Goal: Ask a question: Seek information or help from site administrators or community

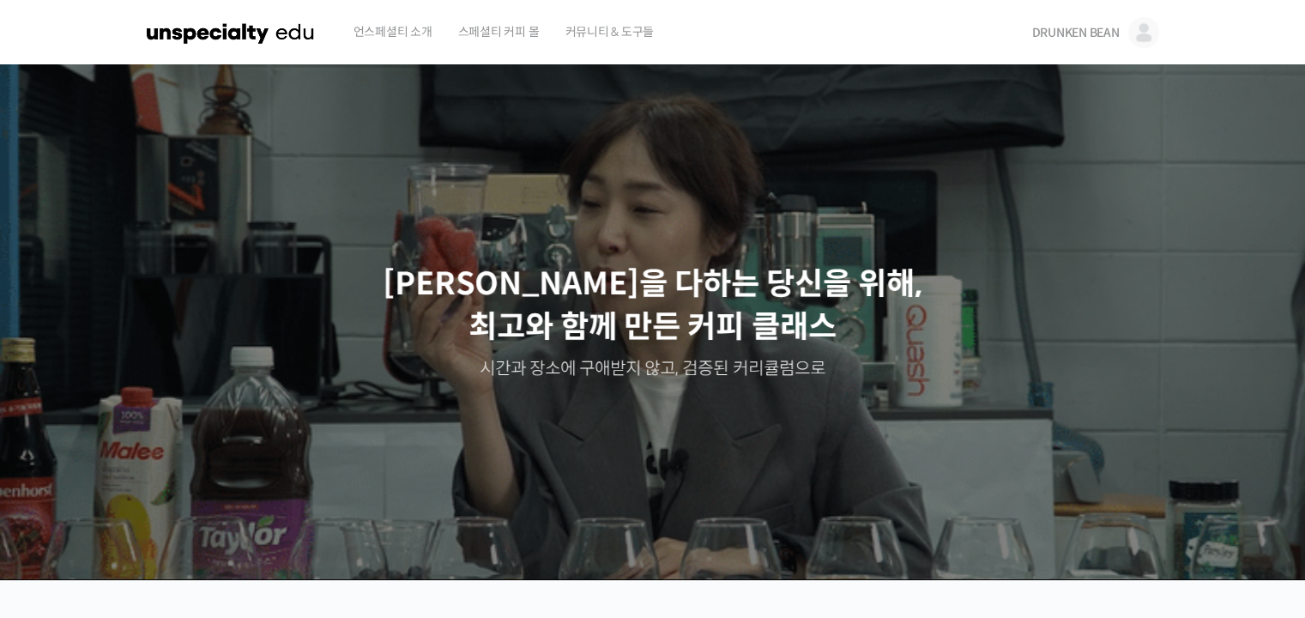
click at [1062, 33] on span "DRUNKEN BEAN" at bounding box center [1074, 32] width 87 height 15
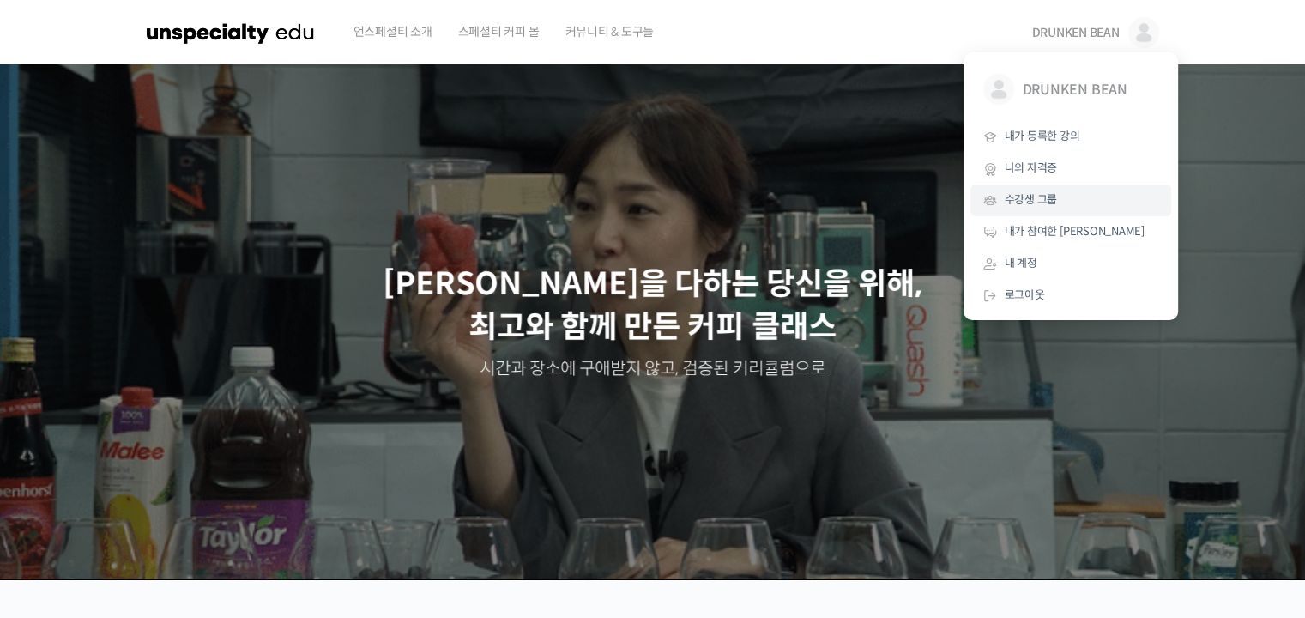
click at [1056, 198] on span "수강생 그룹" at bounding box center [1030, 199] width 53 height 15
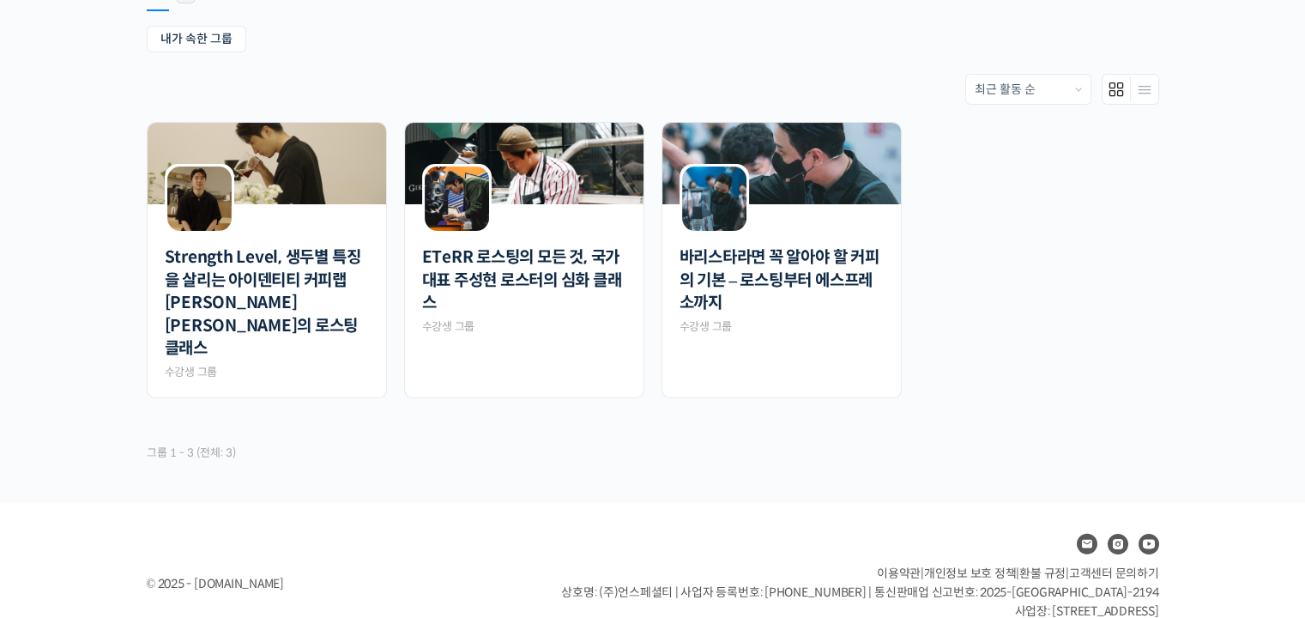
scroll to position [319, 0]
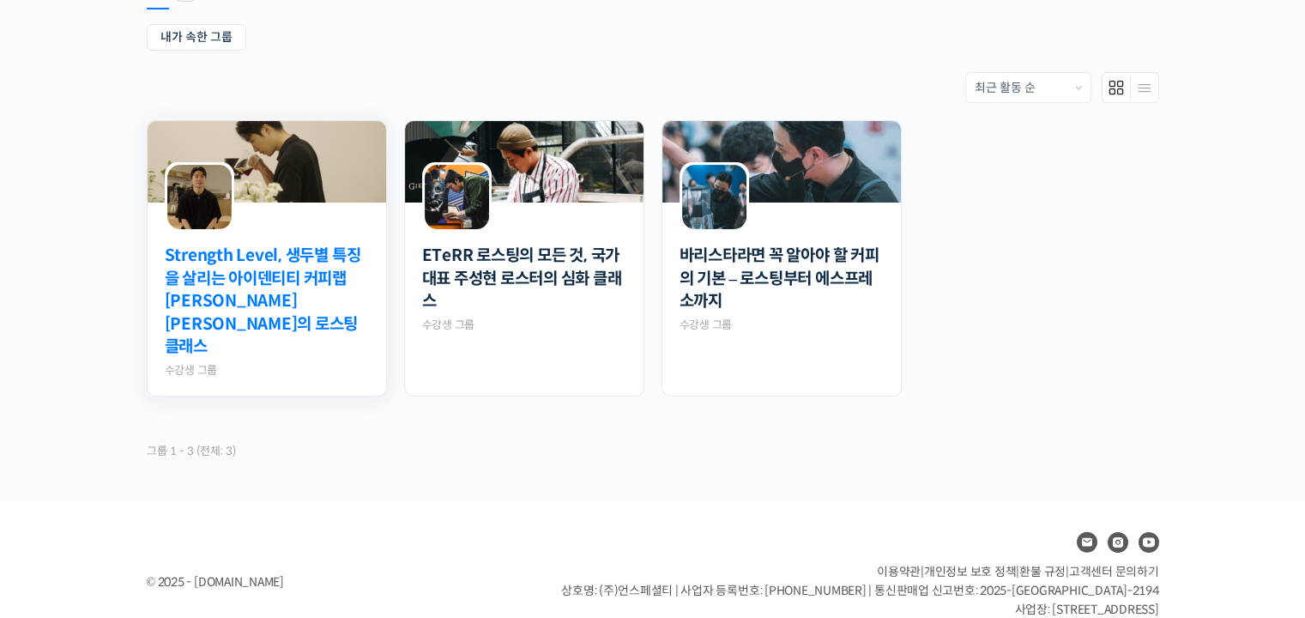
click at [316, 263] on link "Strength Level, 생두별 특징을 살리는 아이덴티티 커피랩 [PERSON_NAME] [PERSON_NAME]의 로스팅 클래스" at bounding box center [267, 301] width 204 height 114
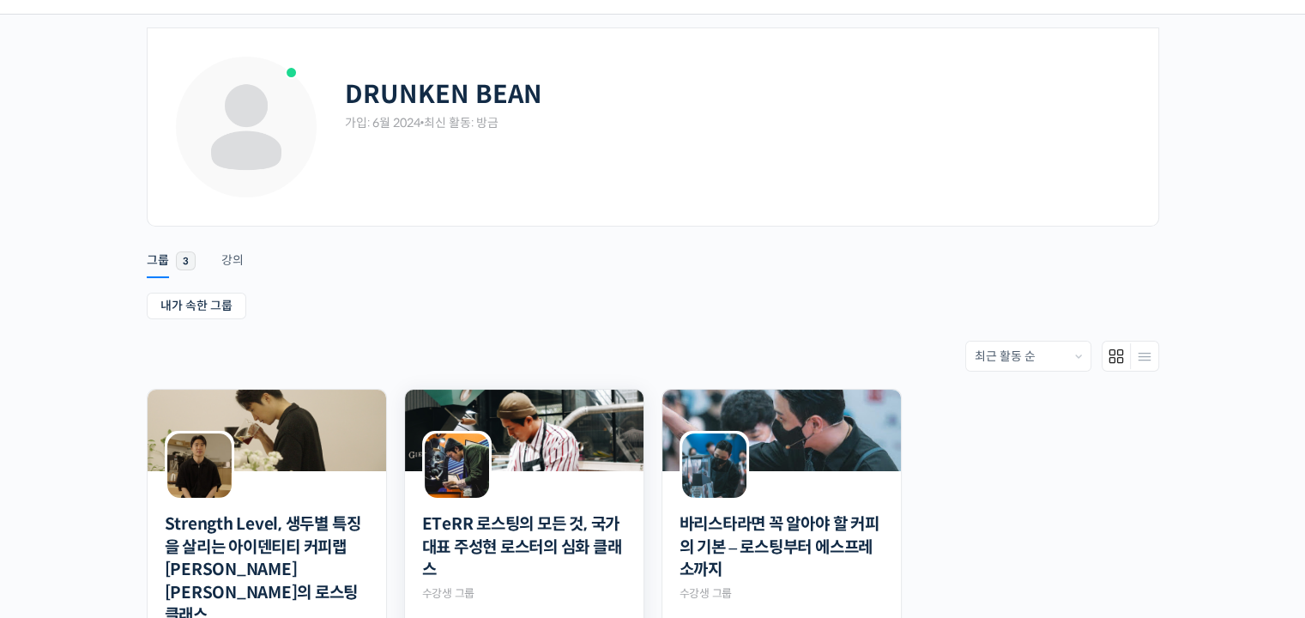
click at [527, 431] on img at bounding box center [524, 429] width 238 height 81
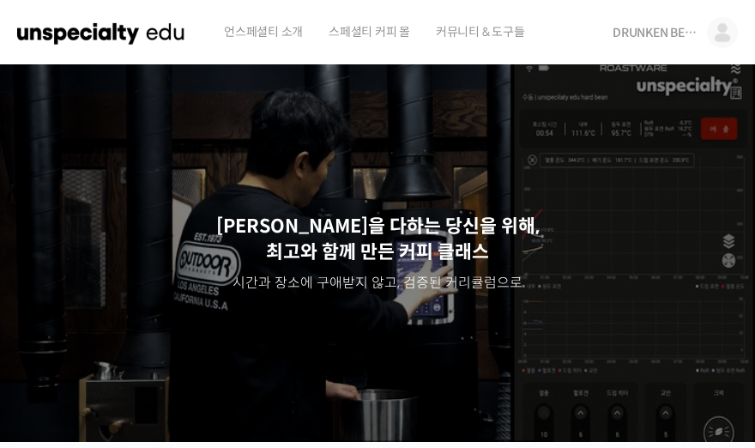
click at [693, 29] on span "DRUNKEN BEAN" at bounding box center [655, 32] width 86 height 15
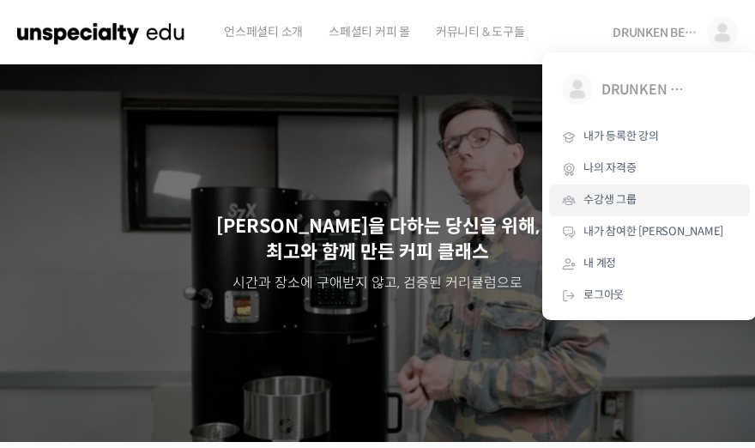
click at [624, 202] on span "수강생 그룹" at bounding box center [609, 199] width 53 height 15
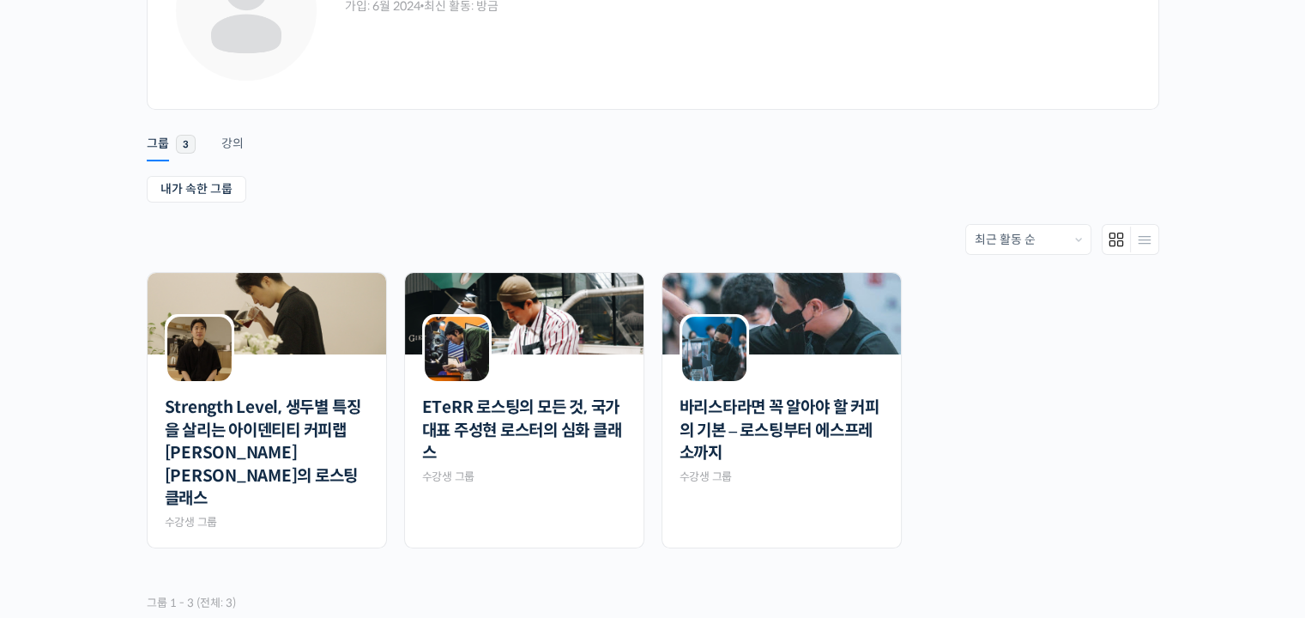
scroll to position [257, 0]
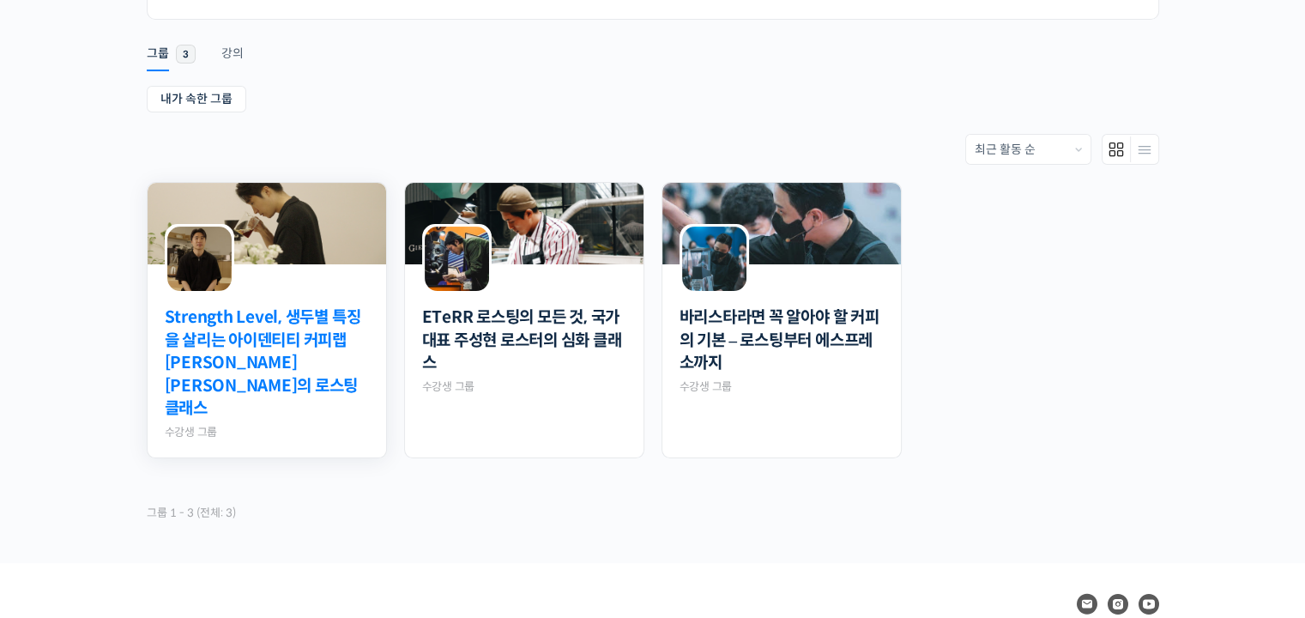
click at [319, 323] on link "Strength Level, 생두별 특징을 살리는 아이덴티티 커피랩 [PERSON_NAME] [PERSON_NAME]의 로스팅 클래스" at bounding box center [267, 363] width 204 height 114
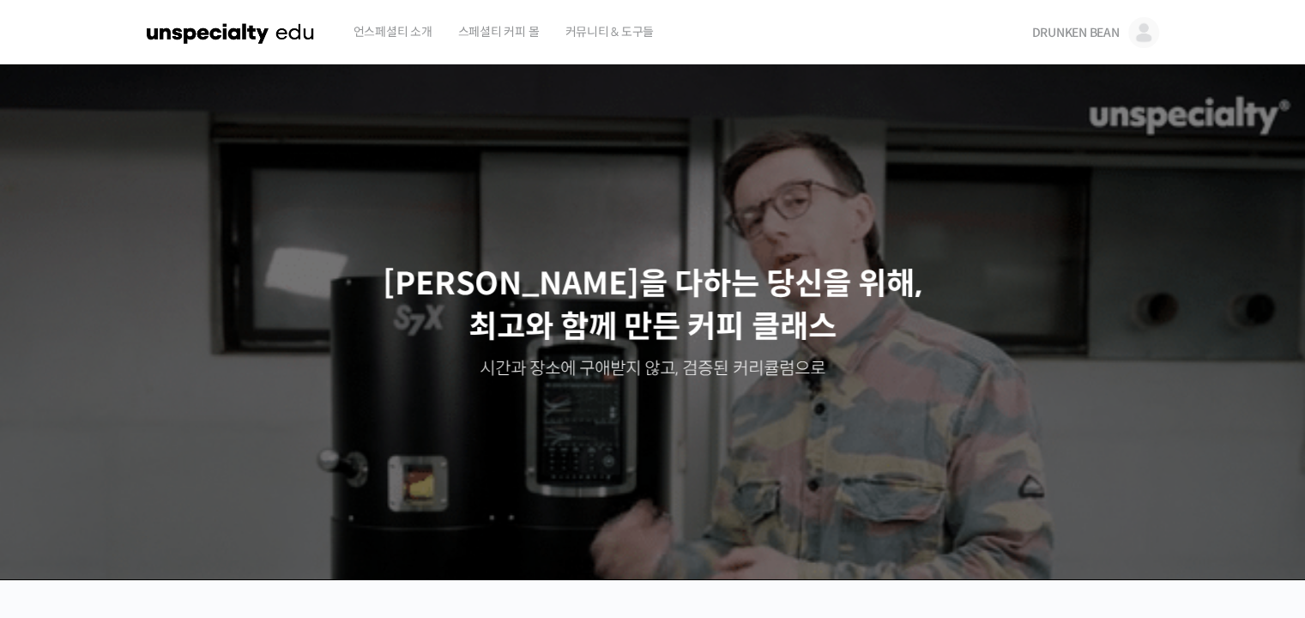
click at [1122, 26] on link "DRUNKEN BEAN" at bounding box center [1094, 32] width 127 height 65
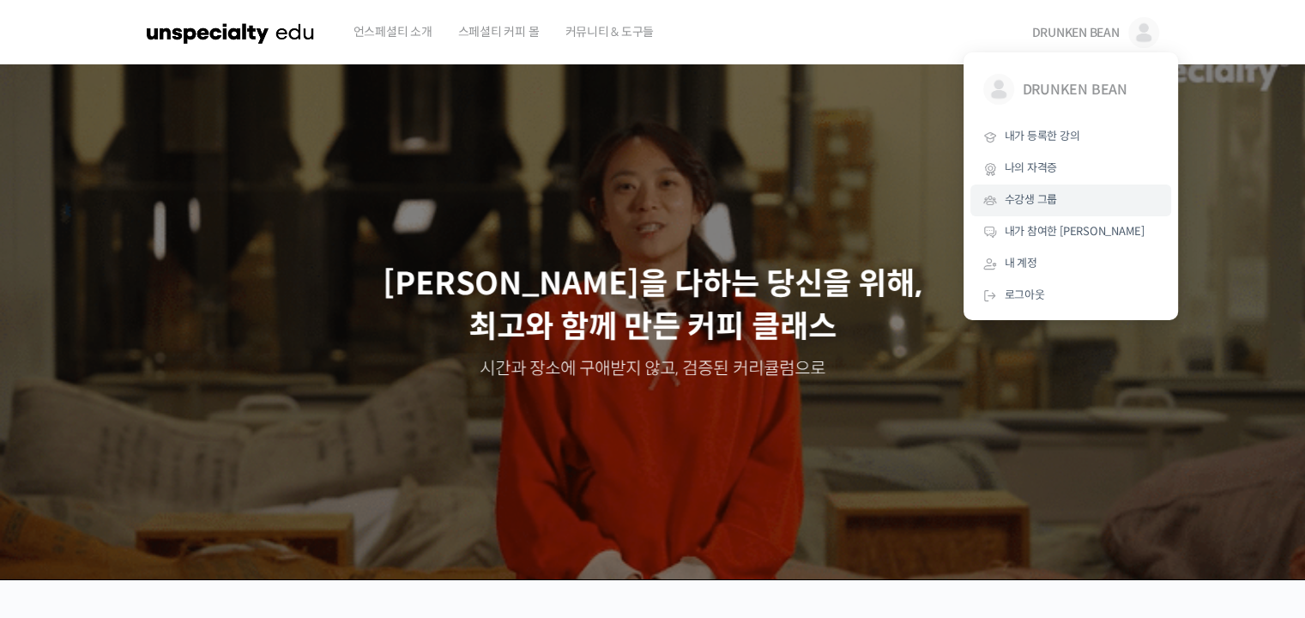
click at [1094, 205] on link "수강생 그룹" at bounding box center [1070, 200] width 201 height 32
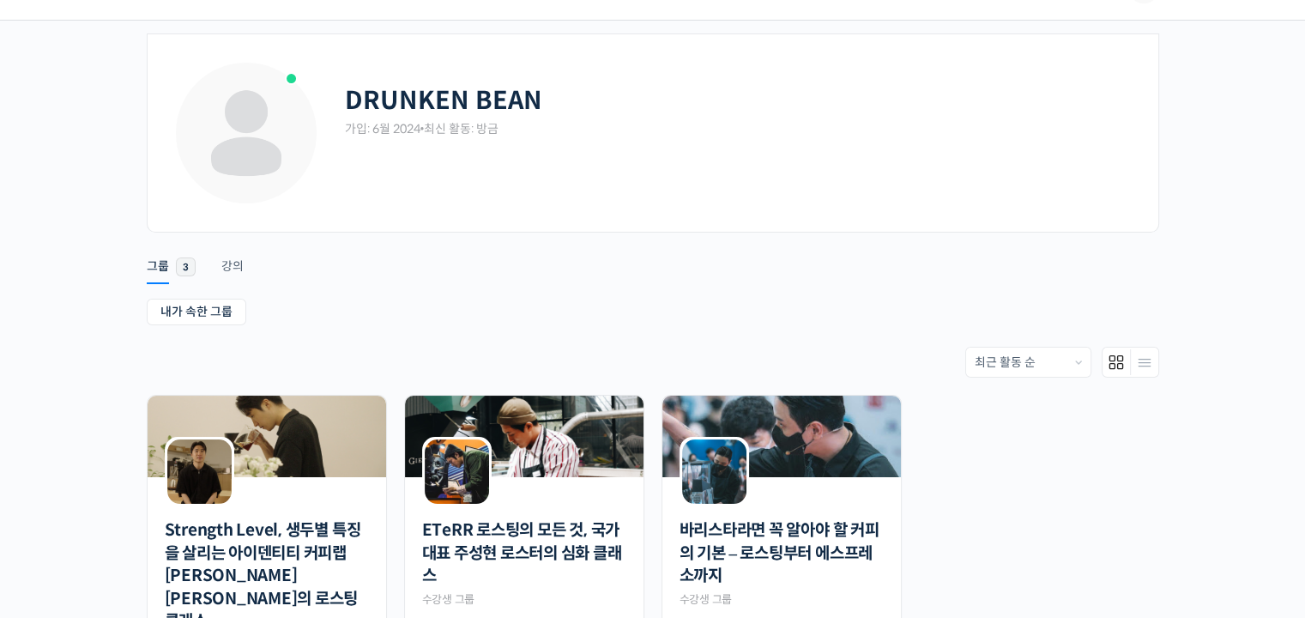
scroll to position [51, 0]
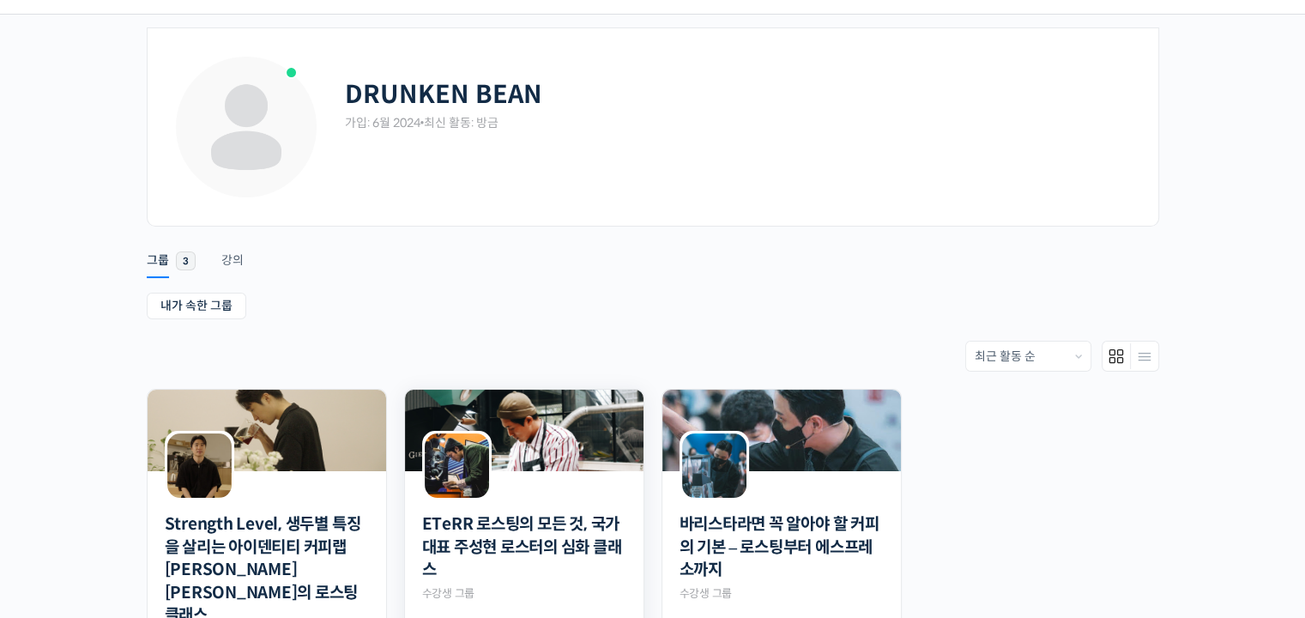
click at [588, 438] on img at bounding box center [524, 429] width 238 height 81
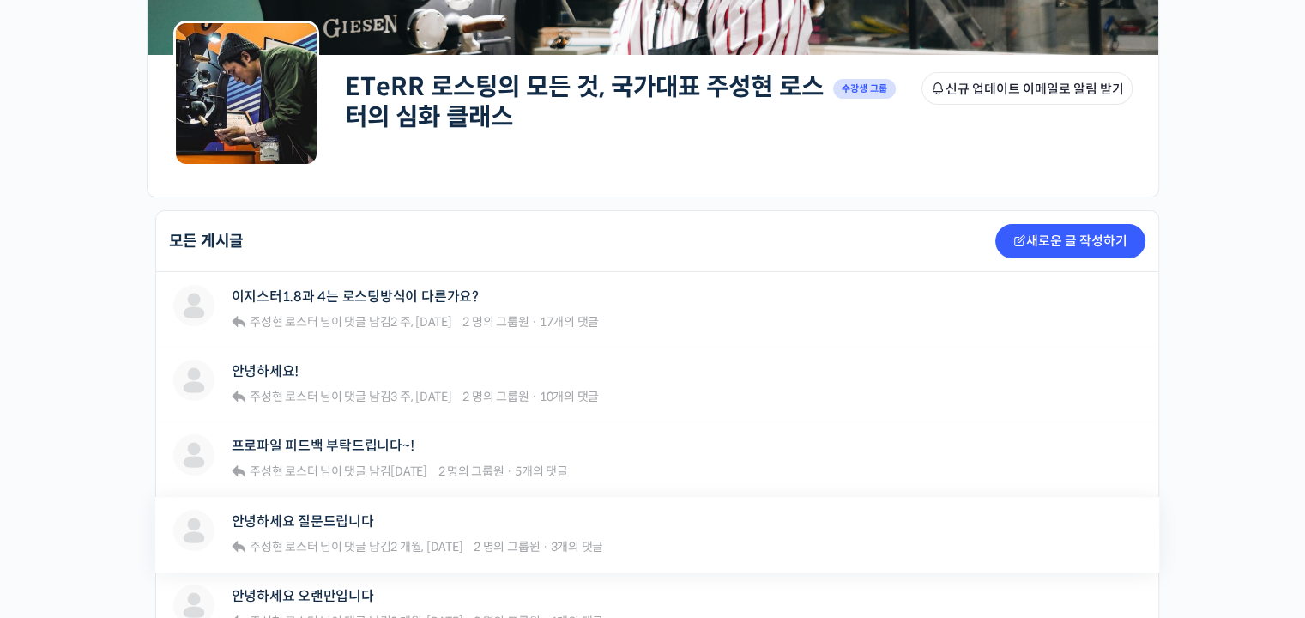
scroll to position [343, 0]
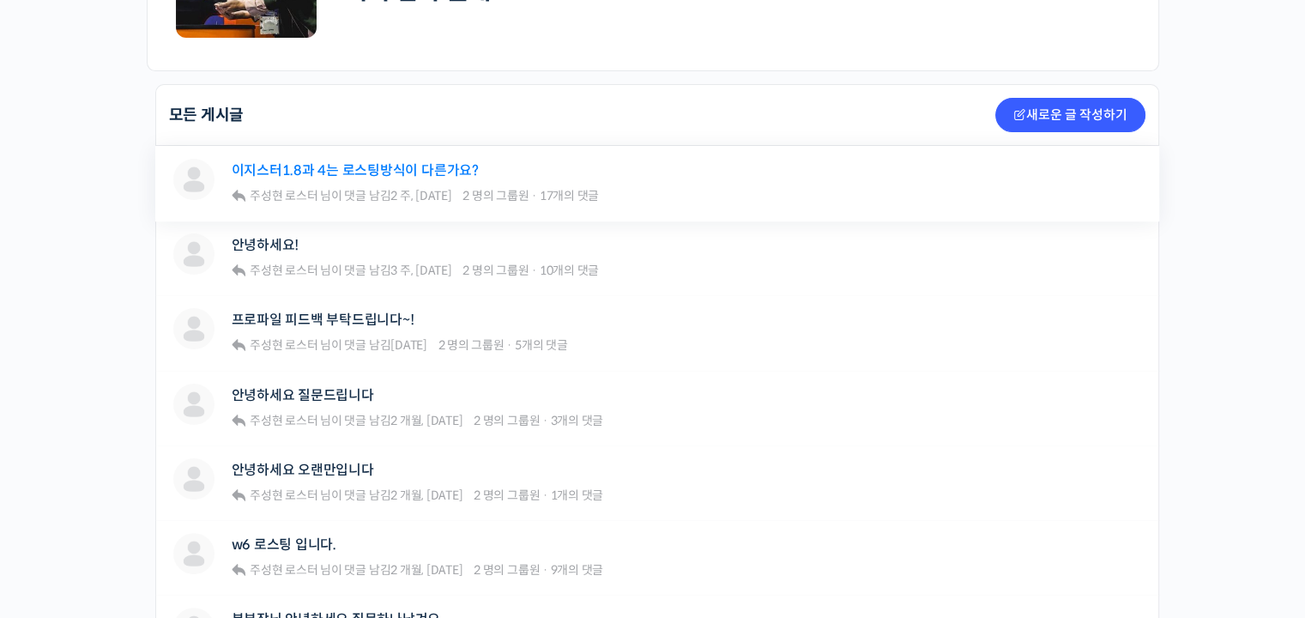
click at [434, 166] on link "이지스터1.8과 4는 로스팅방식이 다른가요?" at bounding box center [355, 170] width 247 height 16
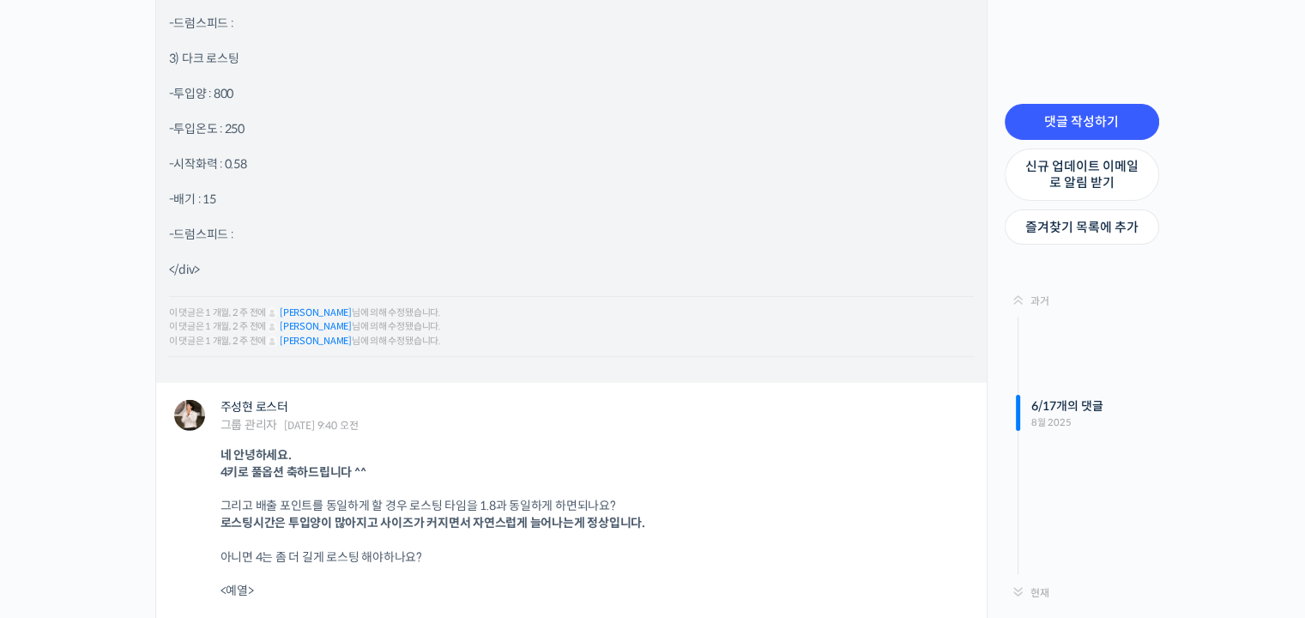
scroll to position [5489, 0]
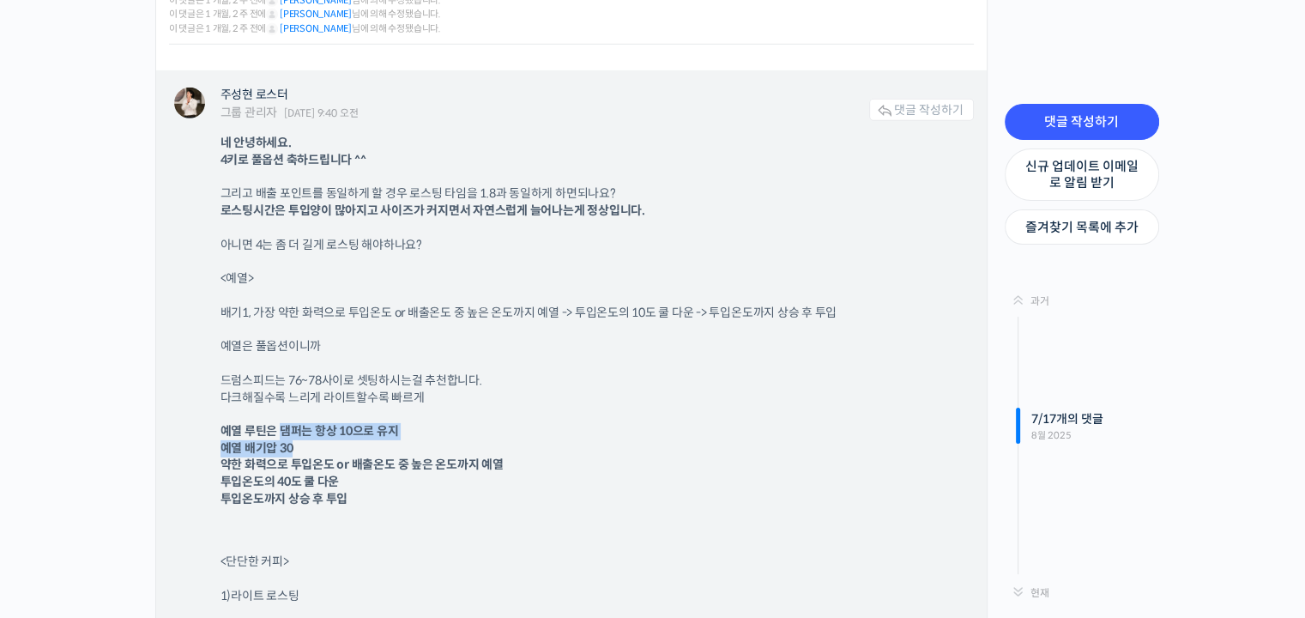
drag, startPoint x: 280, startPoint y: 422, endPoint x: 303, endPoint y: 452, distance: 37.9
click at [303, 452] on p "예열 루틴은 댐퍼는 항상 10으로 유지 예열 배기압 30 약한 화력으로 투입온도 or 배출온도 중 높은 온도까지 예열 투입온도의 40도 쿨 다…" at bounding box center [588, 465] width 736 height 84
click at [335, 446] on p "예열 루틴은 댐퍼는 항상 10으로 유지 예열 배기압 30 약한 화력으로 투입온도 or 배출온도 중 높은 온도까지 예열 투입온도의 40도 쿨 다…" at bounding box center [588, 465] width 736 height 84
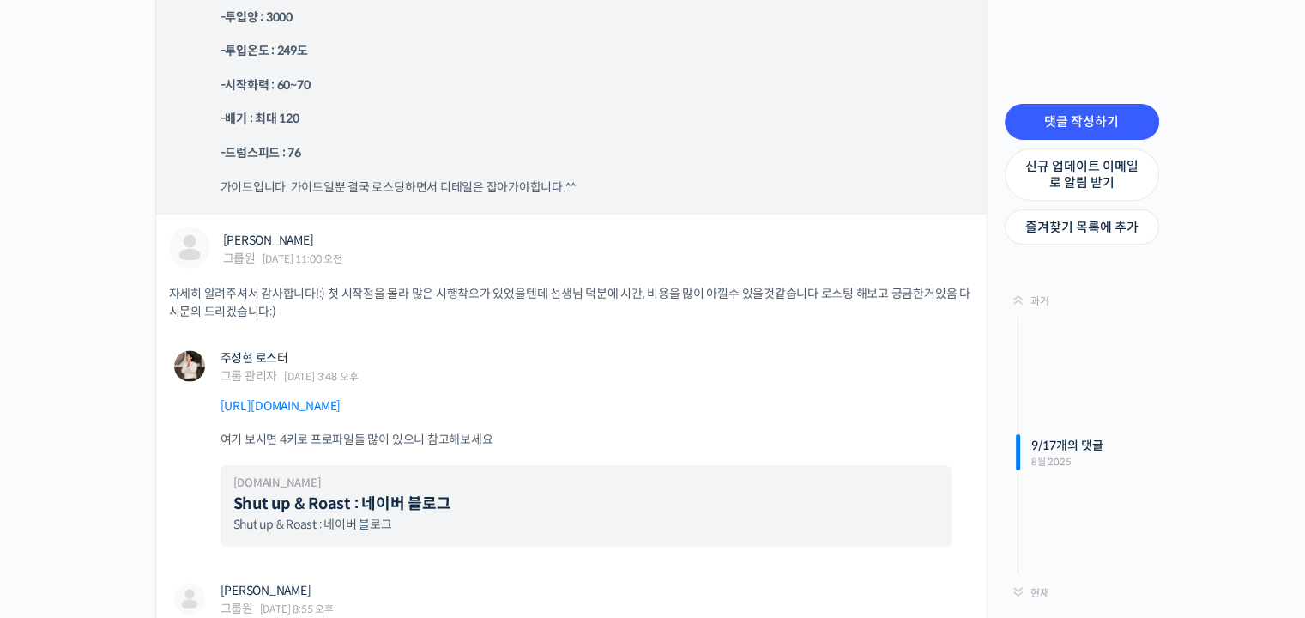
scroll to position [9606, 0]
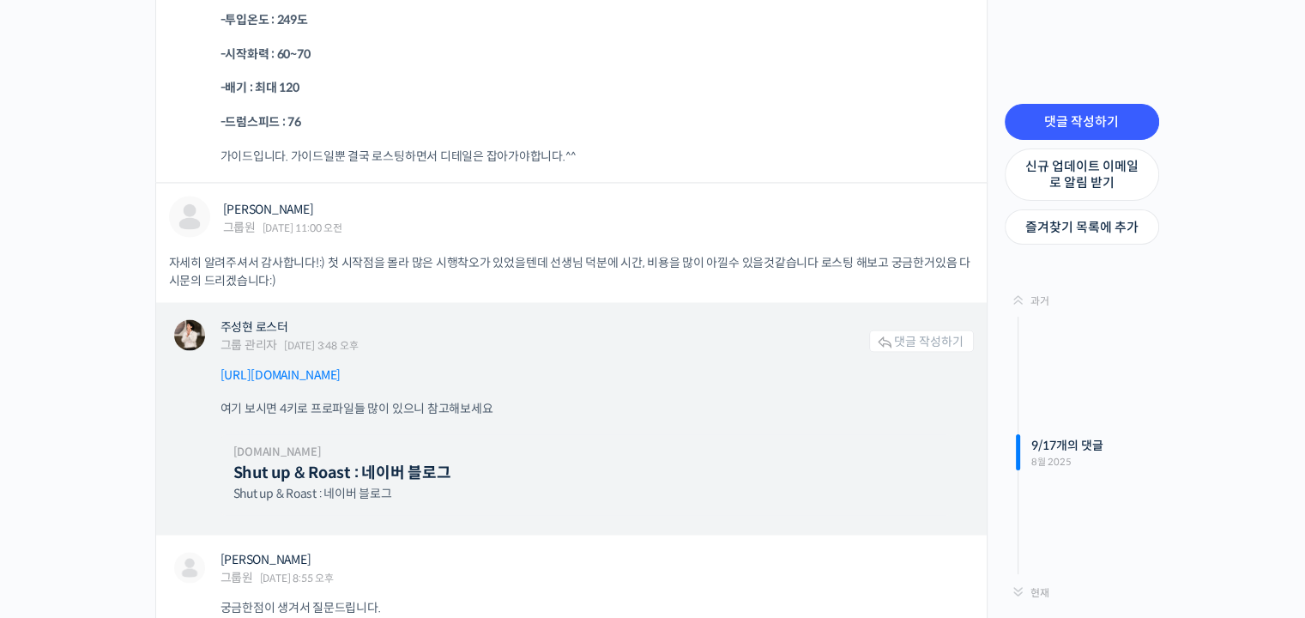
drag, startPoint x: 378, startPoint y: 367, endPoint x: 365, endPoint y: 301, distance: 67.5
click at [341, 367] on link "https://blog.naver.com/rhismine" at bounding box center [280, 373] width 121 height 15
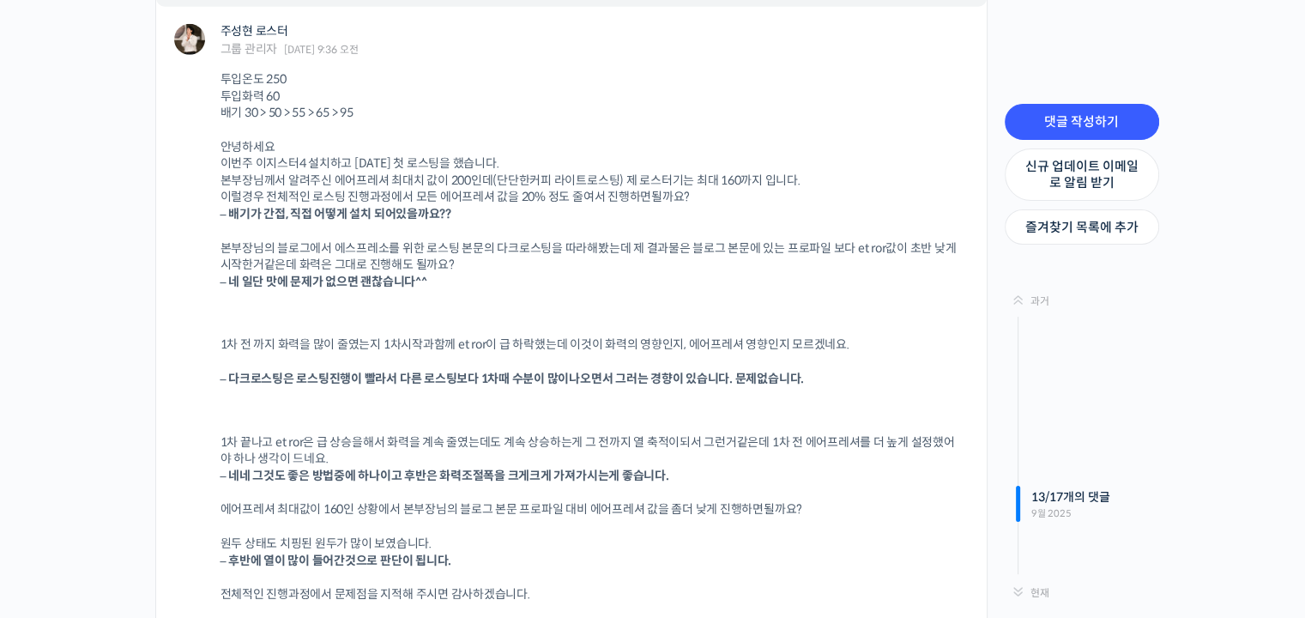
scroll to position [11750, 0]
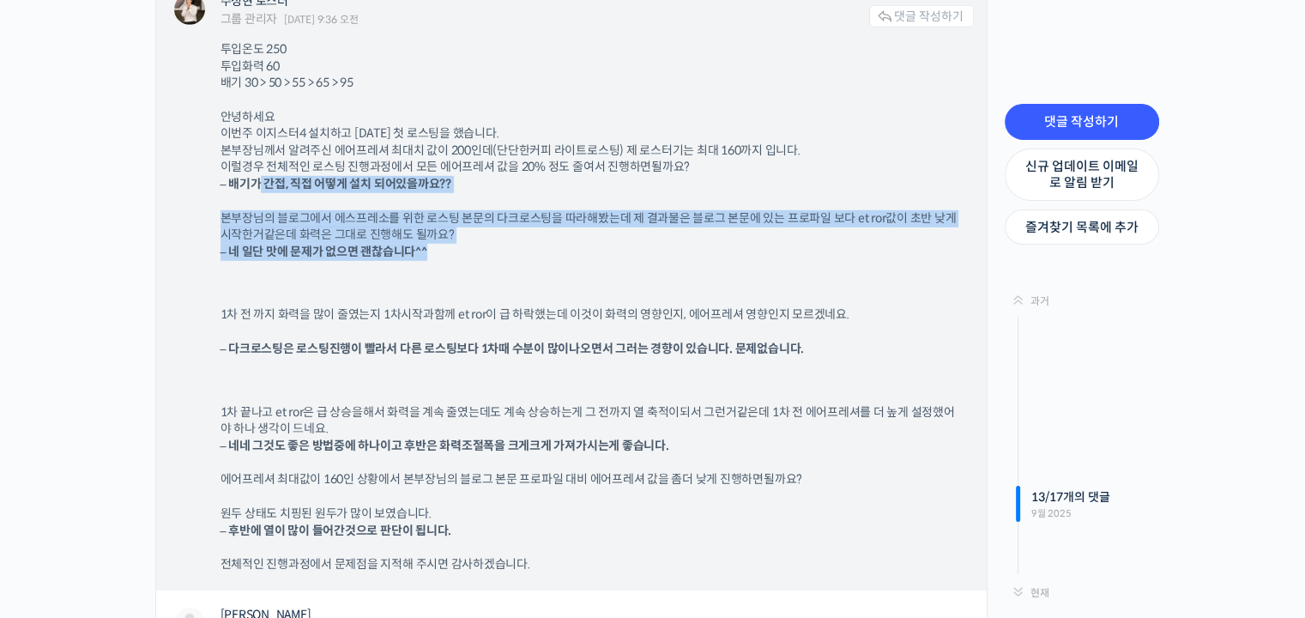
drag, startPoint x: 261, startPoint y: 176, endPoint x: 291, endPoint y: 269, distance: 98.2
click at [291, 269] on div "투입온도 250 투입화력 60 배기 30 > 50 > 55 > 65 > 95 안녕하세요 이번주 이지스터4 설치하고 오늘 첫 로스팅을 했습니다.…" at bounding box center [596, 307] width 753 height 532
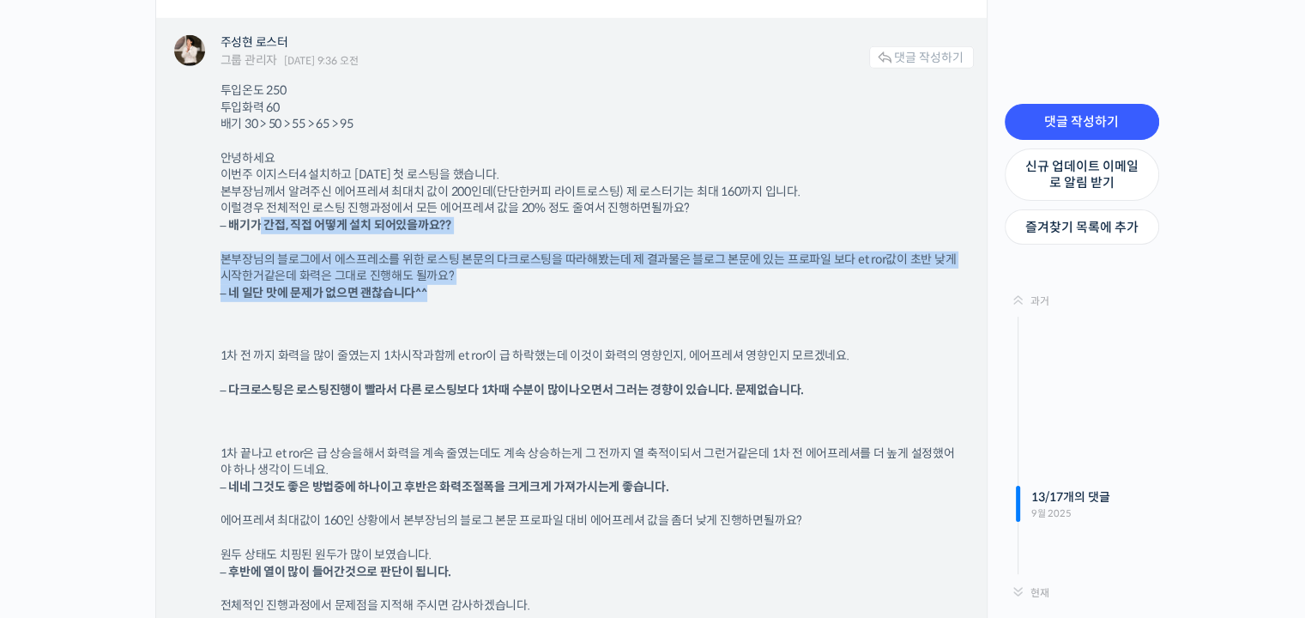
scroll to position [11836, 0]
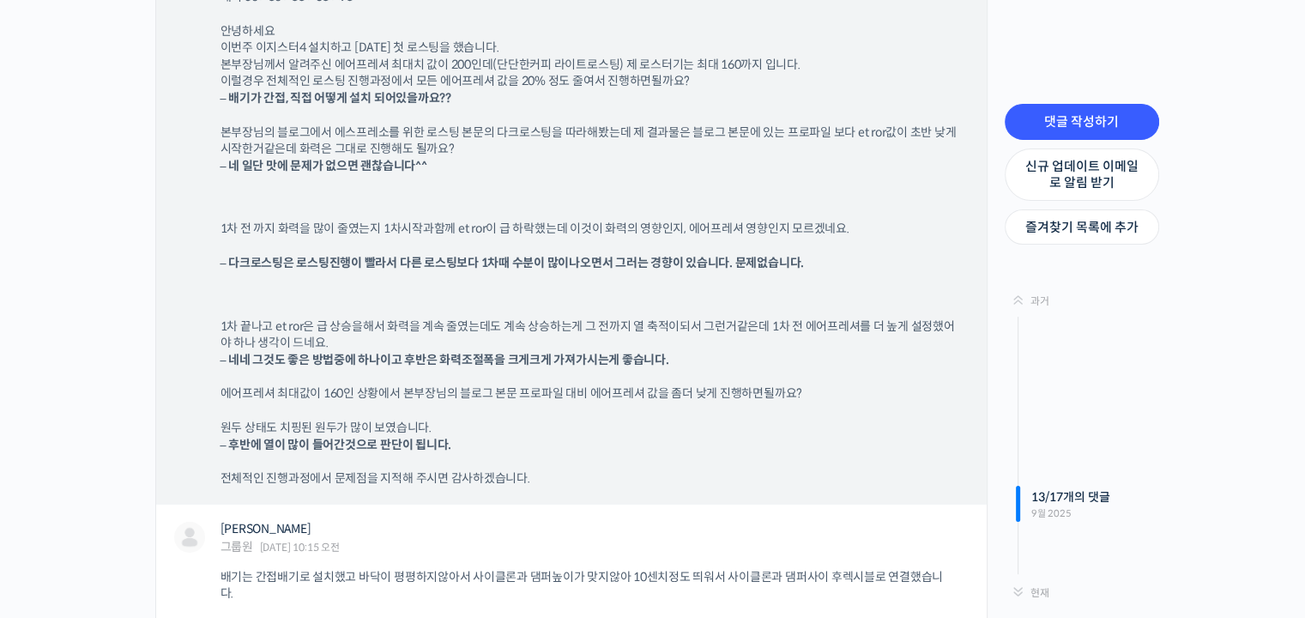
click at [527, 205] on div "투입온도 250 투입화력 60 배기 30 > 50 > 55 > 65 > 95 안녕하세요 이번주 이지스터4 설치하고 오늘 첫 로스팅을 했습니다.…" at bounding box center [596, 221] width 753 height 532
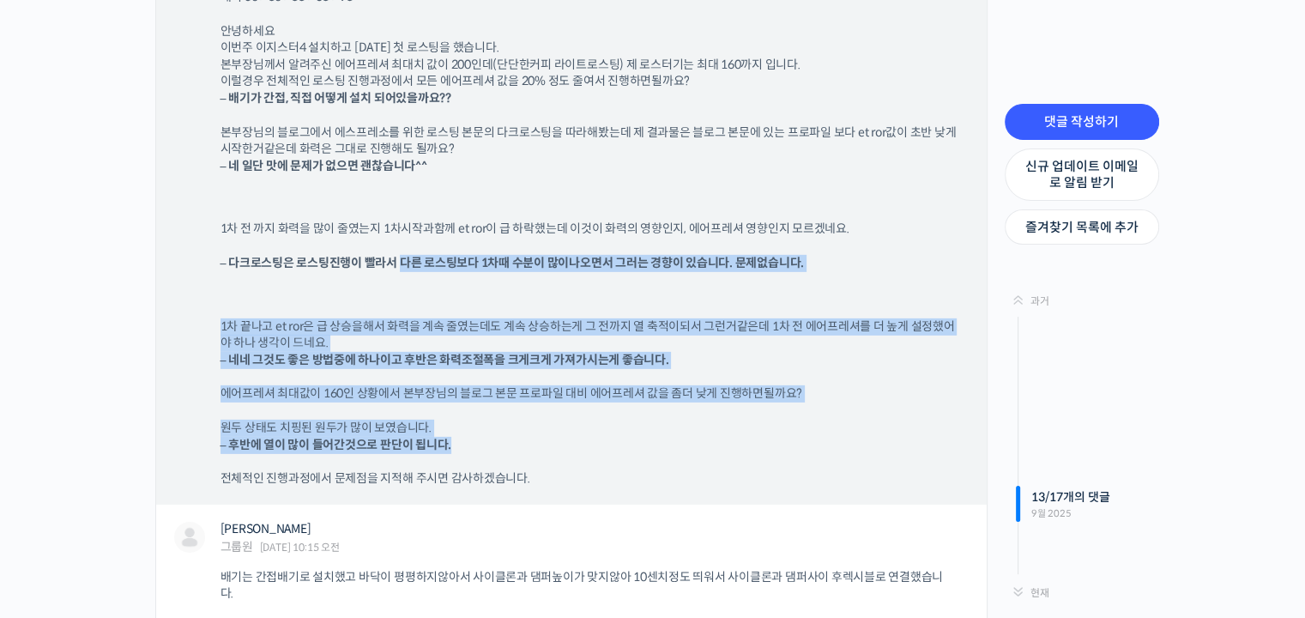
drag, startPoint x: 401, startPoint y: 254, endPoint x: 613, endPoint y: 438, distance: 281.5
click at [613, 438] on div "투입온도 250 투입화력 60 배기 30 > 50 > 55 > 65 > 95 안녕하세요 이번주 이지스터4 설치하고 오늘 첫 로스팅을 했습니다.…" at bounding box center [596, 221] width 753 height 532
click at [613, 438] on p "원두 상태도 치핑된 원두가 많이 보였습니다. – 후반에 열이 많이 들어간것으로 판단이 됩니다." at bounding box center [588, 435] width 736 height 33
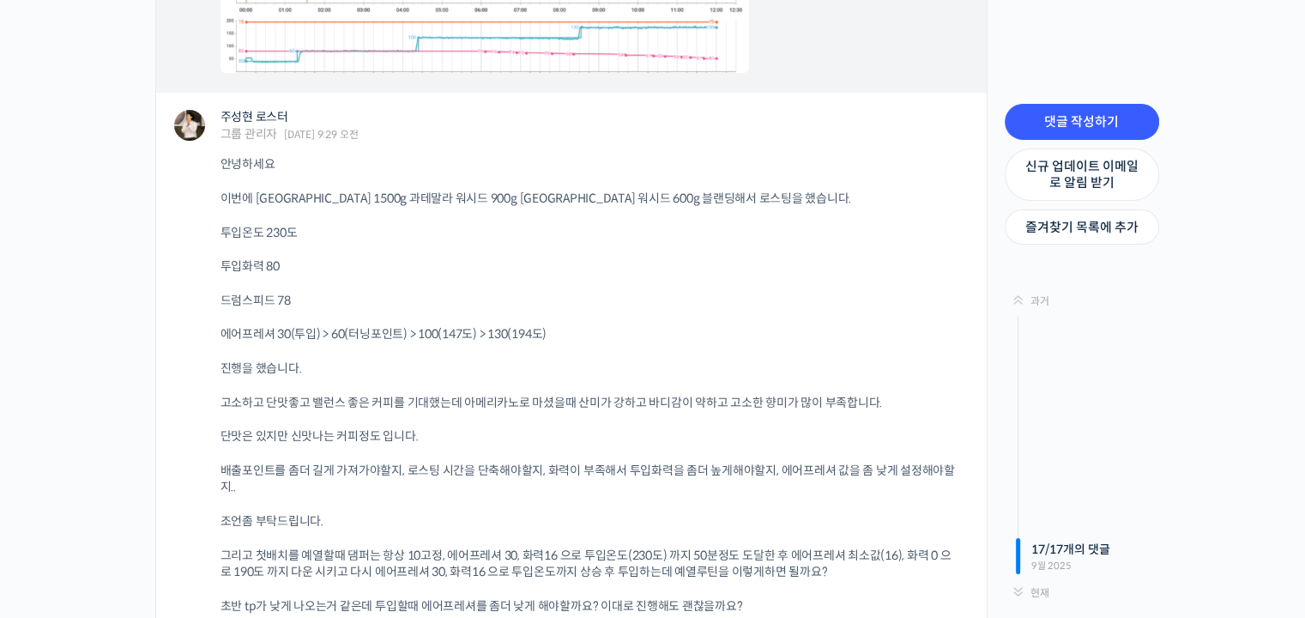
scroll to position [13637, 0]
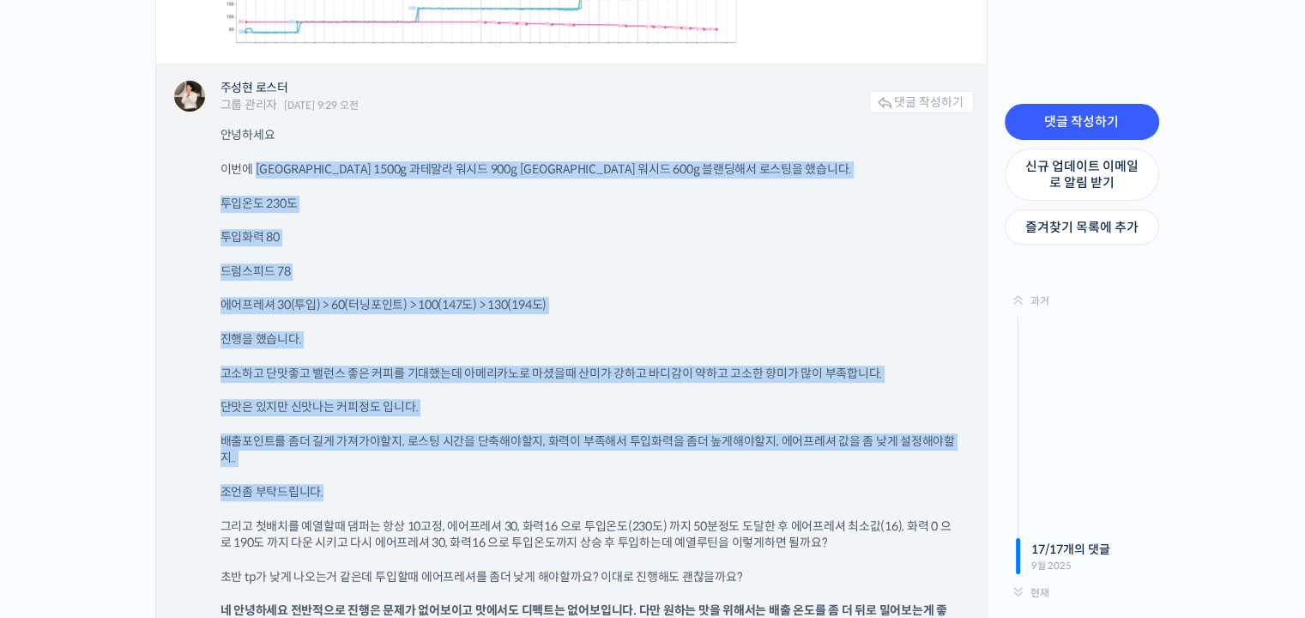
drag, startPoint x: 259, startPoint y: 152, endPoint x: 663, endPoint y: 461, distance: 508.4
click at [663, 461] on div "안녕하세요 이번에 콜롬비아워시드 1500g 과테말라 워시드 900g 인도 워시드 600g 블랜딩해서 로스팅을 했습니다. 투입온도 230도 투입…" at bounding box center [596, 421] width 753 height 588
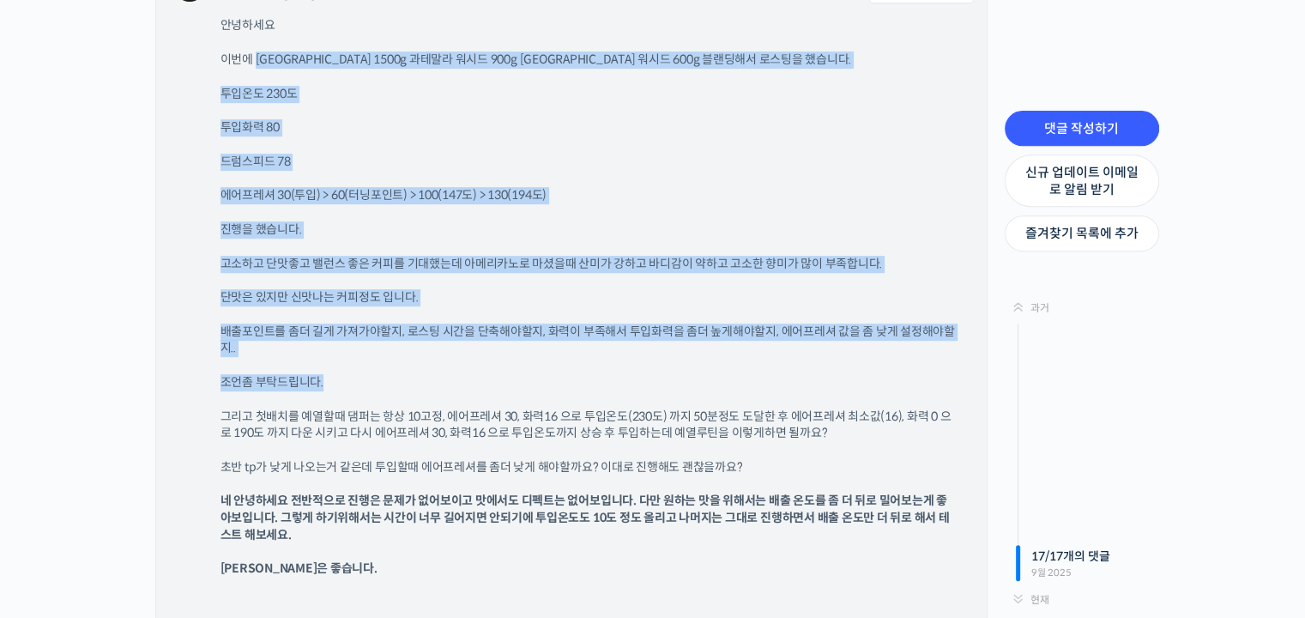
scroll to position [13808, 0]
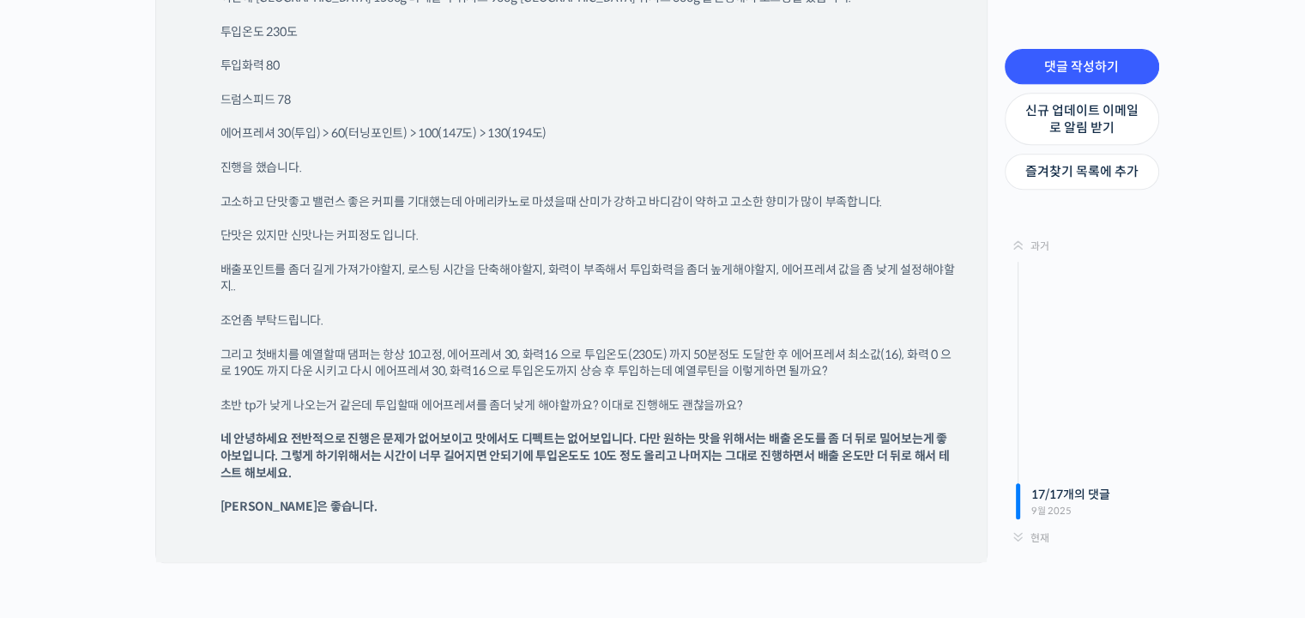
click at [425, 346] on p "그리고 첫배치를 예열할때 댐퍼는 항상 10고정, 에어프레셔 30, 화력16 으로 투입온도(230도) 까지 50분정도 도달한 후 에어프레셔 최소…" at bounding box center [588, 362] width 736 height 33
drag, startPoint x: 415, startPoint y: 335, endPoint x: 557, endPoint y: 337, distance: 141.5
click at [557, 346] on p "그리고 첫배치를 예열할때 댐퍼는 항상 10고정, 에어프레셔 30, 화력16 으로 투입온도(230도) 까지 50분정도 도달한 후 에어프레셔 최소…" at bounding box center [588, 362] width 736 height 33
click at [677, 312] on p "조언좀 부탁드립니다." at bounding box center [588, 320] width 736 height 17
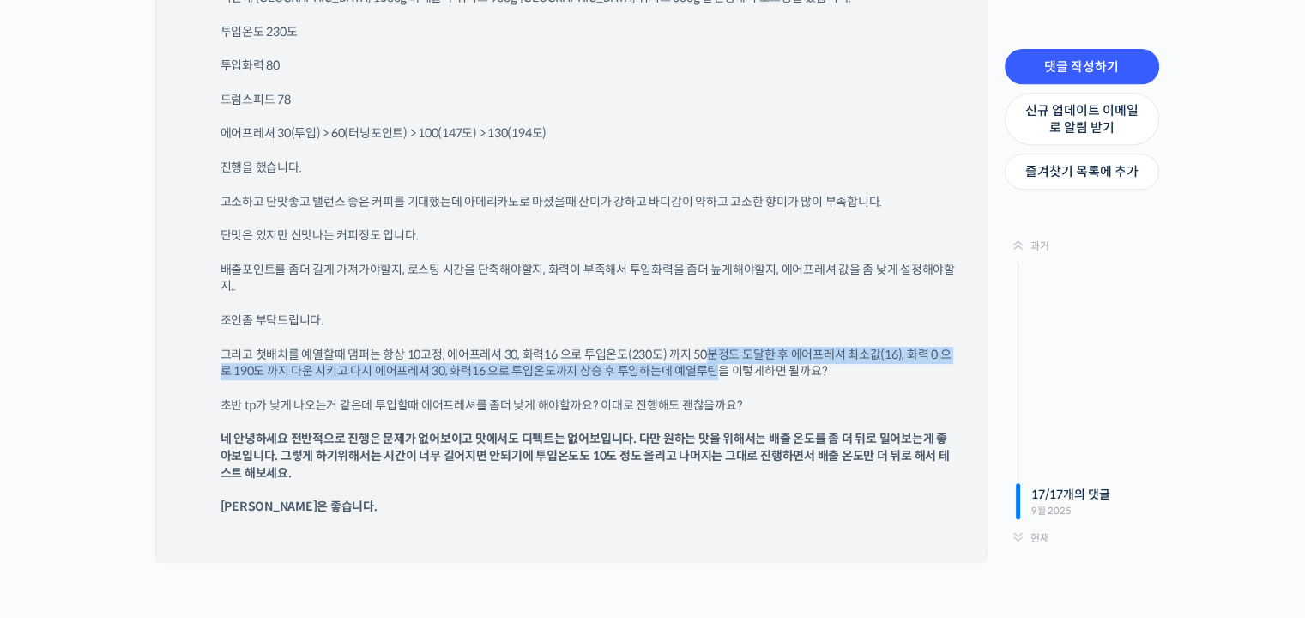
drag, startPoint x: 708, startPoint y: 337, endPoint x: 720, endPoint y: 353, distance: 20.2
click at [720, 353] on p "그리고 첫배치를 예열할때 댐퍼는 항상 10고정, 에어프레셔 30, 화력16 으로 투입온도(230도) 까지 50분정도 도달한 후 에어프레셔 최소…" at bounding box center [588, 362] width 736 height 33
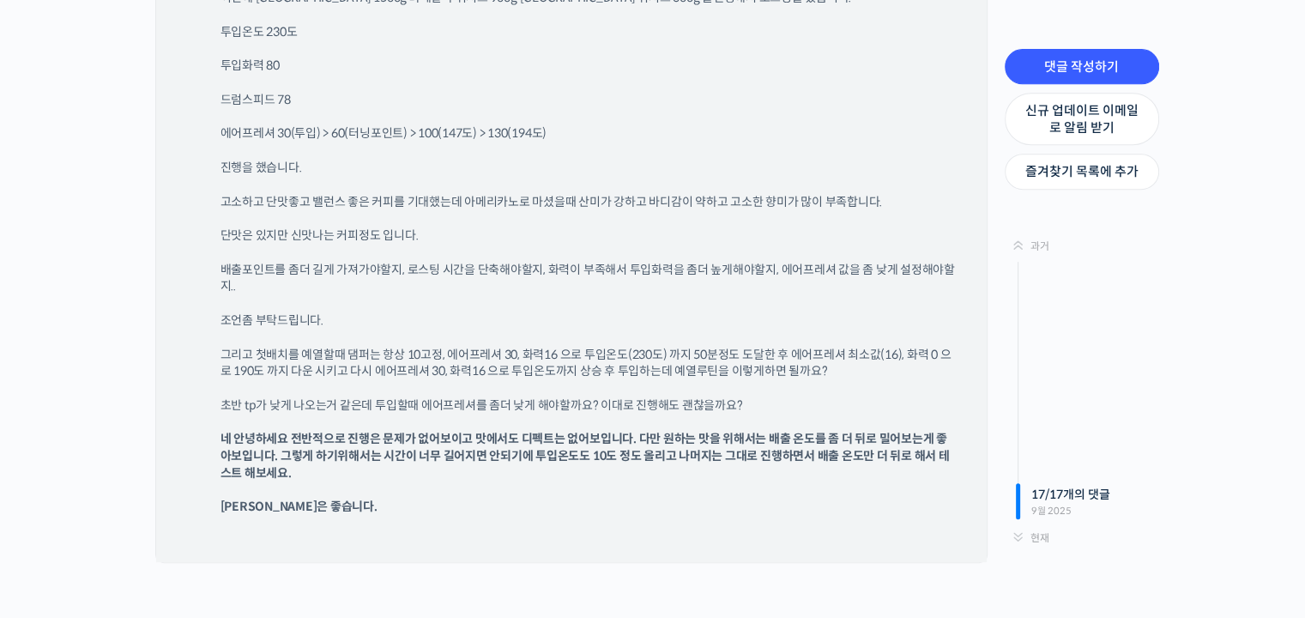
click at [642, 365] on div "안녕하세요 이번에 콜롬비아워시드 1500g 과테말라 워시드 900g 인도 워시드 600g 블랜딩해서 로스팅을 했습니다. 투입온도 230도 투입…" at bounding box center [596, 249] width 753 height 588
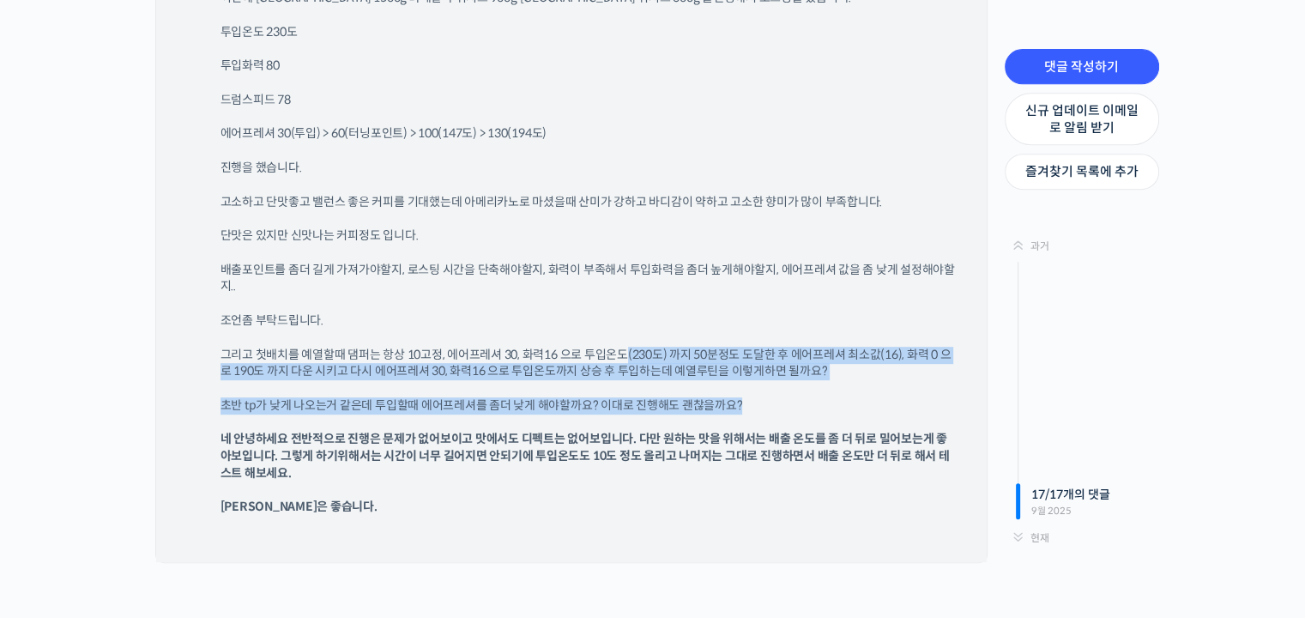
drag, startPoint x: 627, startPoint y: 332, endPoint x: 735, endPoint y: 370, distance: 114.5
click at [735, 370] on div "안녕하세요 이번에 콜롬비아워시드 1500g 과테말라 워시드 900g 인도 워시드 600g 블랜딩해서 로스팅을 했습니다. 투입온도 230도 투입…" at bounding box center [596, 249] width 753 height 588
click at [779, 371] on div "안녕하세요 이번에 콜롬비아워시드 1500g 과테말라 워시드 900g 인도 워시드 600g 블랜딩해서 로스팅을 했습니다. 투입온도 230도 투입…" at bounding box center [596, 249] width 753 height 588
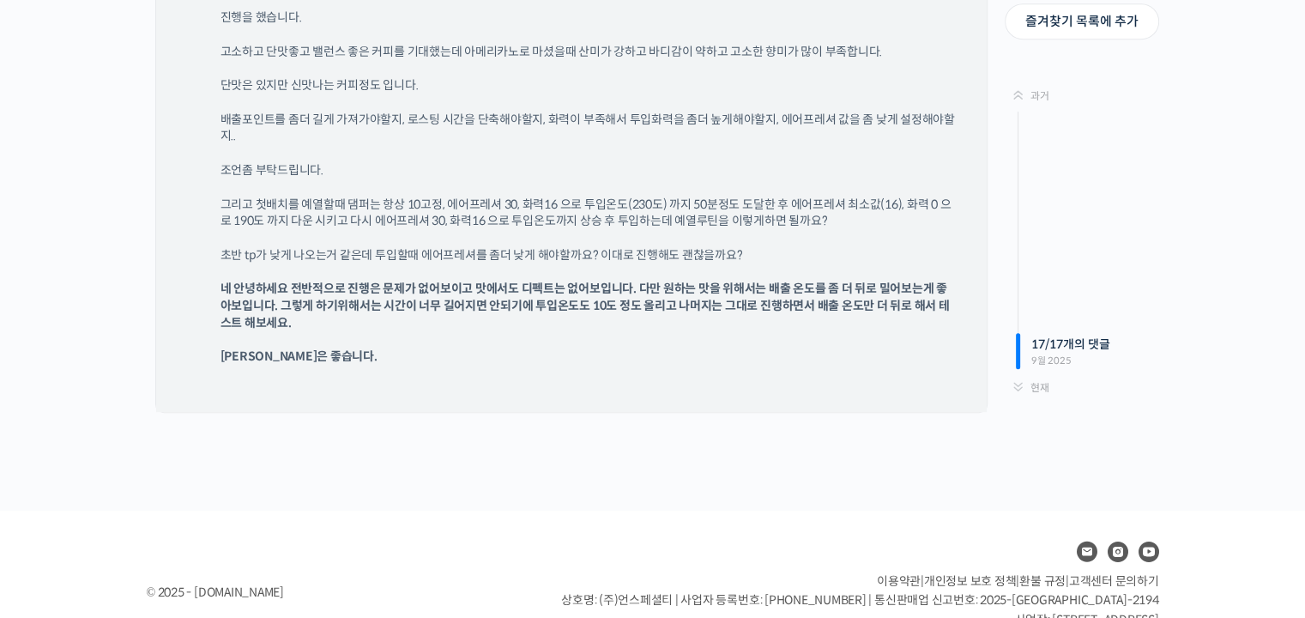
scroll to position [13995, 0]
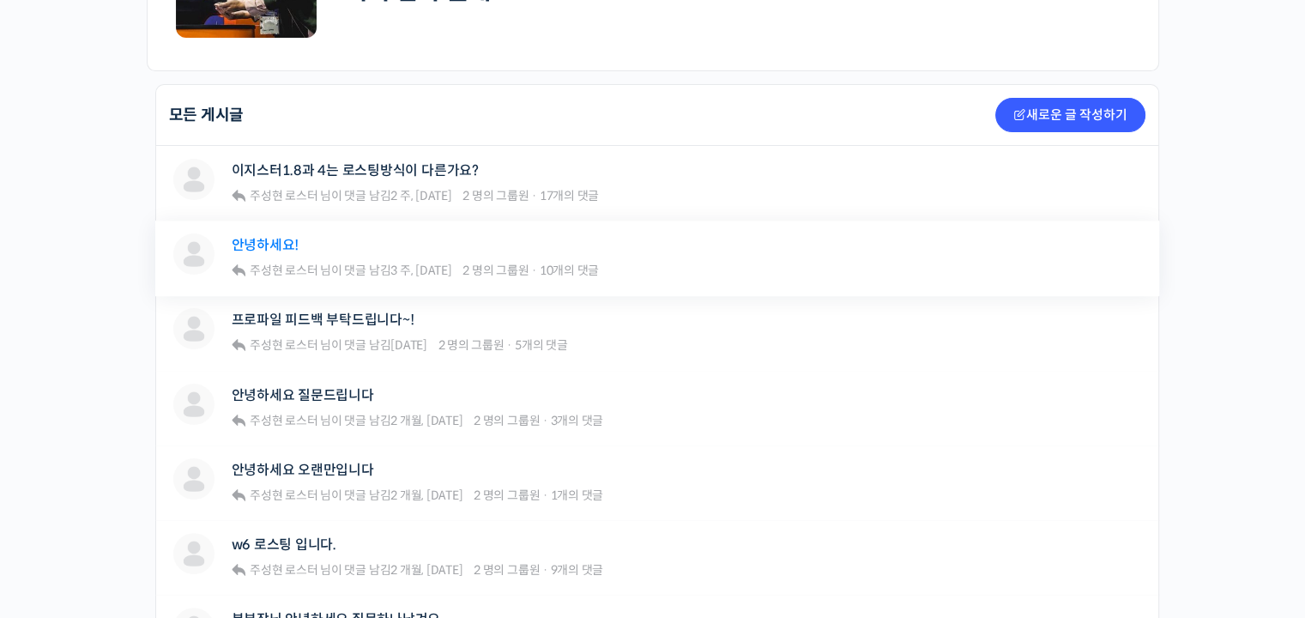
click at [282, 238] on link "안녕하세요!" at bounding box center [266, 245] width 68 height 16
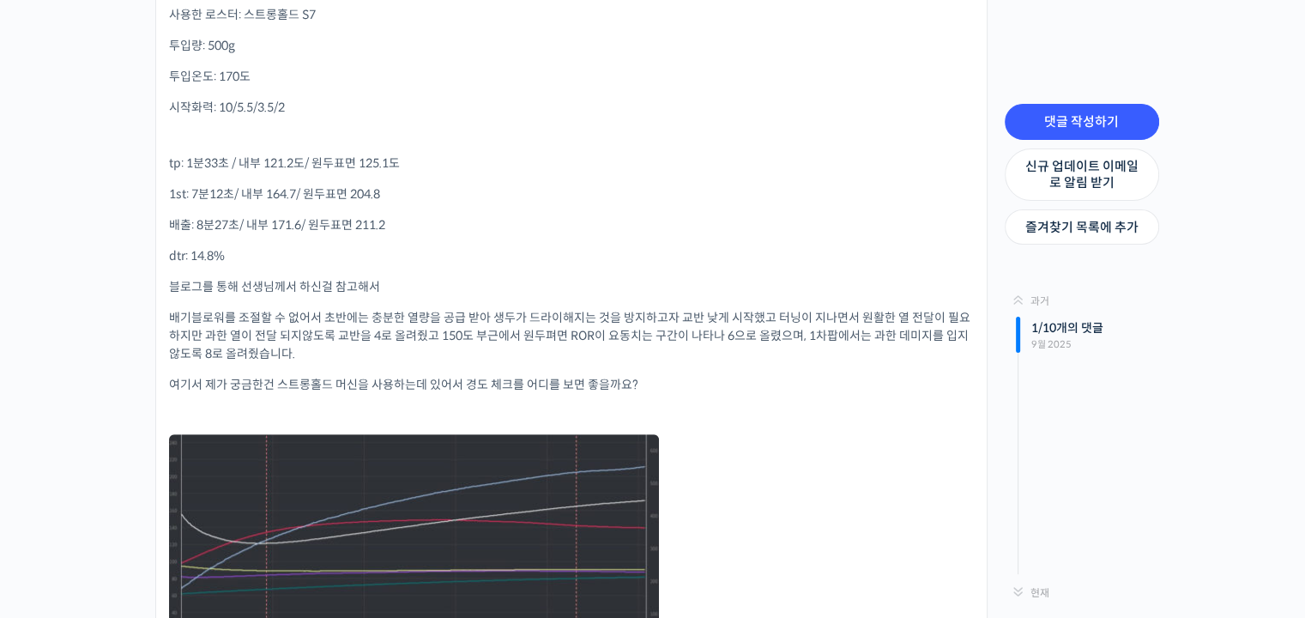
scroll to position [1286, 0]
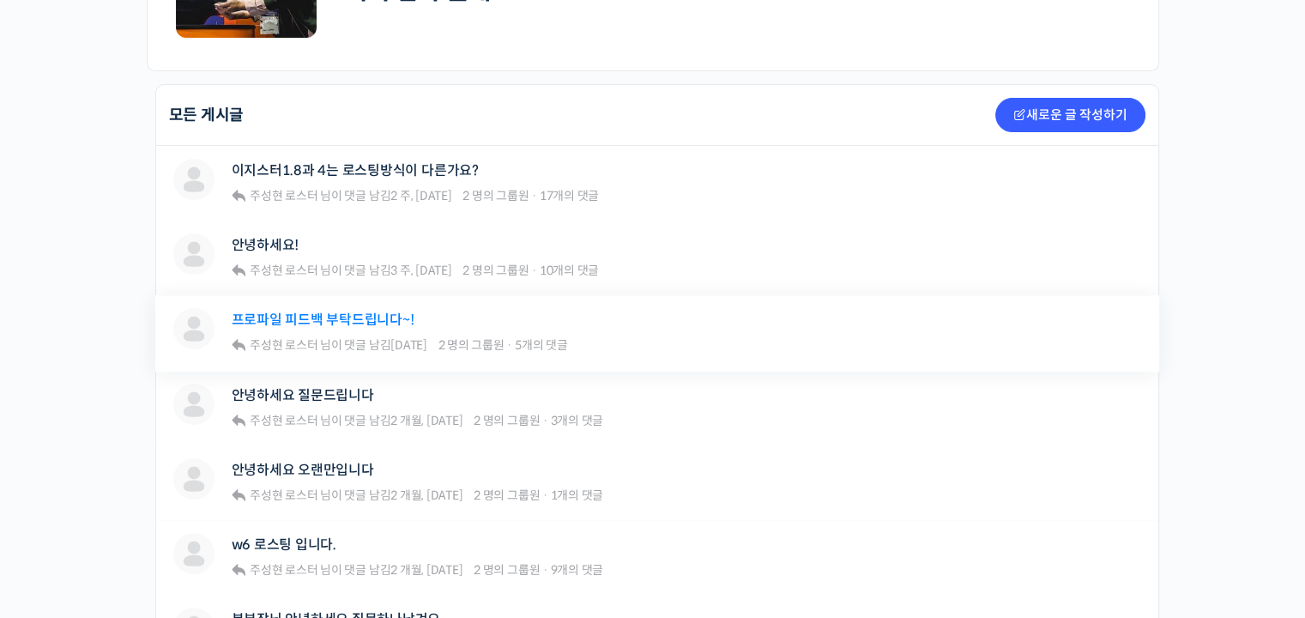
click at [309, 312] on link "프로파일 피드백 부탁드립니다~!" at bounding box center [323, 319] width 183 height 16
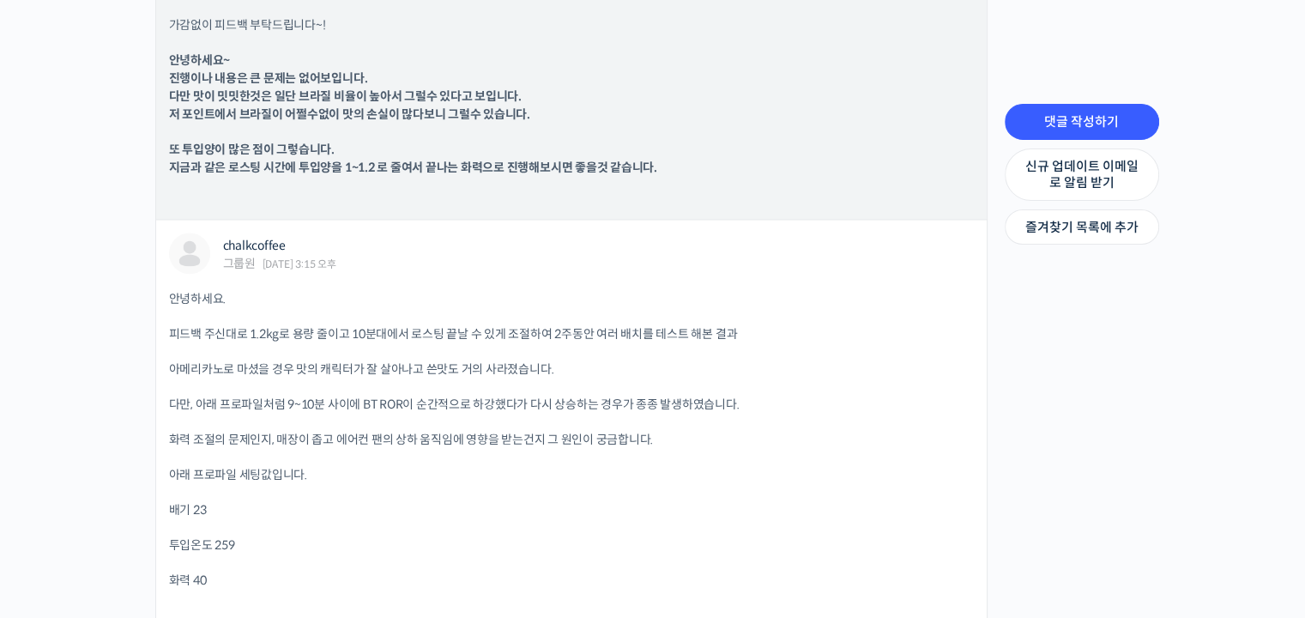
scroll to position [2401, 0]
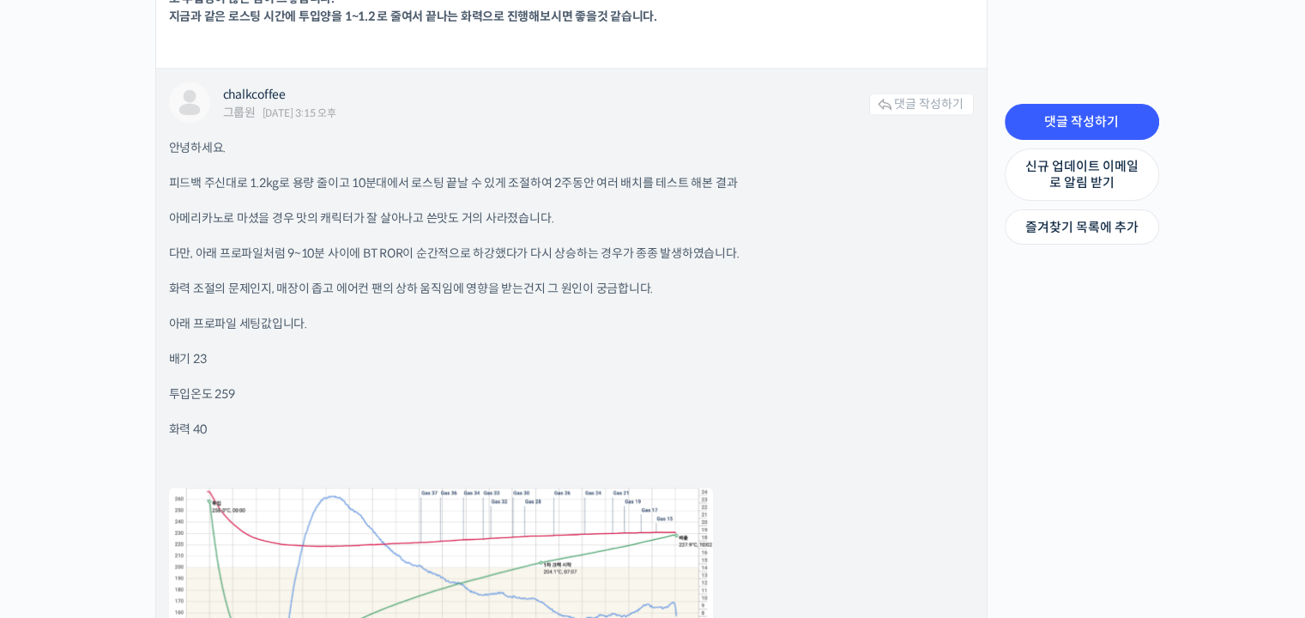
click at [197, 188] on p "피드백 주신대로 1.2kg로 용량 줄이고 10분대에서 로스팅 끝날 수 있게 조절하여 2주동안 여러 배치를 테스트 해본 결과" at bounding box center [571, 183] width 804 height 18
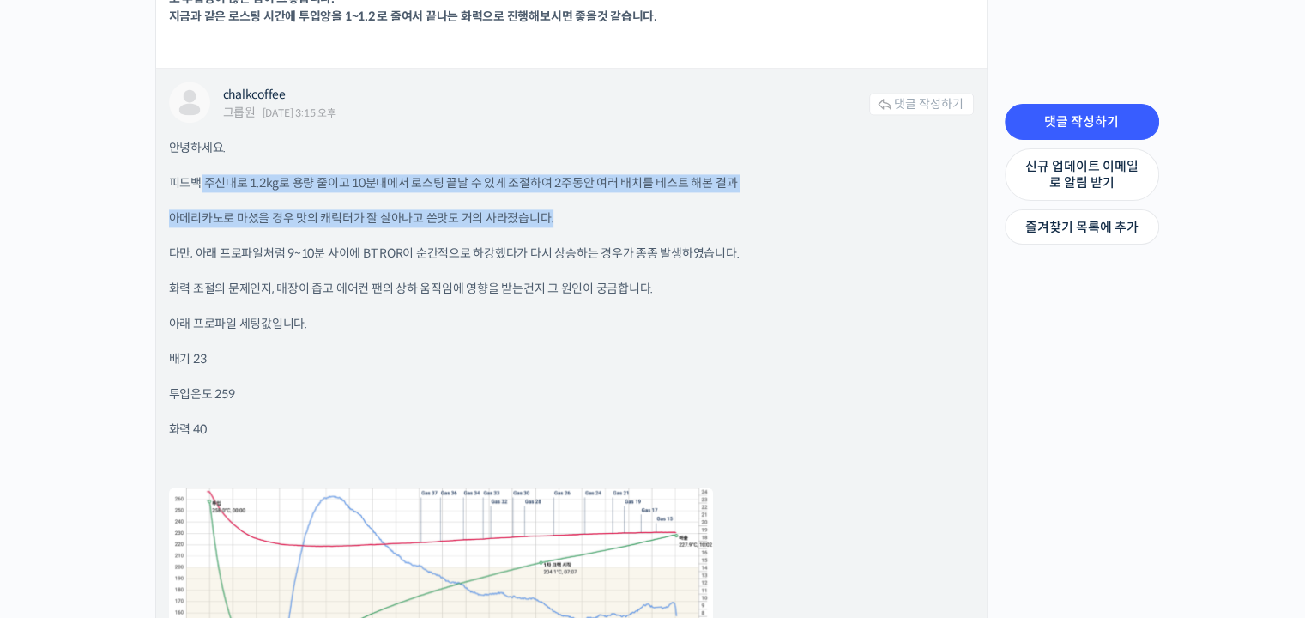
drag, startPoint x: 200, startPoint y: 168, endPoint x: 646, endPoint y: 214, distance: 448.4
click at [646, 214] on div "안녕하세요. 피드백 주신대로 1.2kg로 용량 줄이고 10분대에서 로스팅 끝날 수 있게 조절하여 2주동안 여러 배치를 테스트 해본 결과 아메리…" at bounding box center [571, 455] width 804 height 632
click at [646, 215] on p "아메리카노로 마셨을 경우 맛의 캐릭터가 잘 살아나고 쓴맛도 거의 사라졌습니다." at bounding box center [571, 218] width 804 height 18
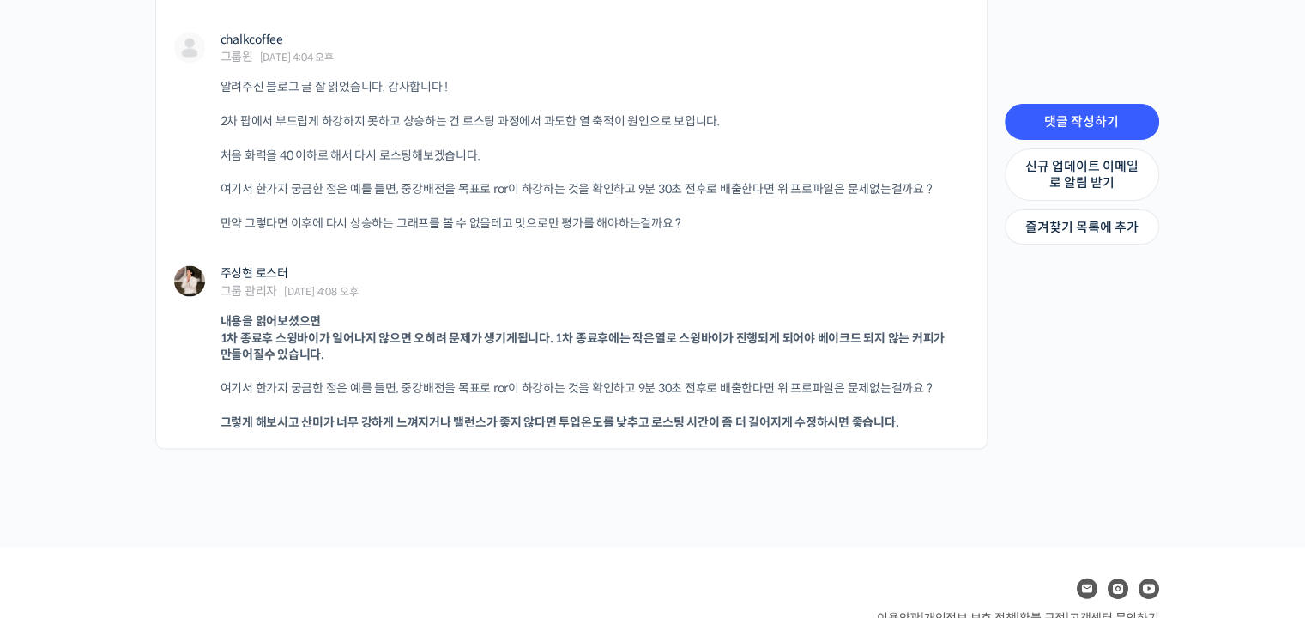
scroll to position [3516, 0]
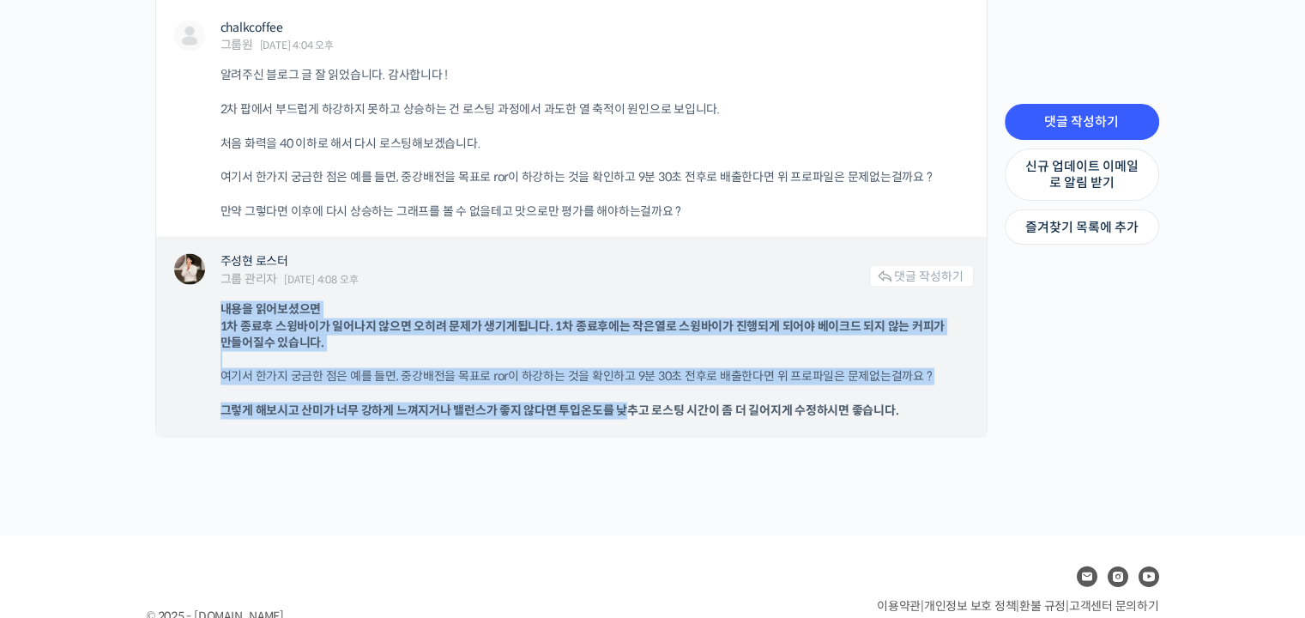
drag, startPoint x: 213, startPoint y: 308, endPoint x: 624, endPoint y: 388, distance: 419.3
click at [624, 388] on div "주성현 로스터 그룹 관리자 2025년 09월 08일 4:08 오후 댓글 작성하기 내용을 읽어보셨으면 1차 종료후 스윙바이가 일어나지 않으면 오…" at bounding box center [571, 336] width 830 height 199
click at [630, 359] on p "내용을 읽어보셨으면 1차 종료후 스윙바이가 일어나지 않으면 오히려 문제가 생기게됩니다. 1차 종료후에는 작은열로 스윙바이가 진행되게 되어야 베…" at bounding box center [588, 343] width 736 height 84
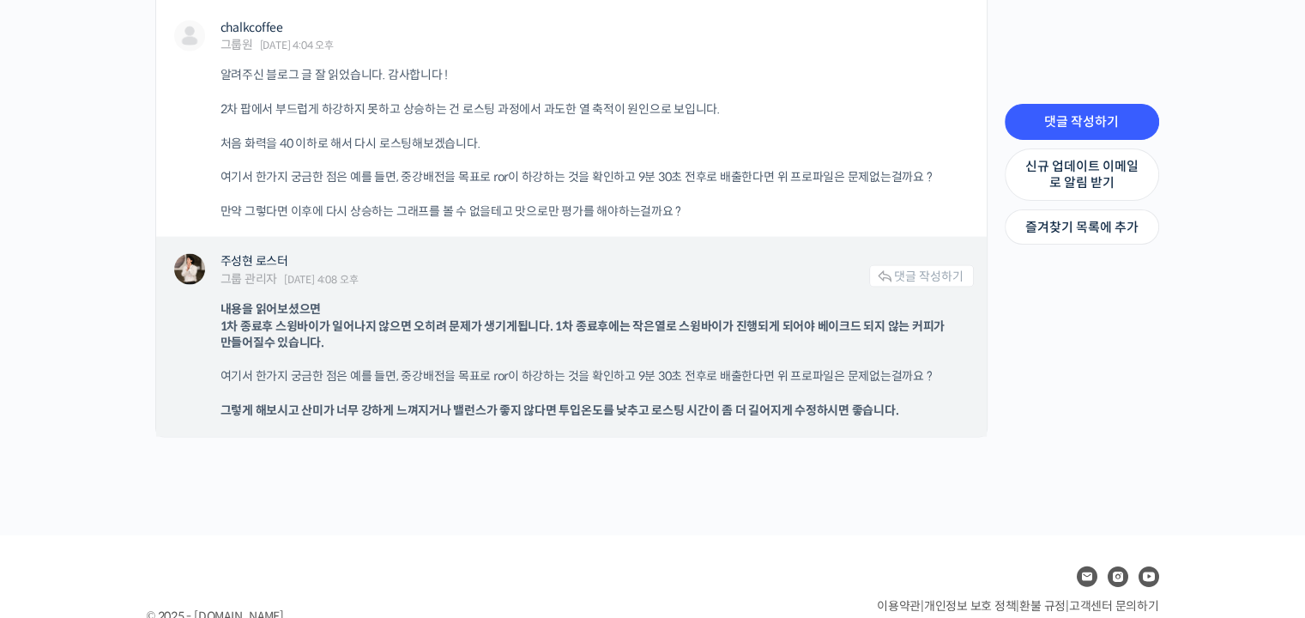
scroll to position [3595, 0]
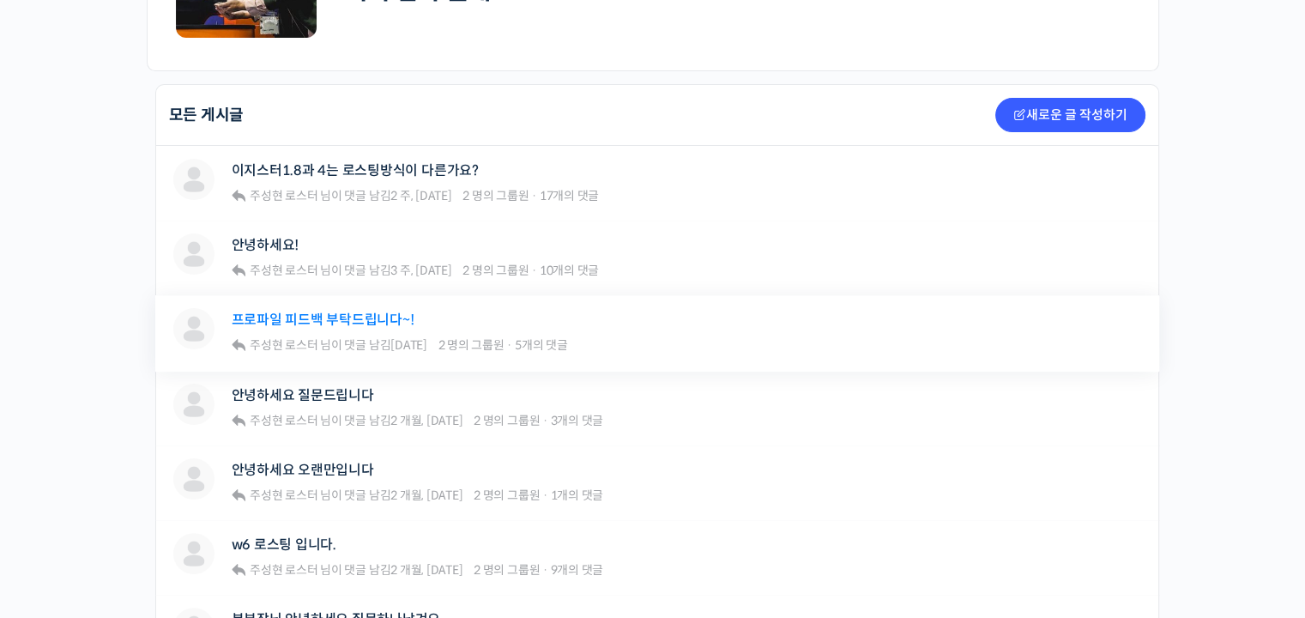
click at [329, 311] on link "프로파일 피드백 부탁드립니다~!" at bounding box center [323, 319] width 183 height 16
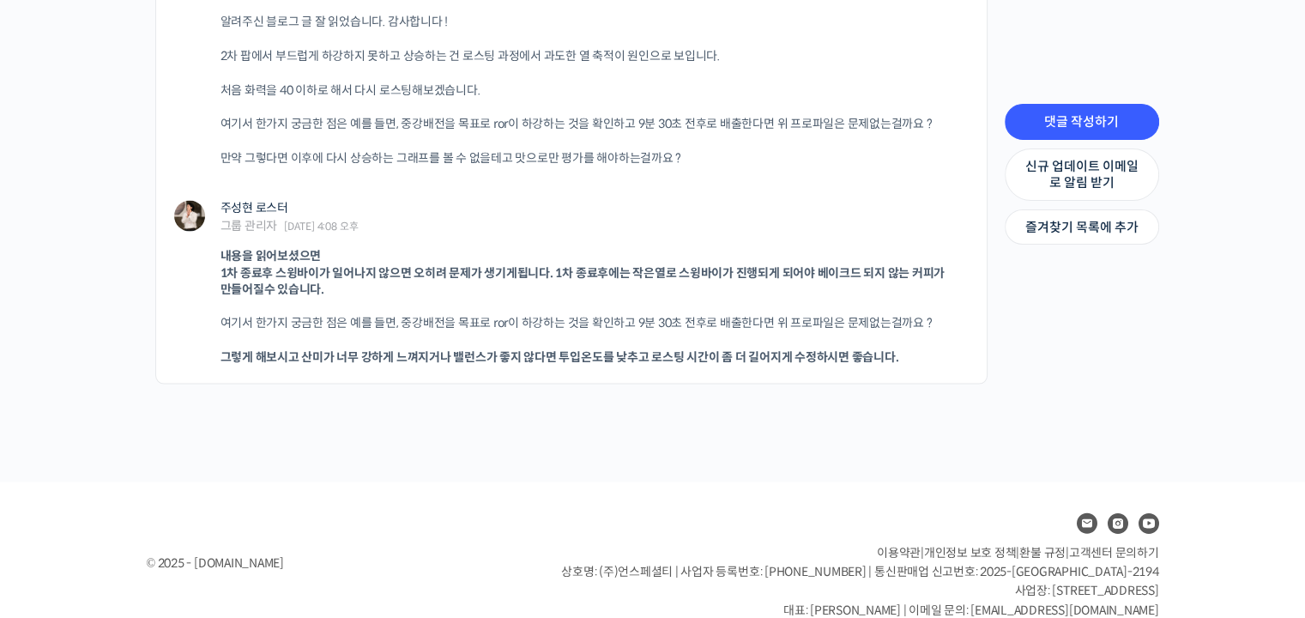
scroll to position [3595, 0]
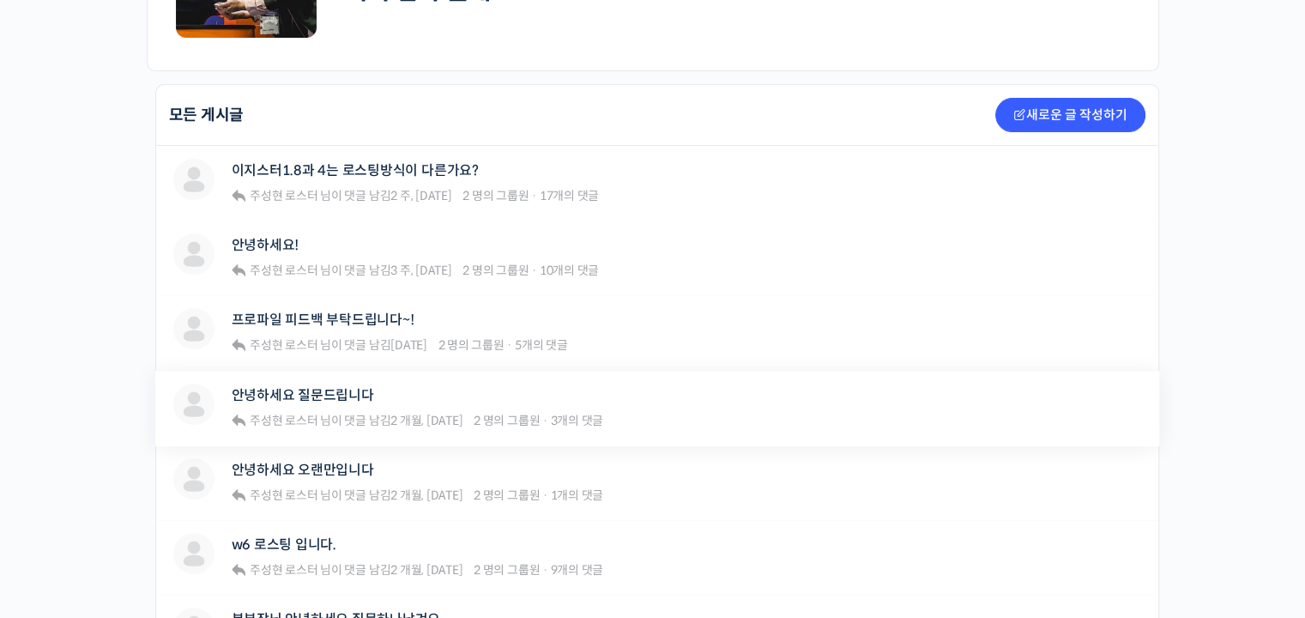
scroll to position [343, 0]
click at [309, 396] on link "안녕하세요 질문드립니다" at bounding box center [303, 395] width 142 height 16
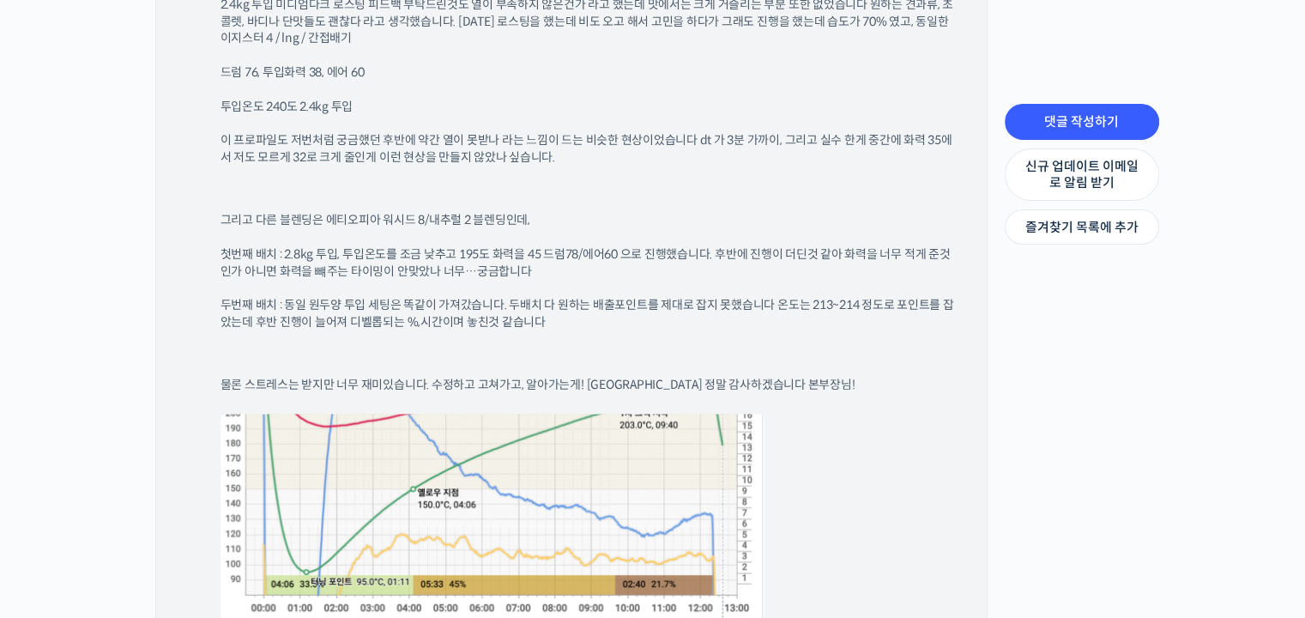
scroll to position [2144, 0]
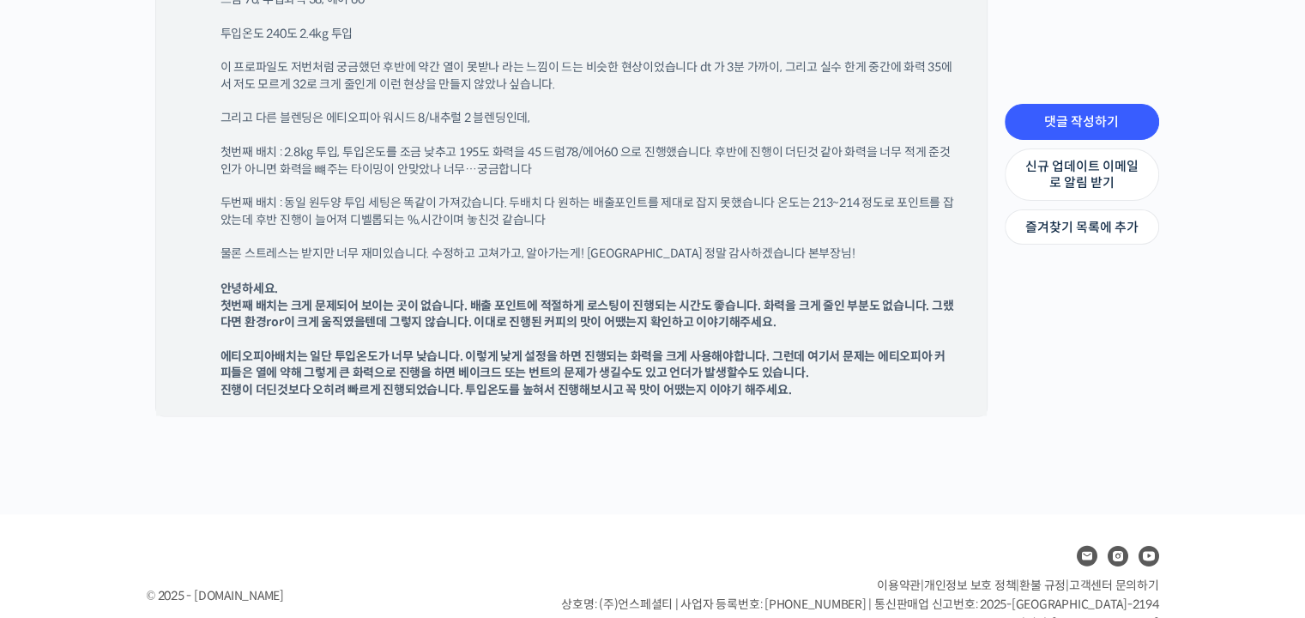
scroll to position [3046, 0]
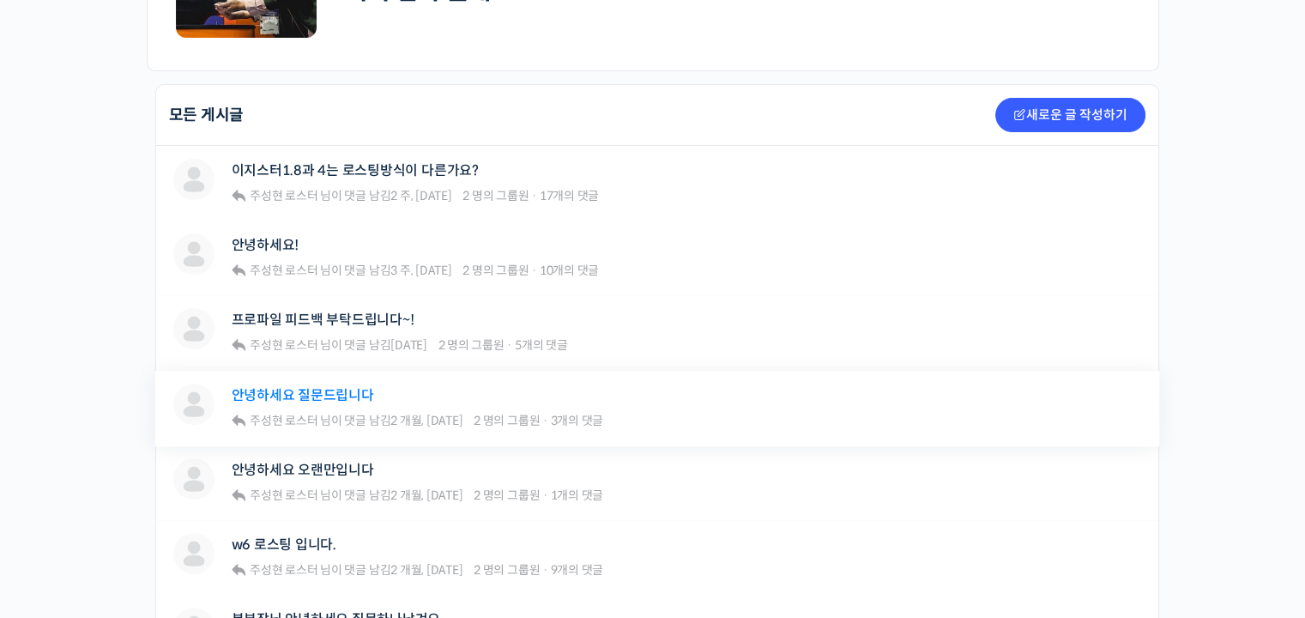
click at [343, 397] on link "안녕하세요 질문드립니다" at bounding box center [303, 395] width 142 height 16
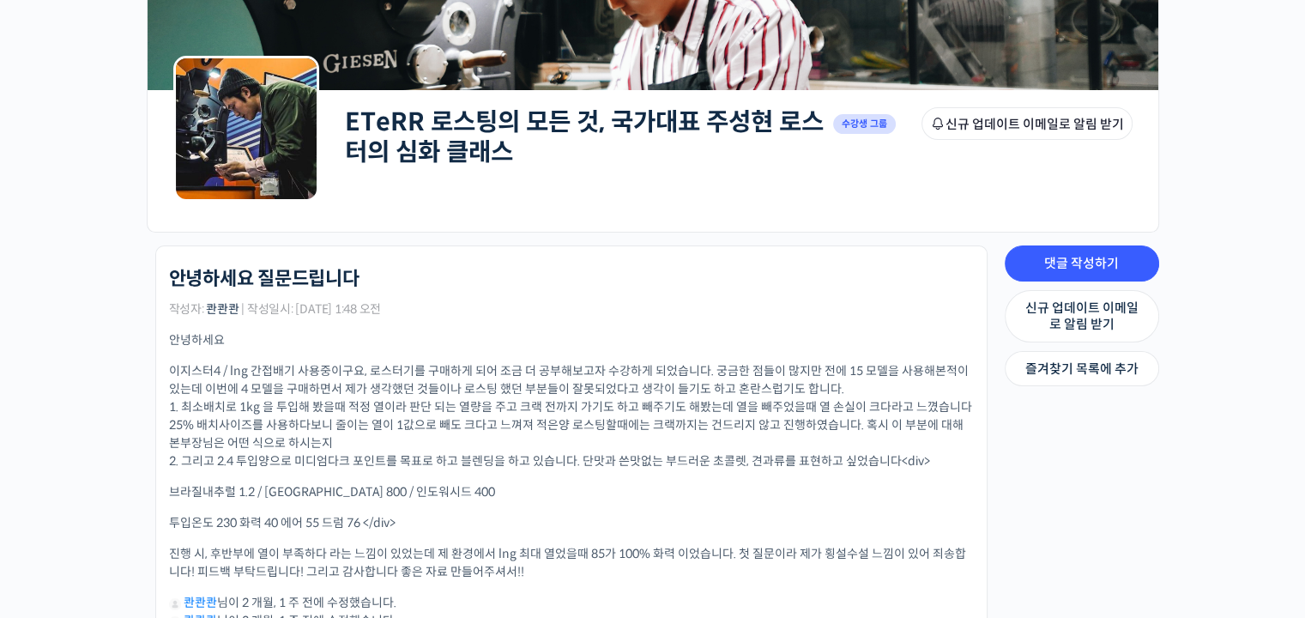
scroll to position [429, 0]
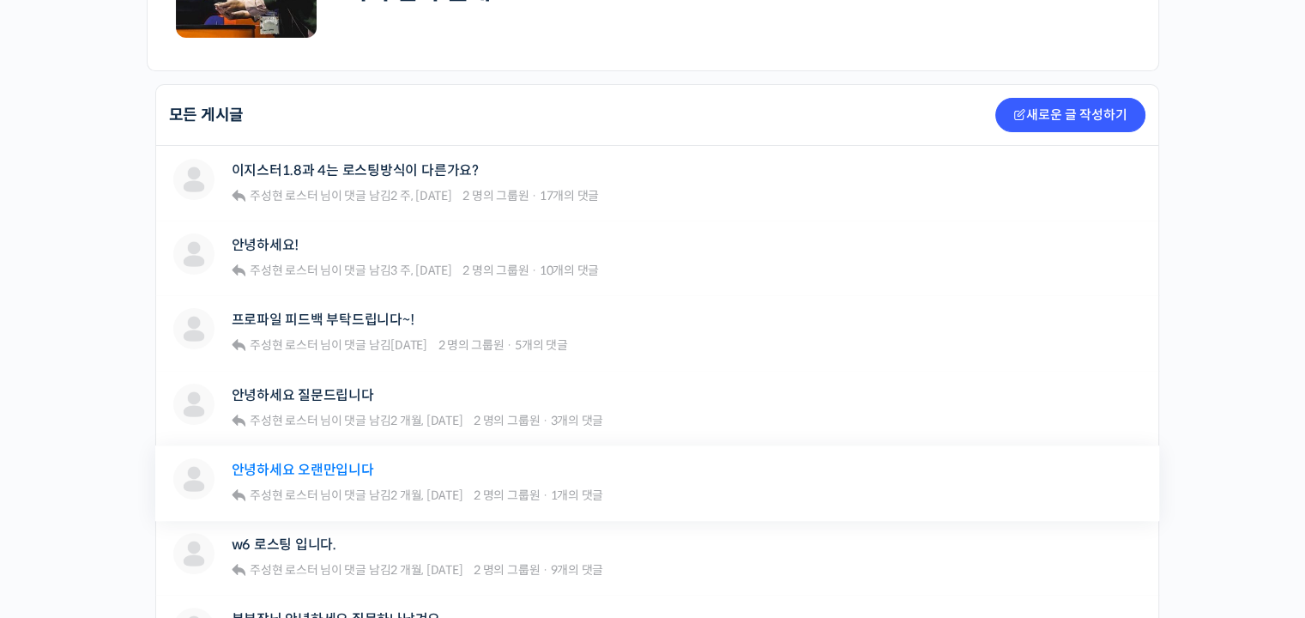
click at [332, 461] on link "안녕하세요 오랜만입니다" at bounding box center [303, 469] width 142 height 16
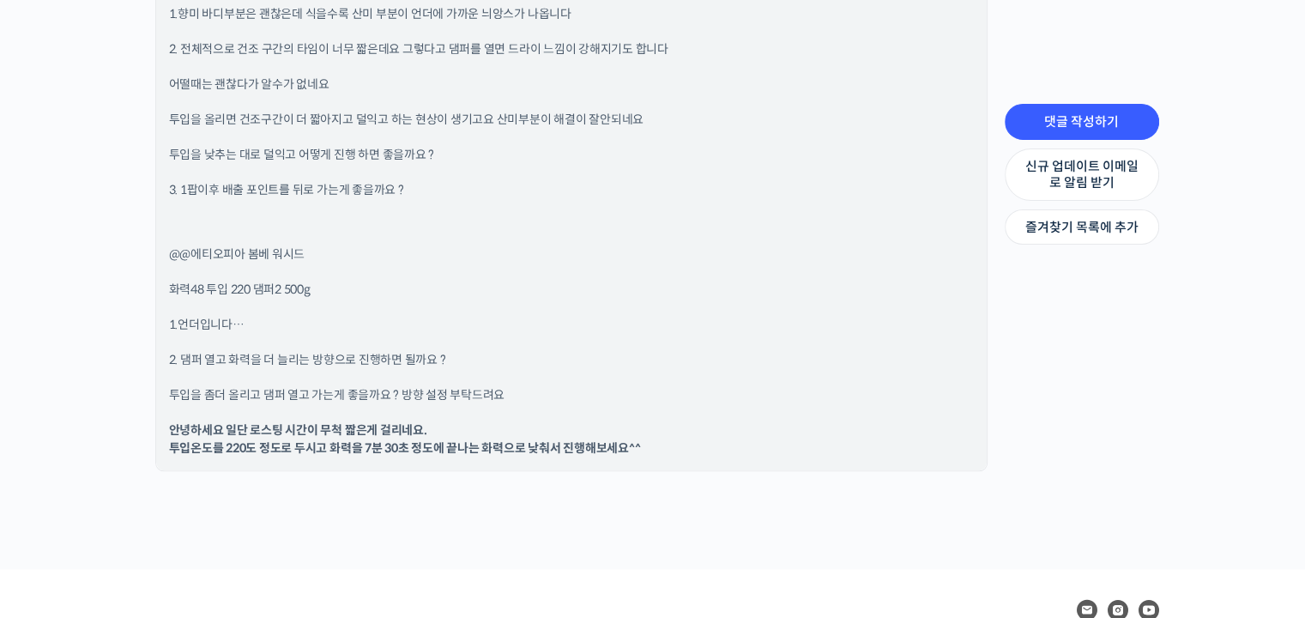
scroll to position [1990, 0]
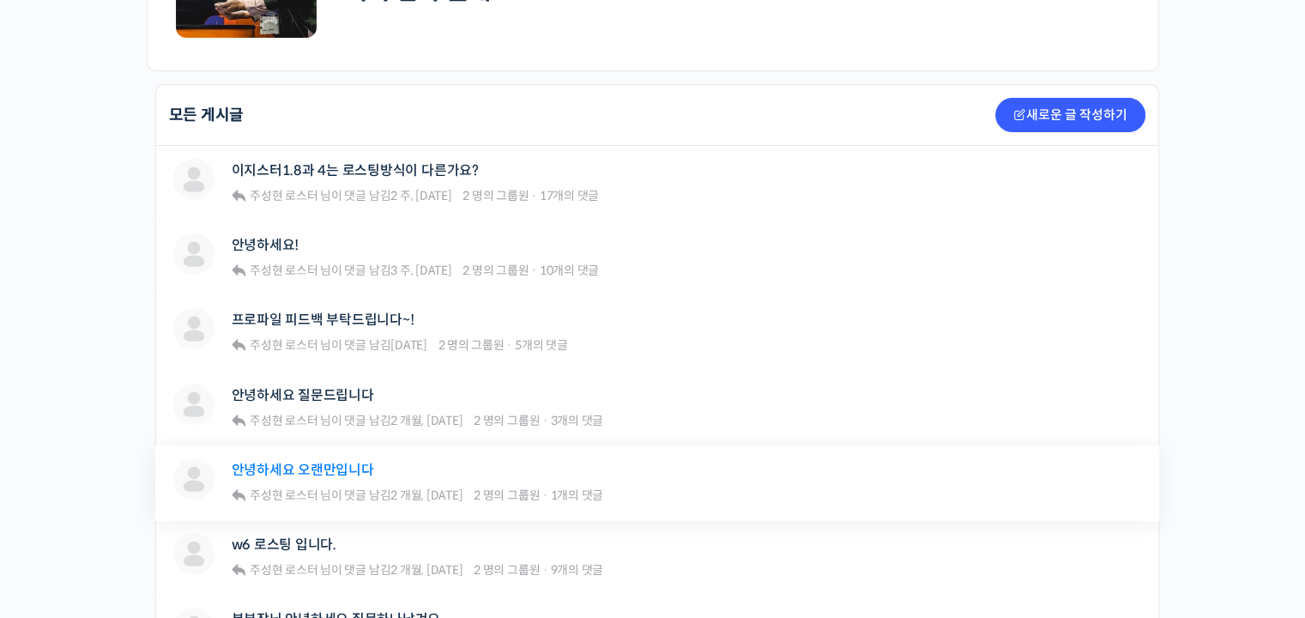
click at [349, 470] on link "안녕하세요 오랜만입니다" at bounding box center [303, 469] width 142 height 16
click at [293, 548] on link "w6 로스팅 입니다." at bounding box center [284, 544] width 105 height 16
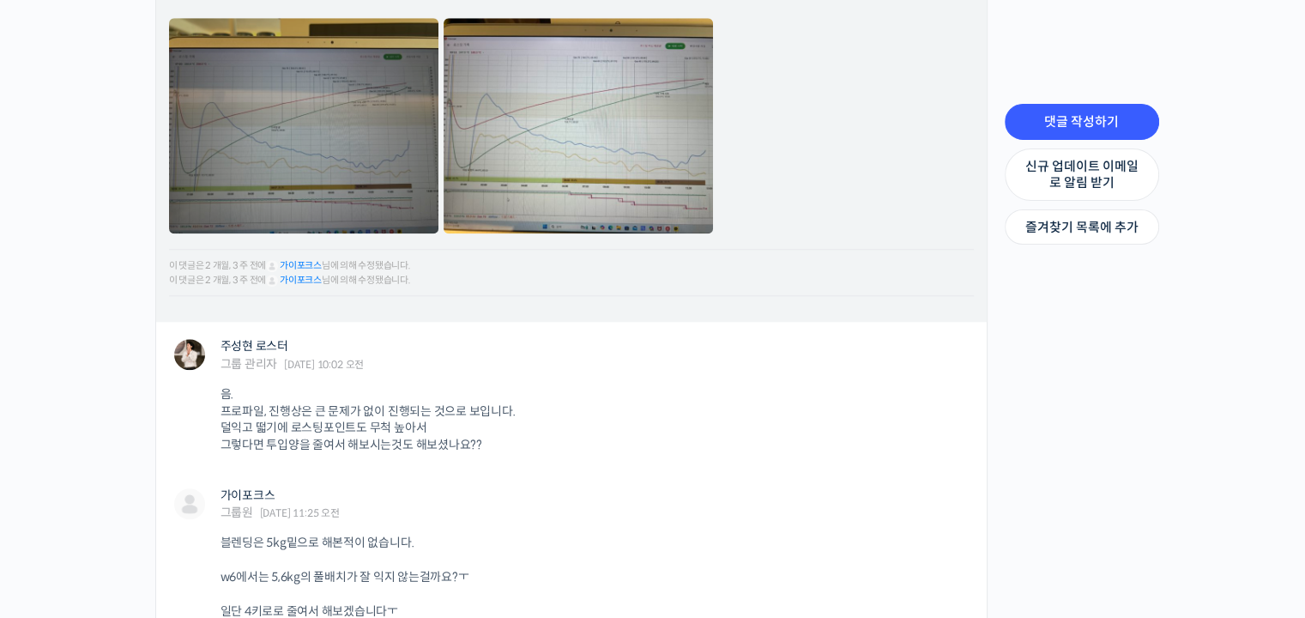
scroll to position [1801, 0]
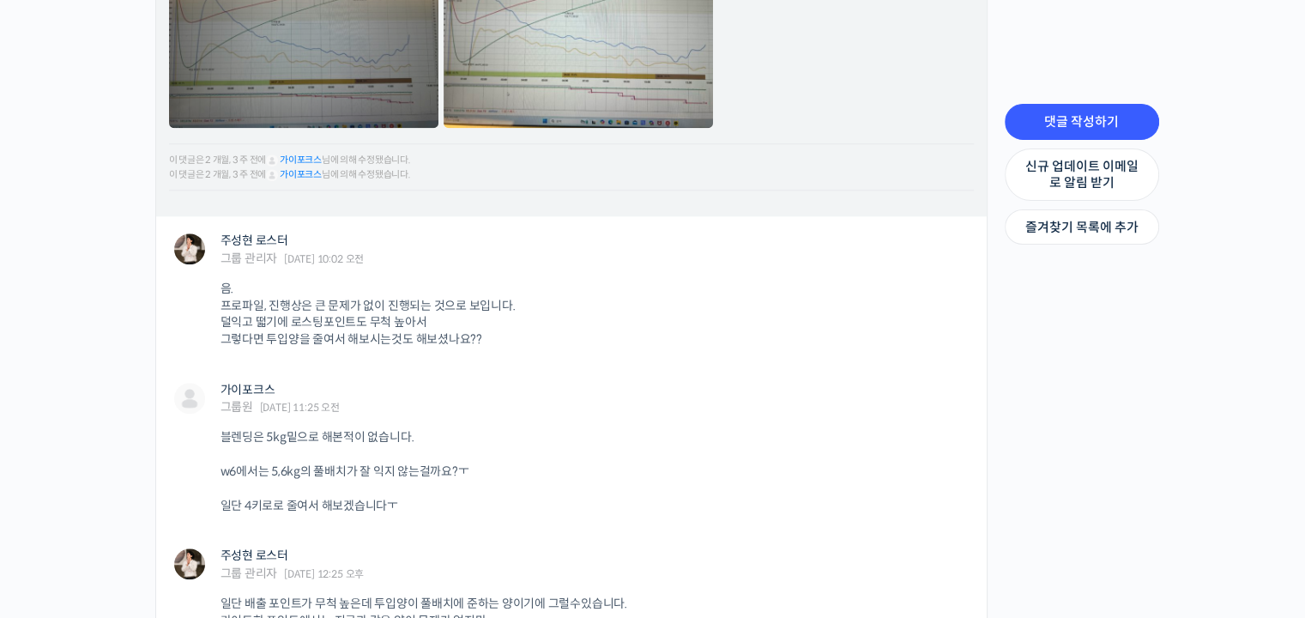
click at [328, 85] on link at bounding box center [303, 20] width 269 height 215
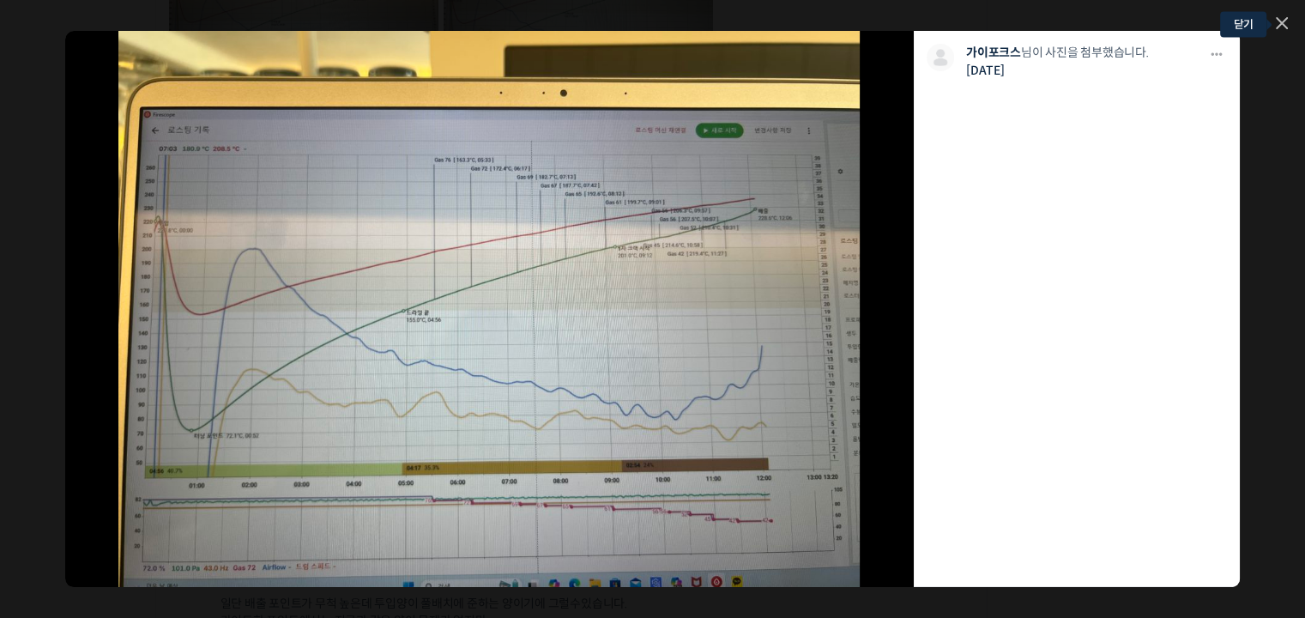
click at [1280, 22] on icon at bounding box center [1281, 23] width 10 height 10
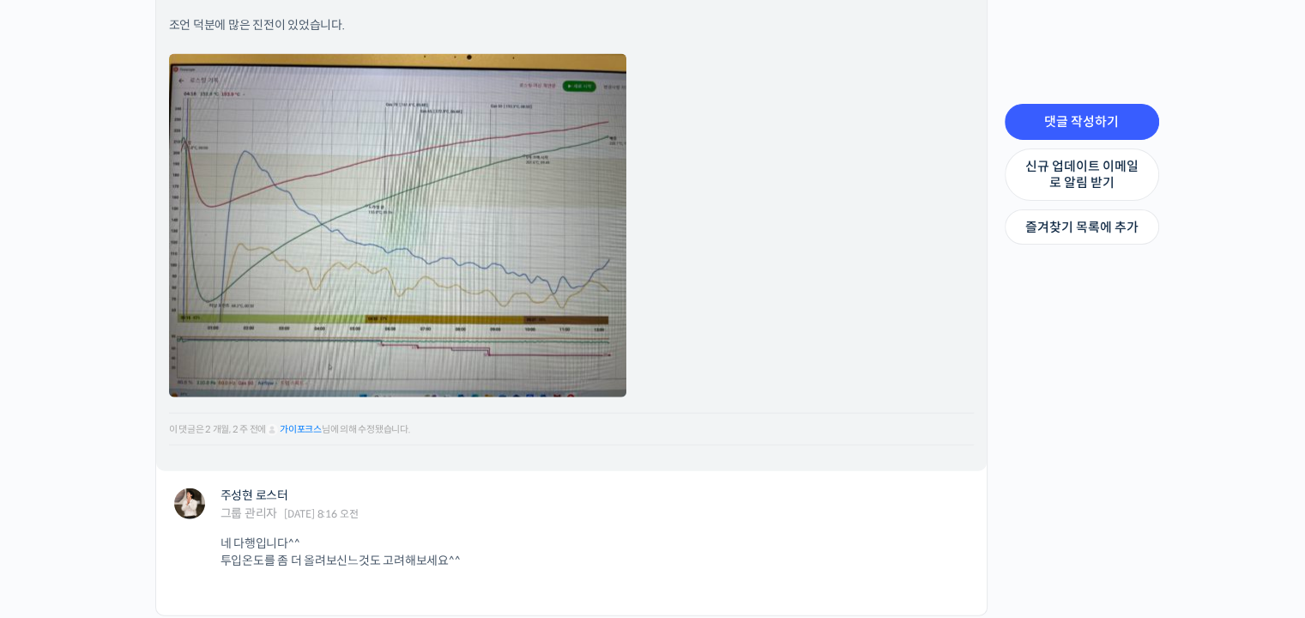
scroll to position [4203, 0]
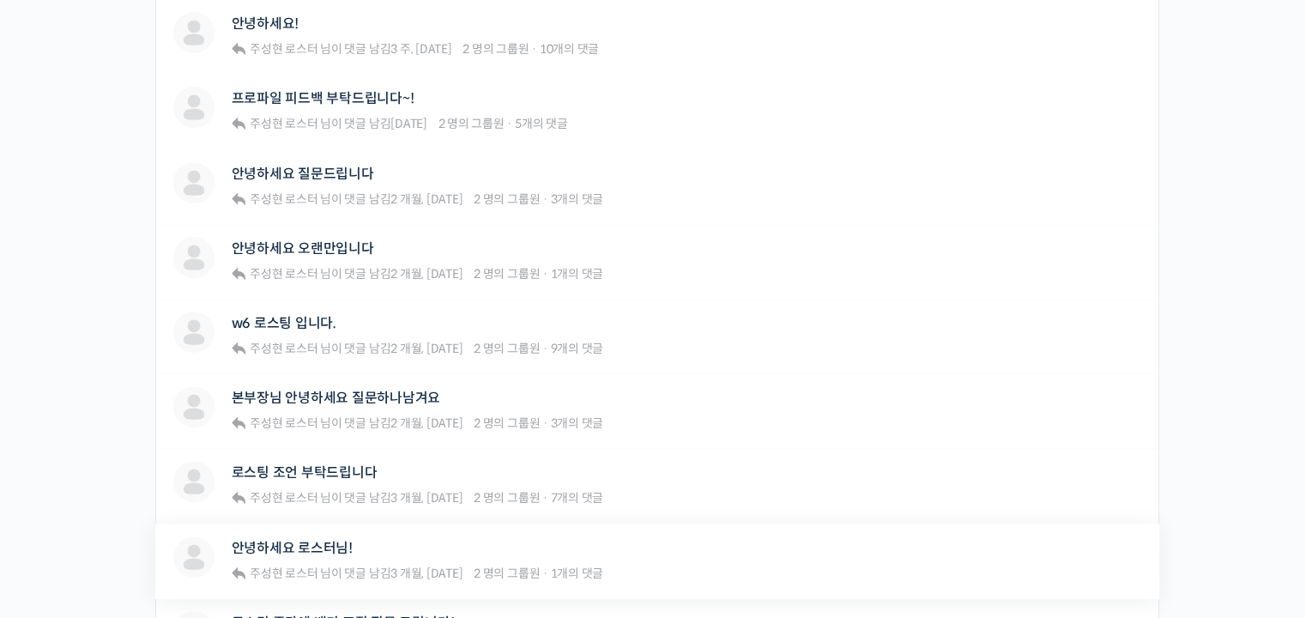
scroll to position [600, 0]
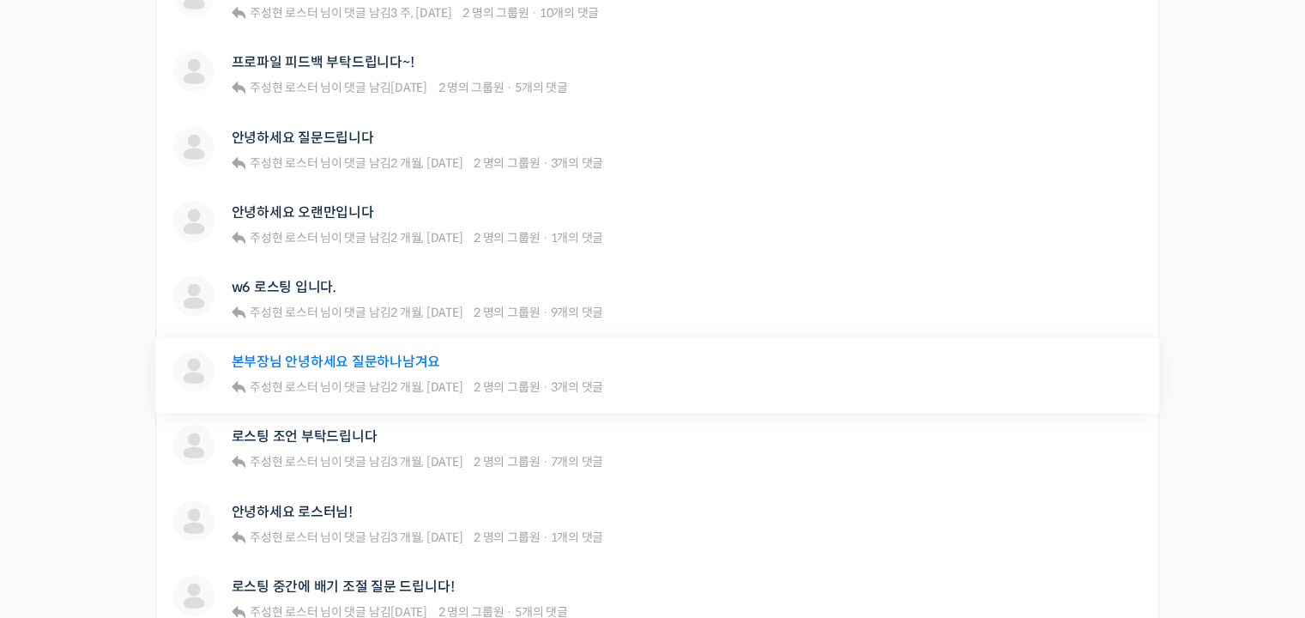
click at [364, 358] on link "본부장님 안녕하세요 질문하나남겨요" at bounding box center [336, 361] width 209 height 16
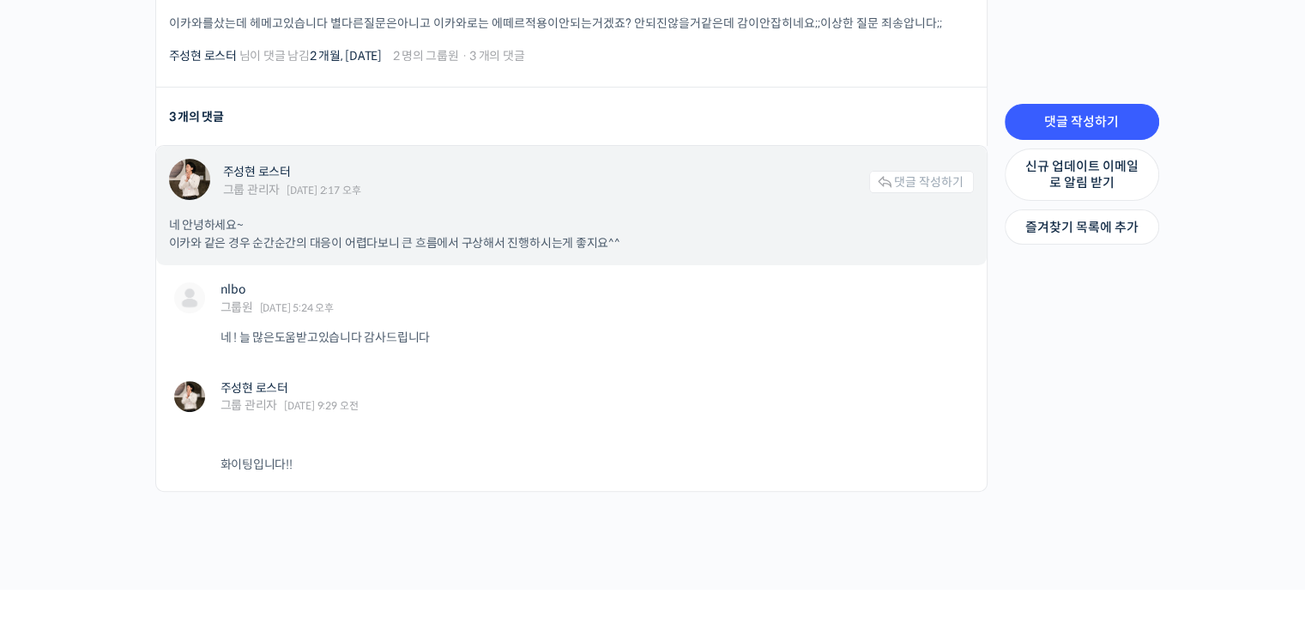
scroll to position [632, 0]
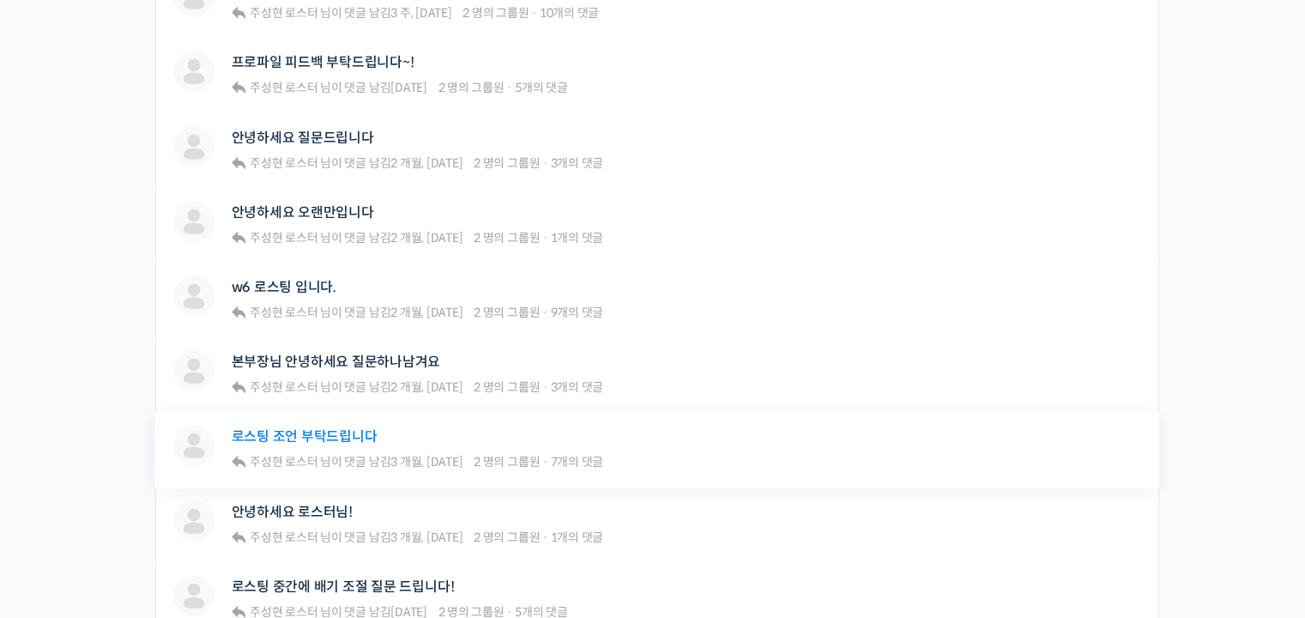
click at [332, 429] on link "로스팅 조언 부탁드립니다" at bounding box center [305, 436] width 146 height 16
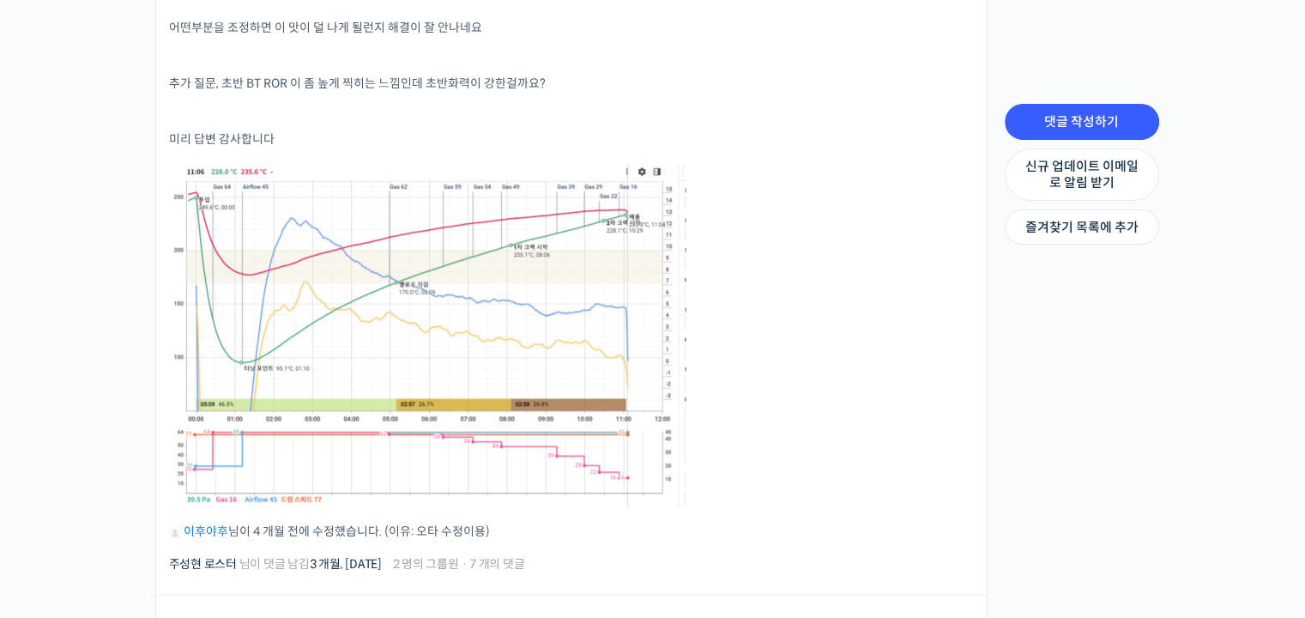
scroll to position [858, 0]
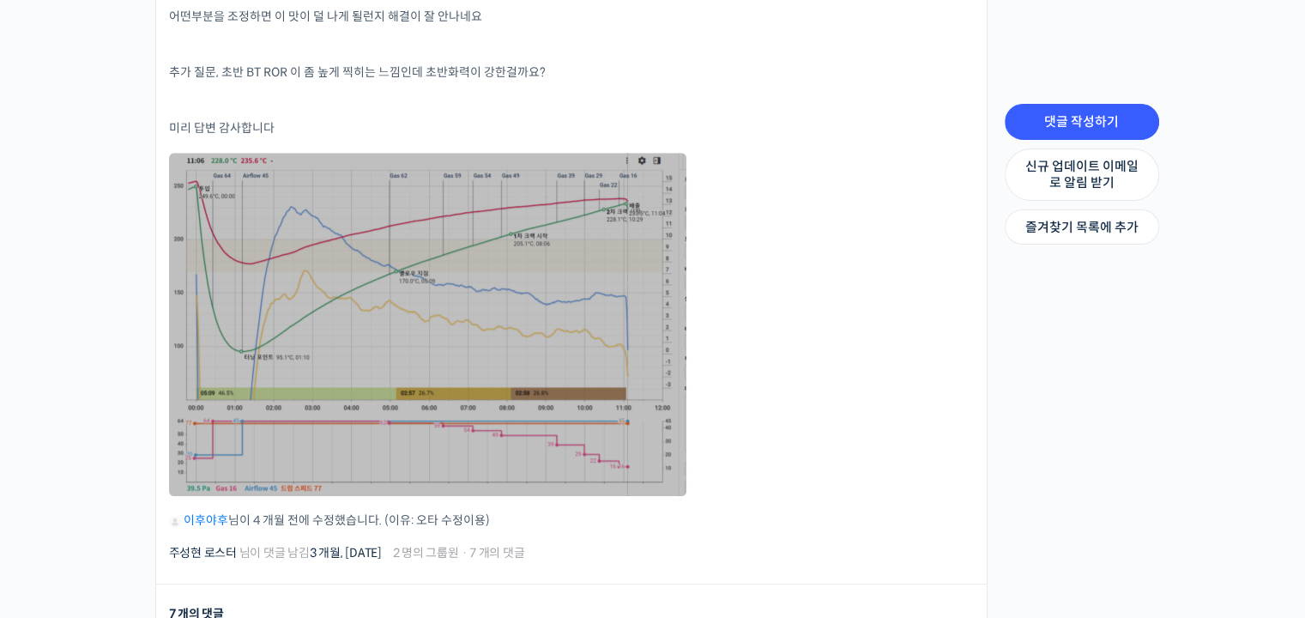
click at [503, 349] on link at bounding box center [427, 324] width 517 height 343
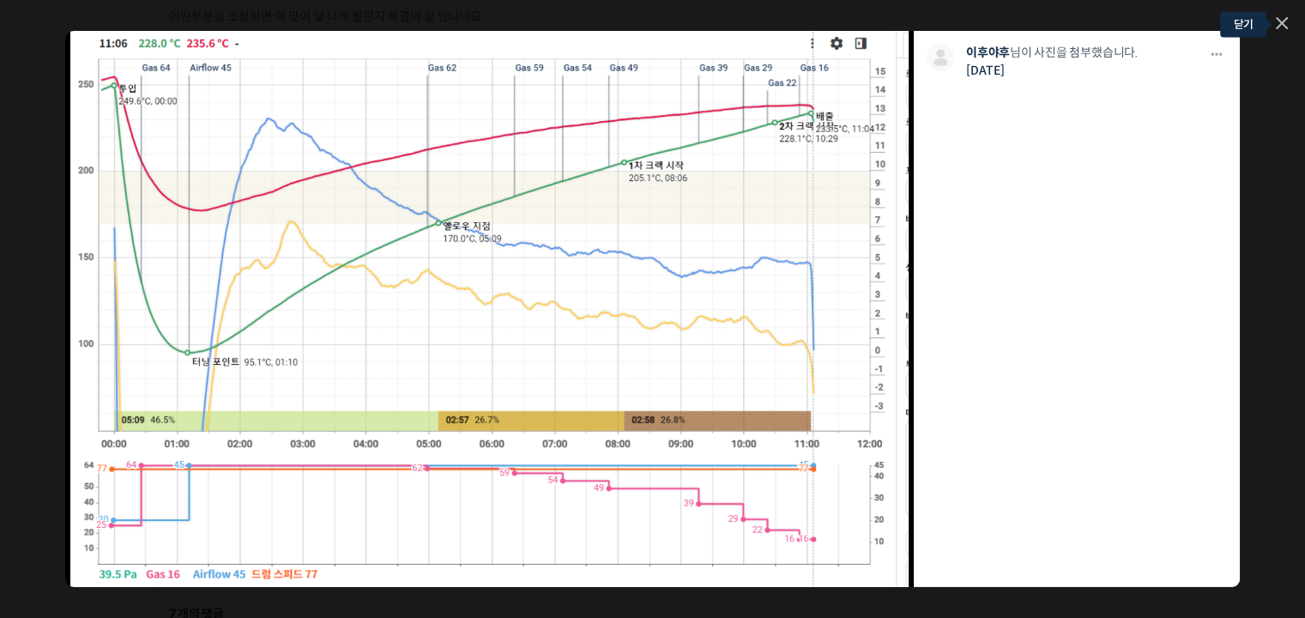
click at [1286, 21] on icon at bounding box center [1281, 23] width 12 height 12
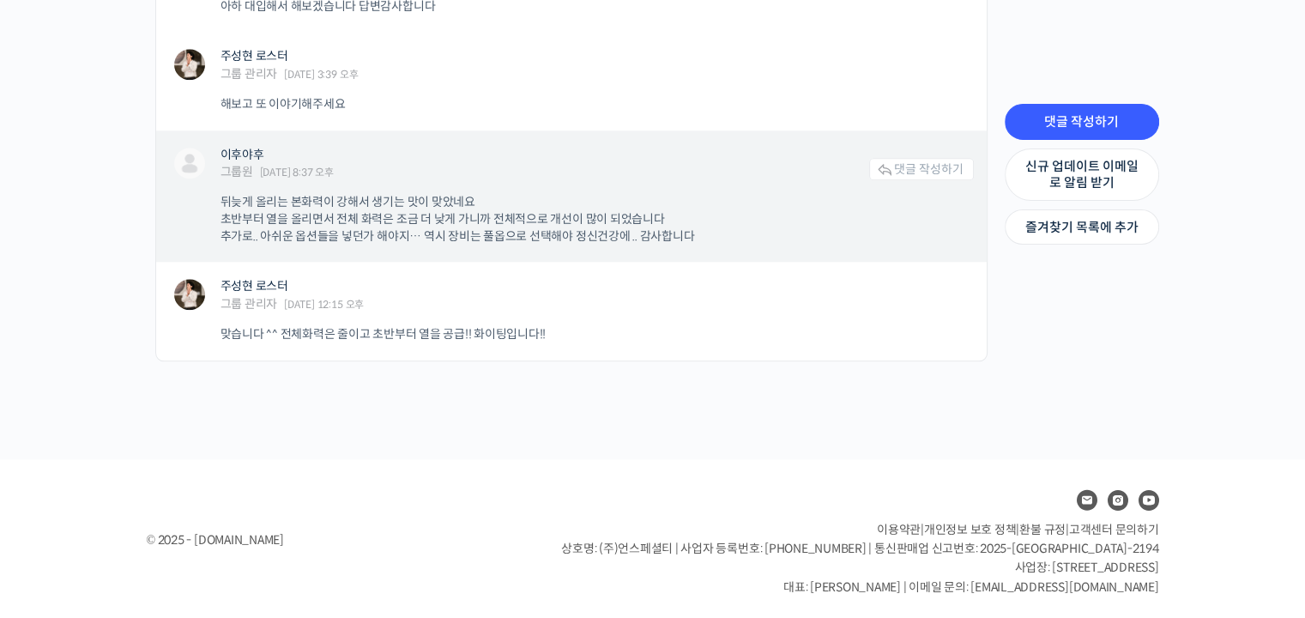
scroll to position [1954, 0]
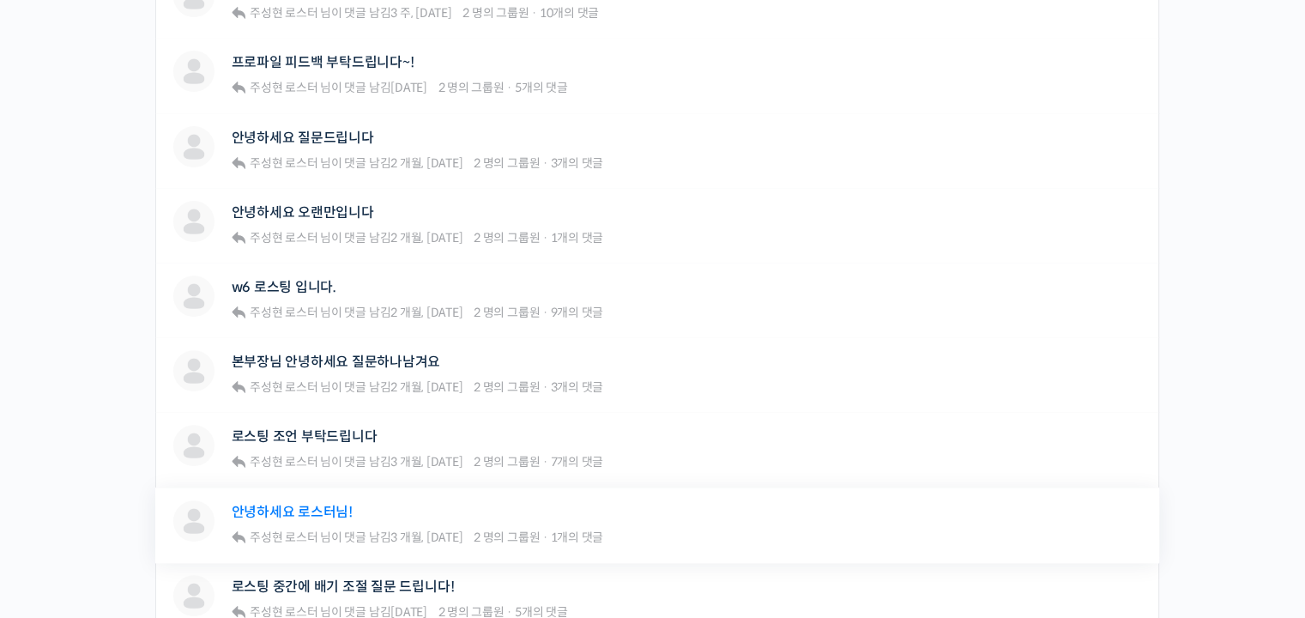
click at [344, 507] on link "안녕하세요 로스터님!" at bounding box center [292, 511] width 121 height 16
click at [339, 514] on link "안녕하세요 로스터님!" at bounding box center [292, 511] width 121 height 16
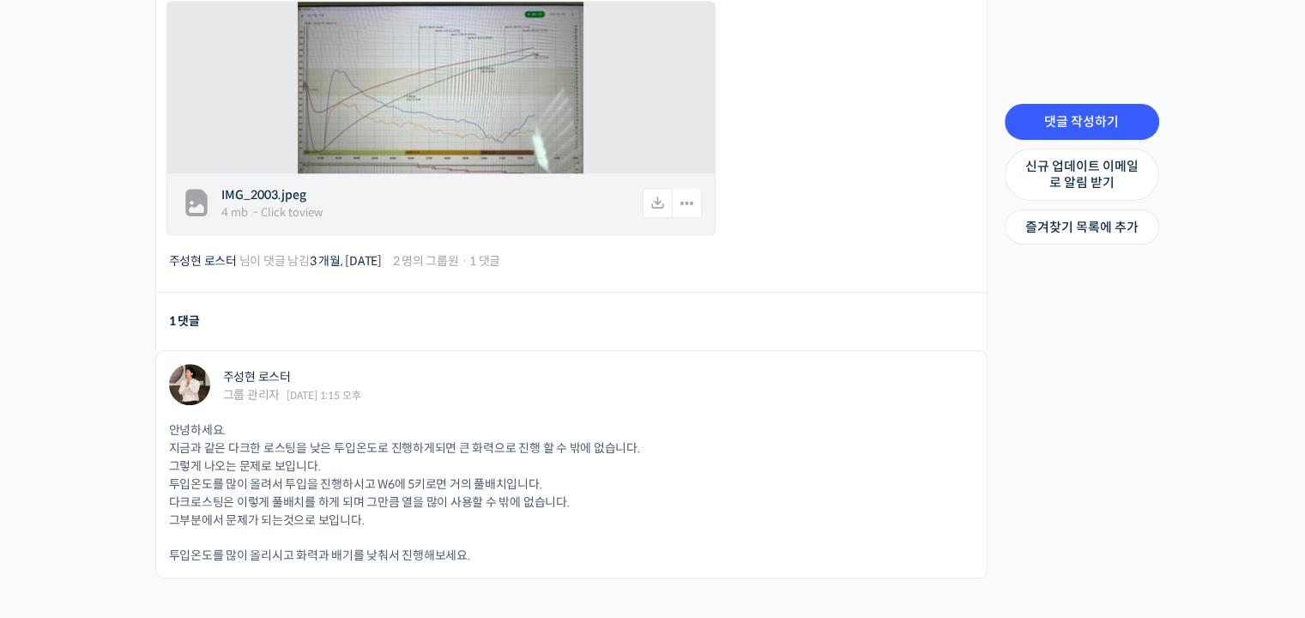
scroll to position [1372, 0]
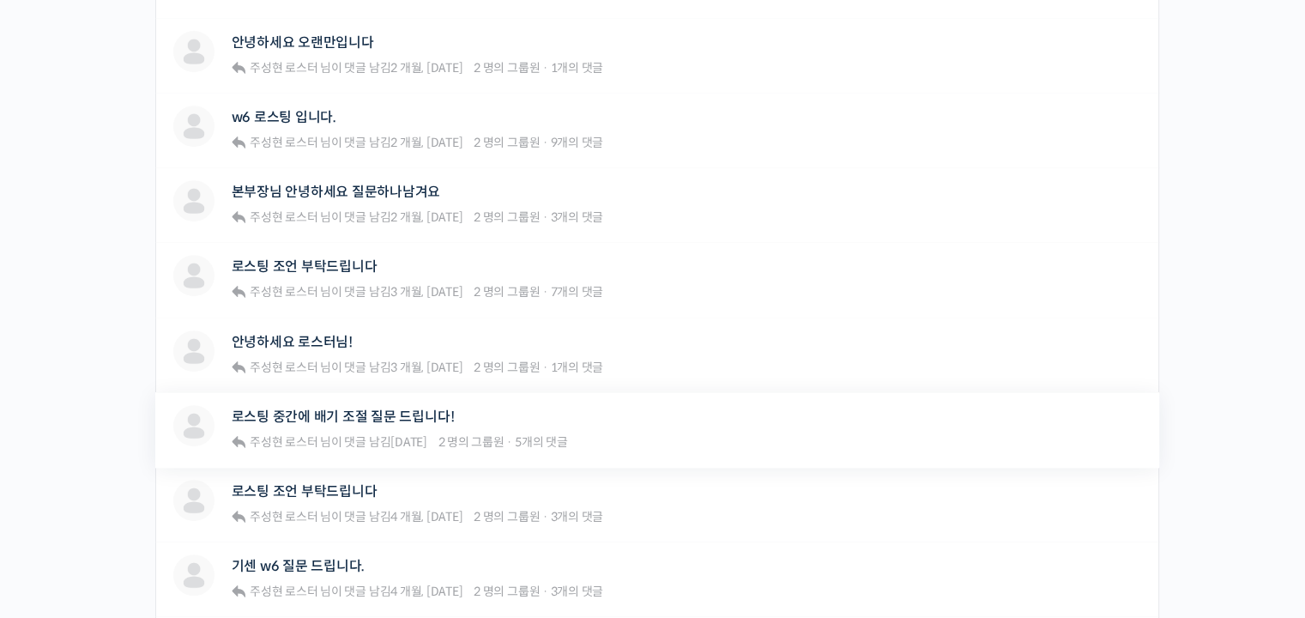
scroll to position [772, 0]
click at [364, 412] on link "로스팅 중간에 배기 조절 질문 드립니다!" at bounding box center [343, 415] width 223 height 16
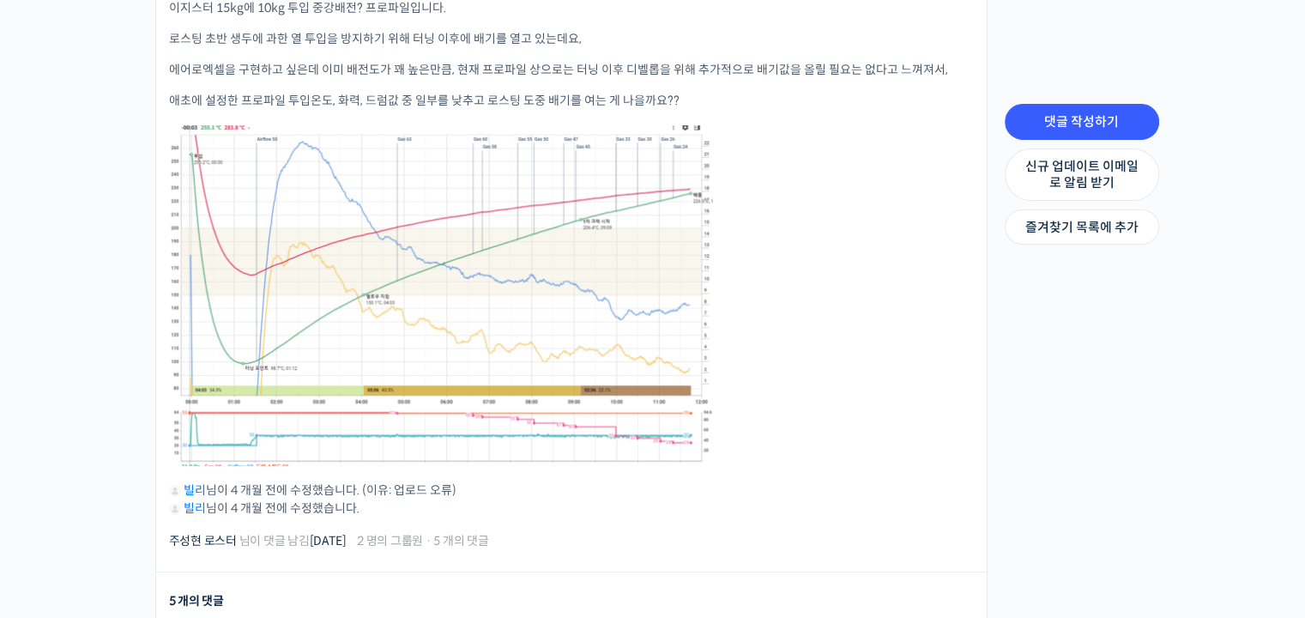
scroll to position [515, 0]
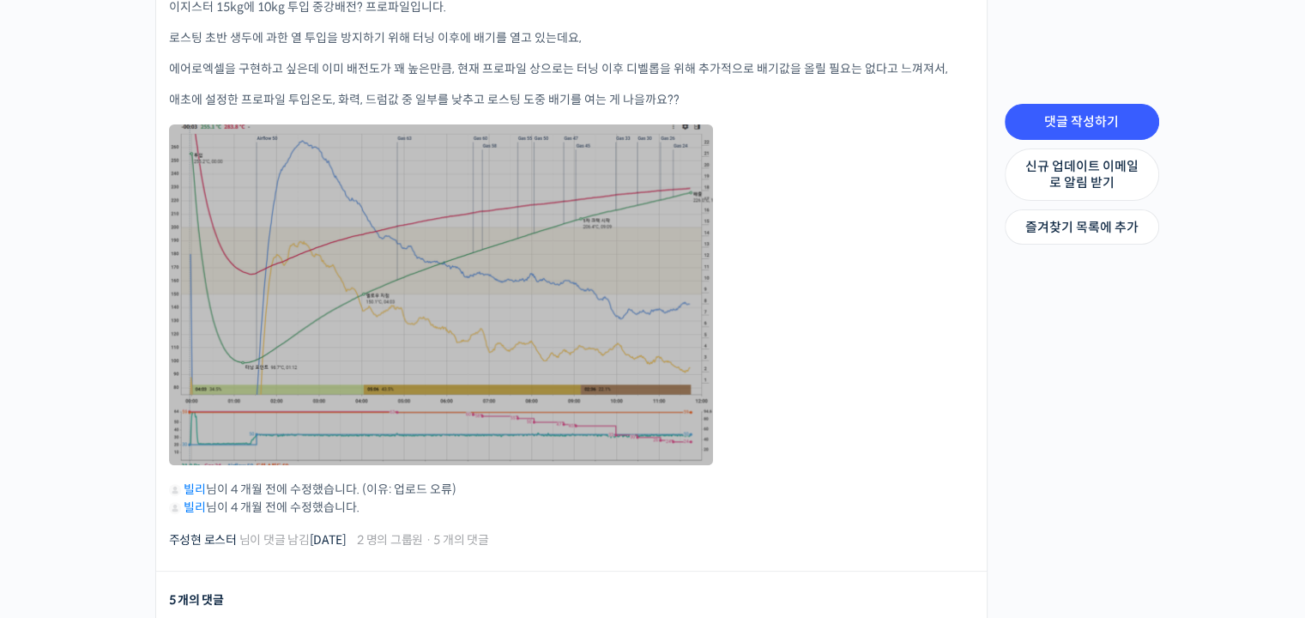
click at [623, 277] on link at bounding box center [441, 294] width 544 height 340
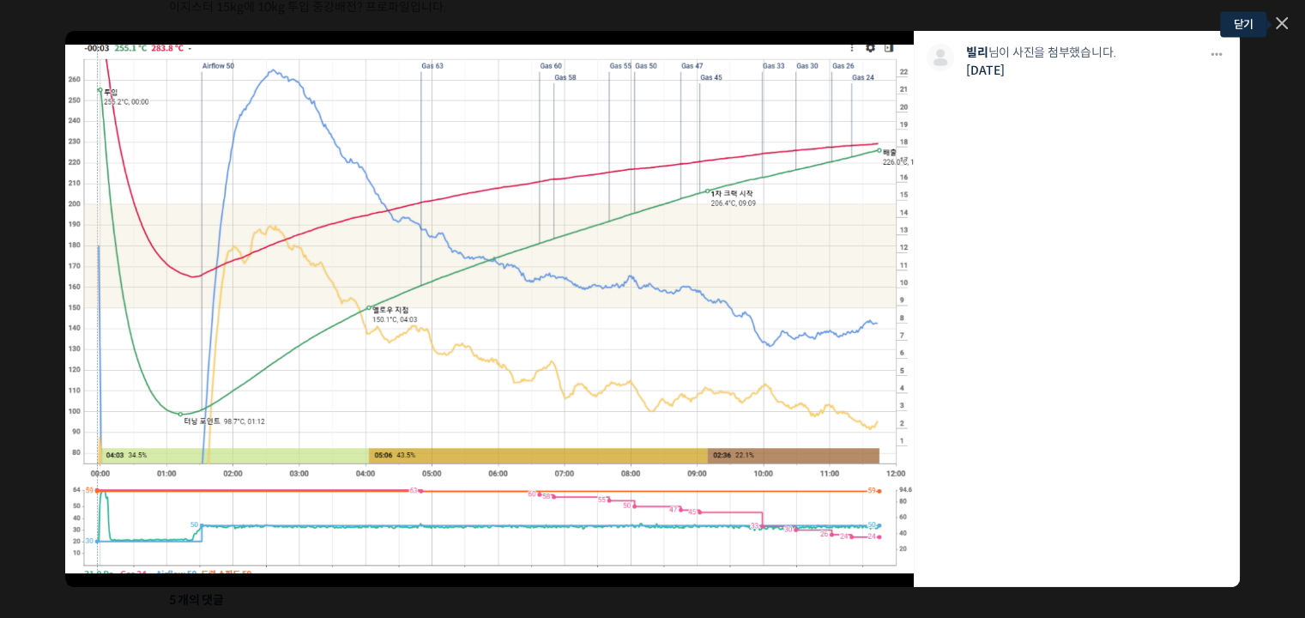
click at [1284, 23] on icon at bounding box center [1281, 23] width 12 height 12
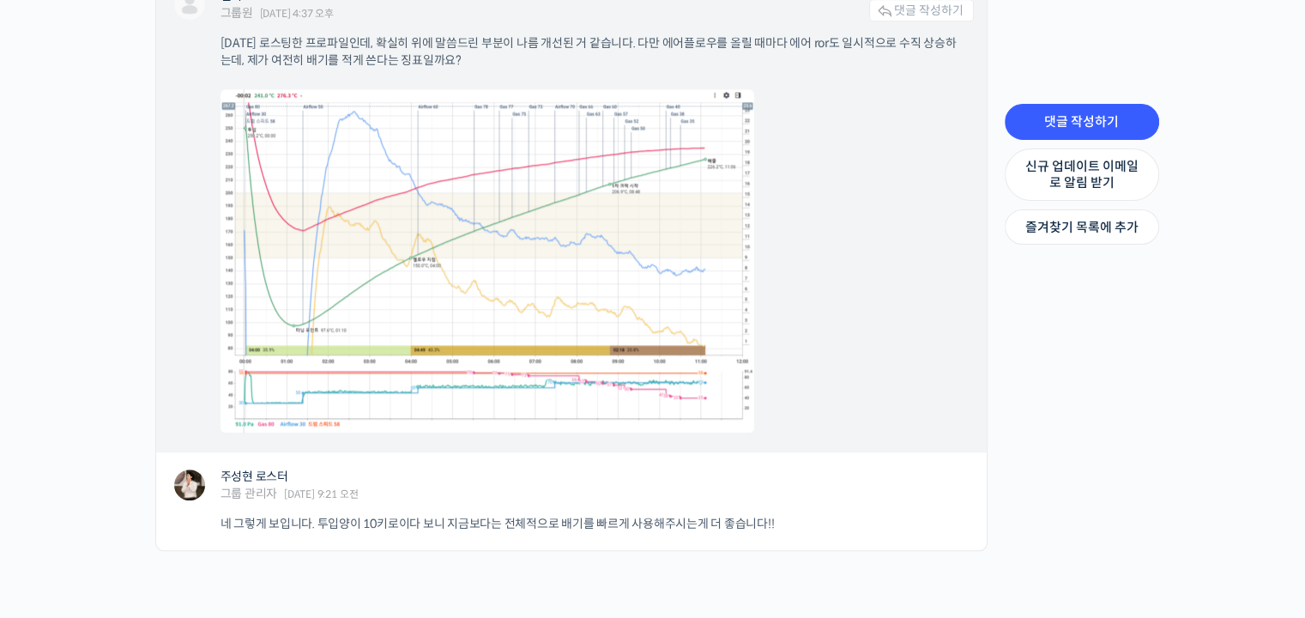
scroll to position [1458, 0]
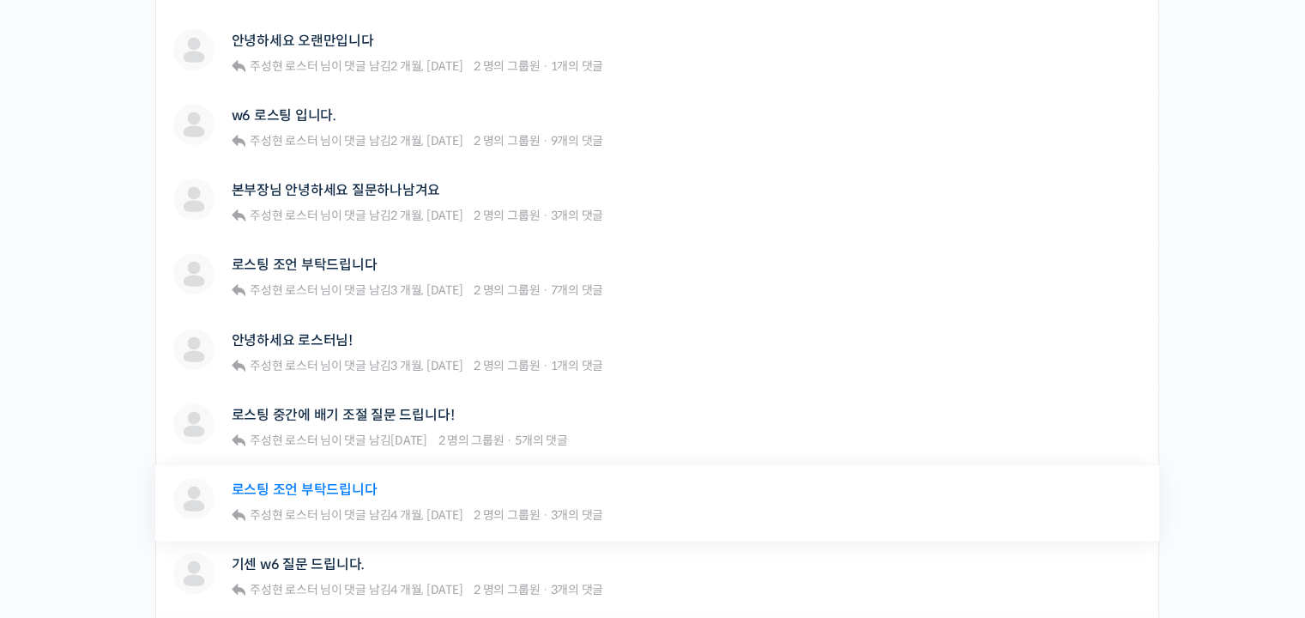
click at [346, 484] on link "로스팅 조언 부탁드립니다" at bounding box center [305, 489] width 146 height 16
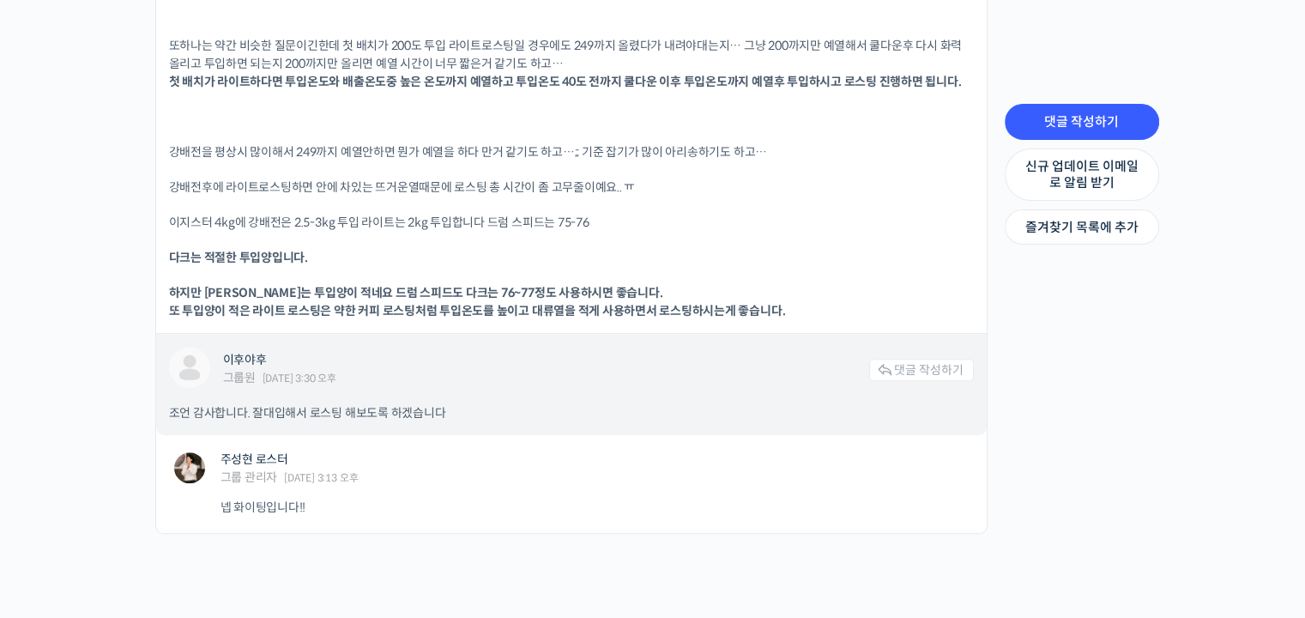
scroll to position [1458, 0]
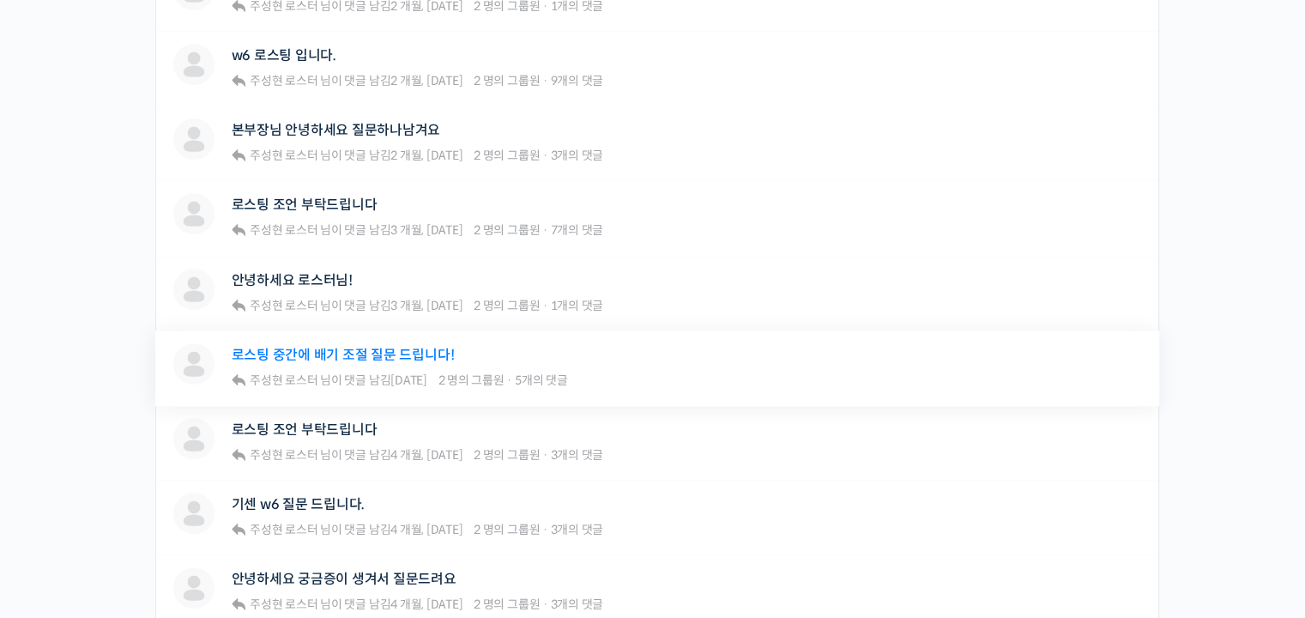
scroll to position [858, 0]
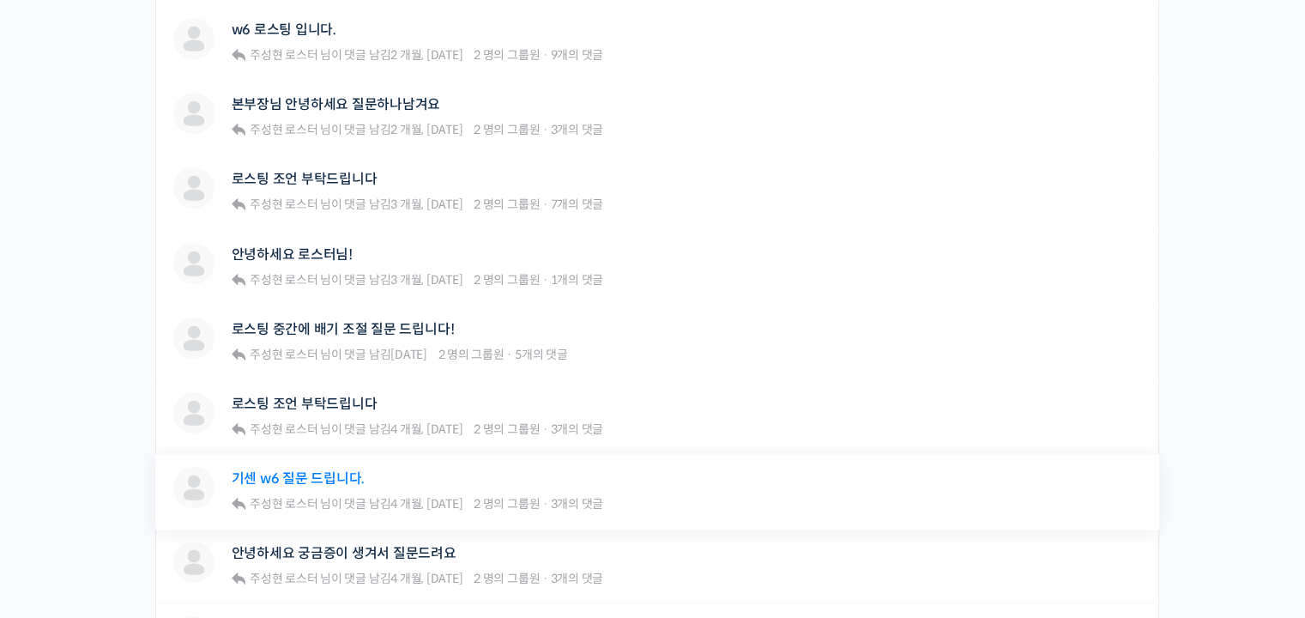
click at [279, 477] on link "기센 w6 질문 드립니다." at bounding box center [299, 478] width 134 height 16
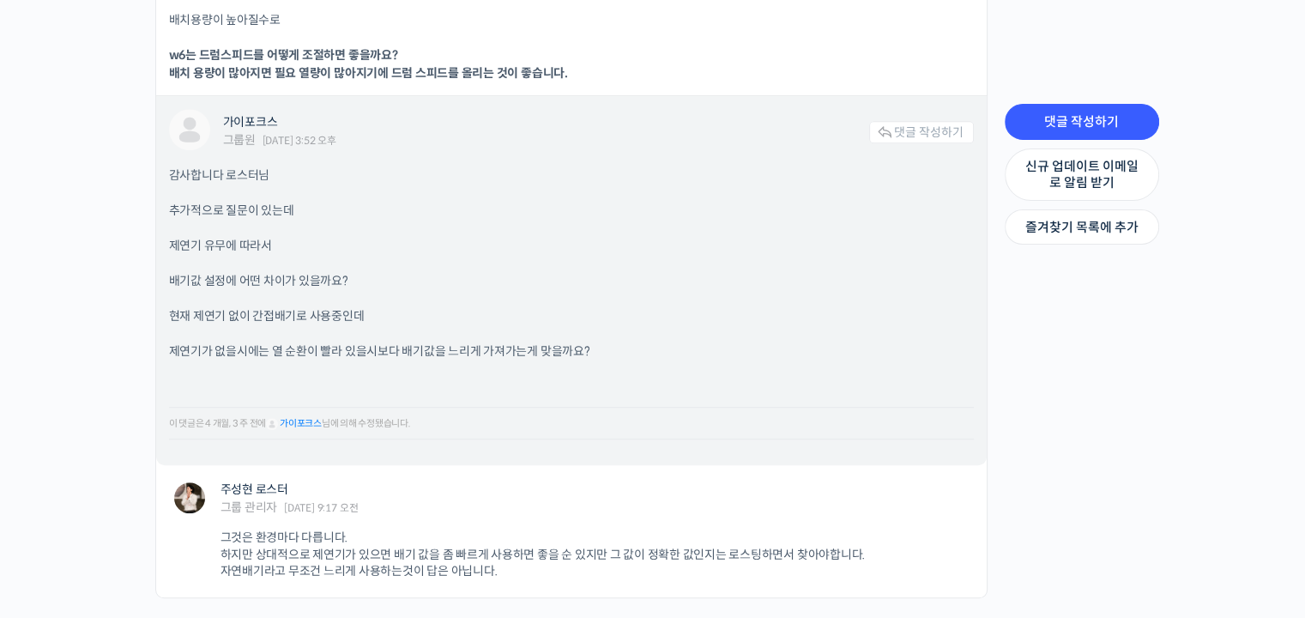
scroll to position [1527, 0]
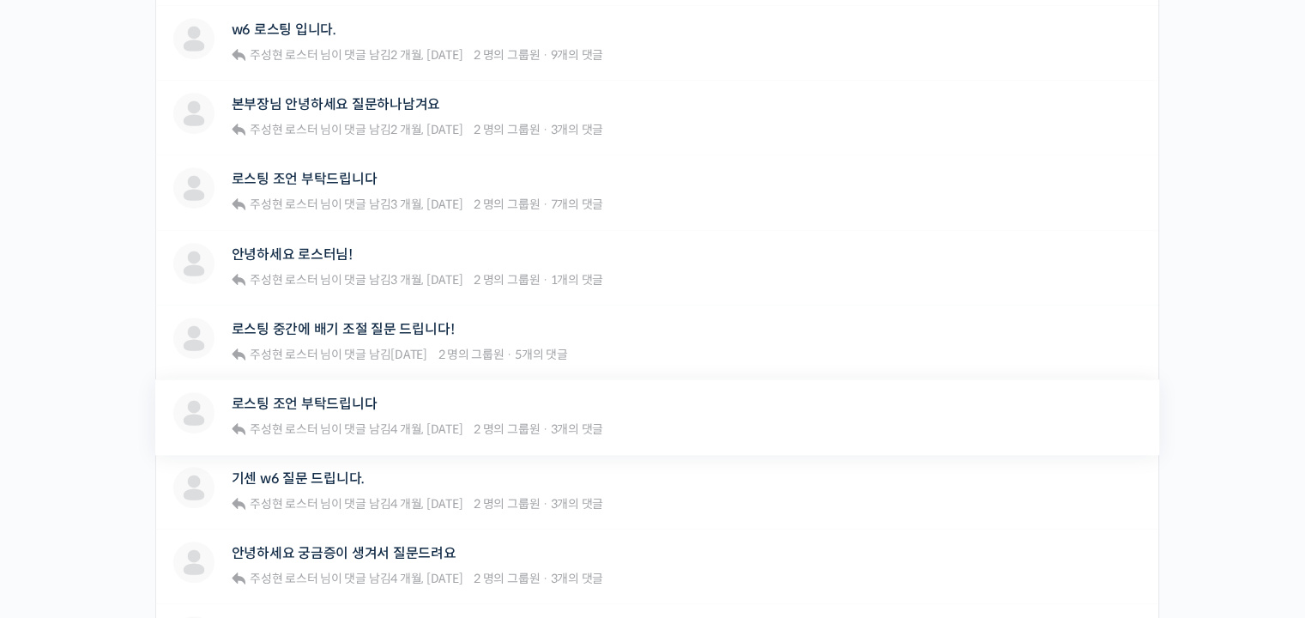
scroll to position [1029, 0]
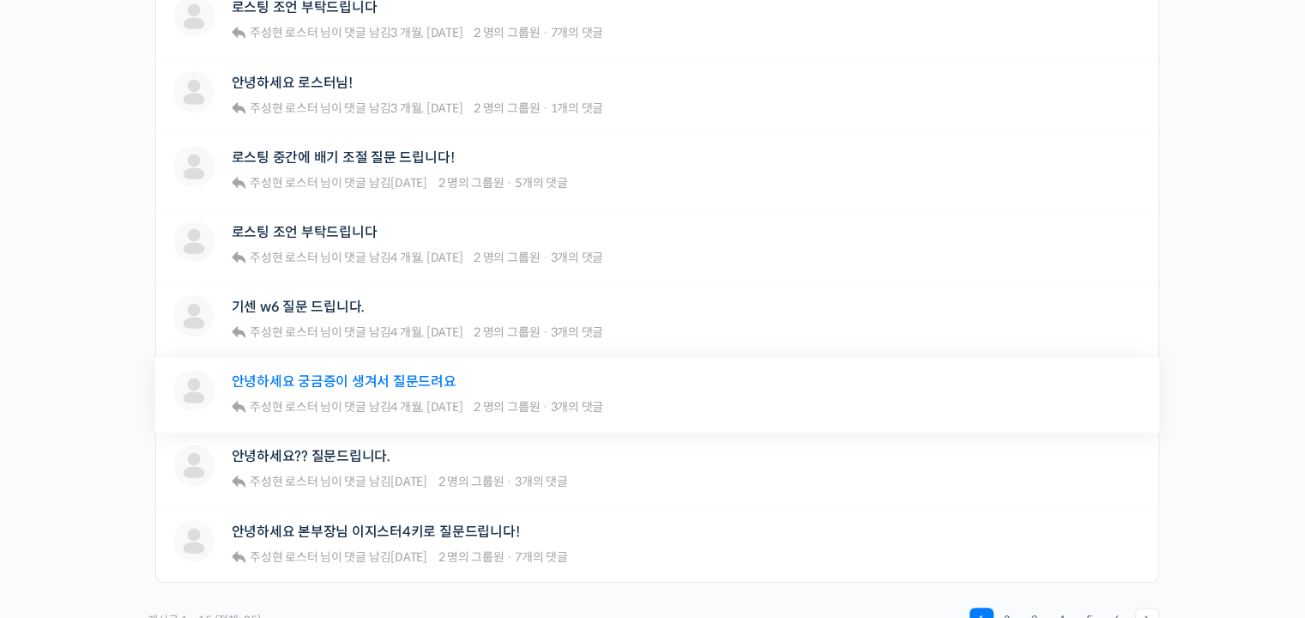
click at [317, 373] on link "안녕하세요 궁금증이 생겨서 질문드려요" at bounding box center [344, 381] width 225 height 16
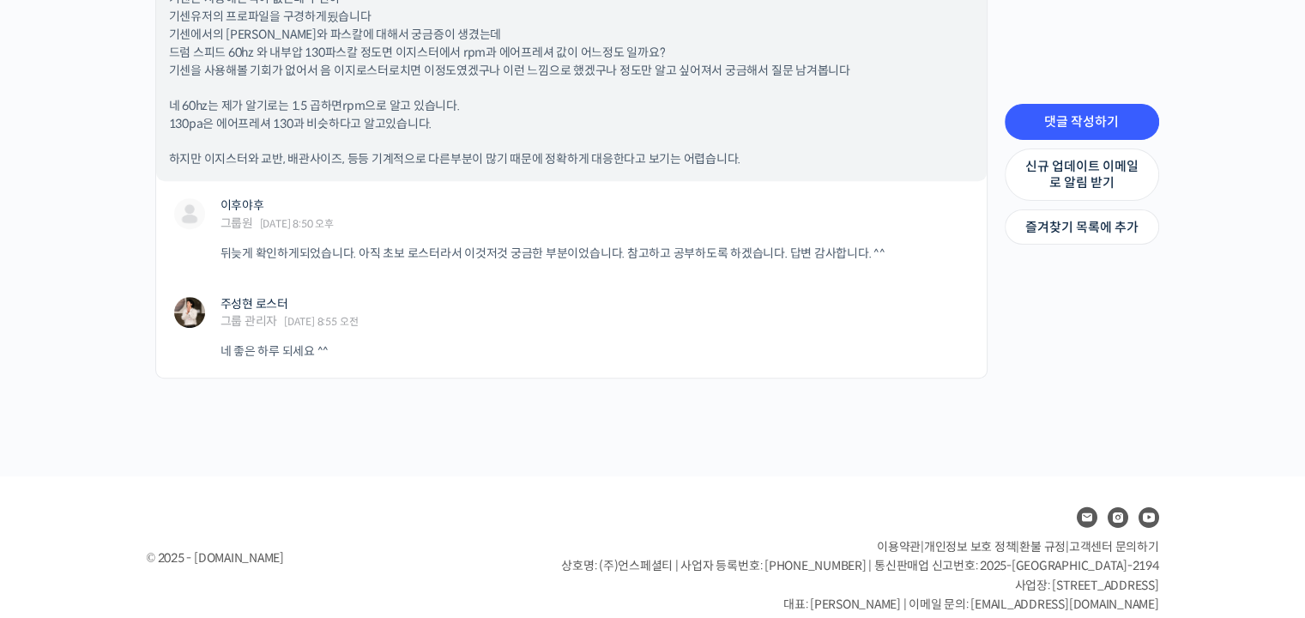
scroll to position [884, 0]
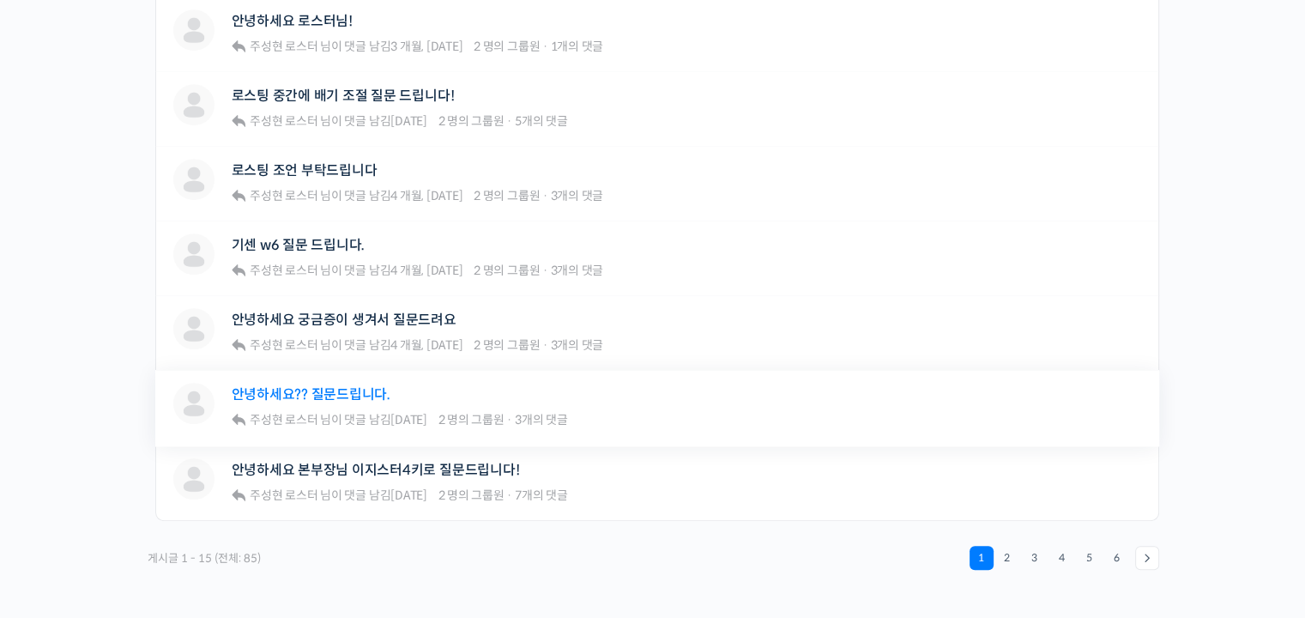
scroll to position [1115, 0]
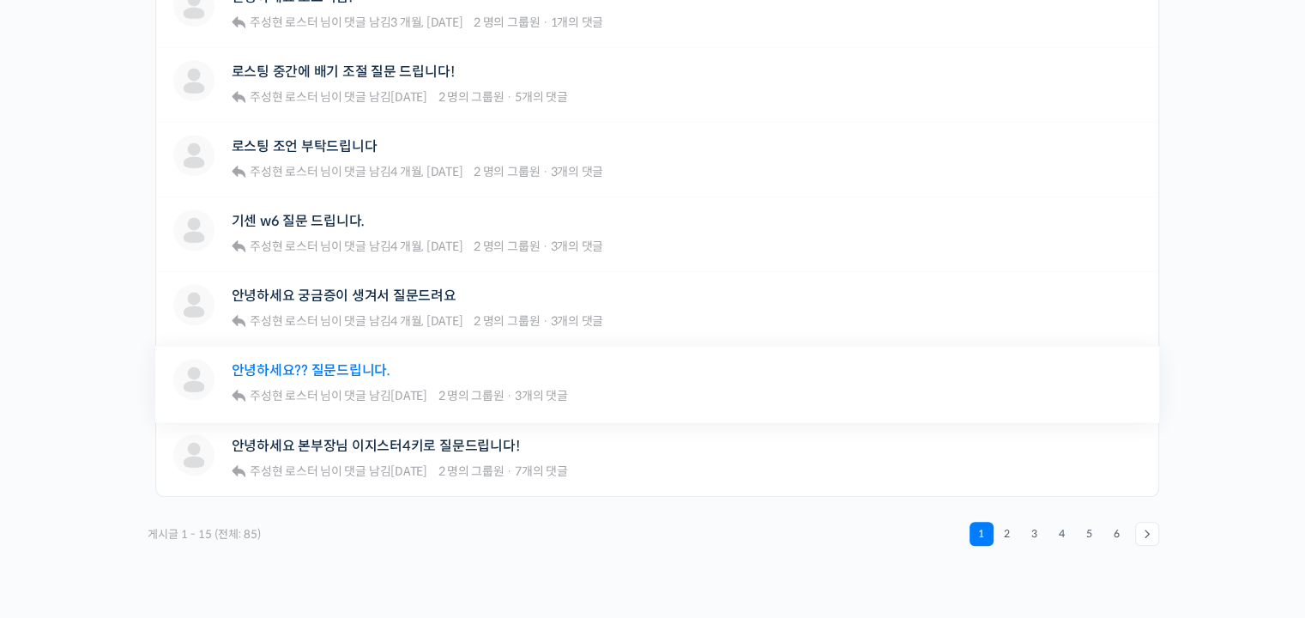
click at [352, 365] on link "안녕하세요?? 질문드립니다." at bounding box center [311, 370] width 159 height 16
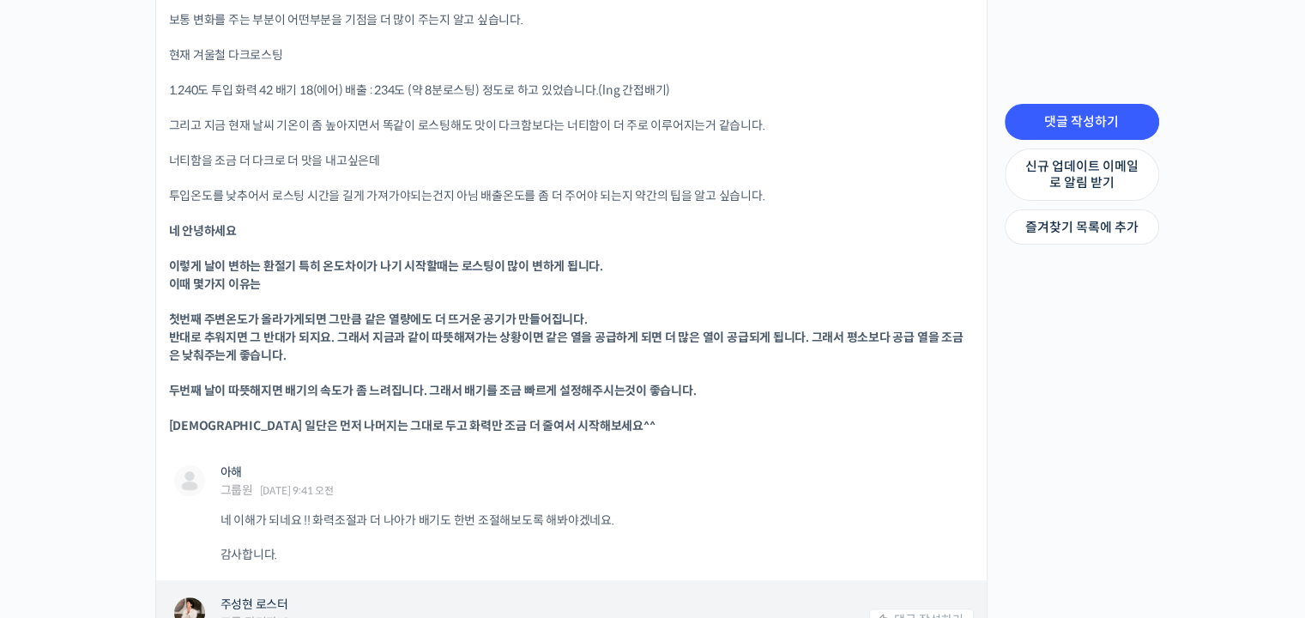
scroll to position [1029, 0]
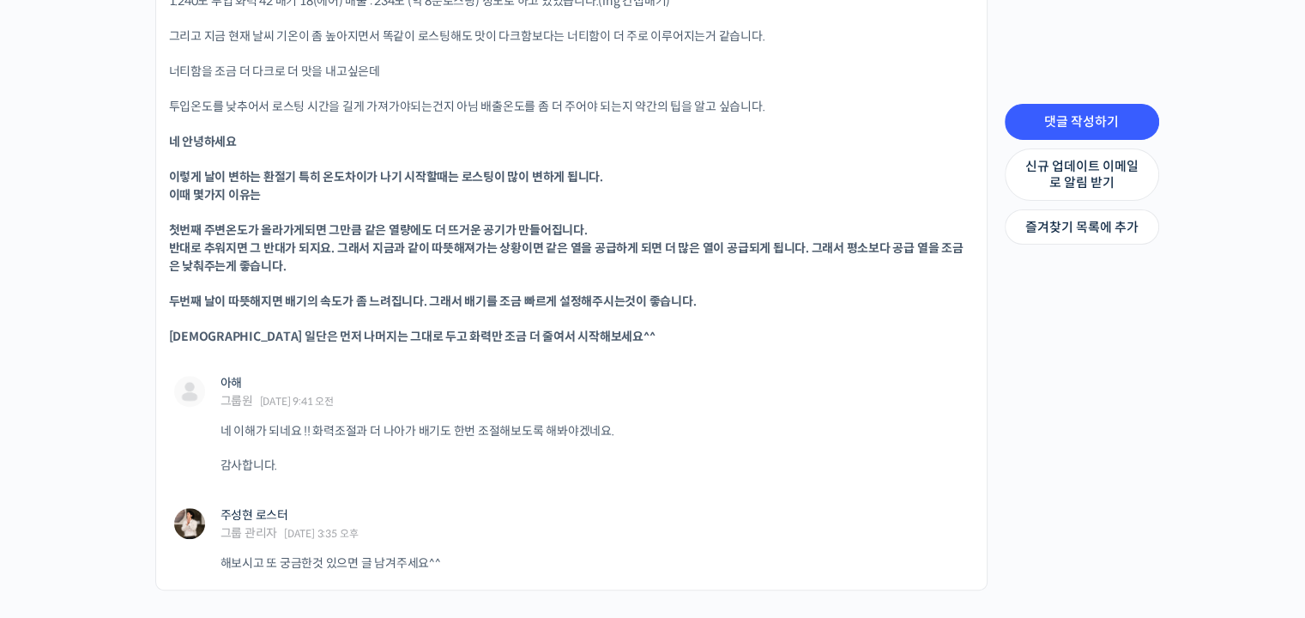
scroll to position [1115, 0]
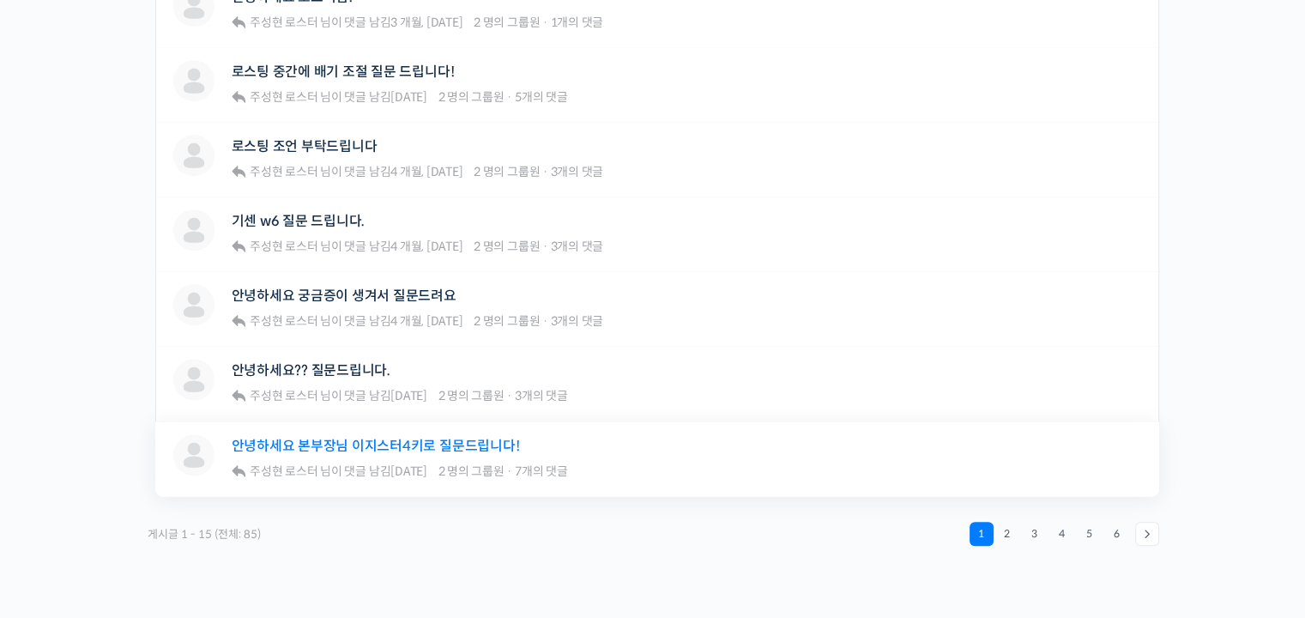
click at [368, 437] on link "안녕하세요 본부장님 이지스터4키로 질문드립니다!" at bounding box center [376, 445] width 288 height 16
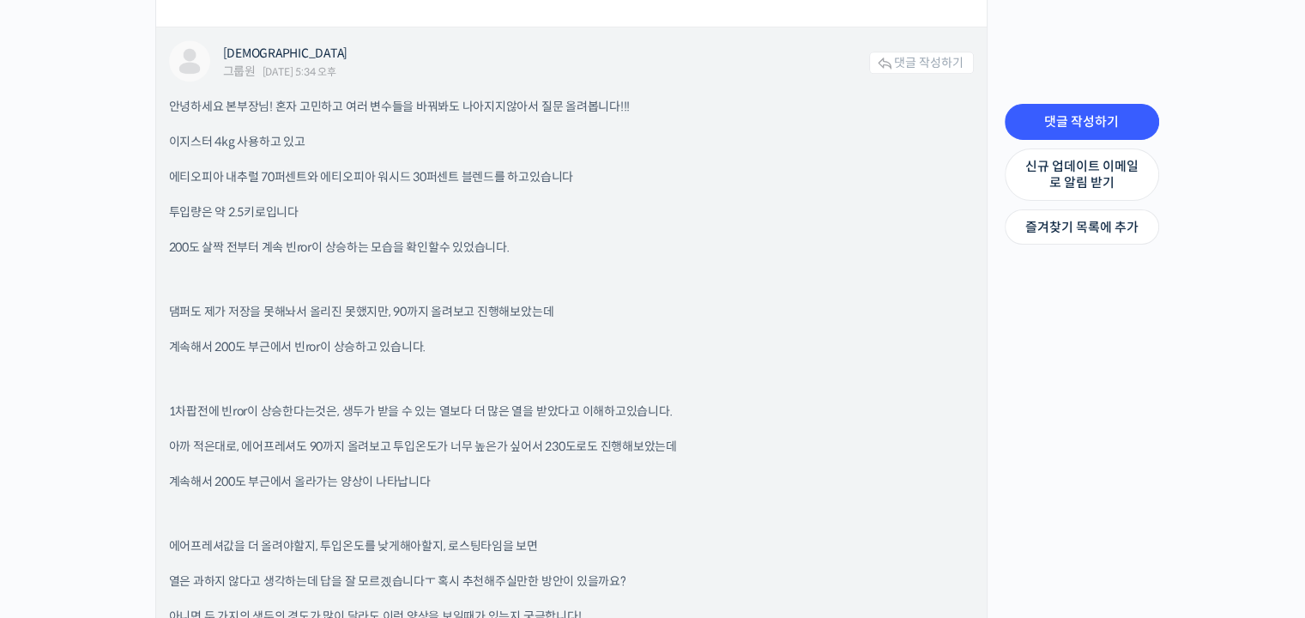
scroll to position [2401, 0]
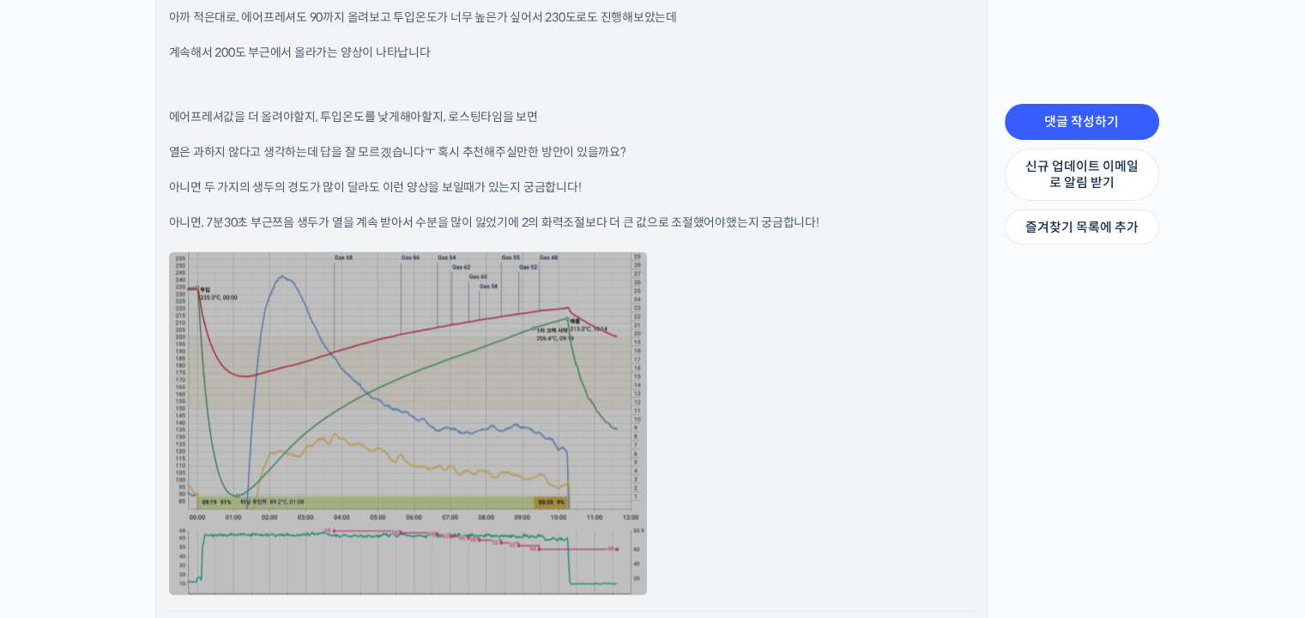
click at [541, 390] on link at bounding box center [408, 422] width 478 height 343
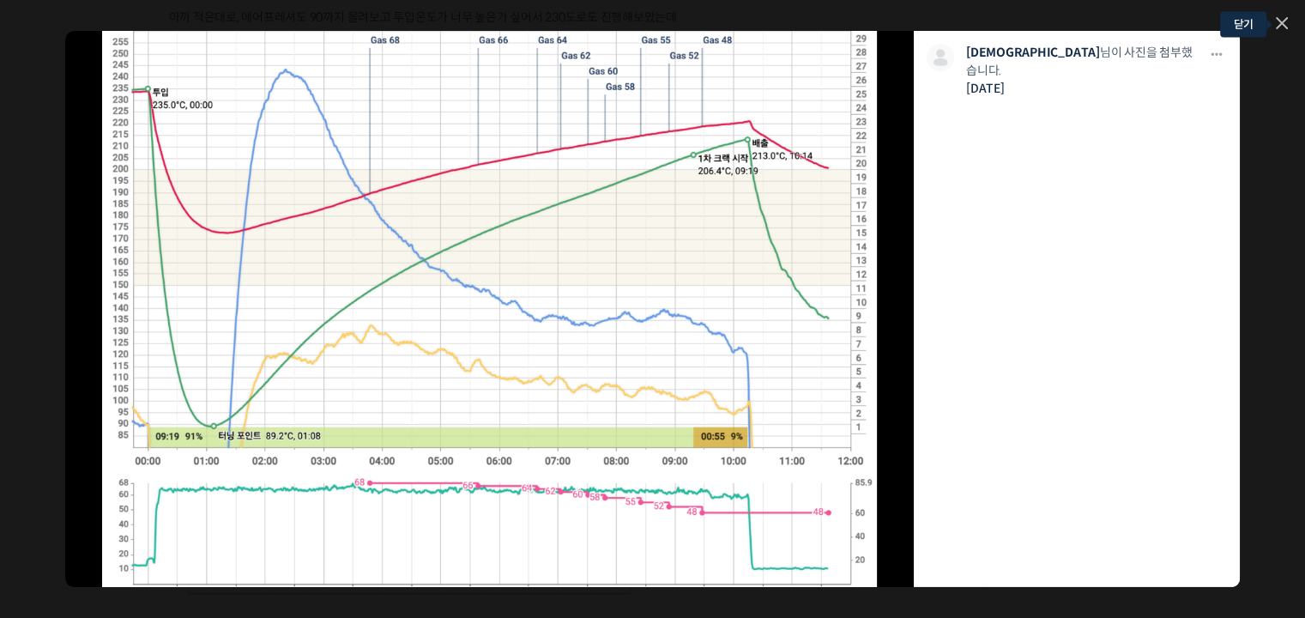
click at [1280, 20] on icon at bounding box center [1281, 23] width 12 height 12
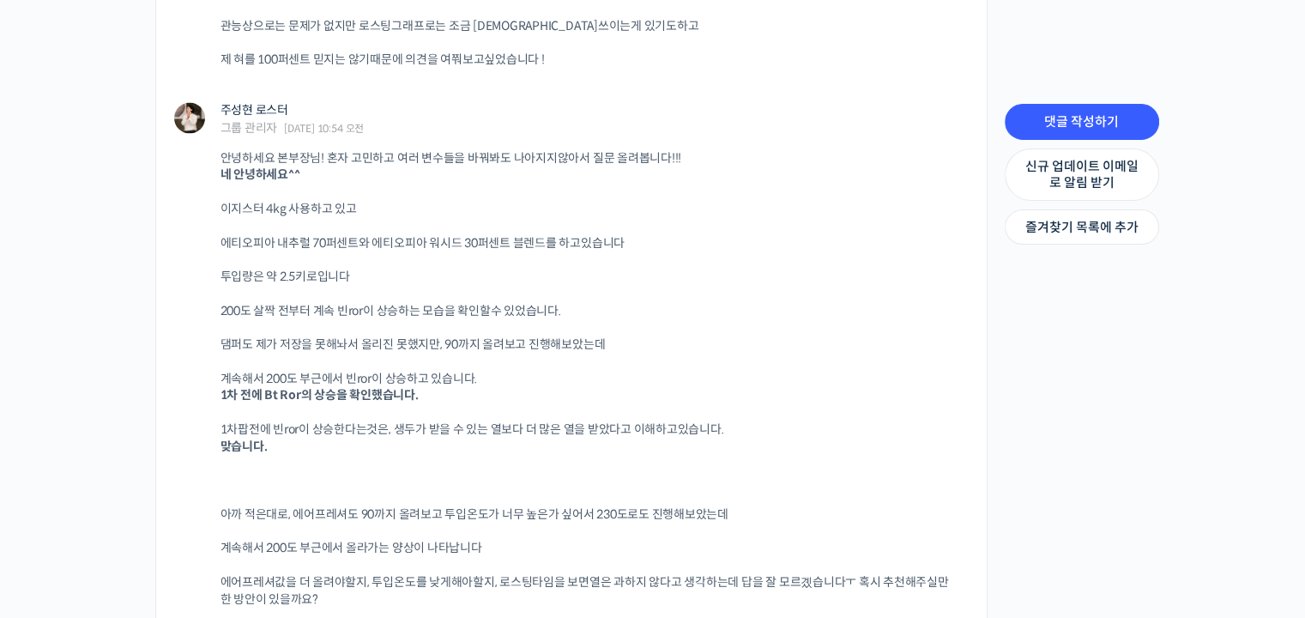
scroll to position [3345, 0]
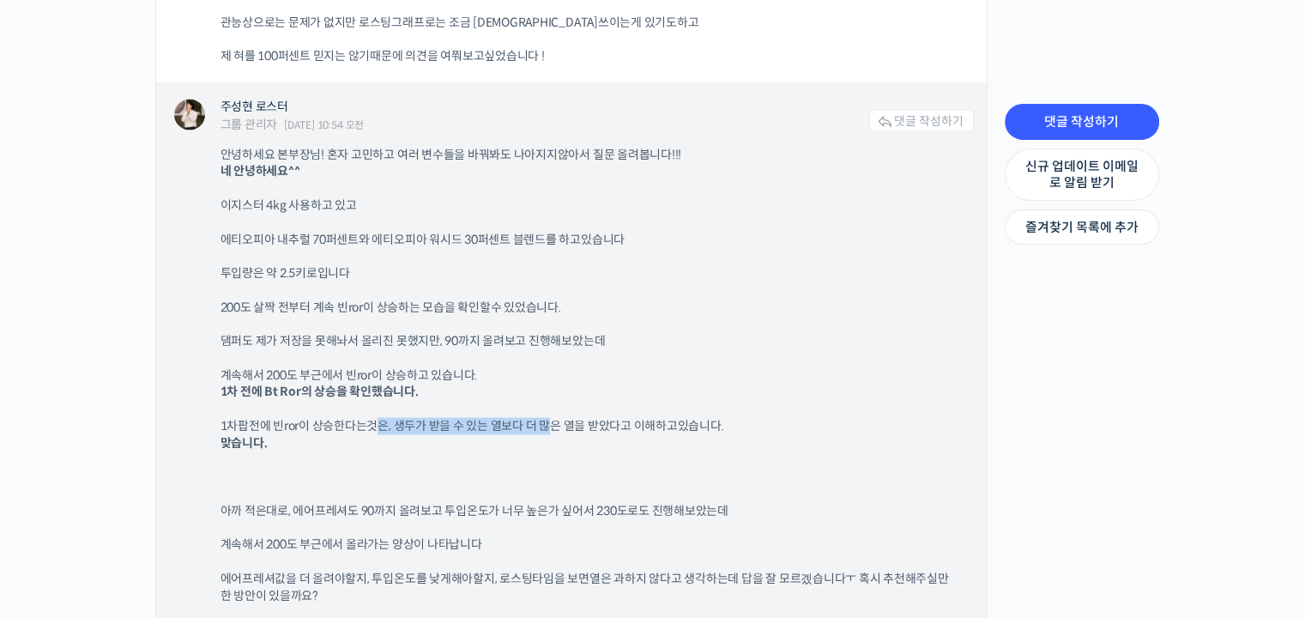
drag, startPoint x: 378, startPoint y: 428, endPoint x: 547, endPoint y: 421, distance: 169.1
click at [547, 421] on p "1차팝전에 빈ror이 상승한다는것은, 생두가 받을 수 있는 열보다 더 많은 열을 받았다고 이해하고있습니다. 맞습니다." at bounding box center [588, 434] width 736 height 33
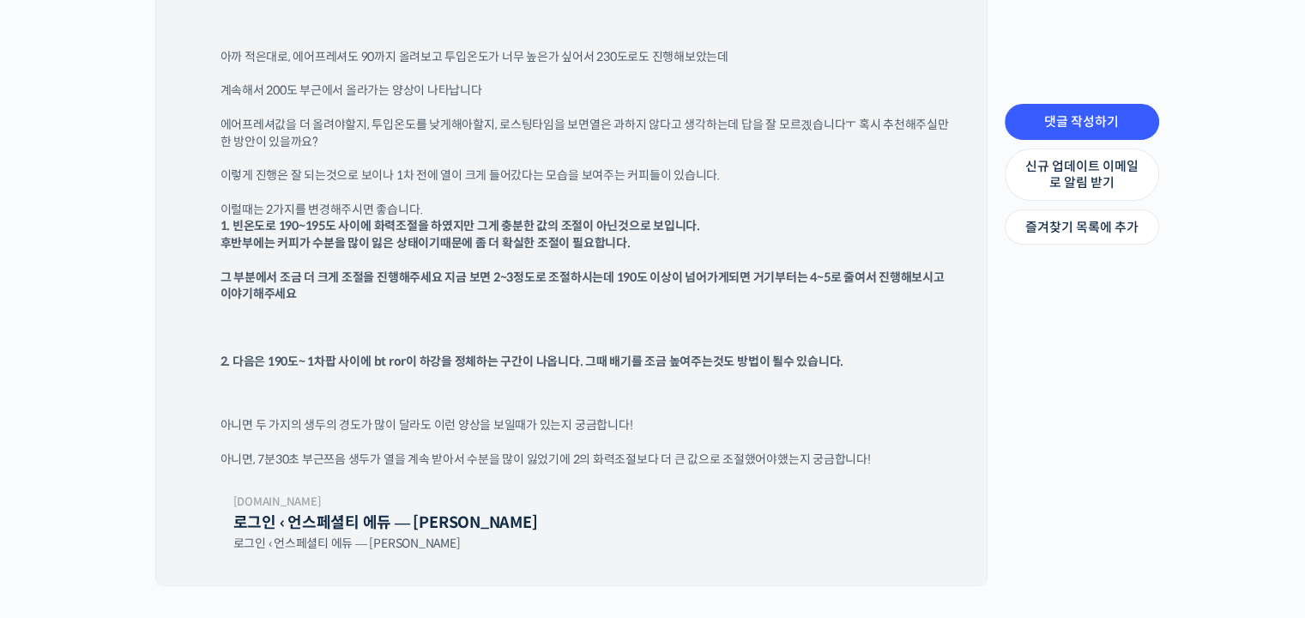
scroll to position [3859, 0]
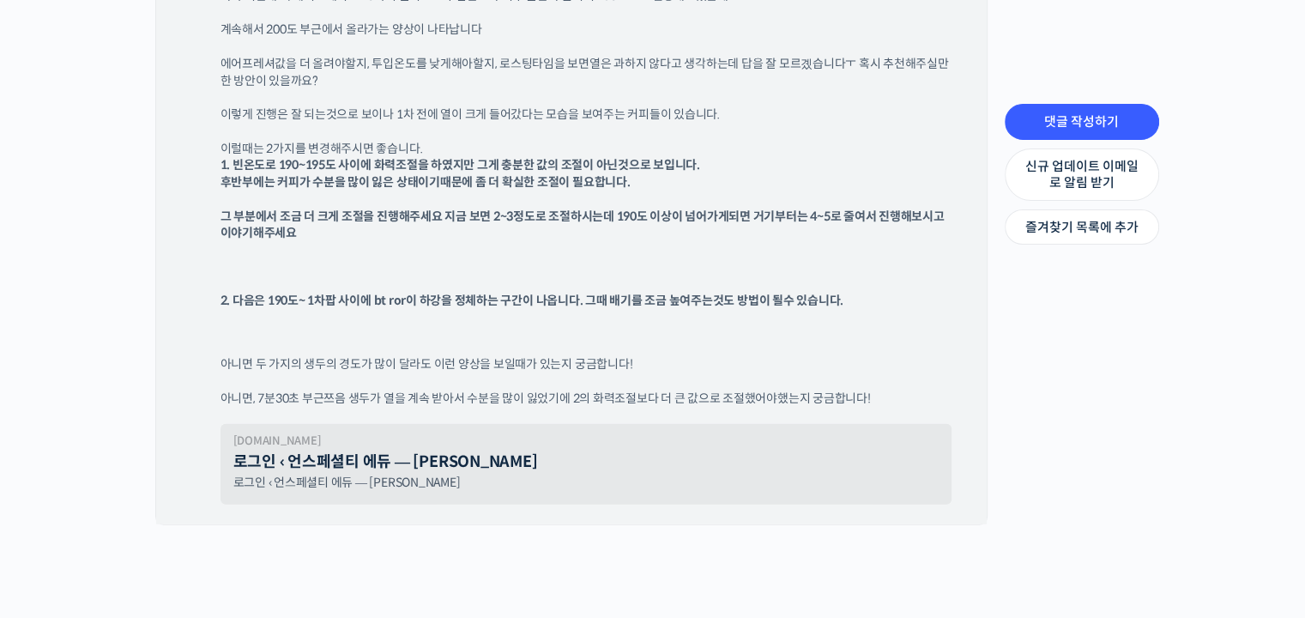
click at [407, 460] on link "로그인 ‹ 언스페셜티 에듀 — [PERSON_NAME]" at bounding box center [385, 461] width 304 height 19
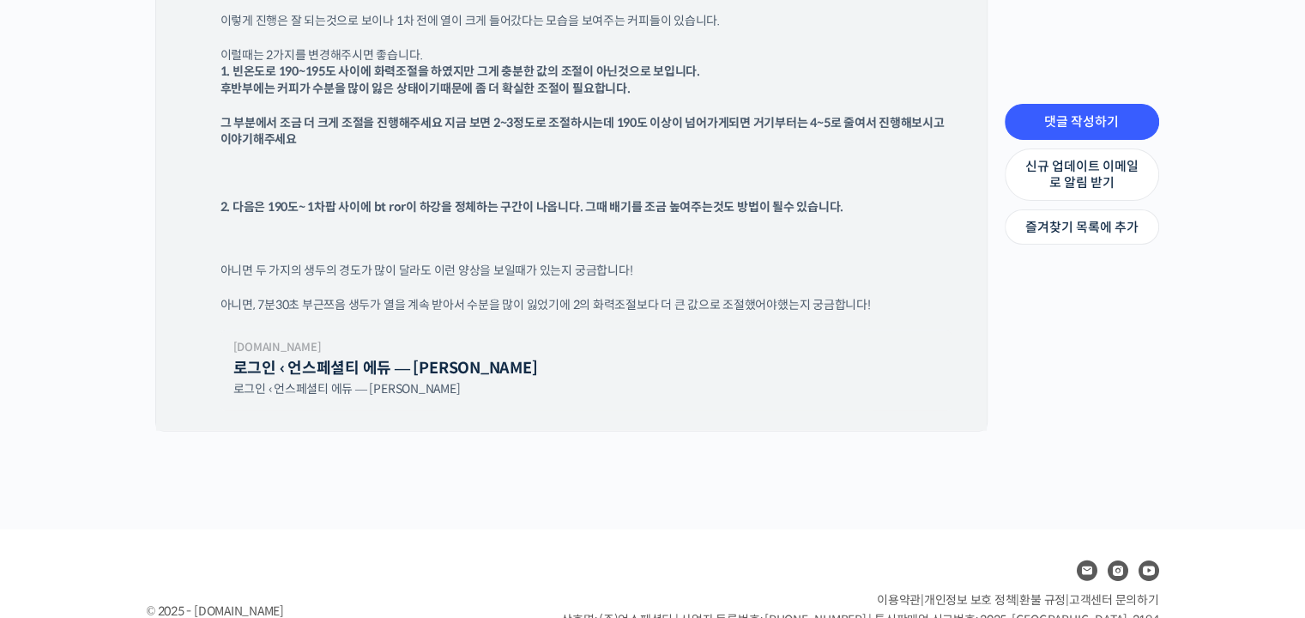
scroll to position [4027, 0]
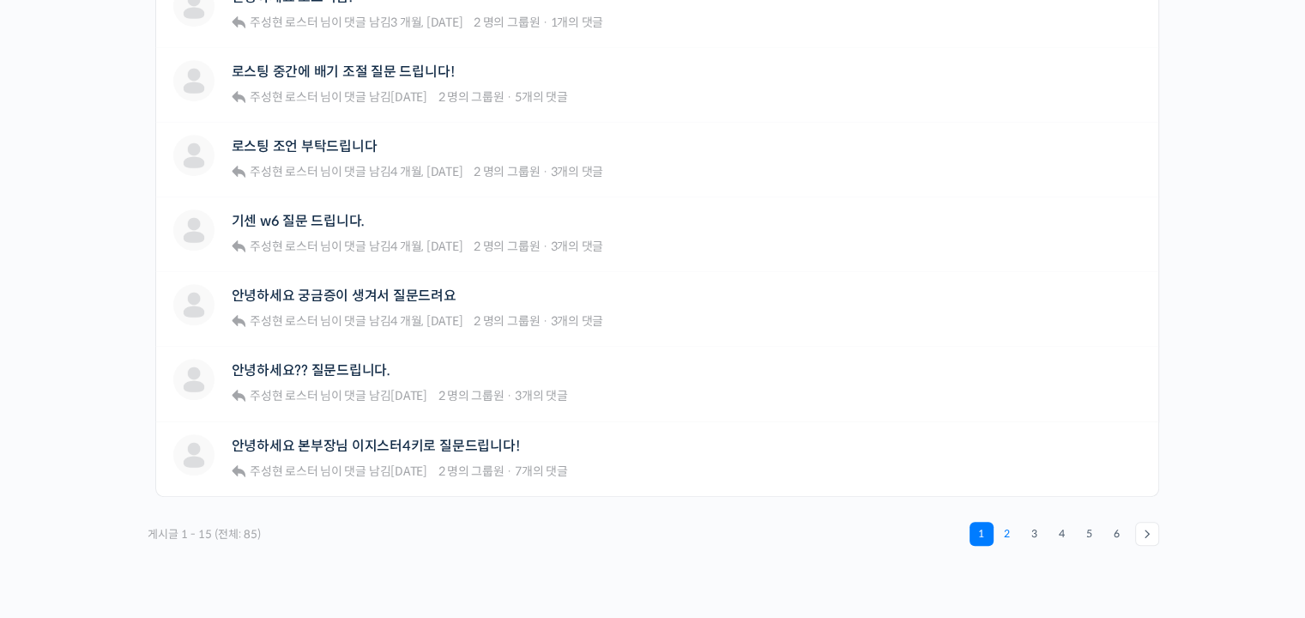
click at [1009, 527] on link "2" at bounding box center [1007, 533] width 24 height 24
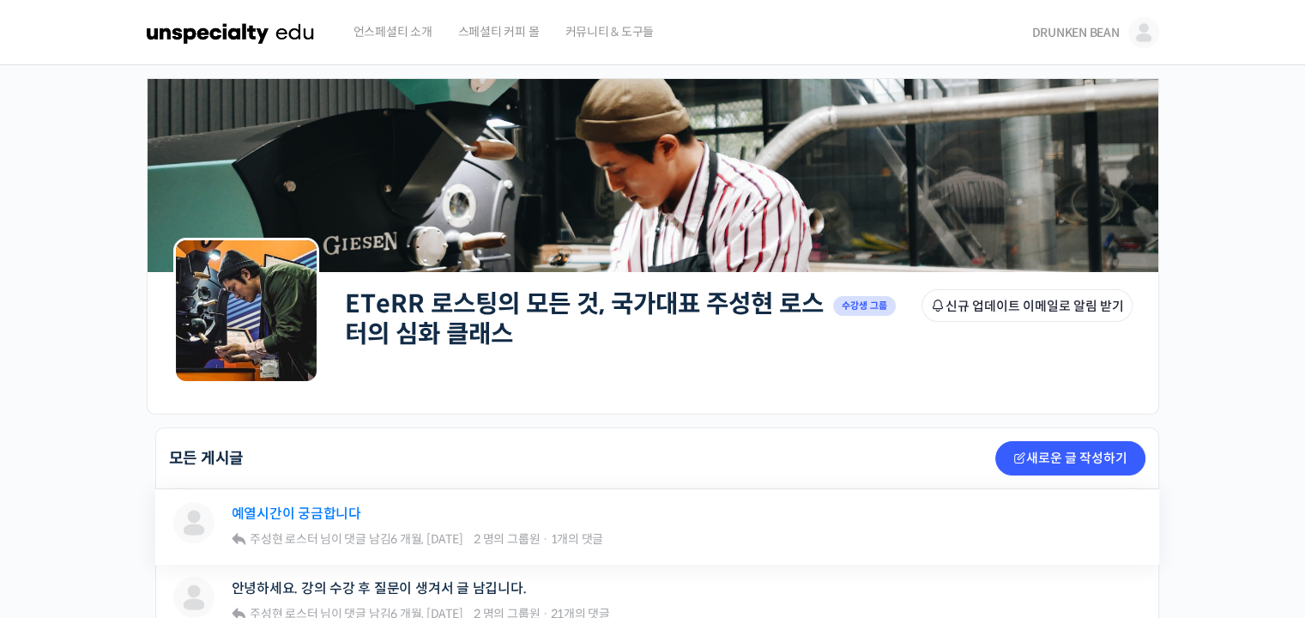
click at [254, 516] on link "예열시간이 궁금합니다" at bounding box center [297, 513] width 130 height 16
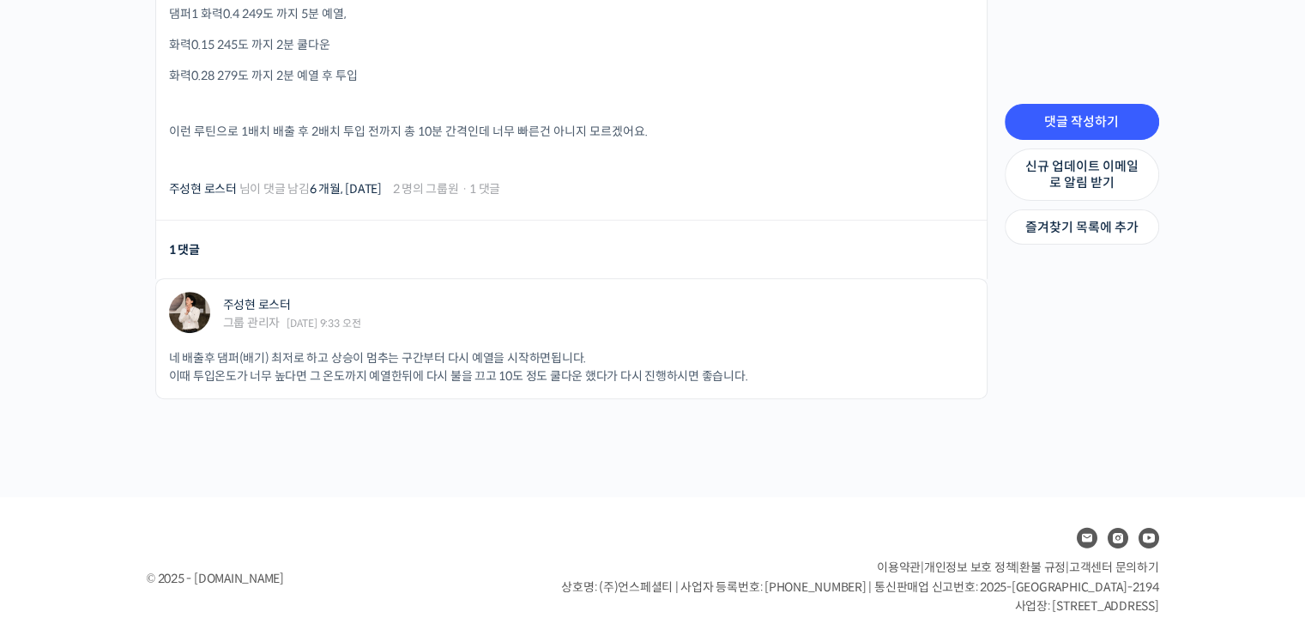
scroll to position [672, 0]
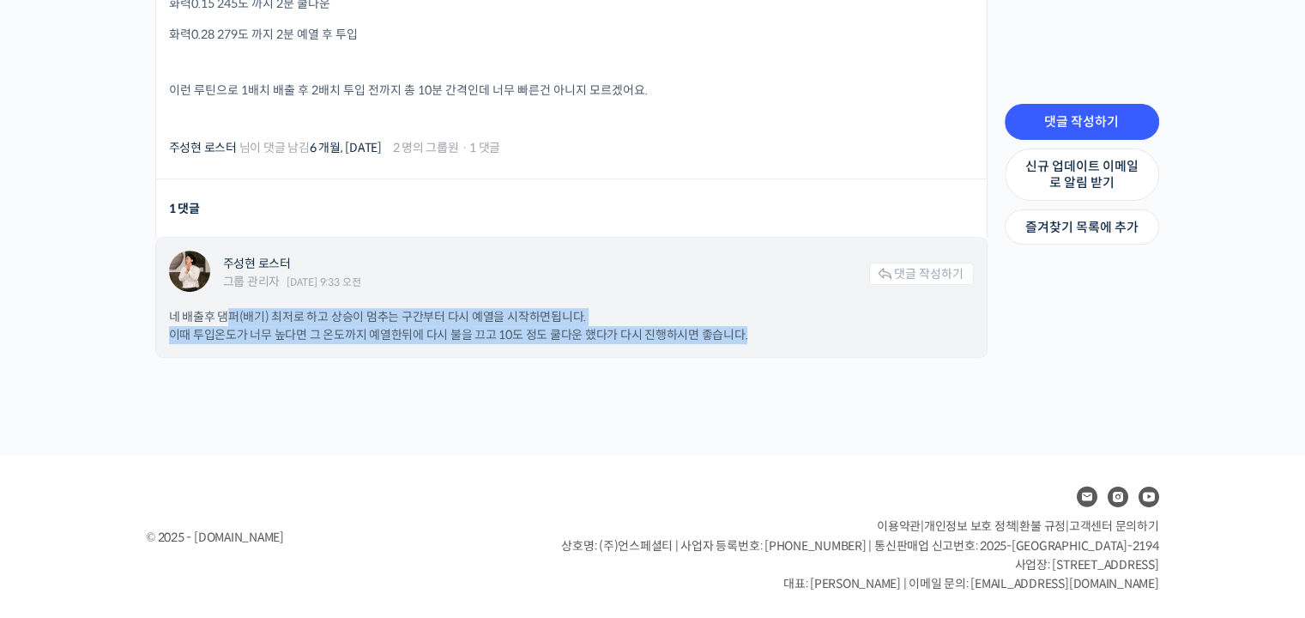
drag, startPoint x: 228, startPoint y: 319, endPoint x: 776, endPoint y: 340, distance: 548.5
click at [776, 340] on p "네 배출후 댐퍼(배기) 최저로 하고 상승이 멈추는 구간부터 다시 예열을 시작하면됩니다. 이때 투입온도가 너무 높다면 그 온도까지 예열한뒤에 다…" at bounding box center [571, 326] width 804 height 36
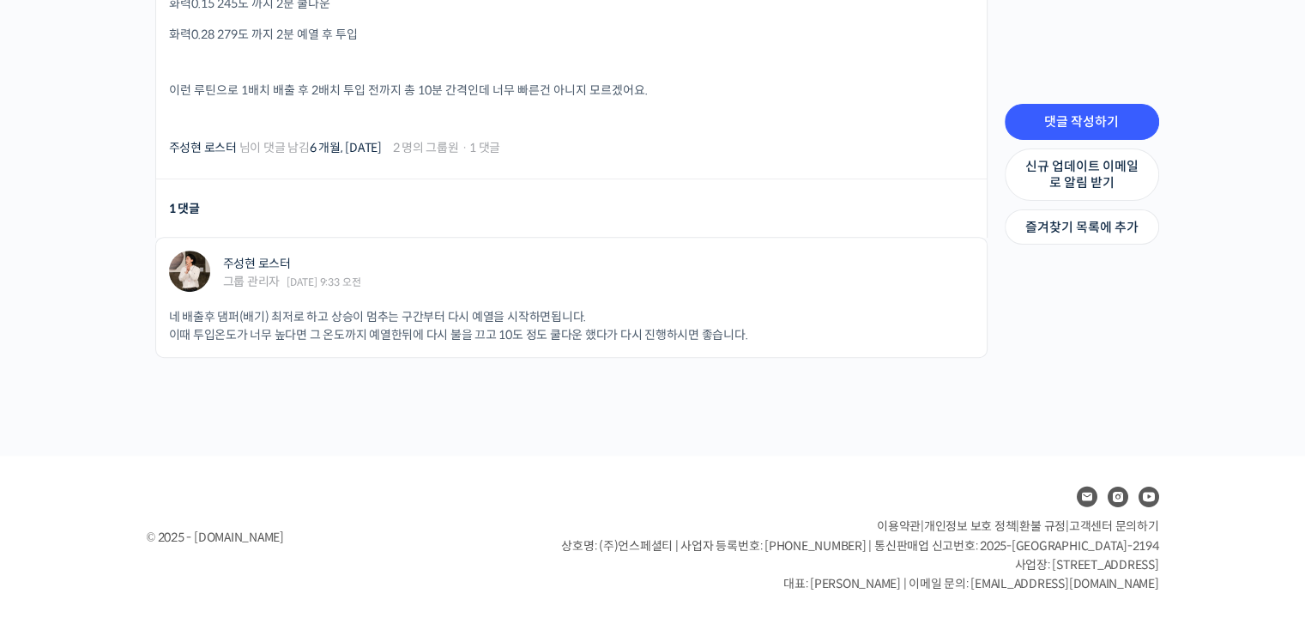
click at [740, 207] on li "1 댓글" at bounding box center [571, 208] width 832 height 58
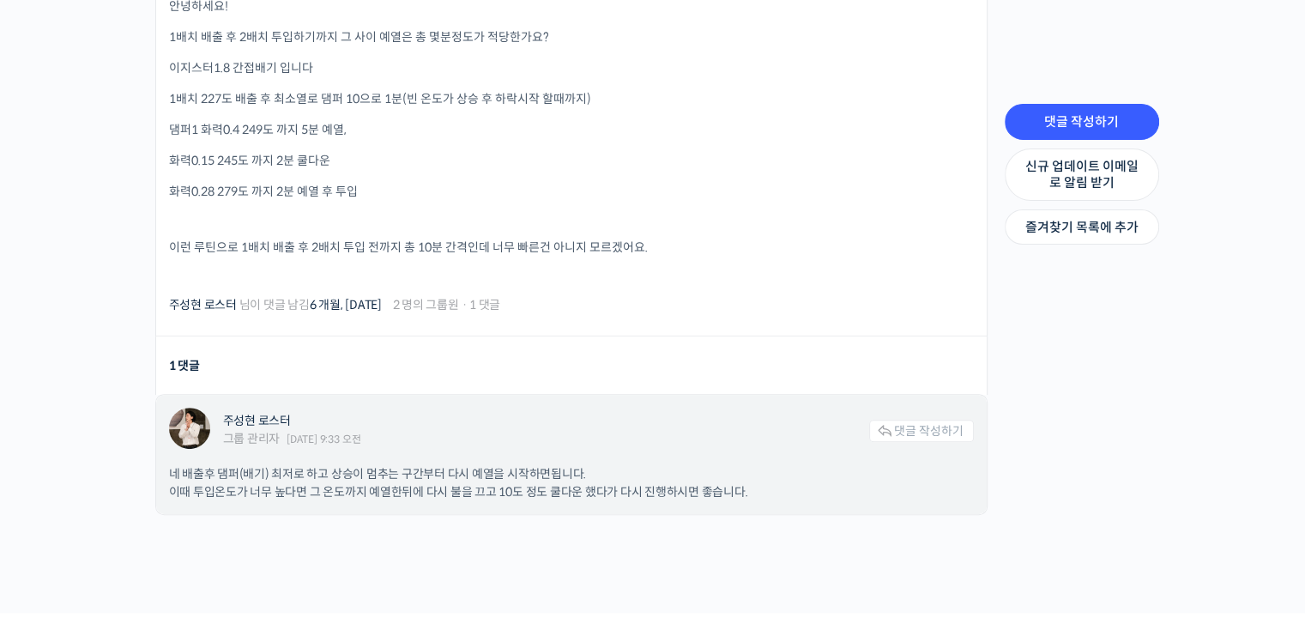
scroll to position [415, 0]
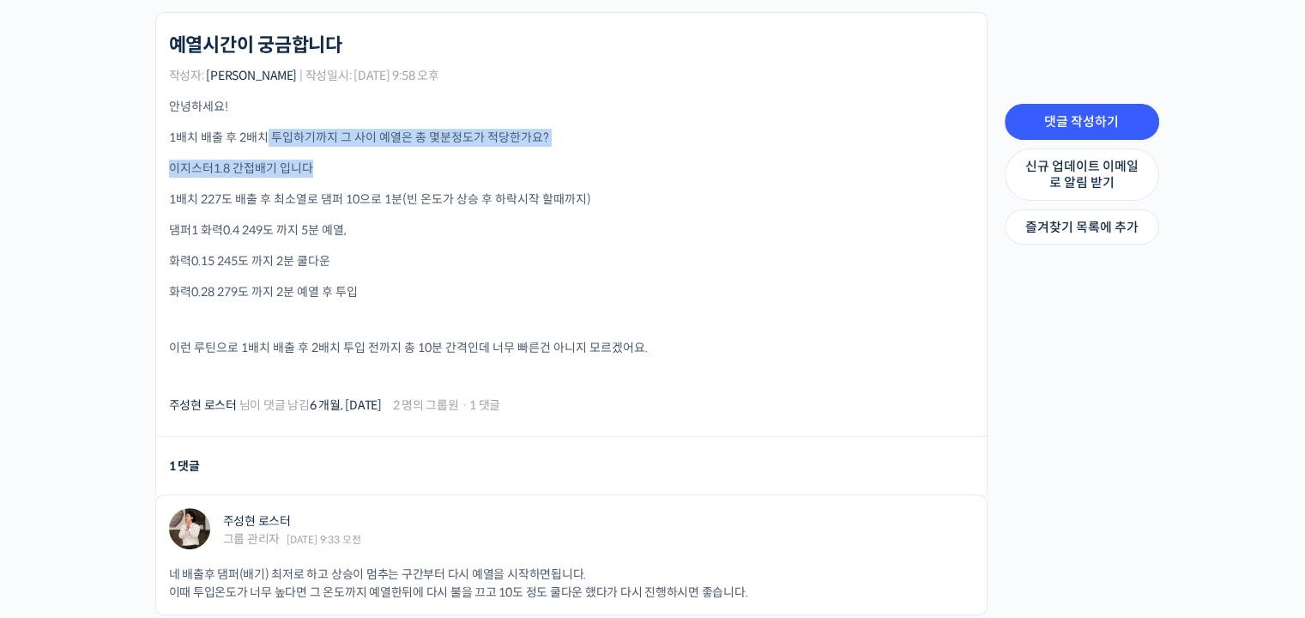
drag, startPoint x: 264, startPoint y: 123, endPoint x: 470, endPoint y: 179, distance: 213.5
click at [470, 179] on div "안녕하세요! 1배치 배출 후 2배치 투입하기까지 그 사이 예열은 총 몇분정도가 적당한가요? 이지스터1.8 간접배기 입니다 1배치 227도 배출…" at bounding box center [571, 240] width 804 height 284
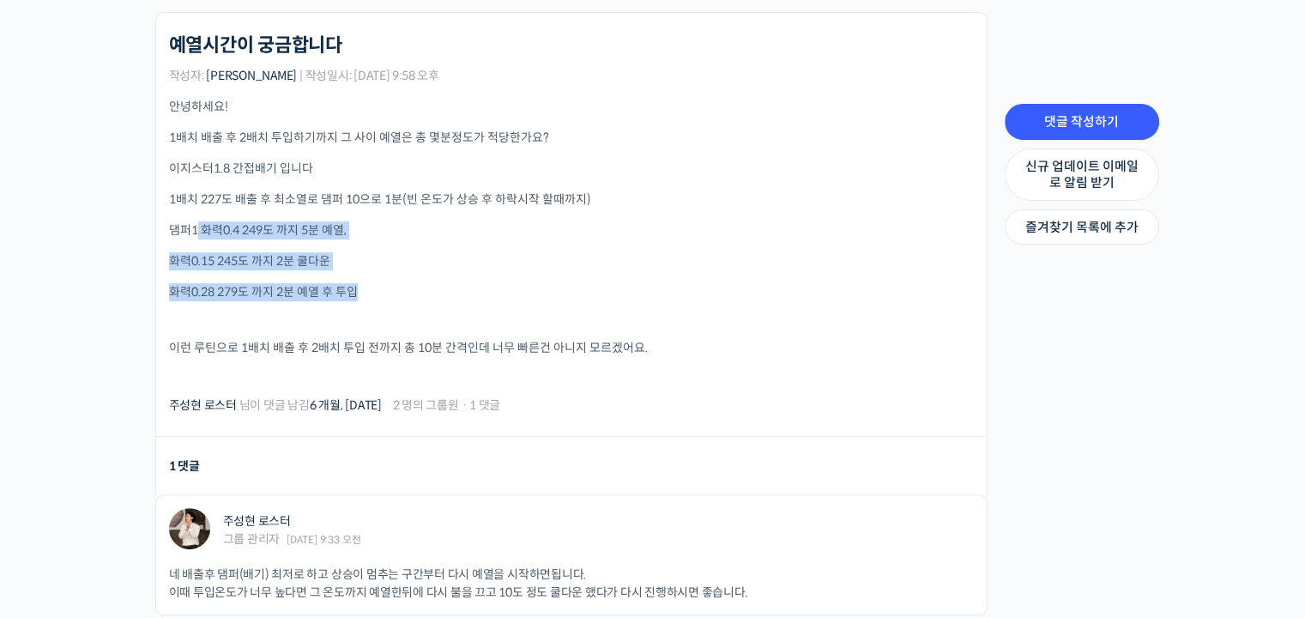
drag, startPoint x: 198, startPoint y: 232, endPoint x: 371, endPoint y: 299, distance: 184.9
click at [371, 299] on div "안녕하세요! 1배치 배출 후 2배치 투입하기까지 그 사이 예열은 총 몇분정도가 적당한가요? 이지스터1.8 간접배기 입니다 1배치 227도 배출…" at bounding box center [571, 240] width 804 height 284
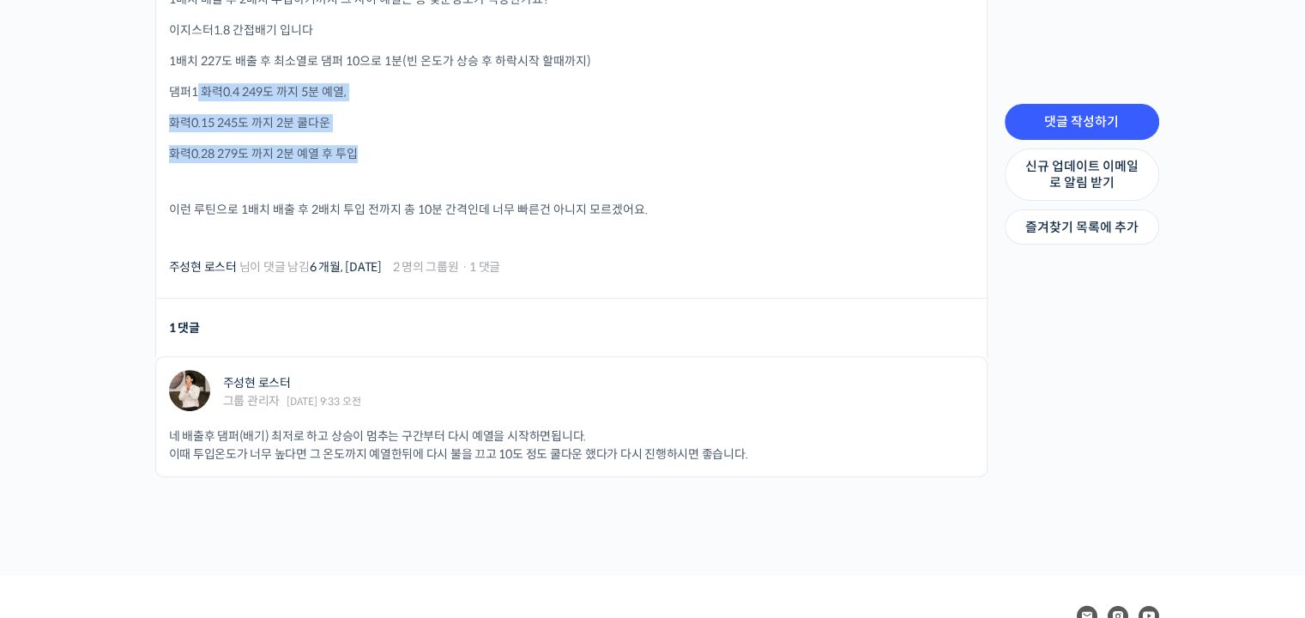
scroll to position [672, 0]
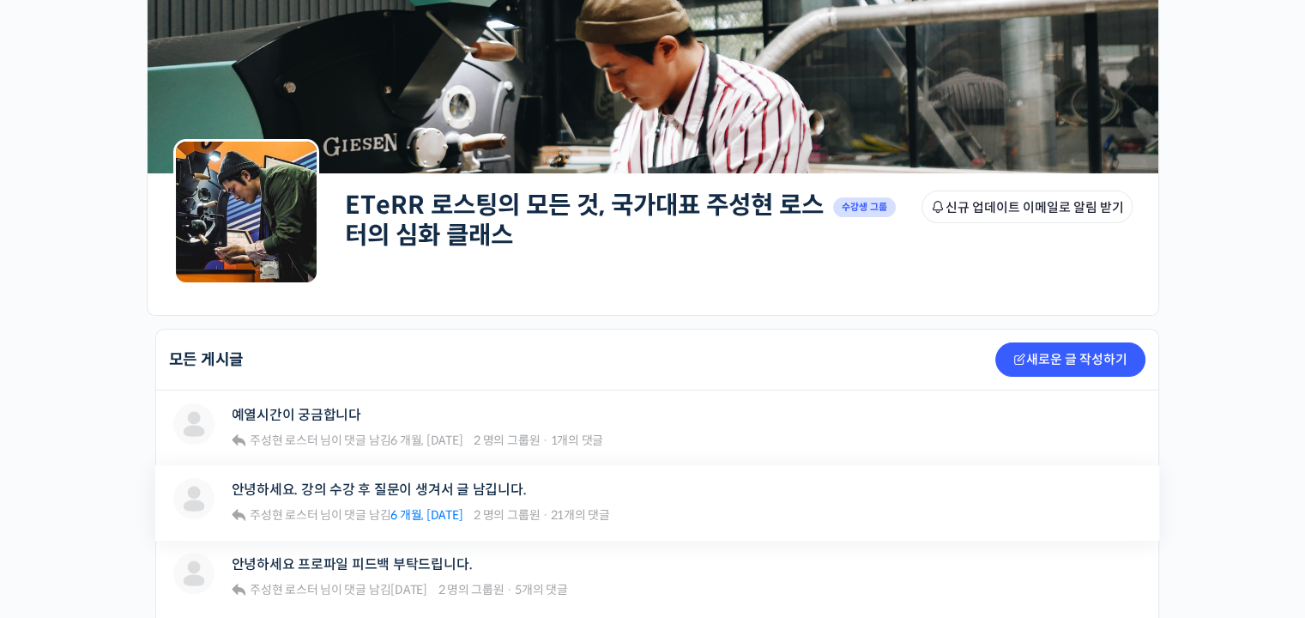
scroll to position [172, 0]
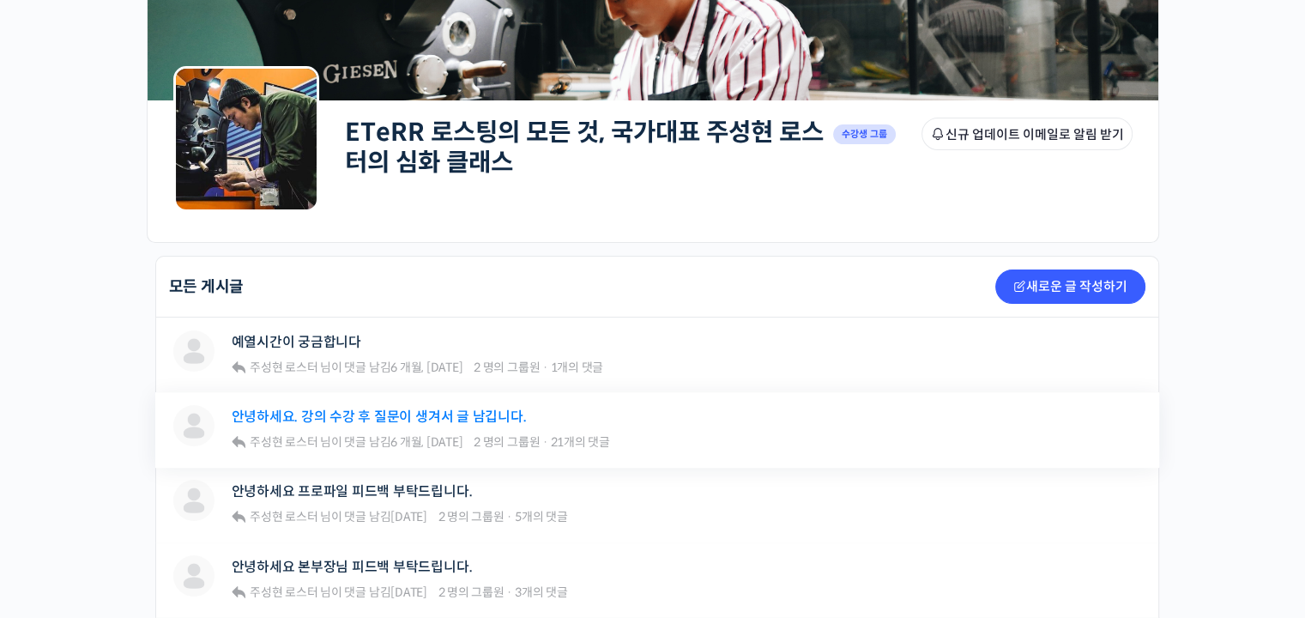
click at [431, 416] on link "안녕하세요. 강의 수강 후 질문이 생겨서 글 남깁니다." at bounding box center [379, 416] width 295 height 16
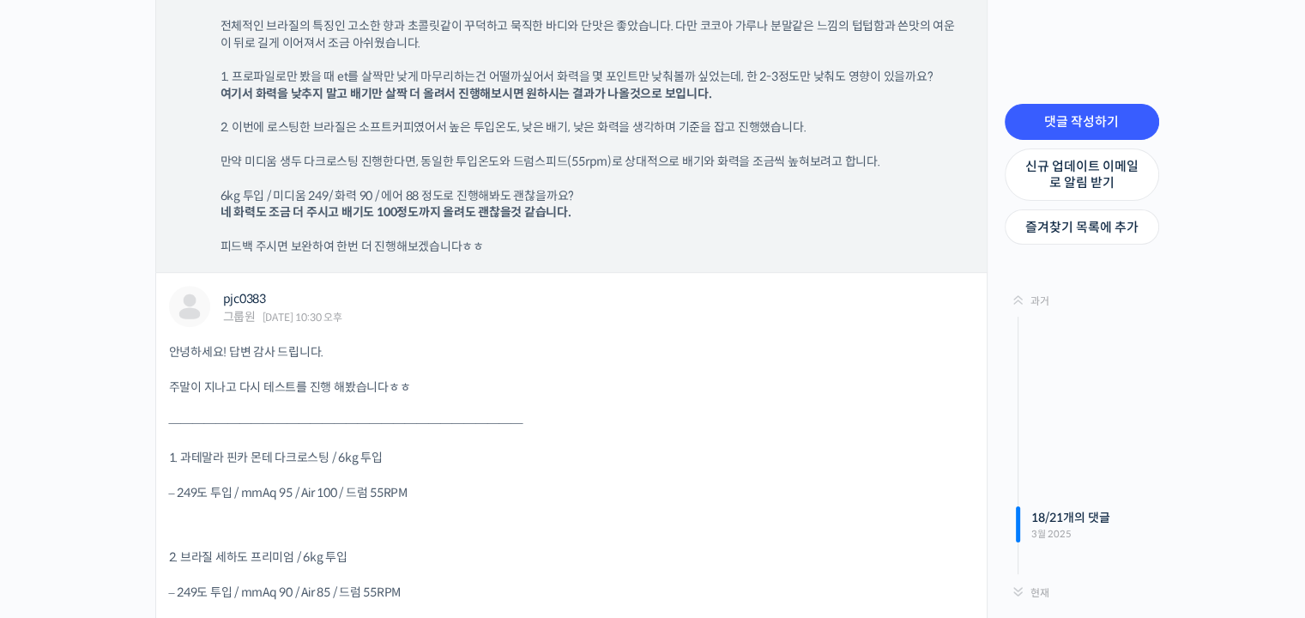
scroll to position [20498, 0]
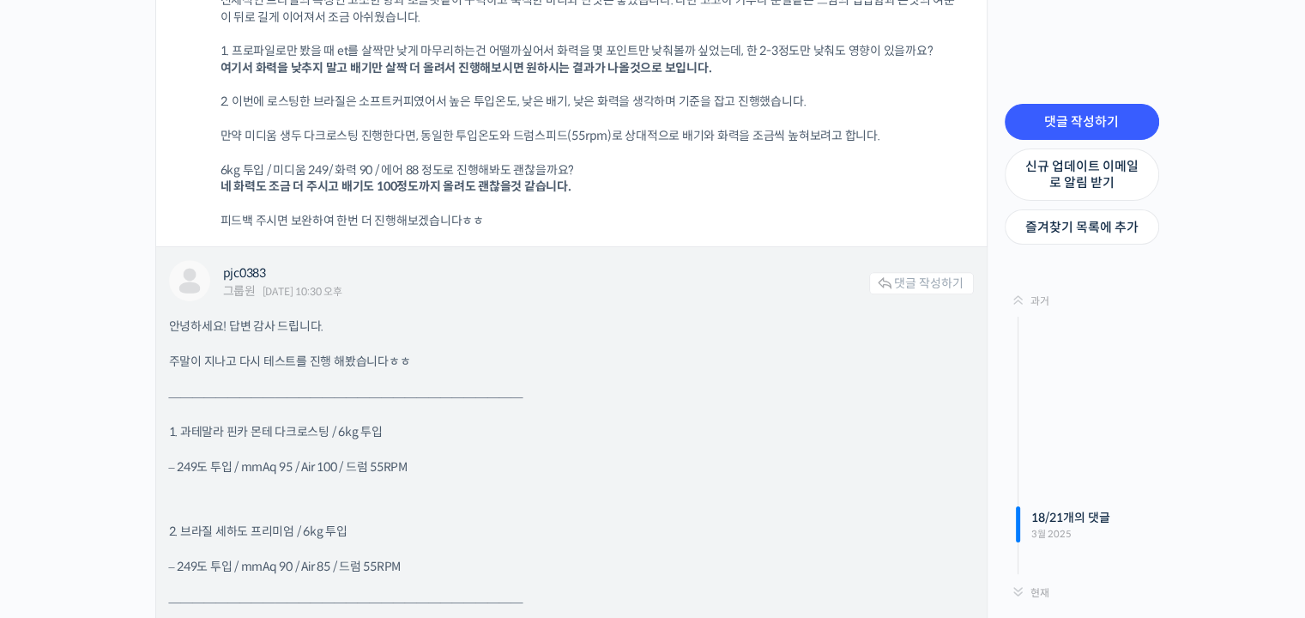
drag, startPoint x: 622, startPoint y: 267, endPoint x: 581, endPoint y: 273, distance: 40.8
click at [581, 317] on p "안녕하세요! 답변 감사 드립니다." at bounding box center [571, 326] width 804 height 18
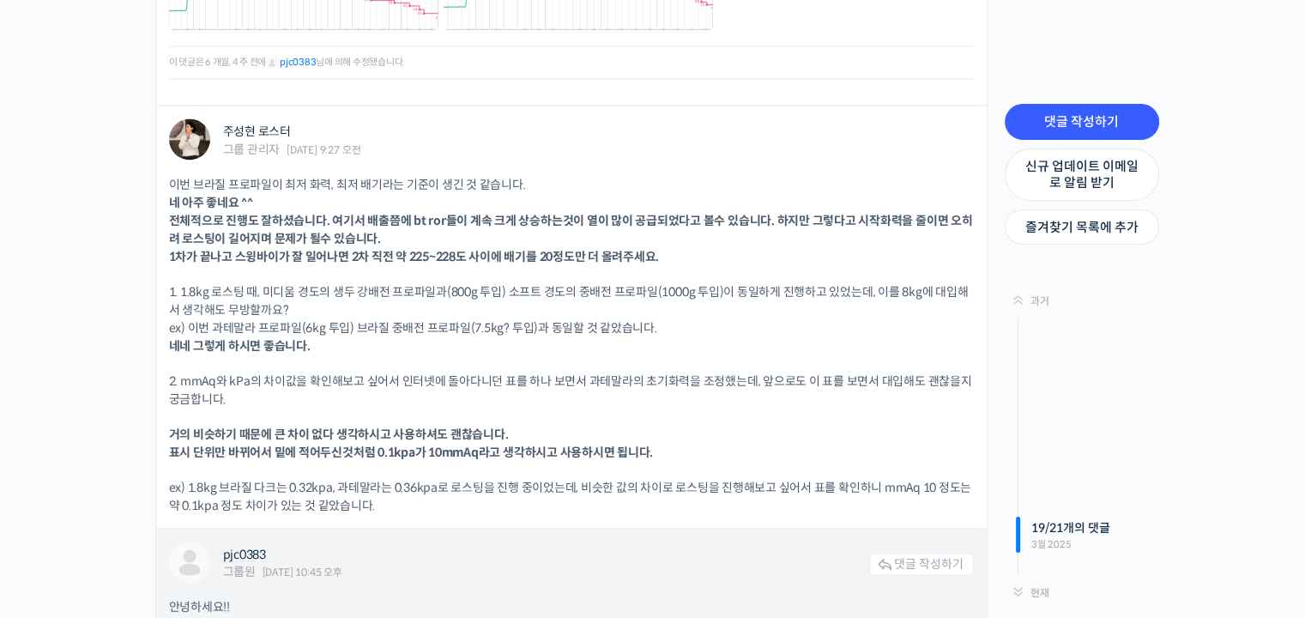
scroll to position [22128, 0]
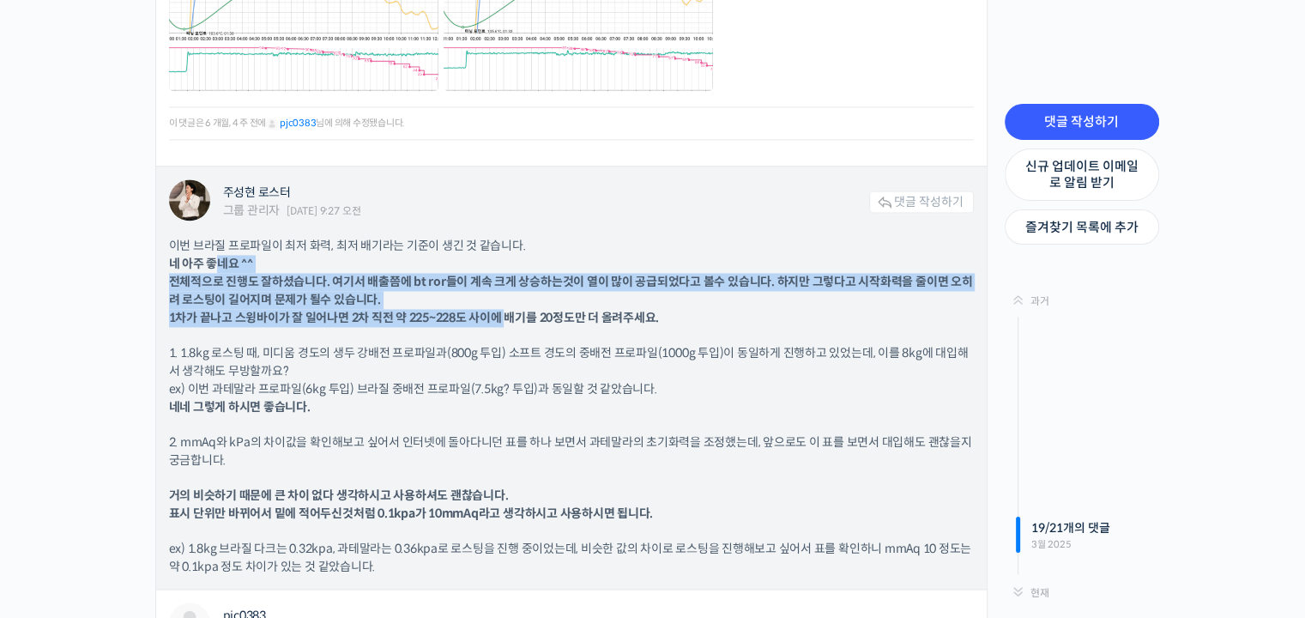
drag, startPoint x: 220, startPoint y: 205, endPoint x: 504, endPoint y: 254, distance: 288.9
click at [504, 256] on b "네 아주 좋네요 ^^ 전체적으로 진행도 잘하셨습니다. 여기서 배출쯤에 bt ror들이 계속 크게 상승하는것이 열이 많이 공급되었다고 볼수 있습…" at bounding box center [571, 290] width 804 height 69
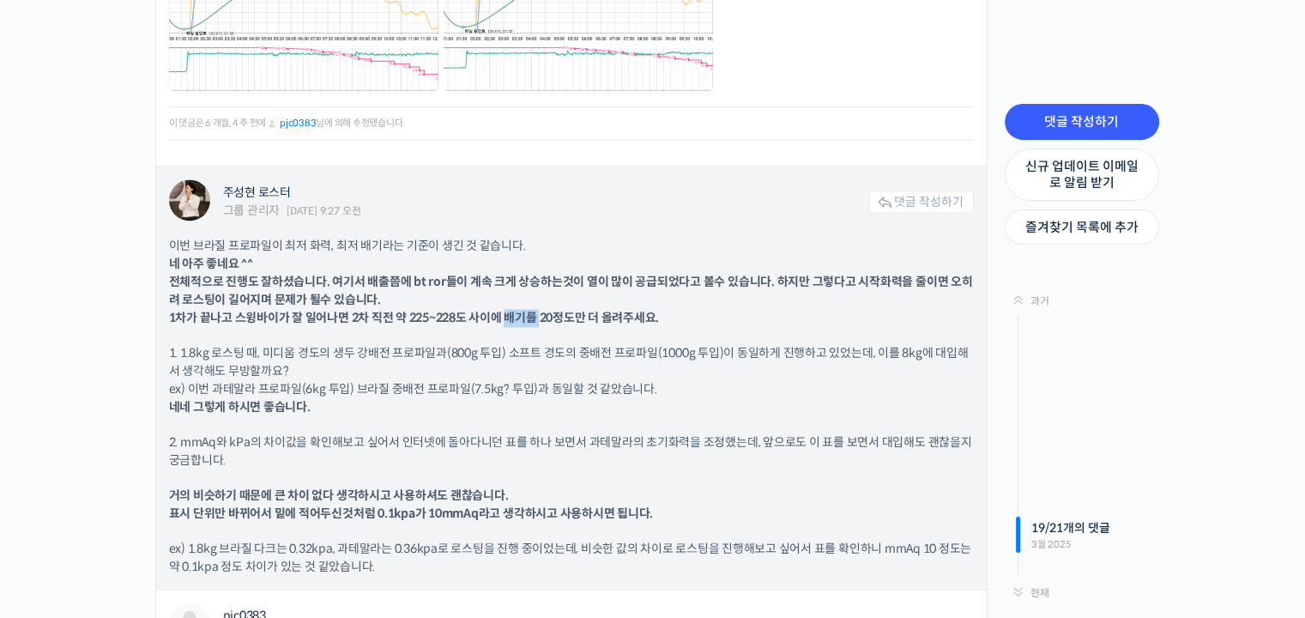
click at [504, 256] on b "네 아주 좋네요 ^^ 전체적으로 진행도 잘하셨습니다. 여기서 배출쯤에 bt ror들이 계속 크게 상승하는것이 열이 많이 공급되었다고 볼수 있습…" at bounding box center [571, 290] width 804 height 69
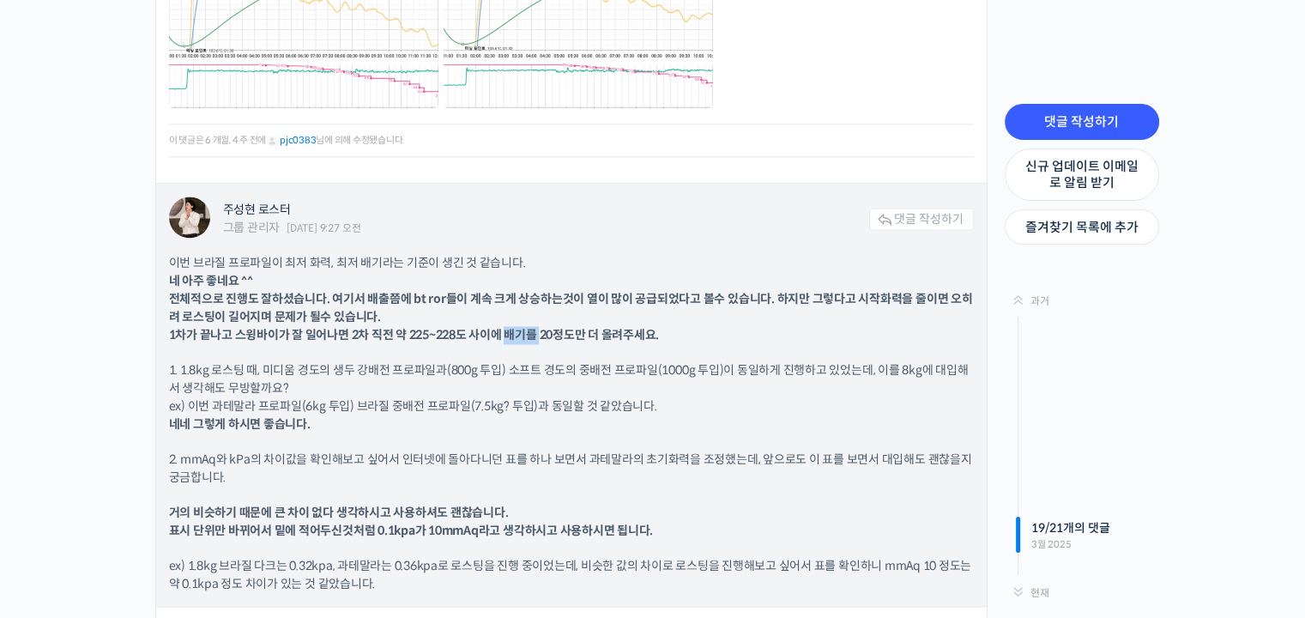
scroll to position [22299, 0]
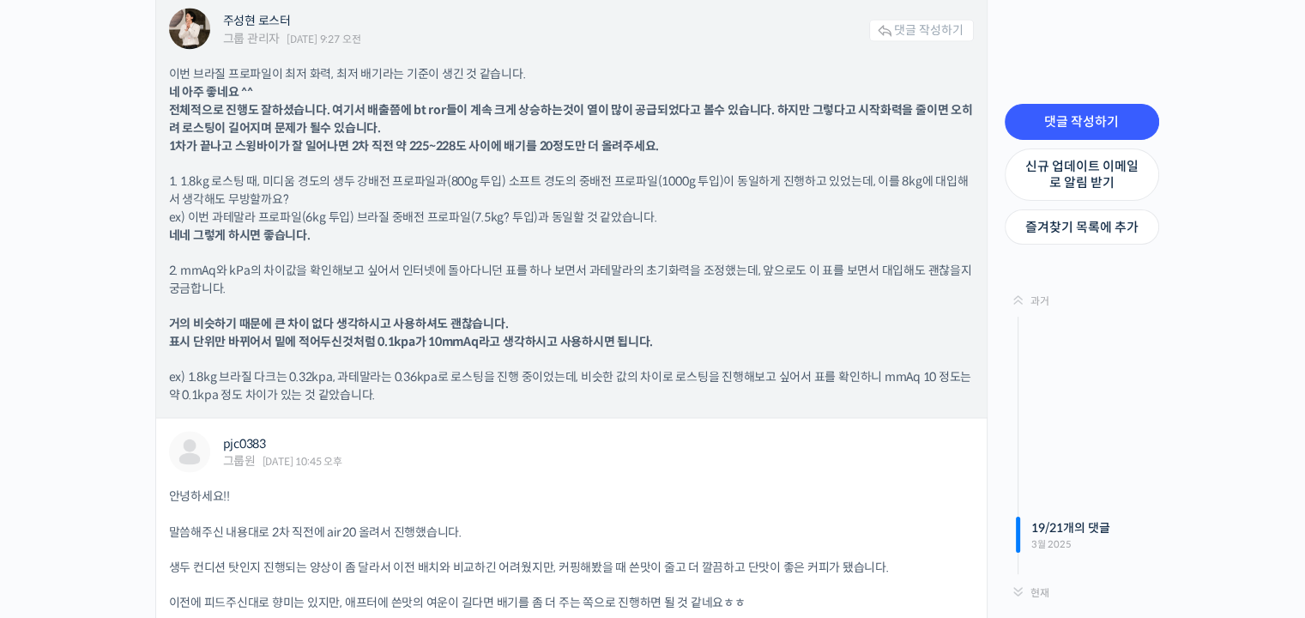
drag, startPoint x: 500, startPoint y: 252, endPoint x: 460, endPoint y: 246, distance: 40.8
click at [460, 246] on div "이번 브라질 프로파일이 최저 화력, 최저 배기라는 기준이 생긴 것 같습니다. 네 아주 좋네요 ^^ 전체적으로 진행도 잘하셨습니다. 여기서 배출…" at bounding box center [571, 234] width 804 height 339
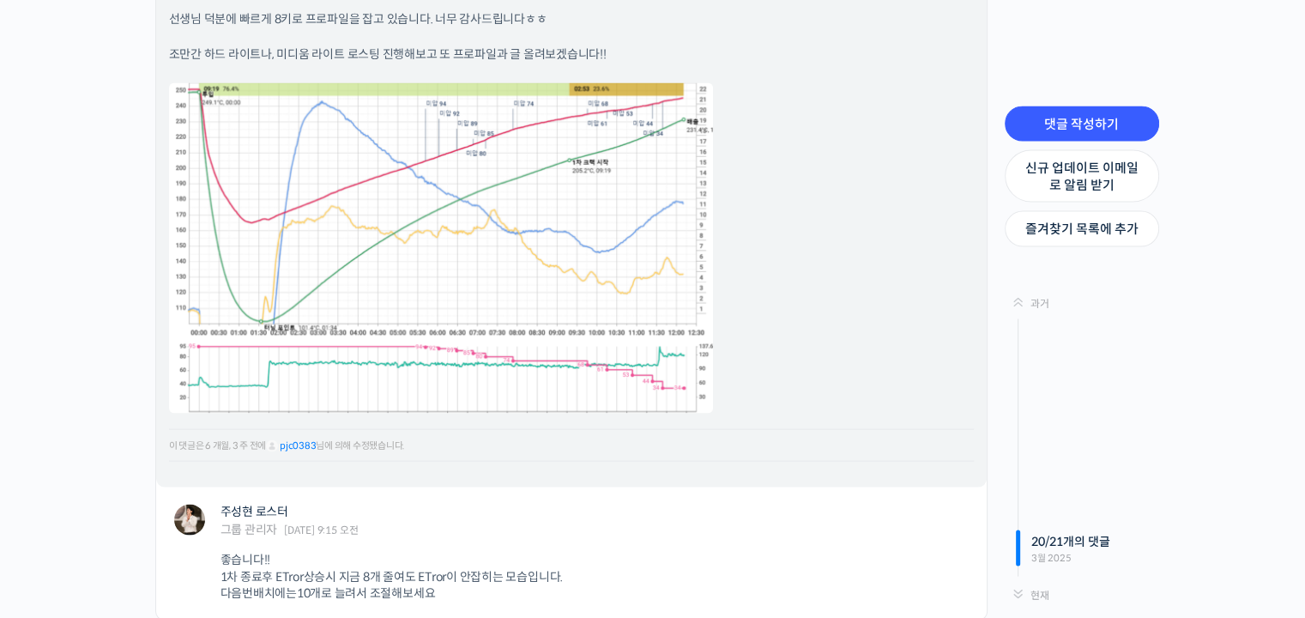
scroll to position [23071, 0]
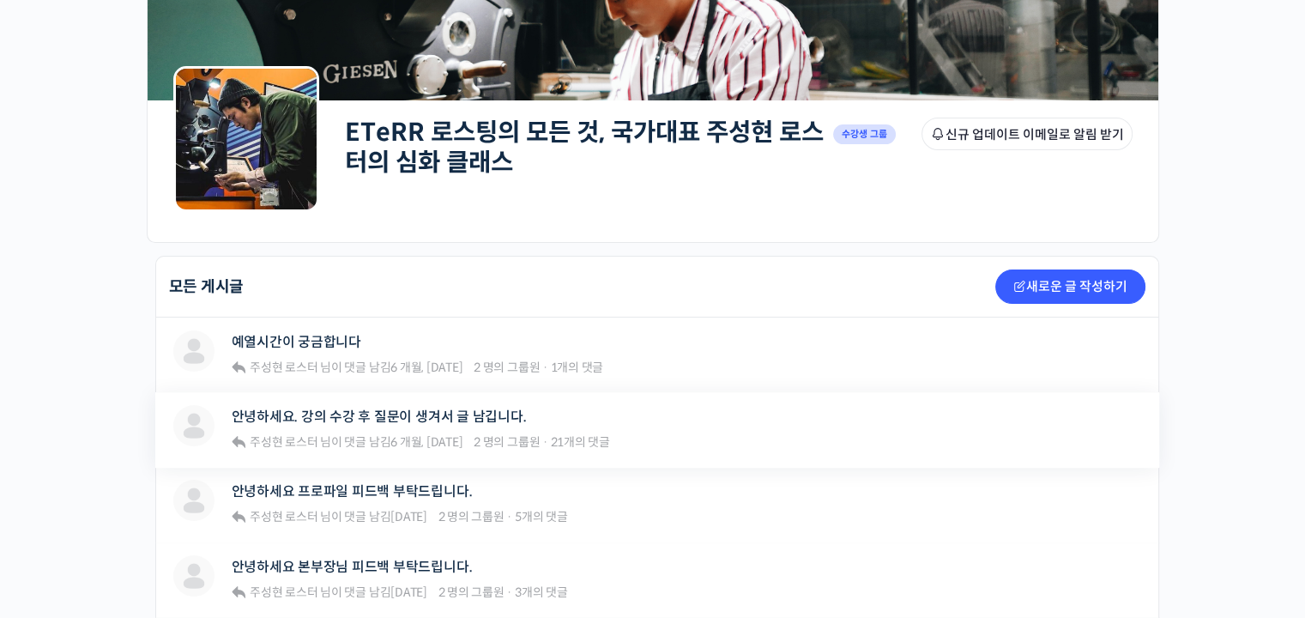
drag, startPoint x: 332, startPoint y: 444, endPoint x: 336, endPoint y: 454, distance: 10.4
click at [335, 452] on div "안녕하세요. 강의 수강 후 질문이 생겨서 글 남깁니다. 주성현 로스터 님이 댓글 남김 6 개월, 3 주 전 2 명의 그룹원 · 21개의 댓글" at bounding box center [421, 429] width 378 height 49
click at [310, 483] on link "안녕하세요 프로파일 피드백 부탁드립니다." at bounding box center [352, 491] width 241 height 16
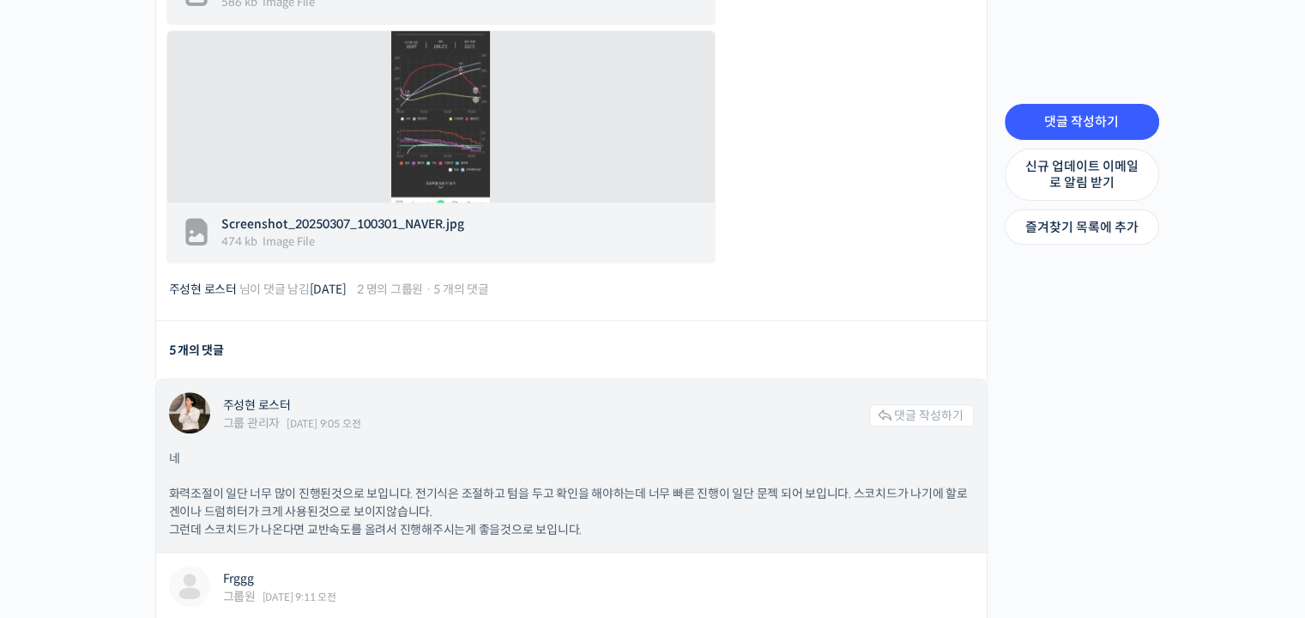
scroll to position [1115, 0]
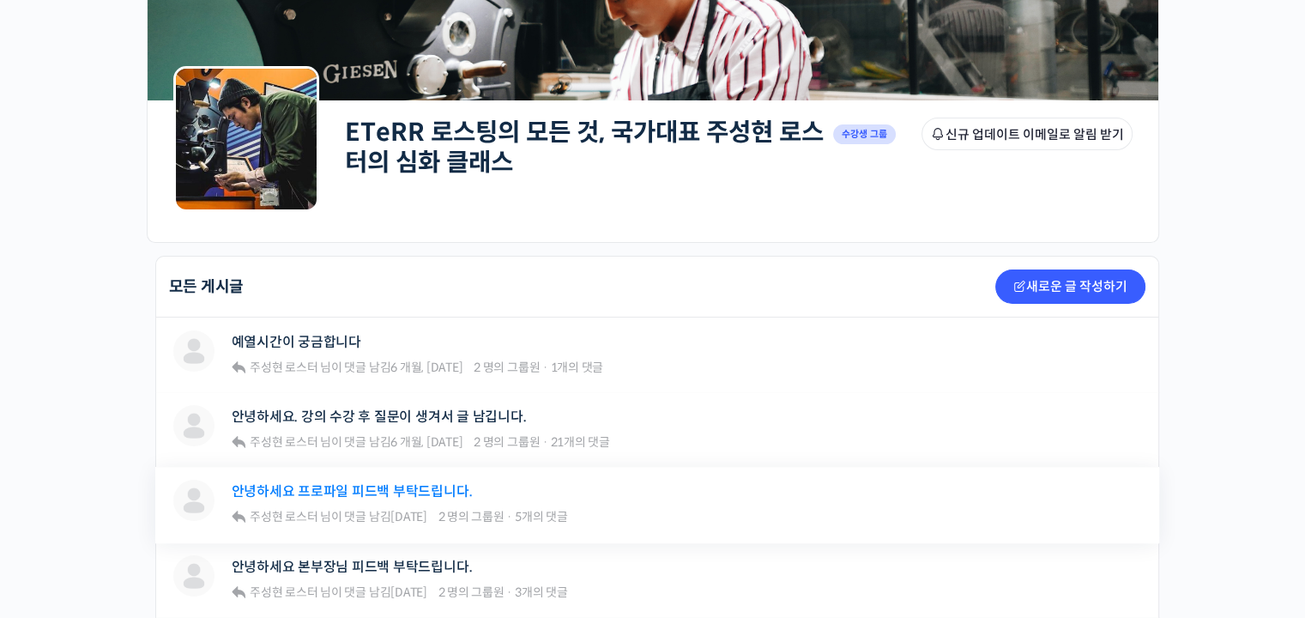
click at [334, 497] on link "안녕하세요 프로파일 피드백 부탁드립니다." at bounding box center [352, 491] width 241 height 16
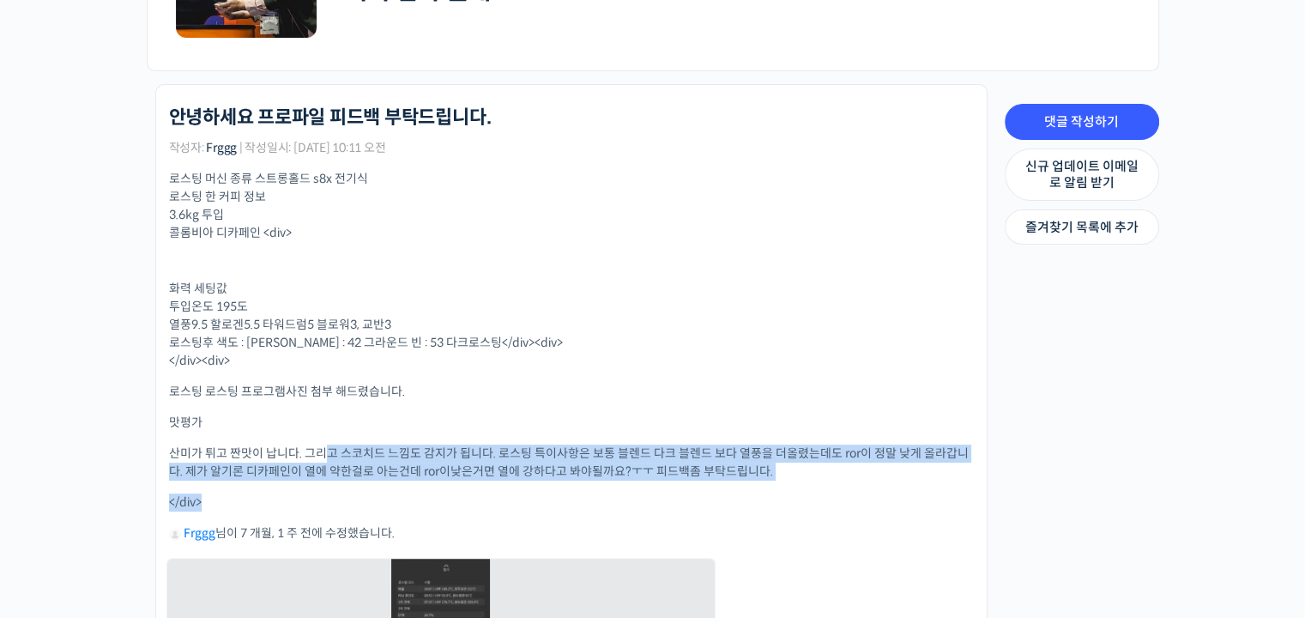
drag, startPoint x: 323, startPoint y: 449, endPoint x: 586, endPoint y: 485, distance: 265.0
click at [586, 485] on div "로스팅 머신 종류 스트롱홀드 s8x 전기식 로스팅 한 커피 정보 3.6kg 투입 콜롬비아 디카페인 <div> 화력 세팅값 투입온도 195도 열…" at bounding box center [571, 601] width 804 height 863
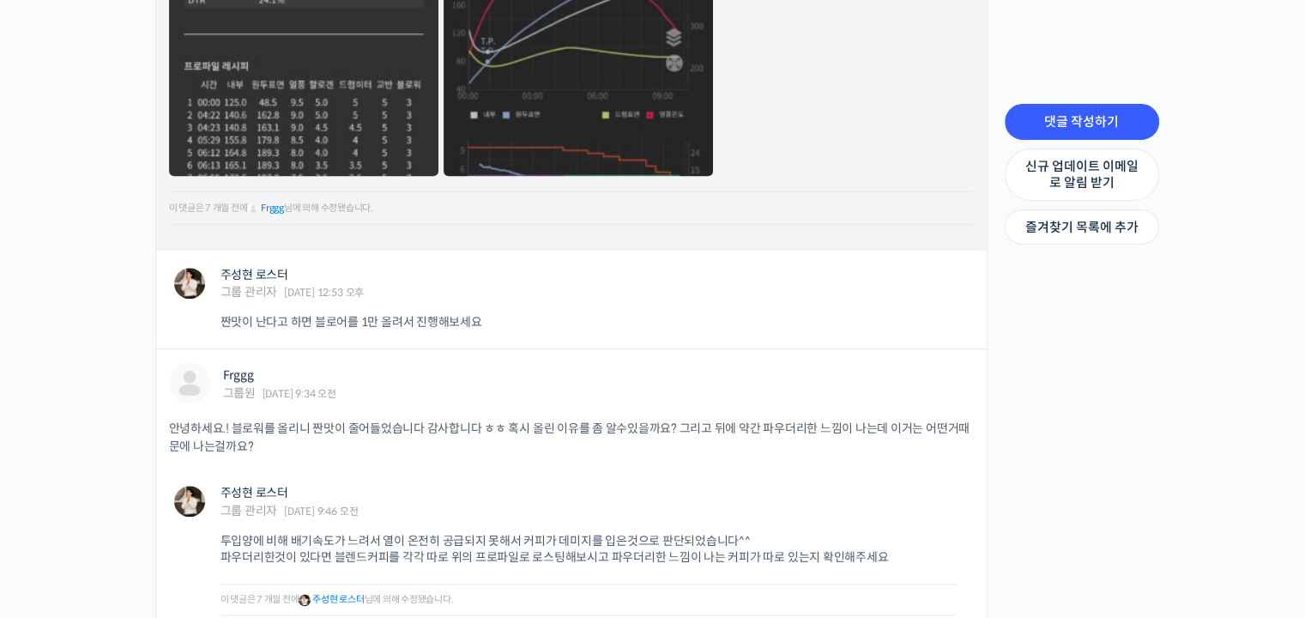
scroll to position [2058, 0]
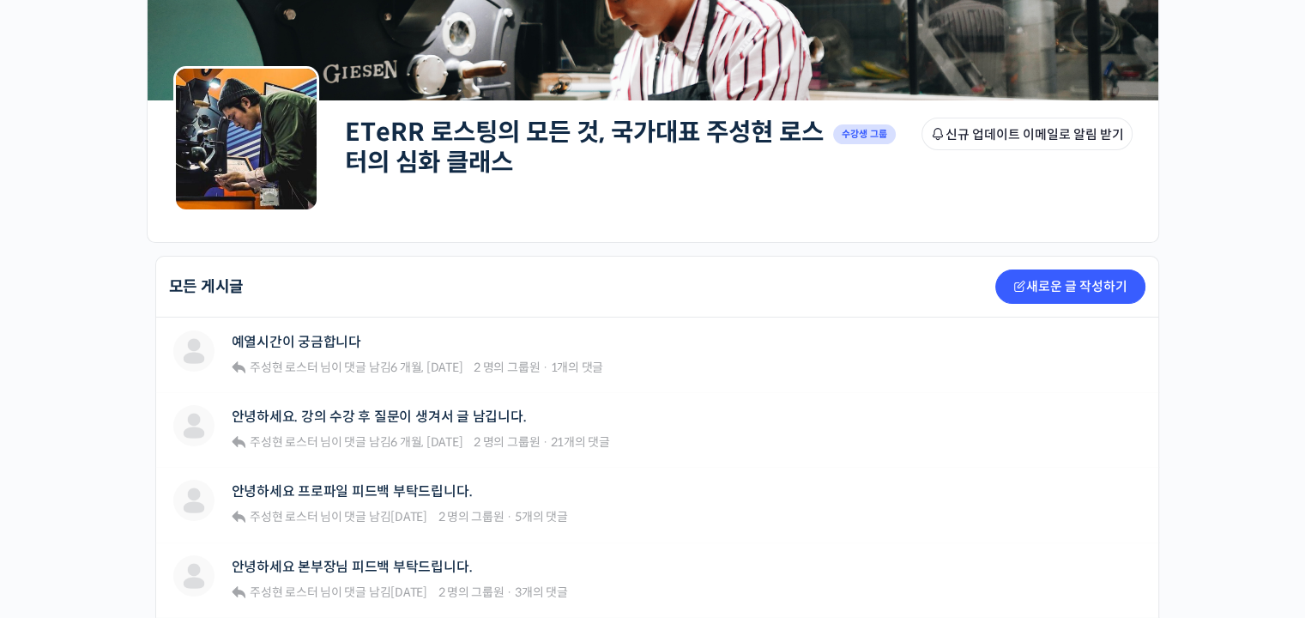
scroll to position [172, 0]
click at [419, 565] on link "안녕하세요 본부장님 피드백 부탁드립니다." at bounding box center [352, 566] width 241 height 16
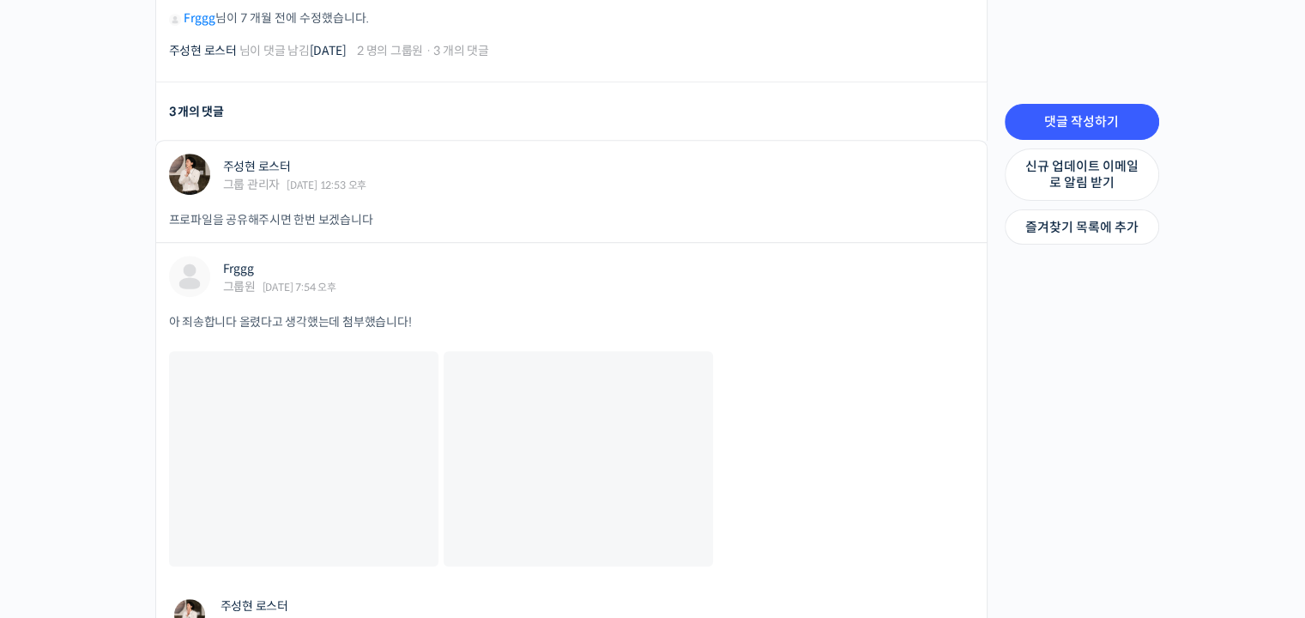
scroll to position [1286, 0]
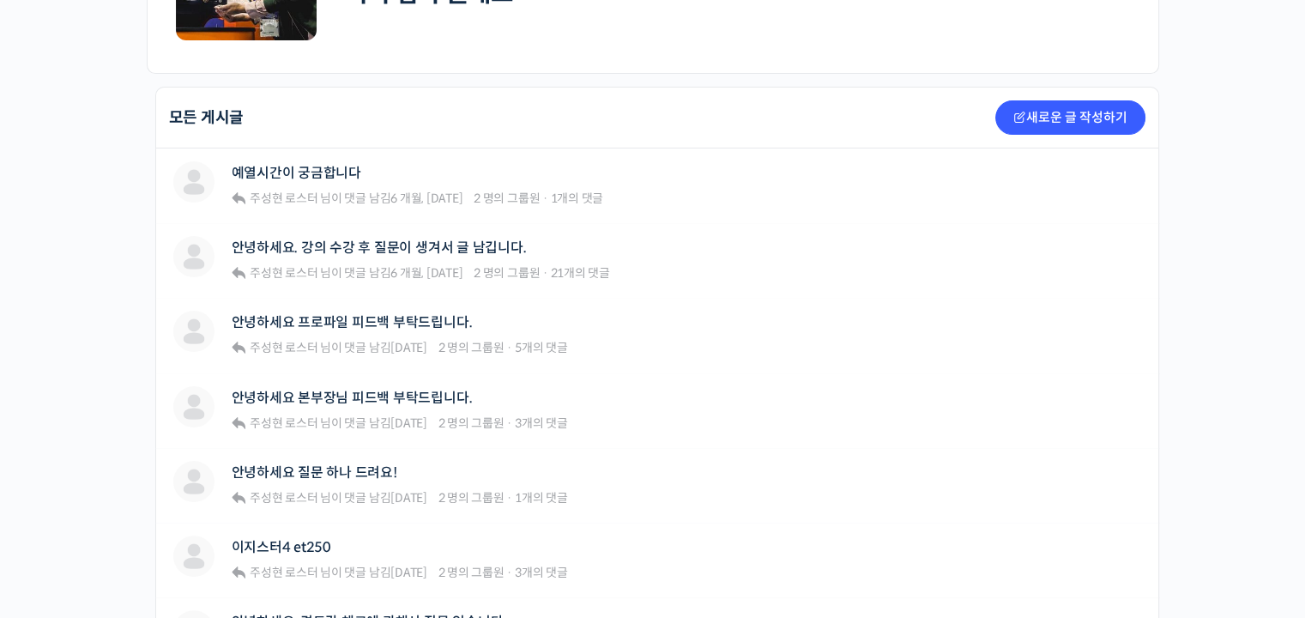
scroll to position [343, 0]
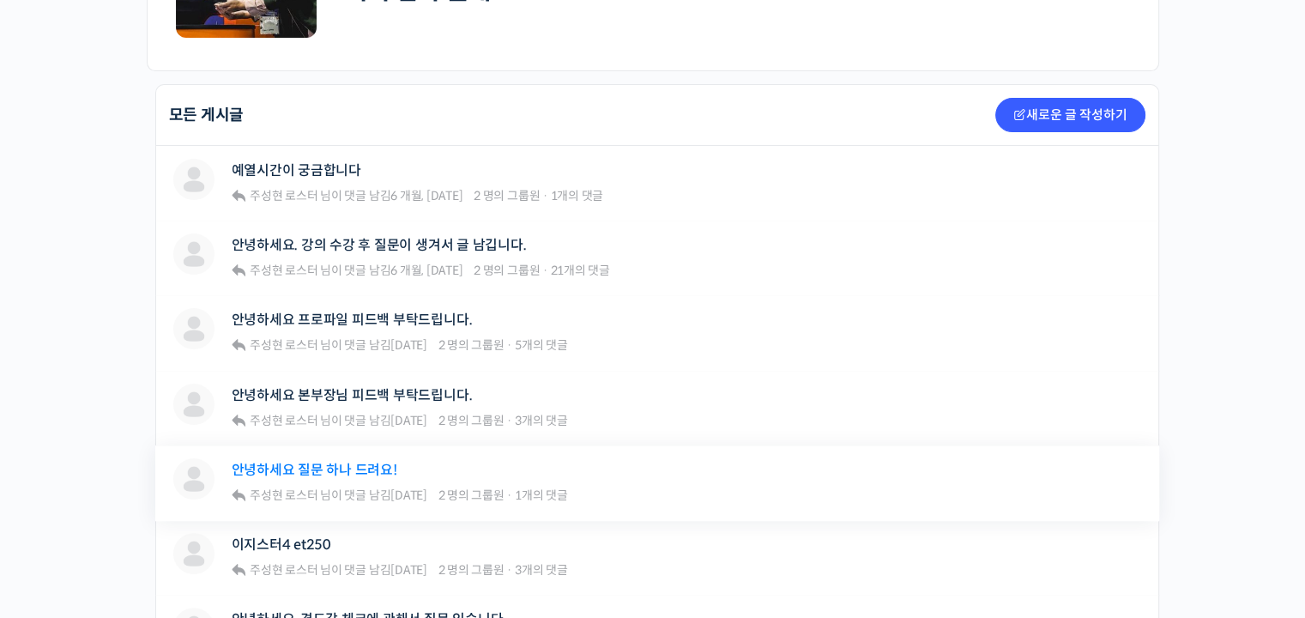
click at [366, 467] on link "안녕하세요 질문 하나 드려요!" at bounding box center [315, 469] width 166 height 16
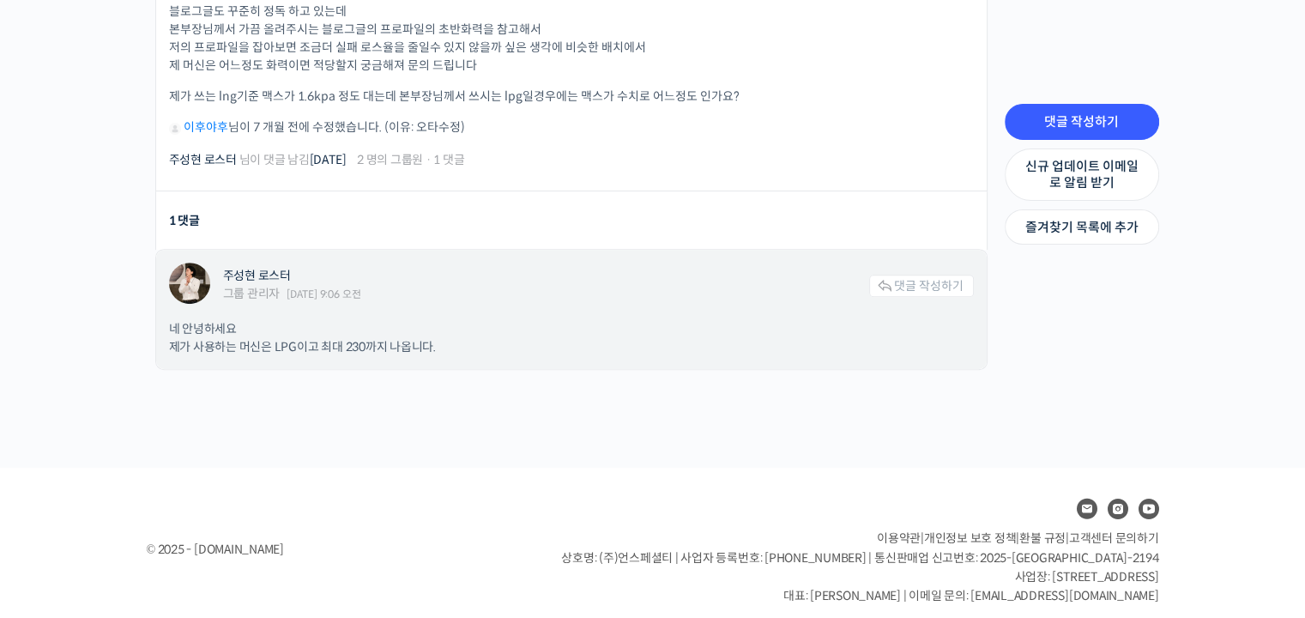
scroll to position [602, 0]
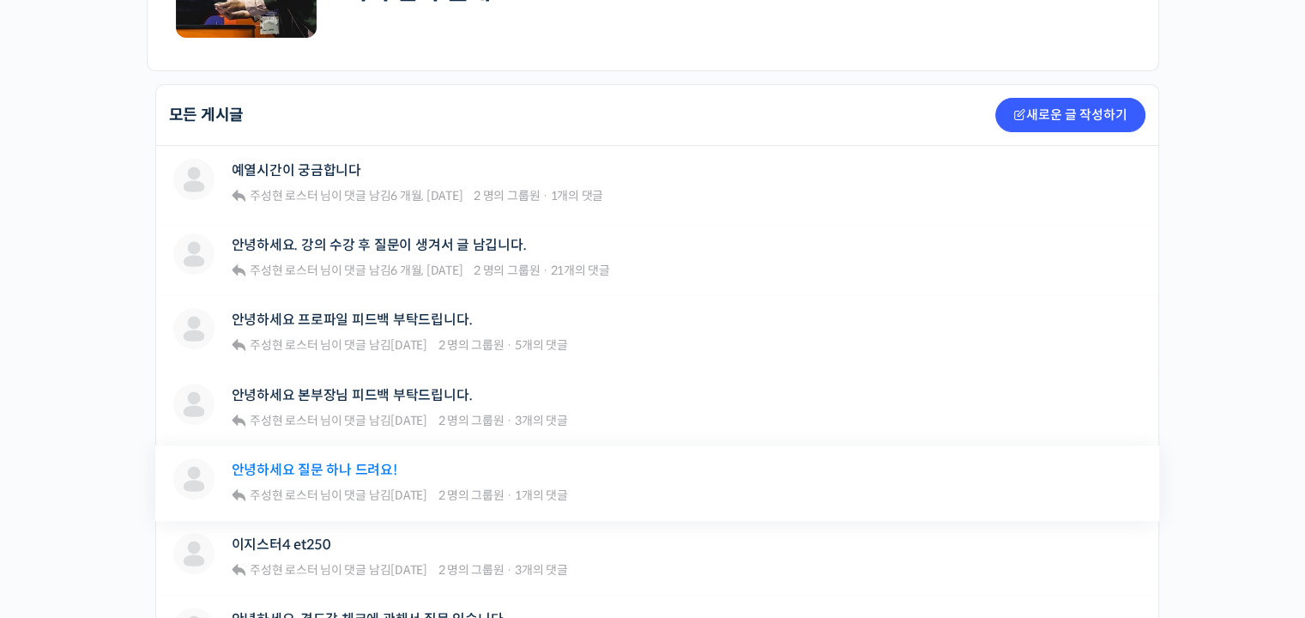
click at [371, 464] on link "안녕하세요 질문 하나 드려요!" at bounding box center [315, 469] width 166 height 16
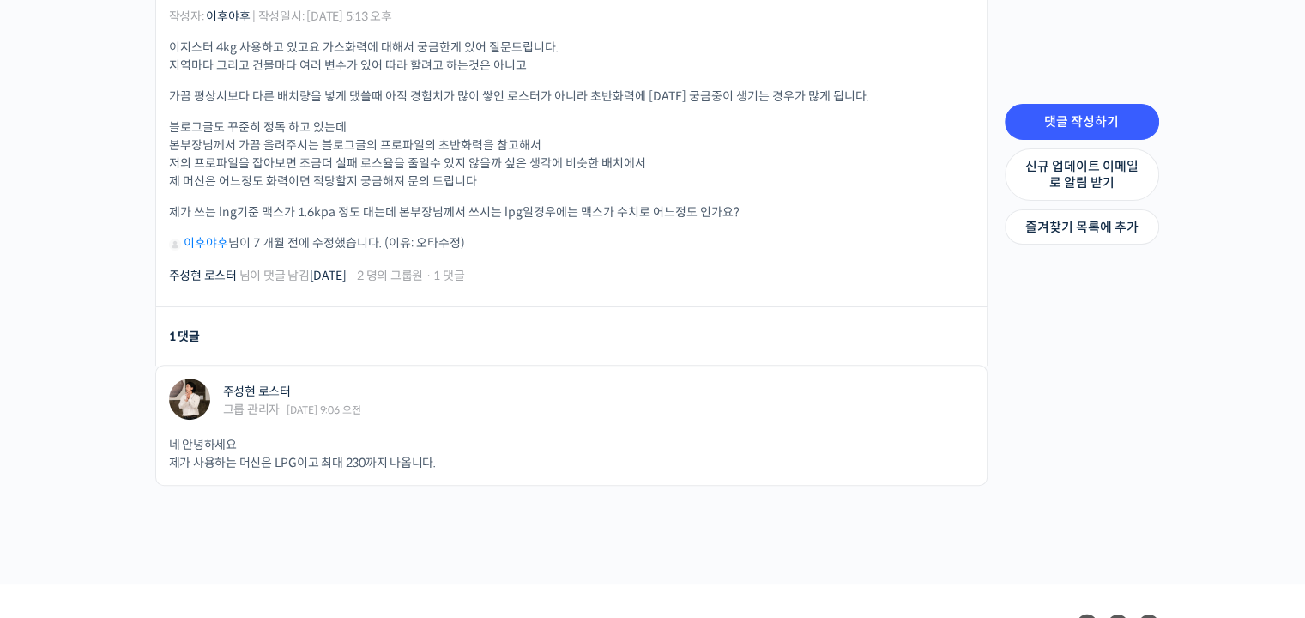
scroll to position [602, 0]
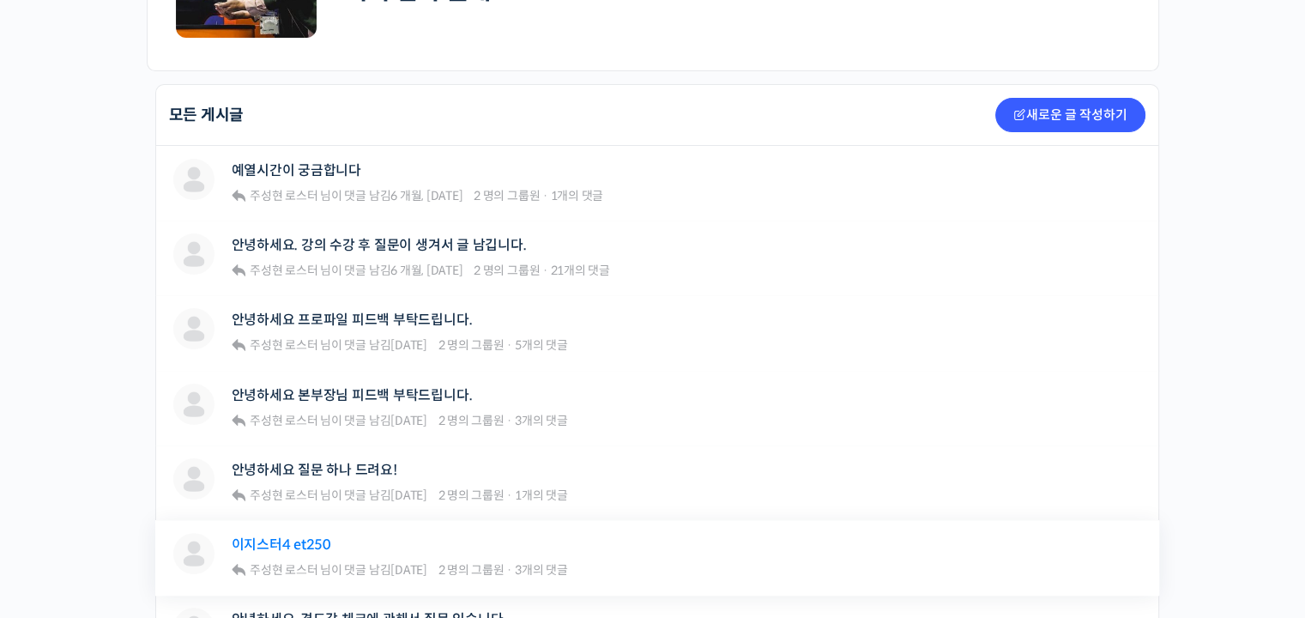
click at [314, 539] on link "이지스터4 et250" at bounding box center [281, 544] width 99 height 16
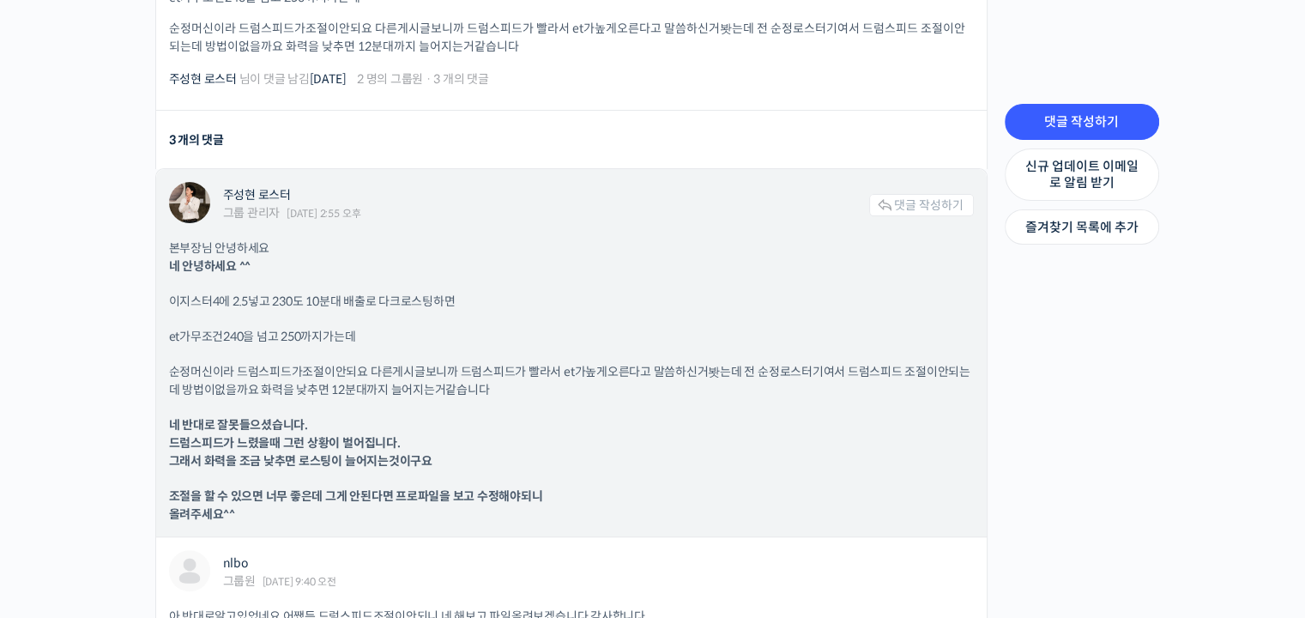
scroll to position [686, 0]
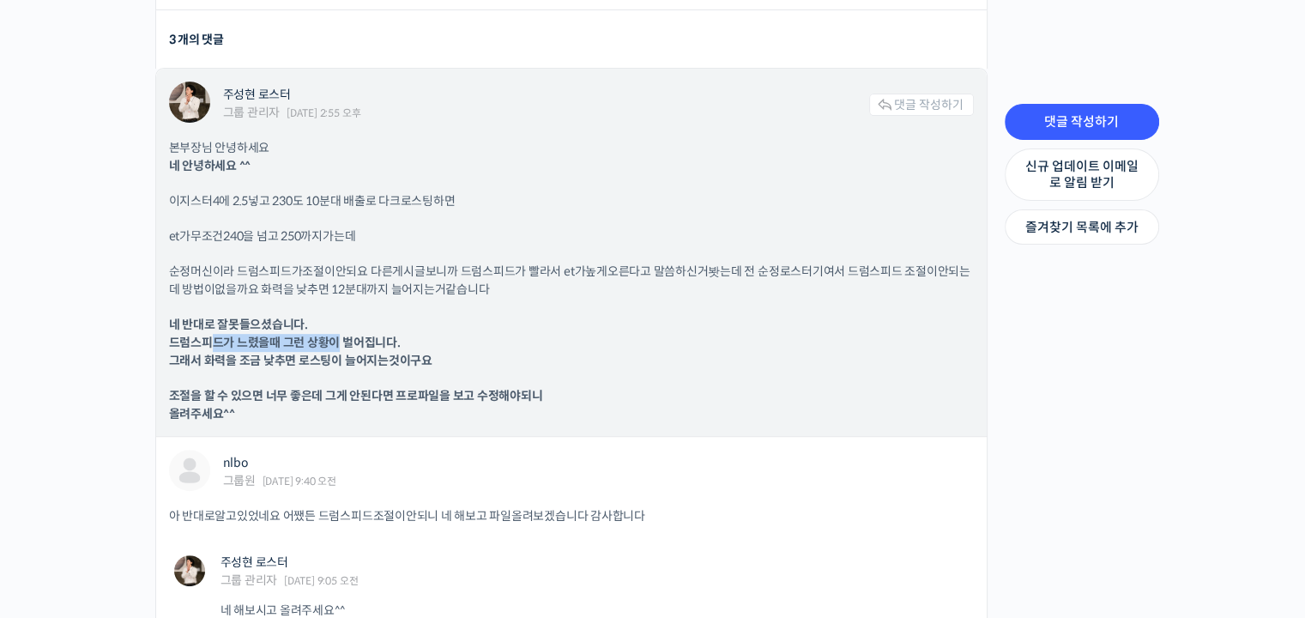
drag, startPoint x: 213, startPoint y: 334, endPoint x: 338, endPoint y: 346, distance: 125.8
click at [338, 346] on b "네 반대로 잘못들으셨습니다. 드럼스피드가 느렸을때 그런 상황이 벌어집니다. 그래서 화력을 조금 낮추면 로스팅이 늘어지는것이구요" at bounding box center [300, 341] width 263 height 51
click at [626, 353] on p "네 반대로 잘못들으셨습니다. 드럼스피드가 느렸을때 그런 상황이 벌어집니다. 그래서 화력을 조금 낮추면 로스팅이 늘어지는것이구요" at bounding box center [571, 343] width 804 height 54
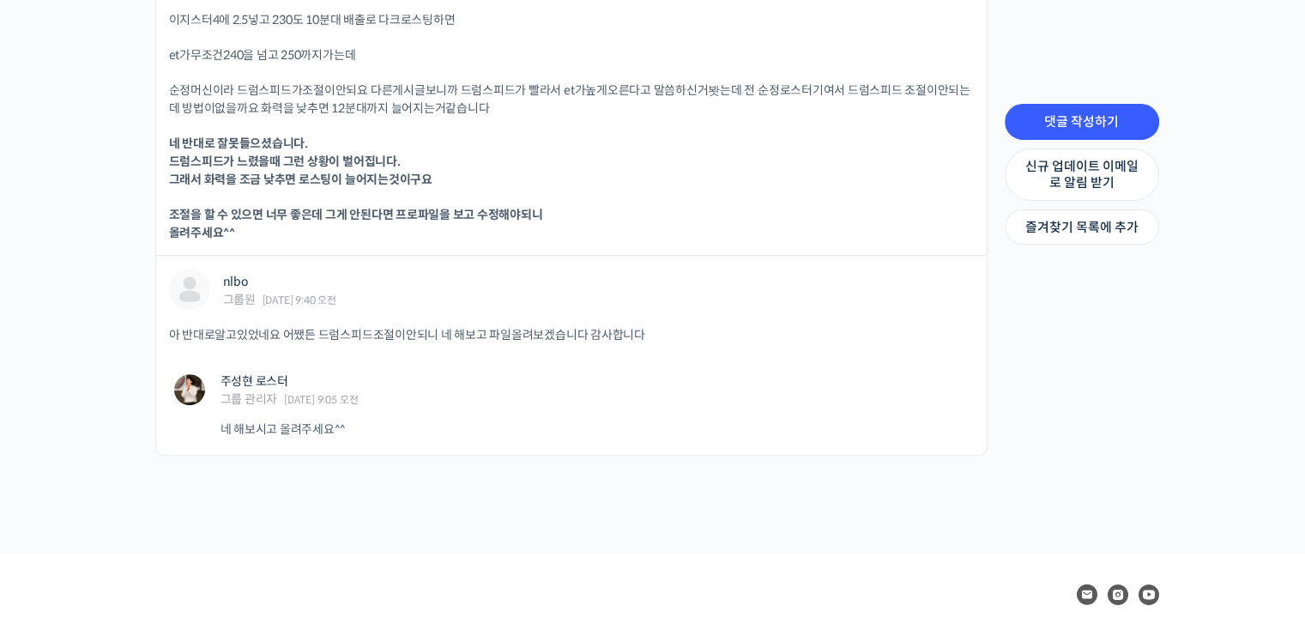
scroll to position [965, 0]
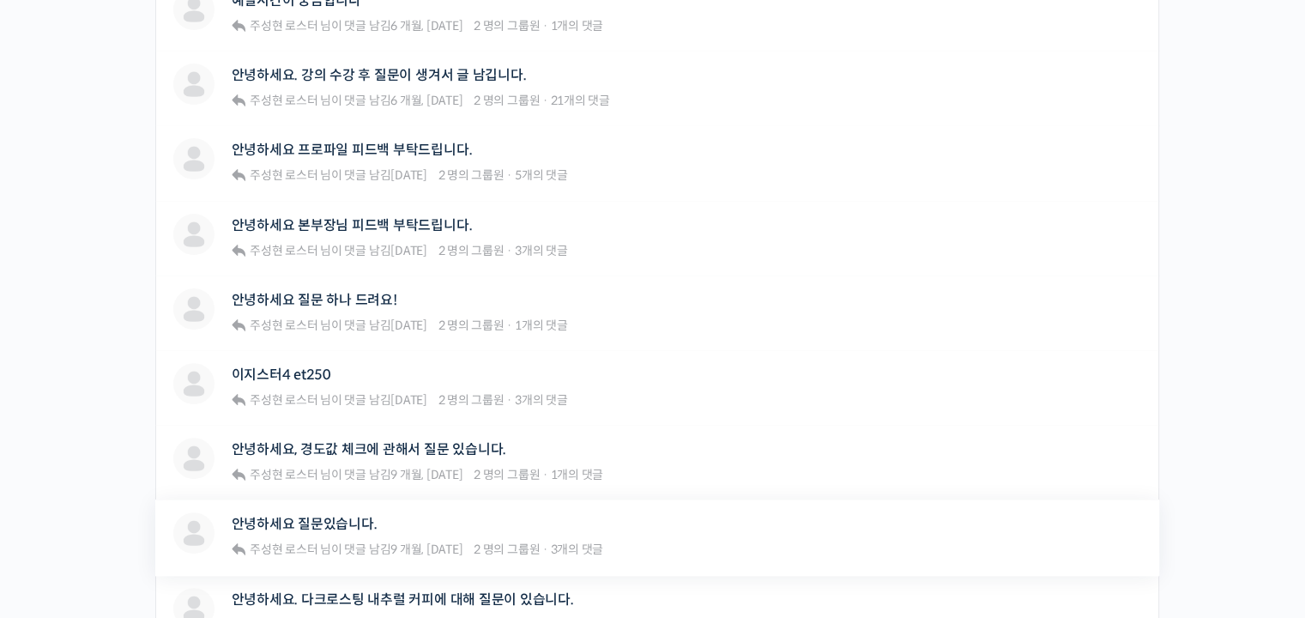
scroll to position [515, 0]
click at [350, 445] on link "안녕하세요, 경도값 체크에 관해서 질문 있습니다." at bounding box center [369, 447] width 275 height 16
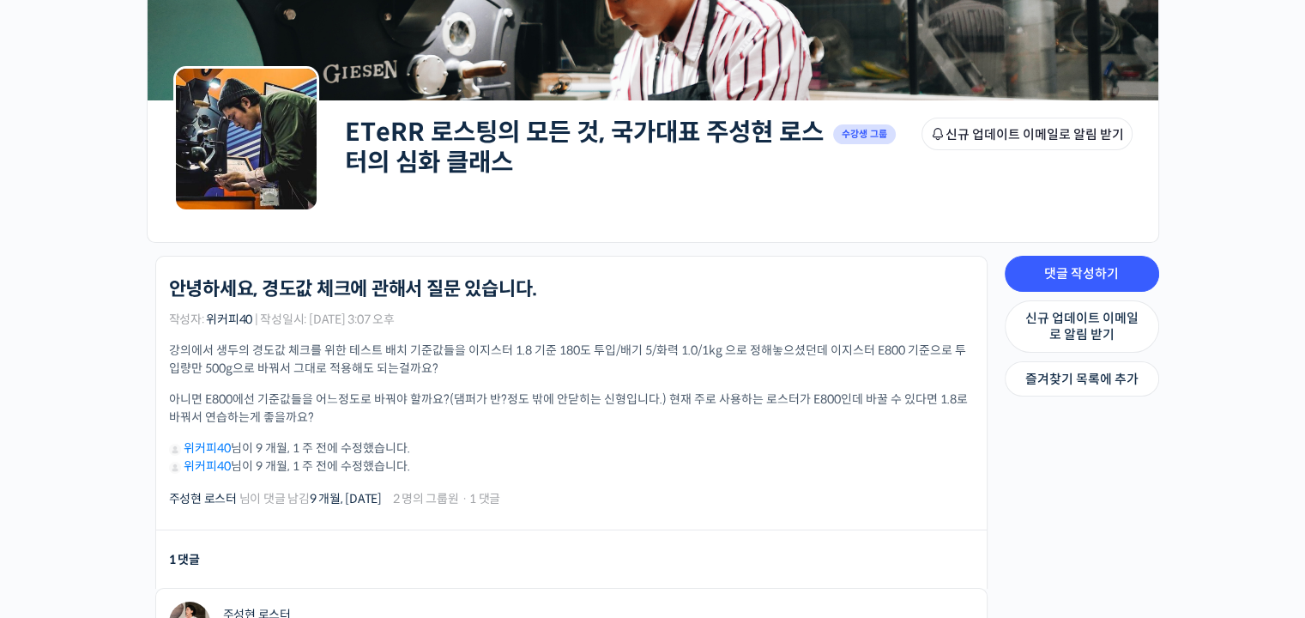
scroll to position [522, 0]
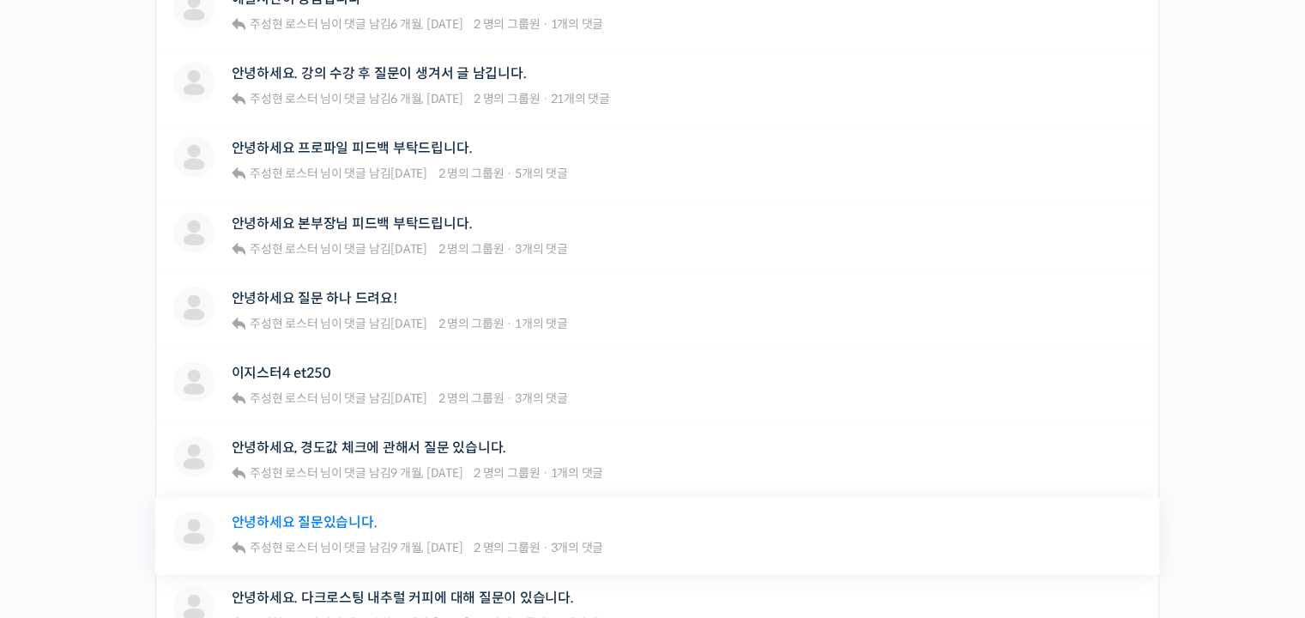
click at [352, 521] on link "안녕하세요 질문있습니다." at bounding box center [305, 522] width 146 height 16
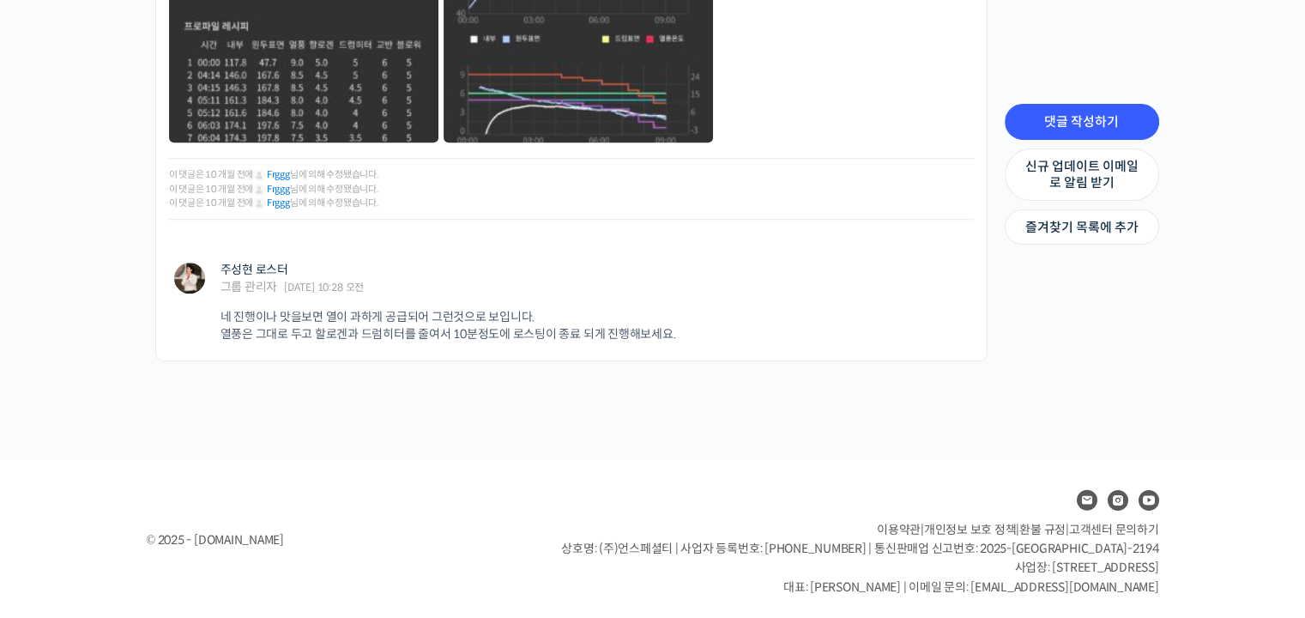
scroll to position [1375, 0]
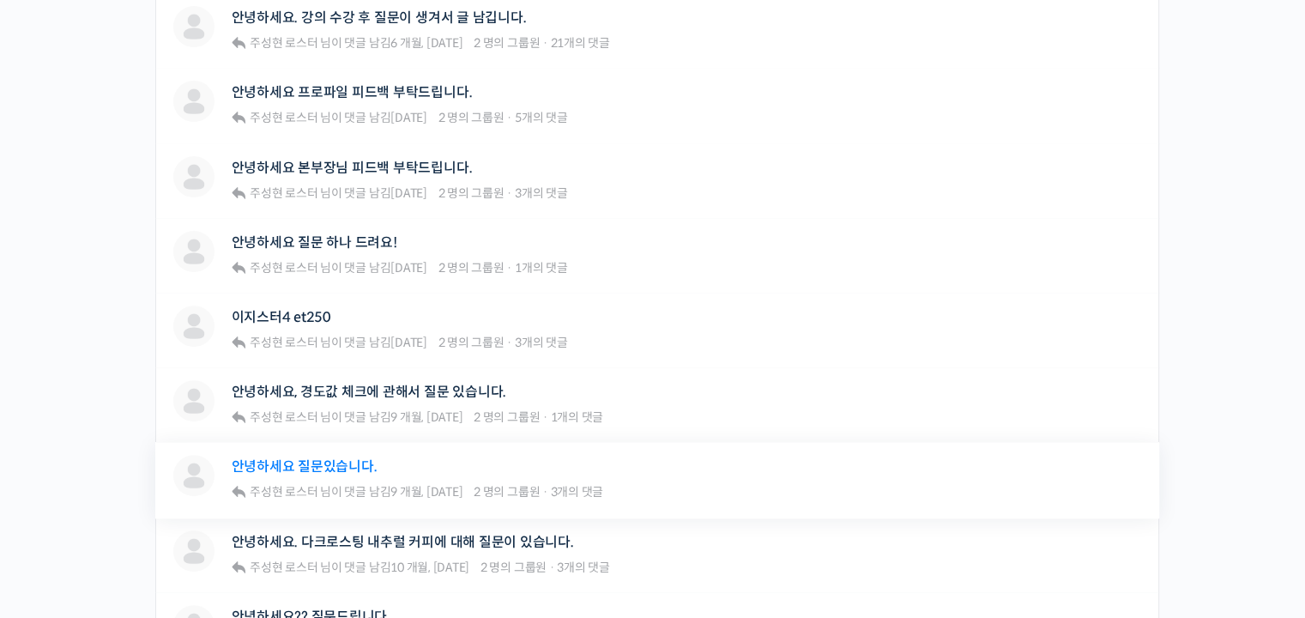
scroll to position [600, 0]
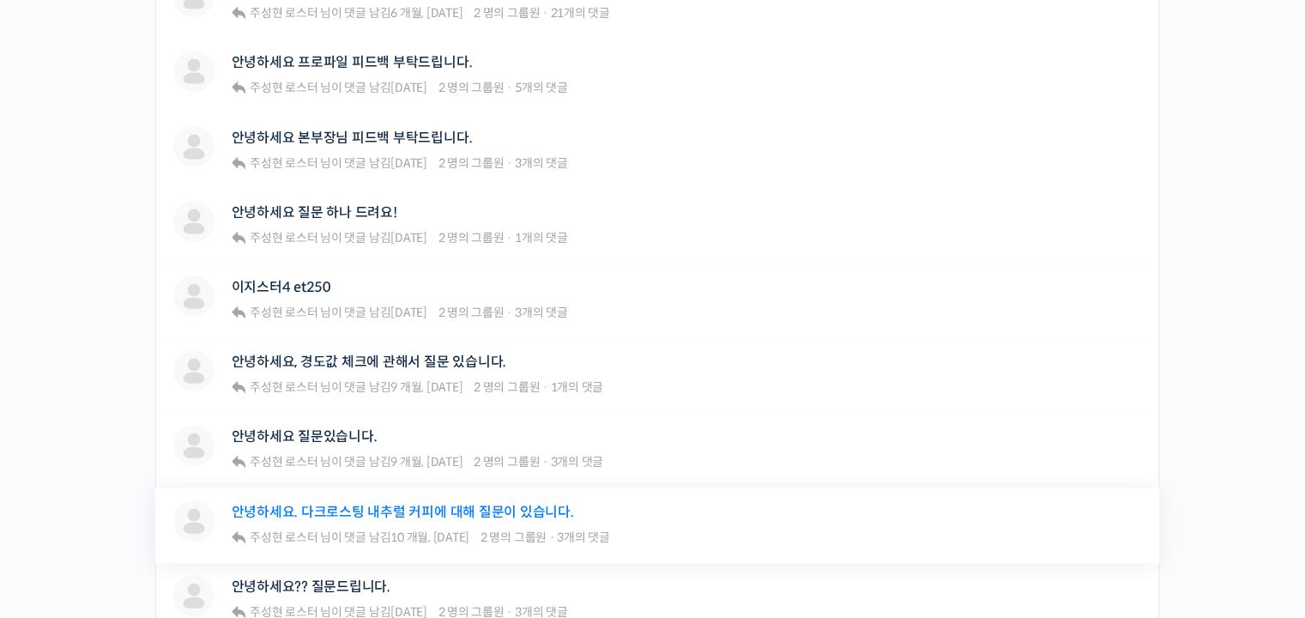
click at [418, 505] on link "안녕하세요. 다크로스팅 내추럴 커피에 대해 질문이 있습니다." at bounding box center [403, 511] width 342 height 16
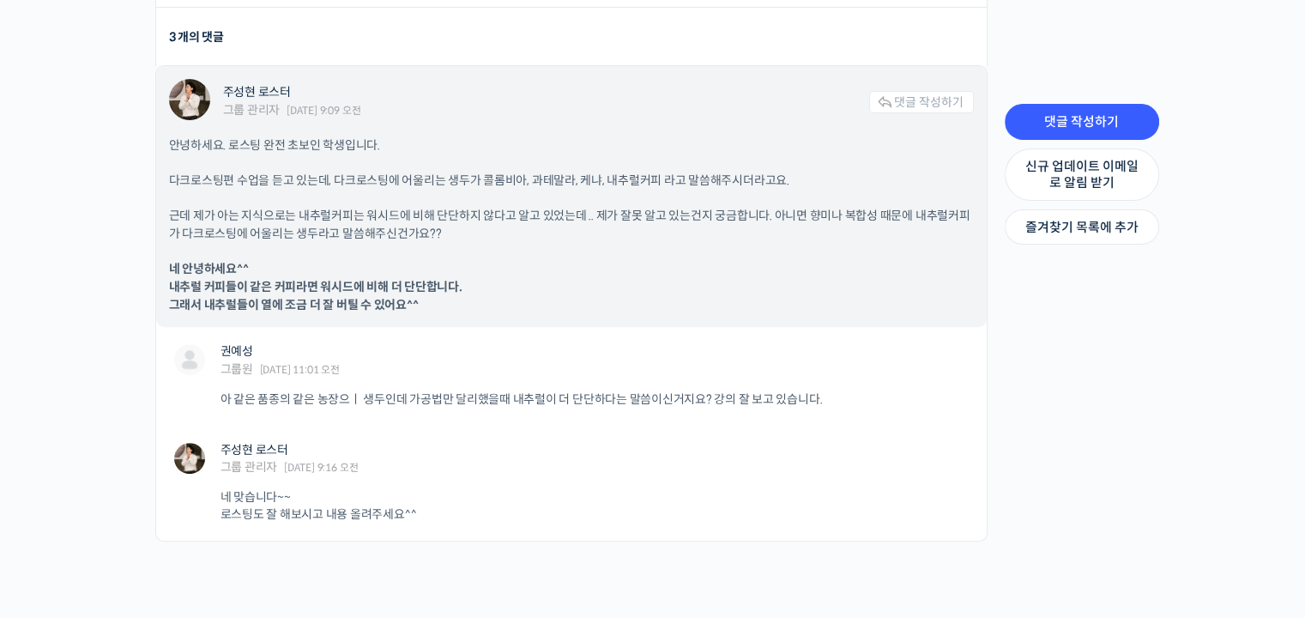
scroll to position [772, 0]
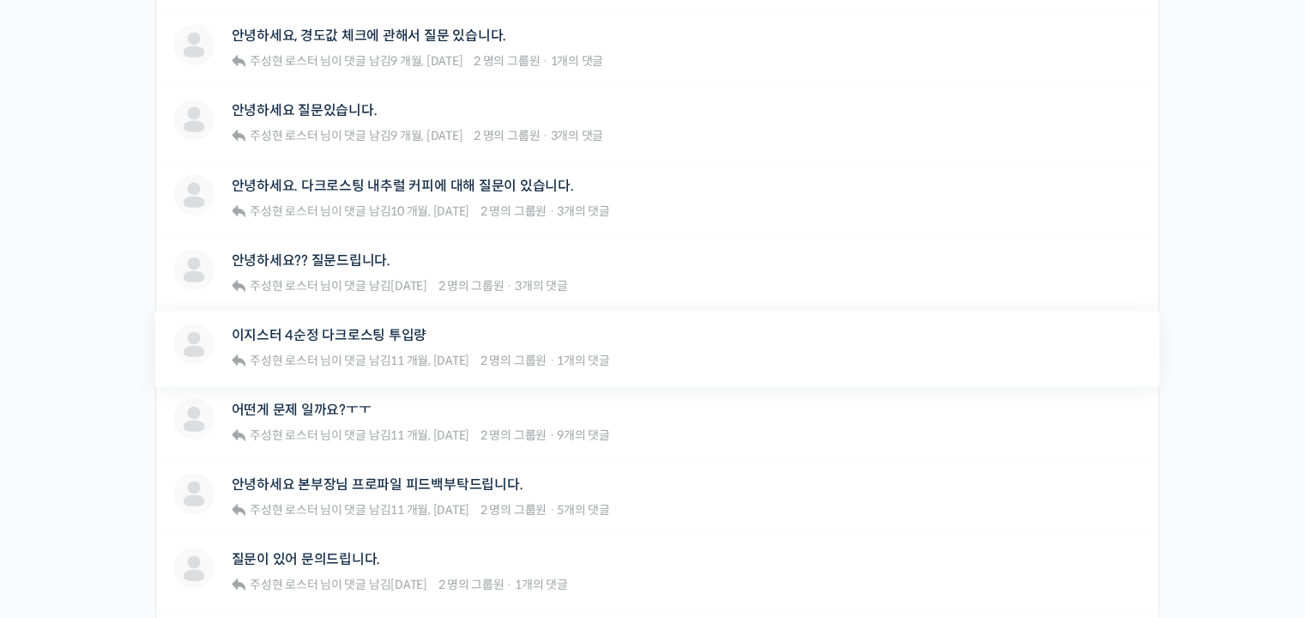
scroll to position [943, 0]
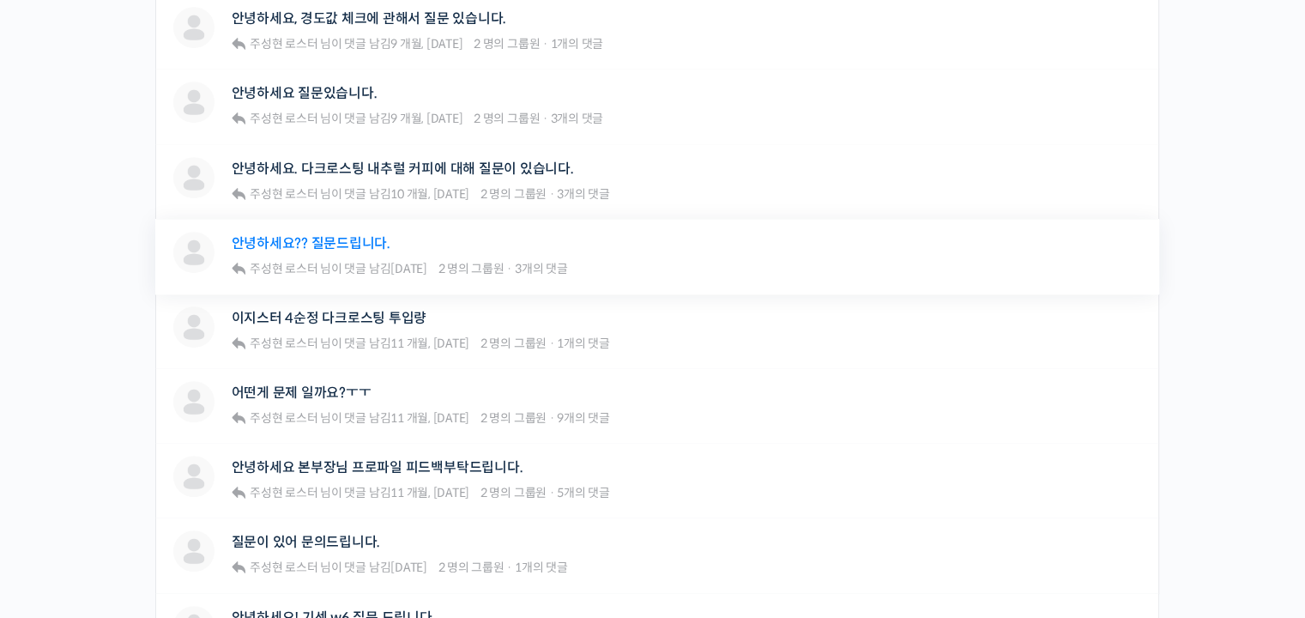
click at [338, 244] on link "안녕하세요?? 질문드립니다." at bounding box center [311, 243] width 159 height 16
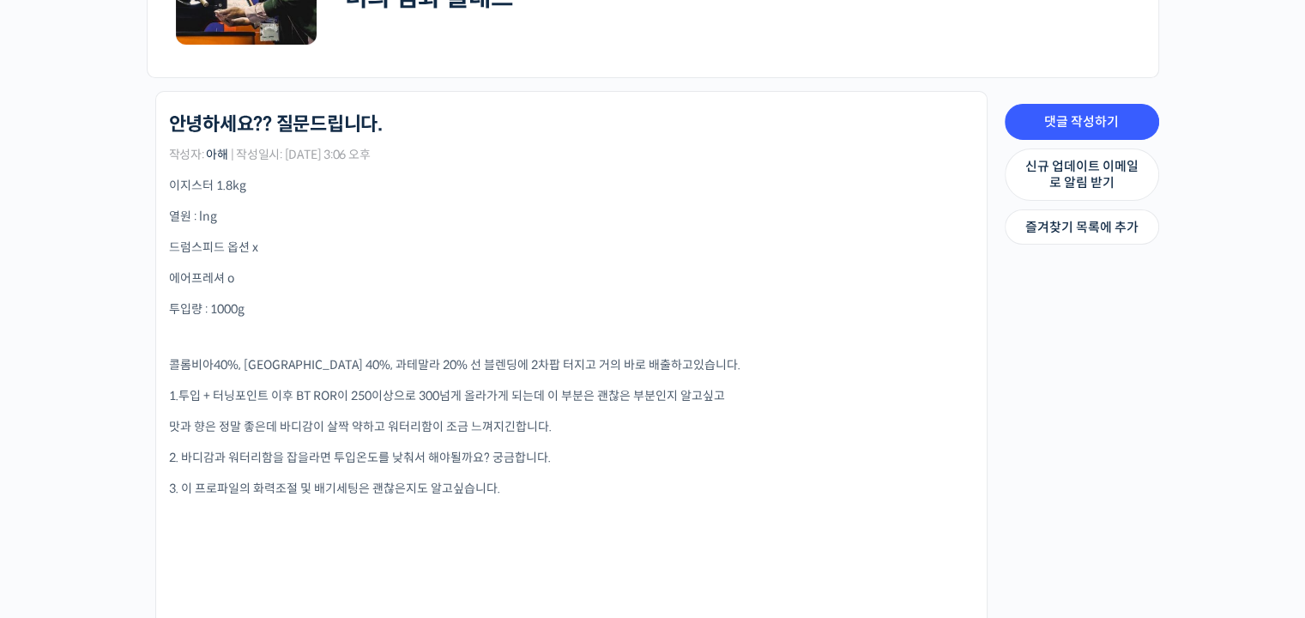
scroll to position [343, 0]
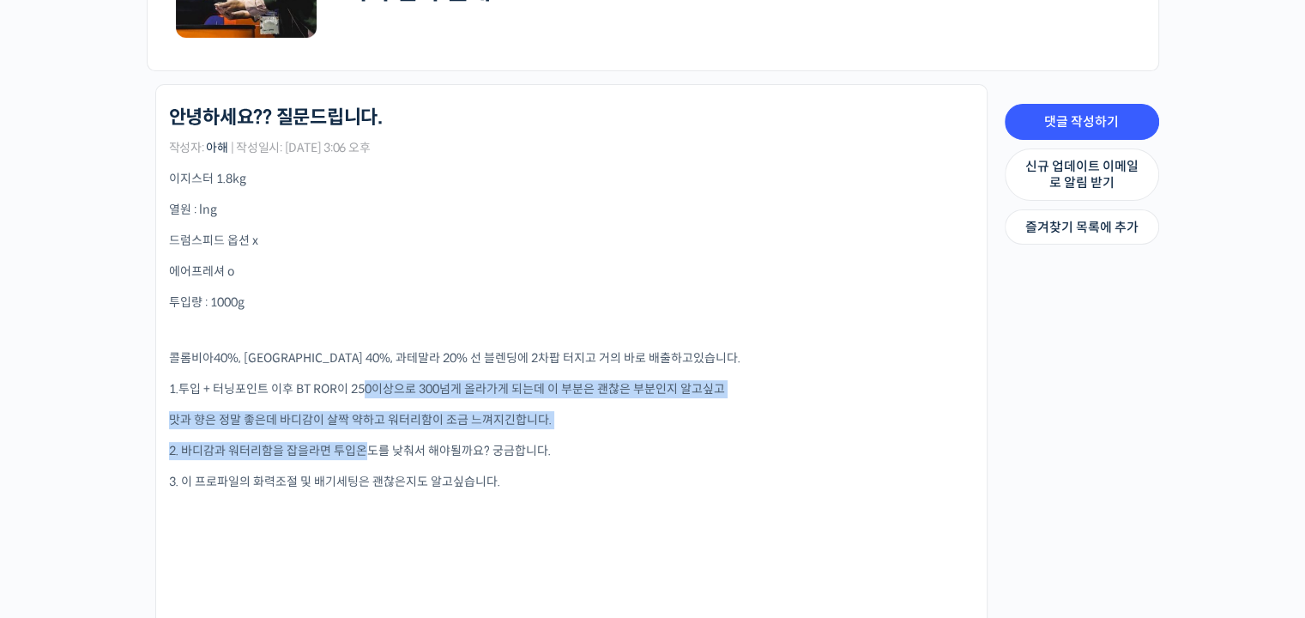
drag, startPoint x: 362, startPoint y: 391, endPoint x: 370, endPoint y: 449, distance: 58.8
click at [370, 449] on div "이지스터 1.8kg 열원 : lng 드럼스피드 옵션 x 에어프레셔 o 투입량 : 1000g 콜롬비아40%, [GEOGRAPHIC_DATA] 4…" at bounding box center [571, 607] width 804 height 875
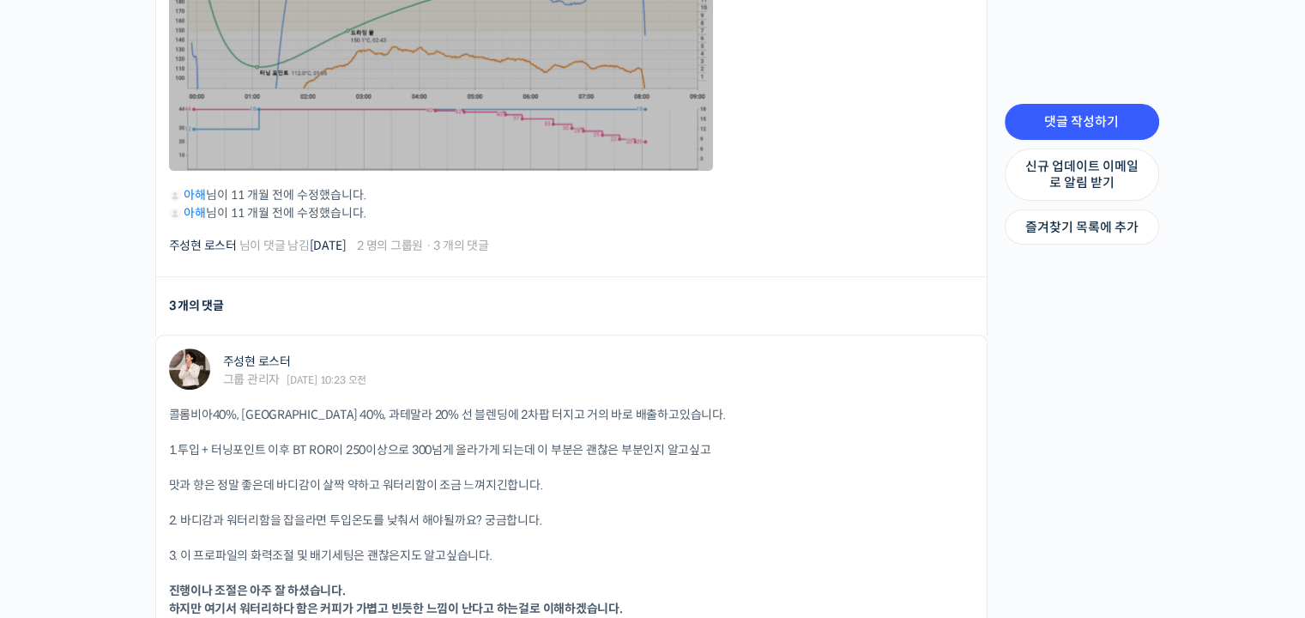
scroll to position [1286, 0]
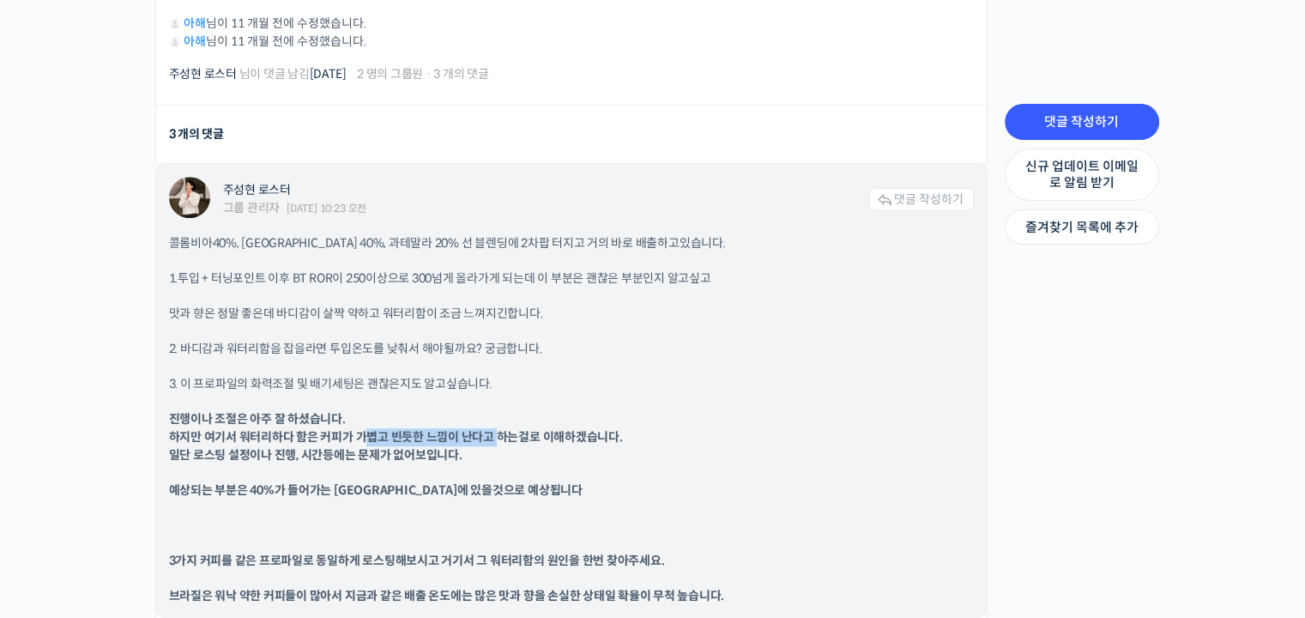
drag, startPoint x: 368, startPoint y: 437, endPoint x: 493, endPoint y: 436, distance: 125.2
click at [493, 436] on b "진행이나 조절은 아주 잘 하셨습니다. 하지만 여기서 워터리하다 함은 커피가 가볍고 빈듯한 느낌이 난다고 하는걸로 이해하겠습니다. 일단 로스팅 …" at bounding box center [396, 436] width 454 height 51
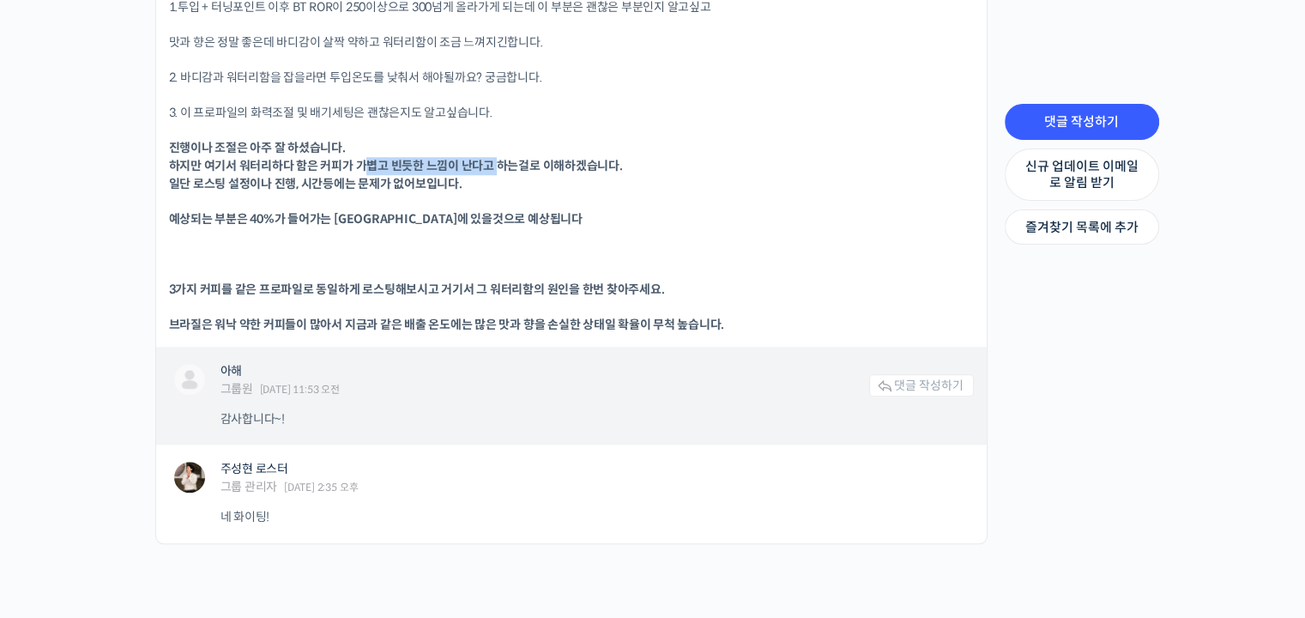
scroll to position [1743, 0]
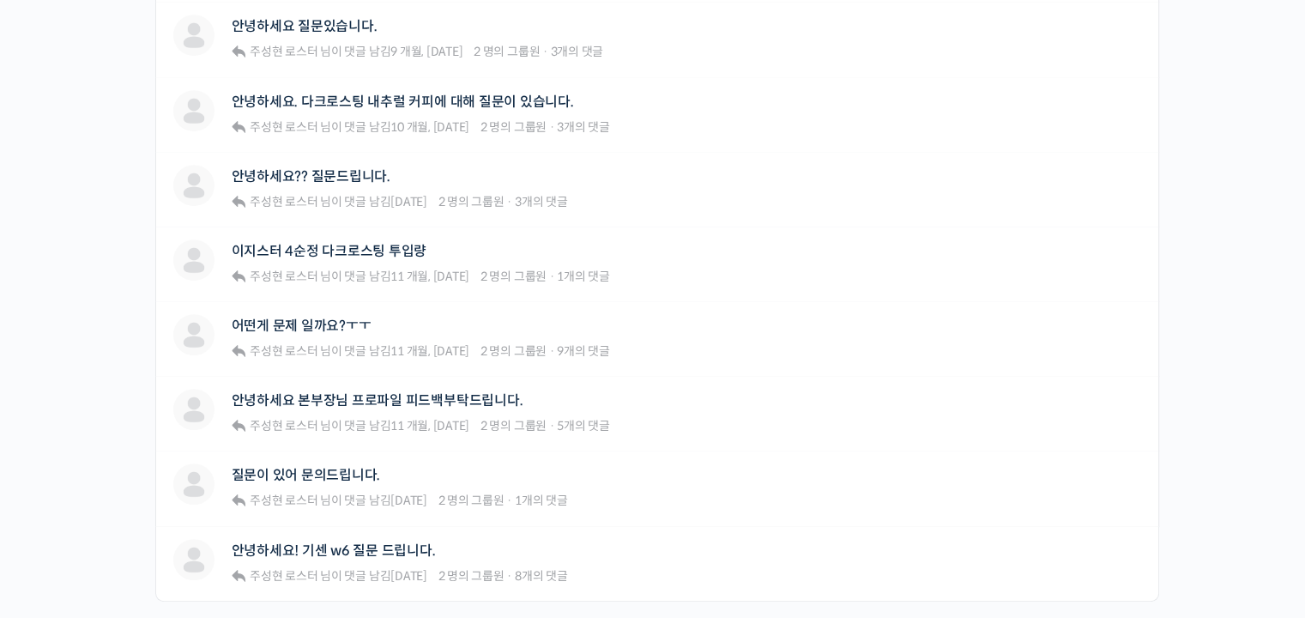
scroll to position [1029, 0]
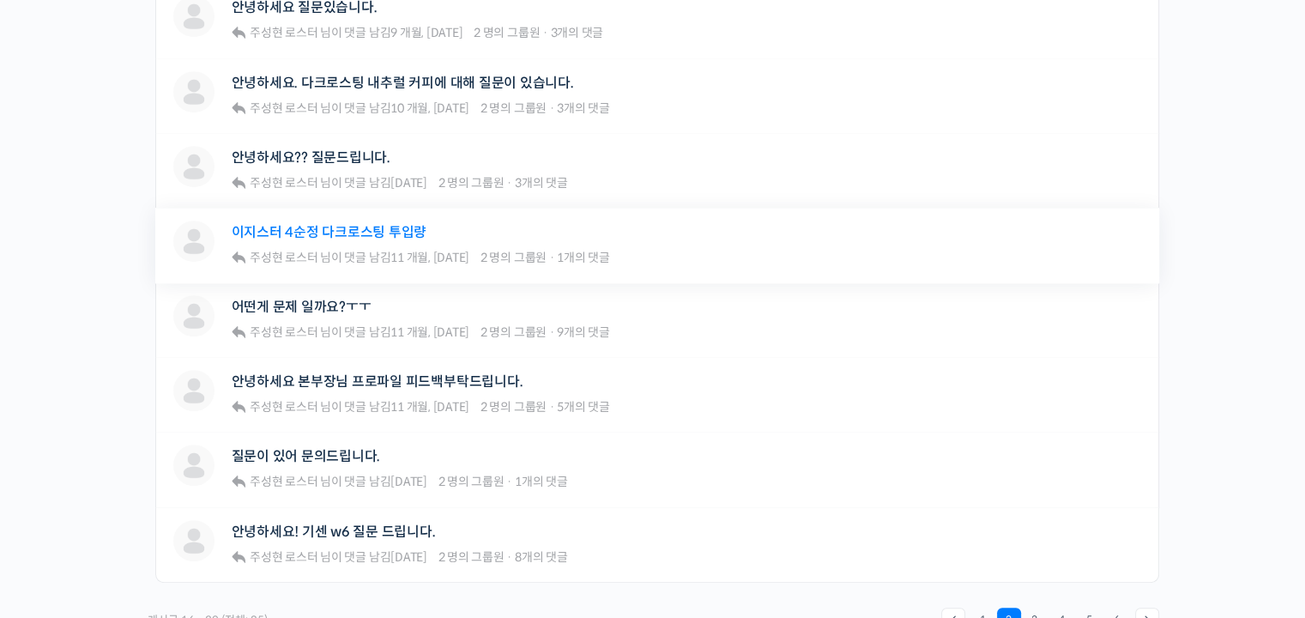
click at [376, 229] on link "이지스터 4순정 다크로스팅 투입량" at bounding box center [330, 232] width 196 height 16
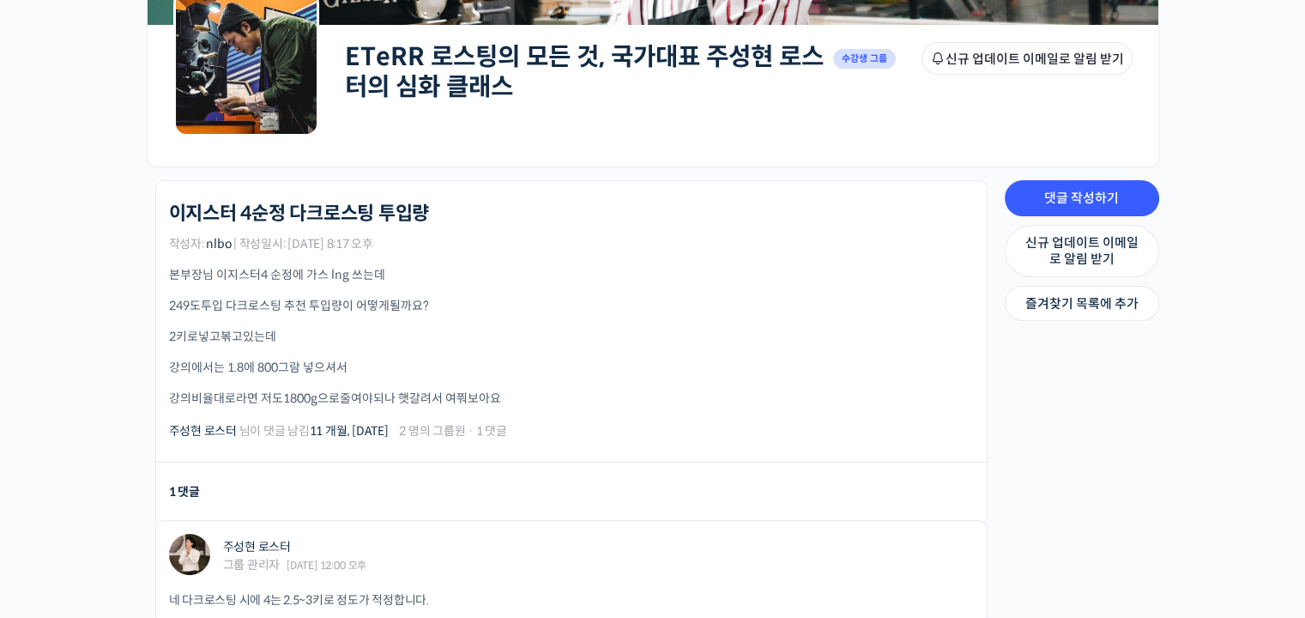
scroll to position [343, 0]
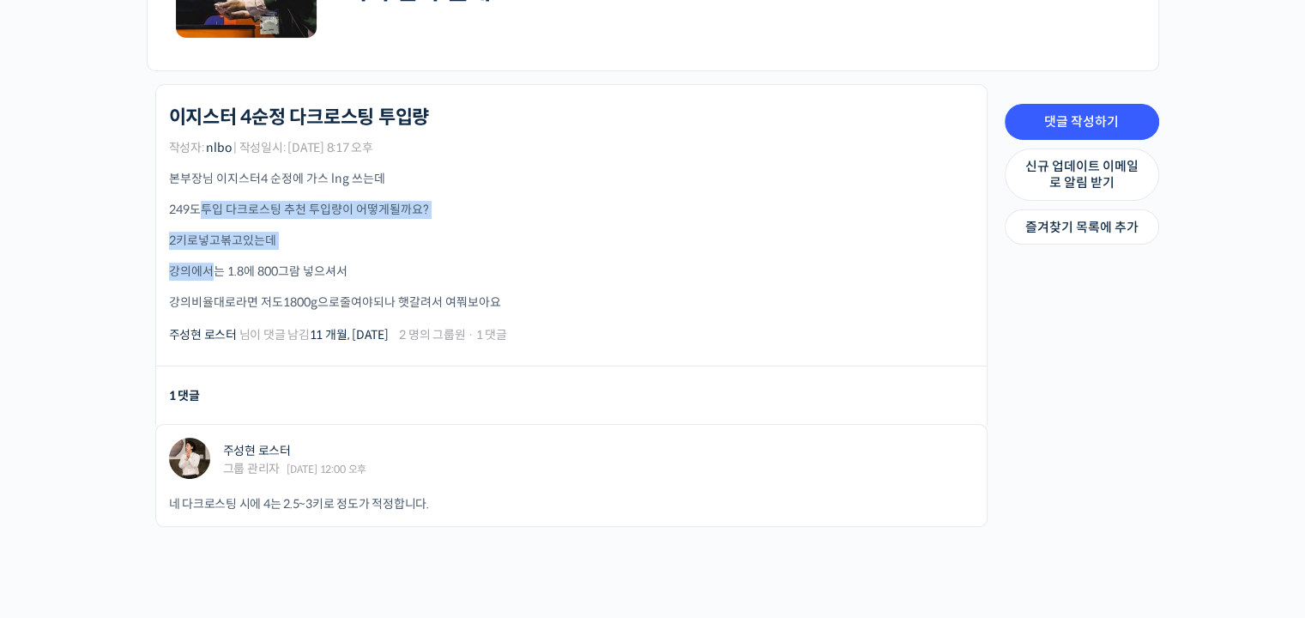
drag, startPoint x: 196, startPoint y: 211, endPoint x: 207, endPoint y: 254, distance: 44.3
click at [207, 254] on div "본부장님 이지스터4 순정에 가스 lng 쓰는데 249도투입 다크로스팅 추천 투입량이 어떻게될까요? 2키로넣고볶고있는데 강의에서는 1.8에 80…" at bounding box center [571, 241] width 804 height 142
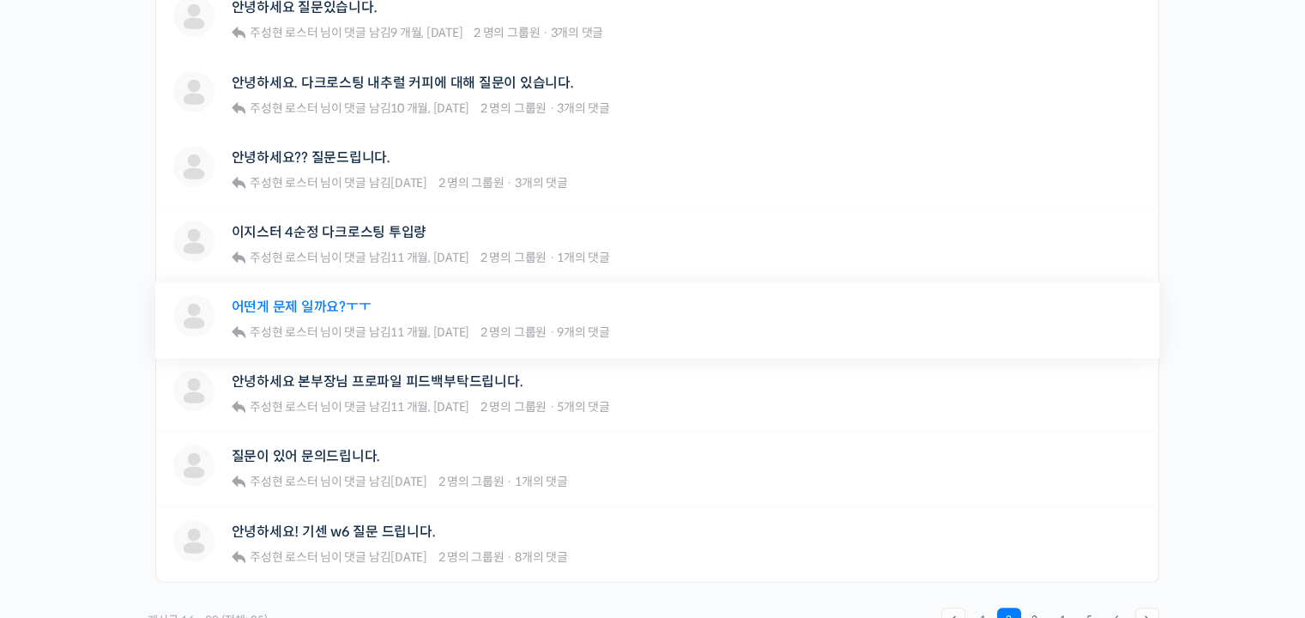
click at [316, 304] on link "어떤게 문제 일까요?ㅜㅜ" at bounding box center [302, 306] width 140 height 16
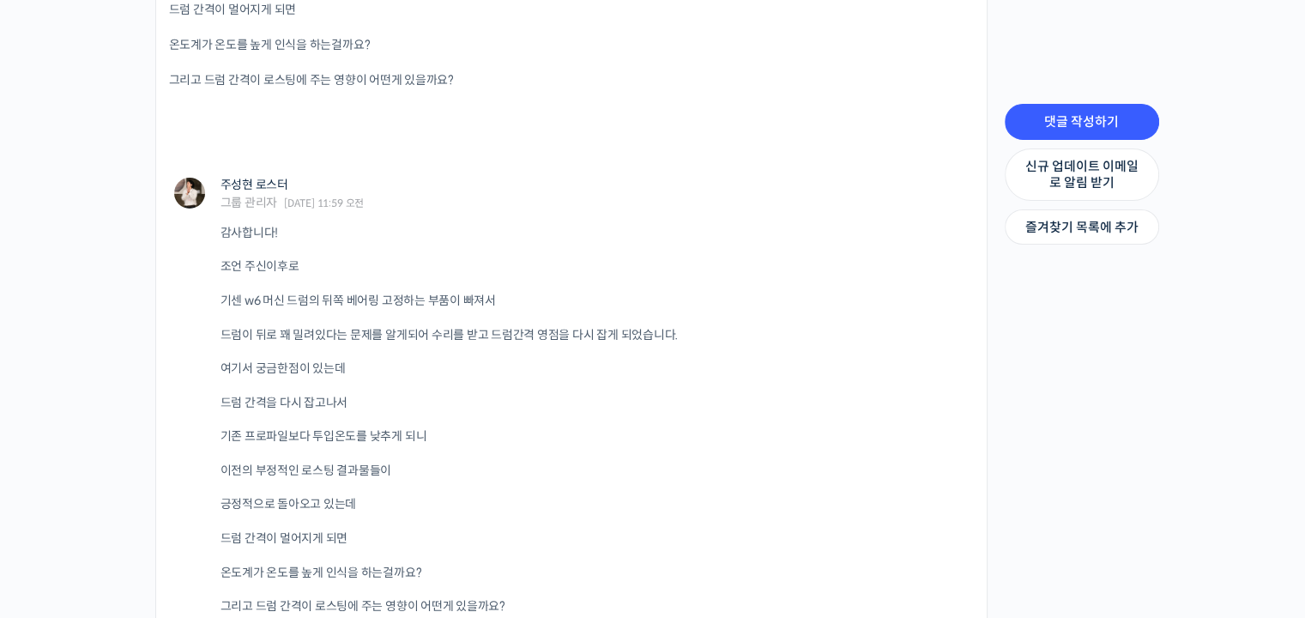
scroll to position [6162, 0]
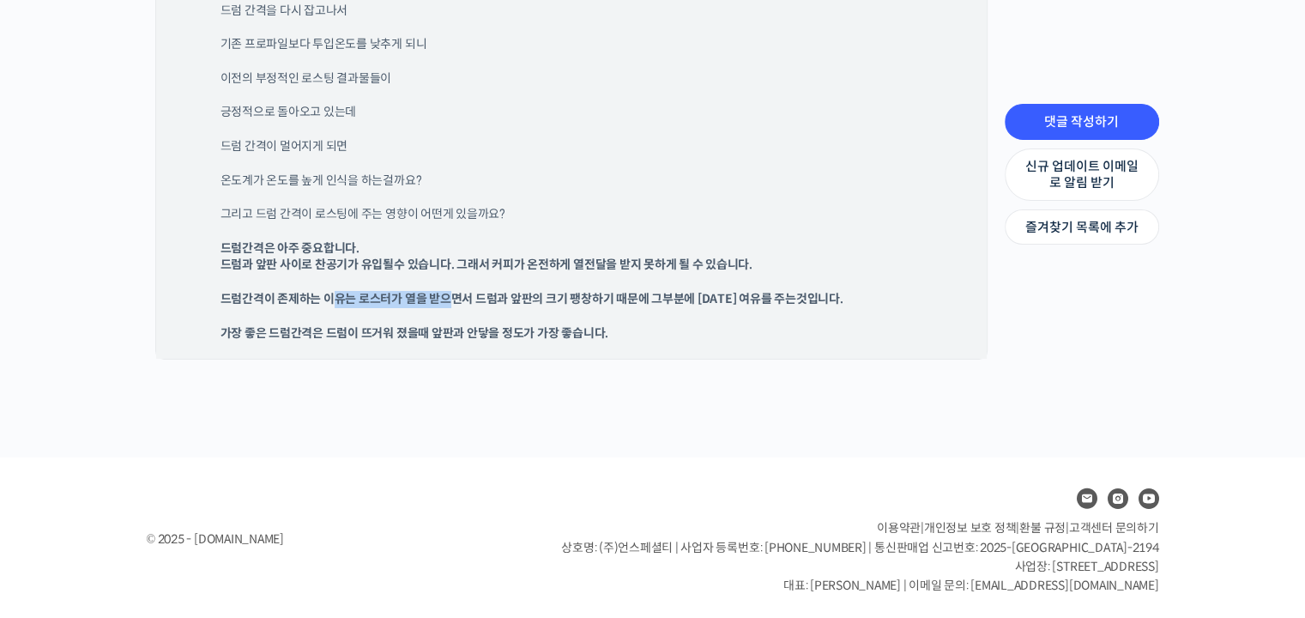
drag, startPoint x: 328, startPoint y: 284, endPoint x: 447, endPoint y: 295, distance: 118.9
click at [447, 295] on div "감사합니다! 조언 주신이후로 기센 w6 머신 드럼의 뒤쪽 베어링 고정하는 부품이 빠져서 드럼이 뒤로 꽤 밀려있다는 문제를 알게되어 수리를 받고…" at bounding box center [596, 87] width 753 height 509
drag, startPoint x: 259, startPoint y: 263, endPoint x: 443, endPoint y: 265, distance: 183.5
click at [443, 265] on b "드럼간격은 아주 중요합니다. 드럼과 앞판 사이로 찬공기가 유입될수 있습니다. 그래서 커피가 온전하게 열전달을 받지 못하게 될 수 있습니다." at bounding box center [486, 256] width 532 height 33
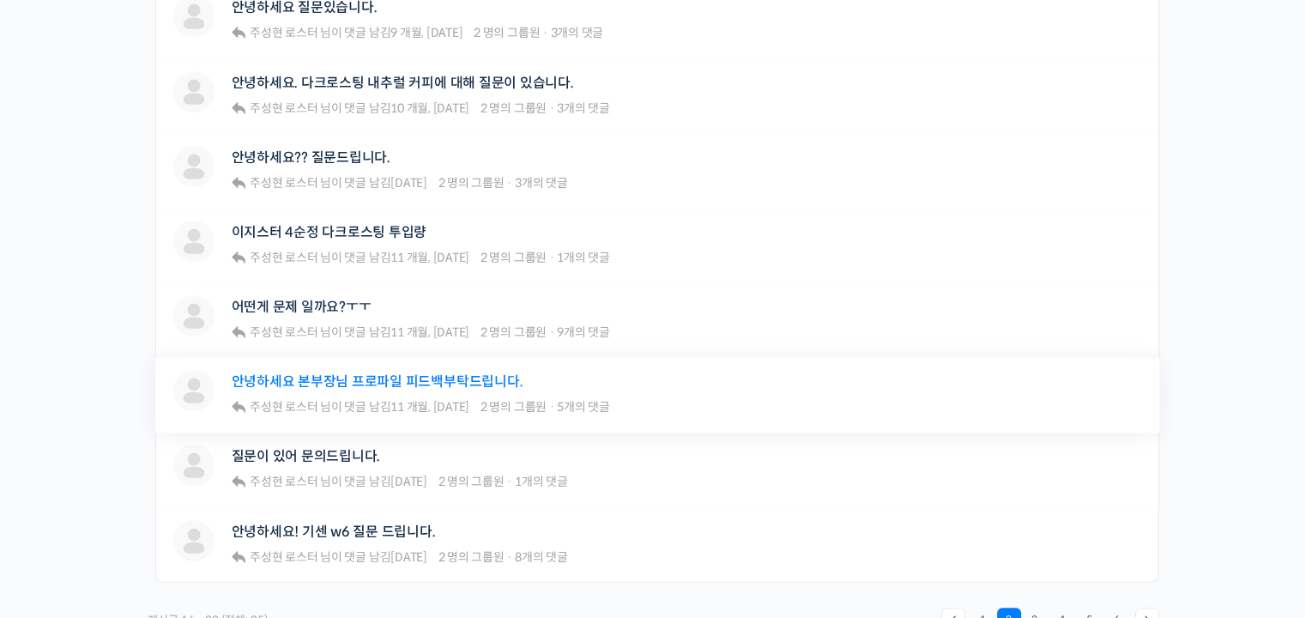
click at [353, 380] on link "안녕하세요 본부장님 프로파일 피드백부탁드립니다." at bounding box center [378, 381] width 292 height 16
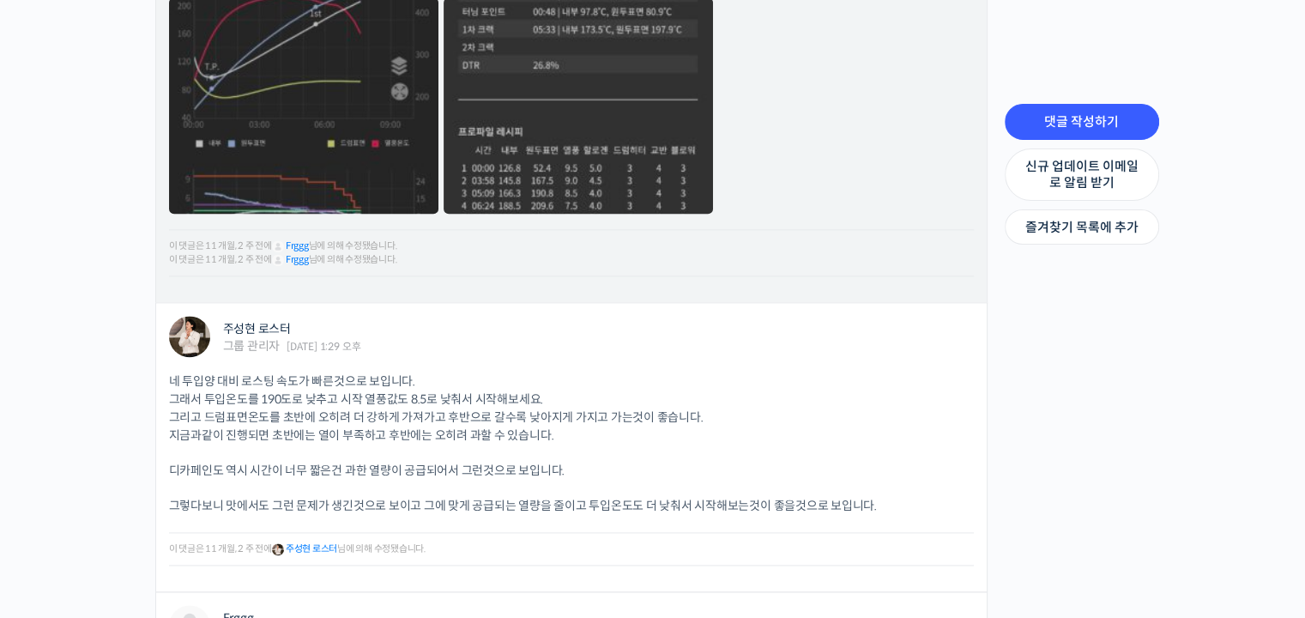
scroll to position [2487, 0]
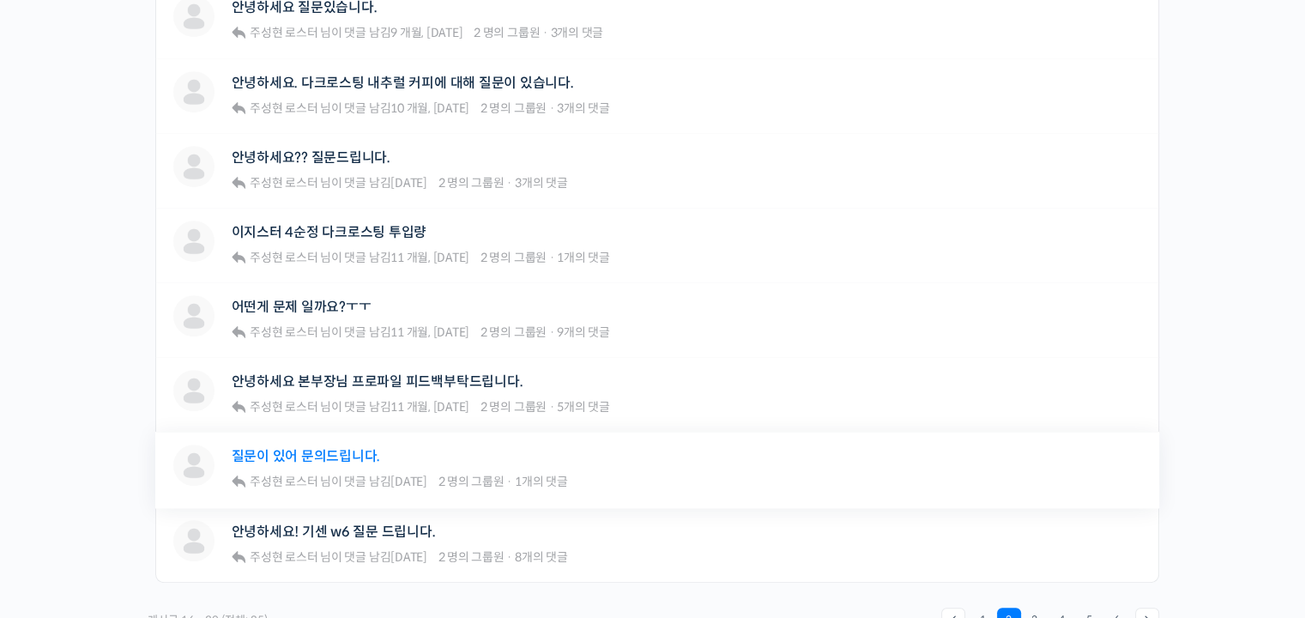
click at [329, 453] on link "질문이 있어 문의드립니다." at bounding box center [306, 456] width 149 height 16
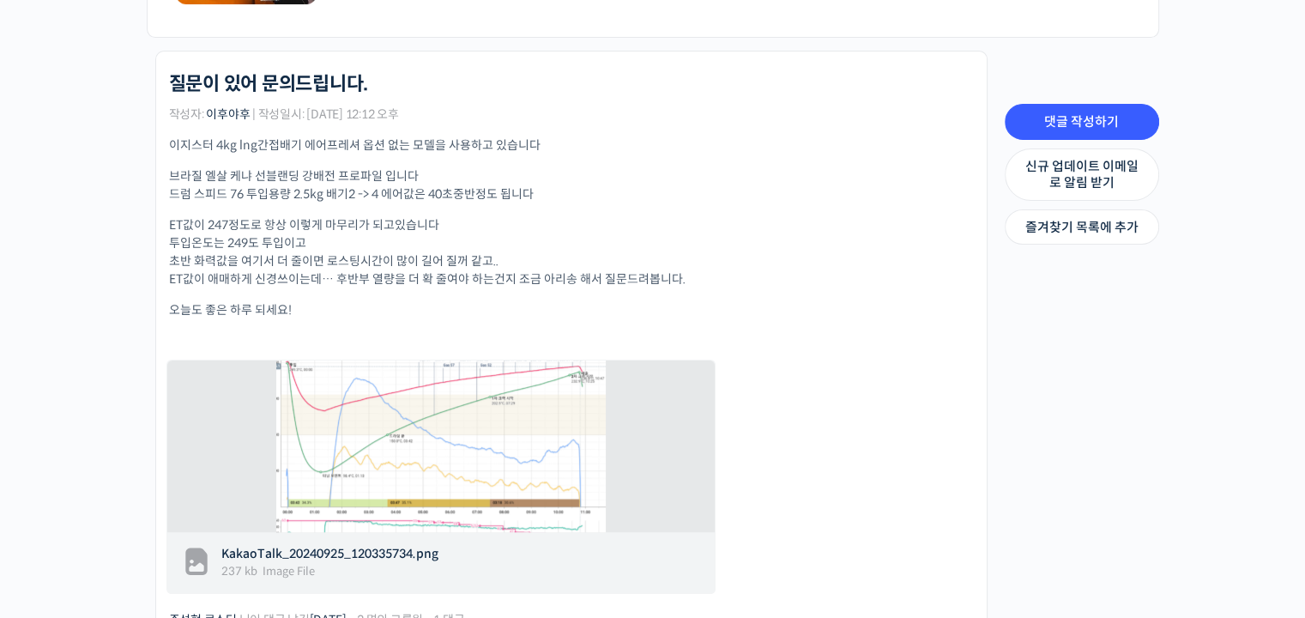
scroll to position [515, 0]
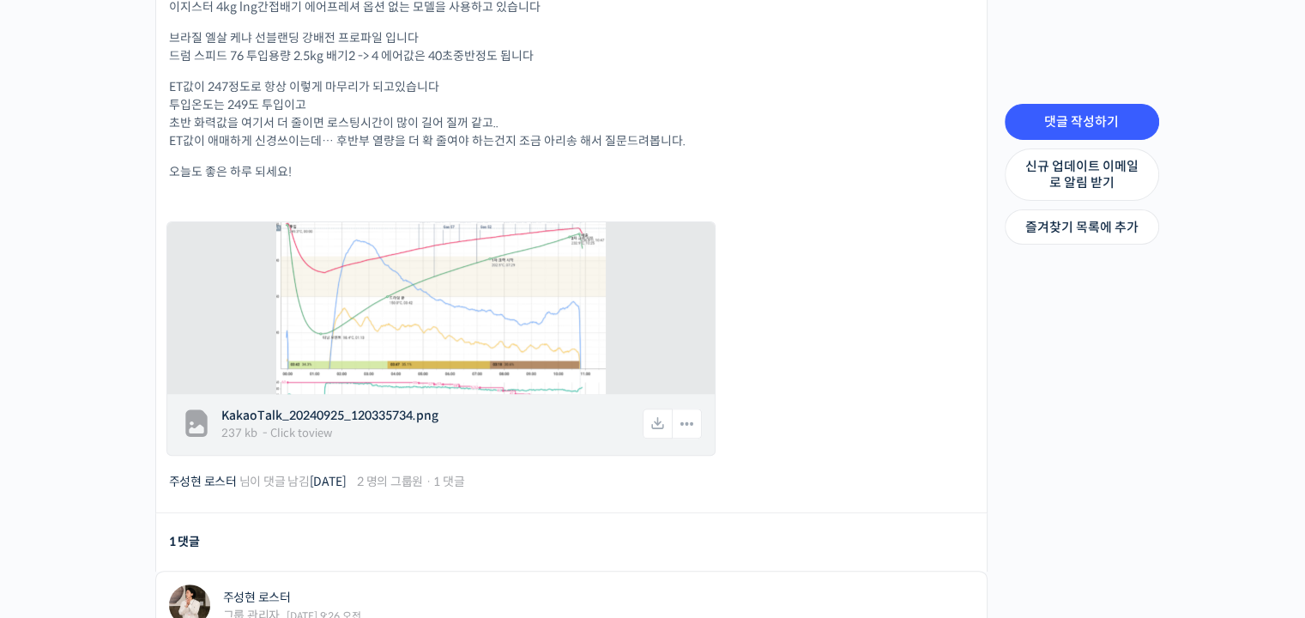
click at [466, 339] on img at bounding box center [440, 308] width 329 height 214
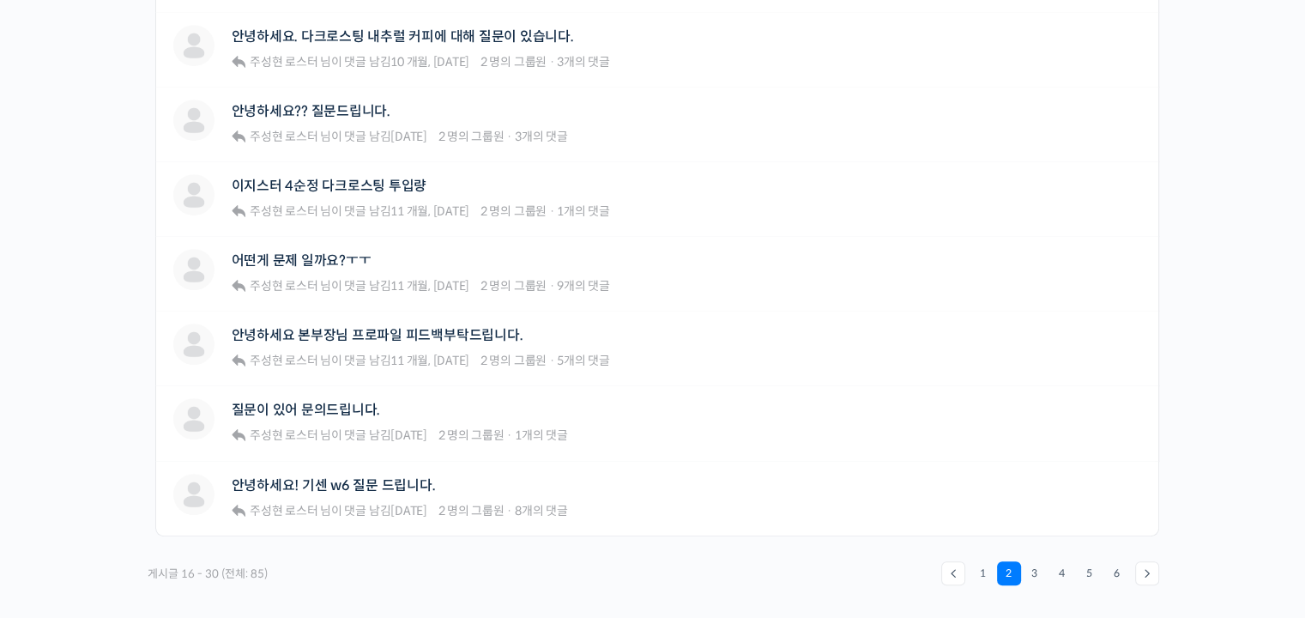
scroll to position [1115, 0]
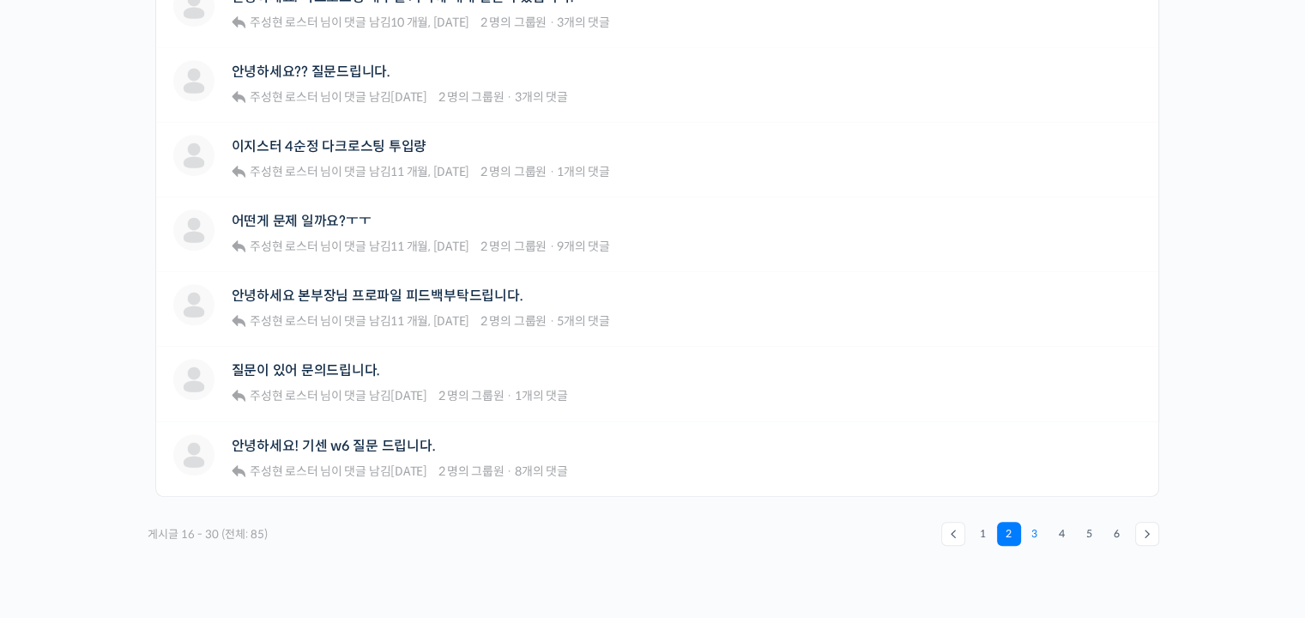
click at [1040, 527] on link "3" at bounding box center [1034, 533] width 24 height 24
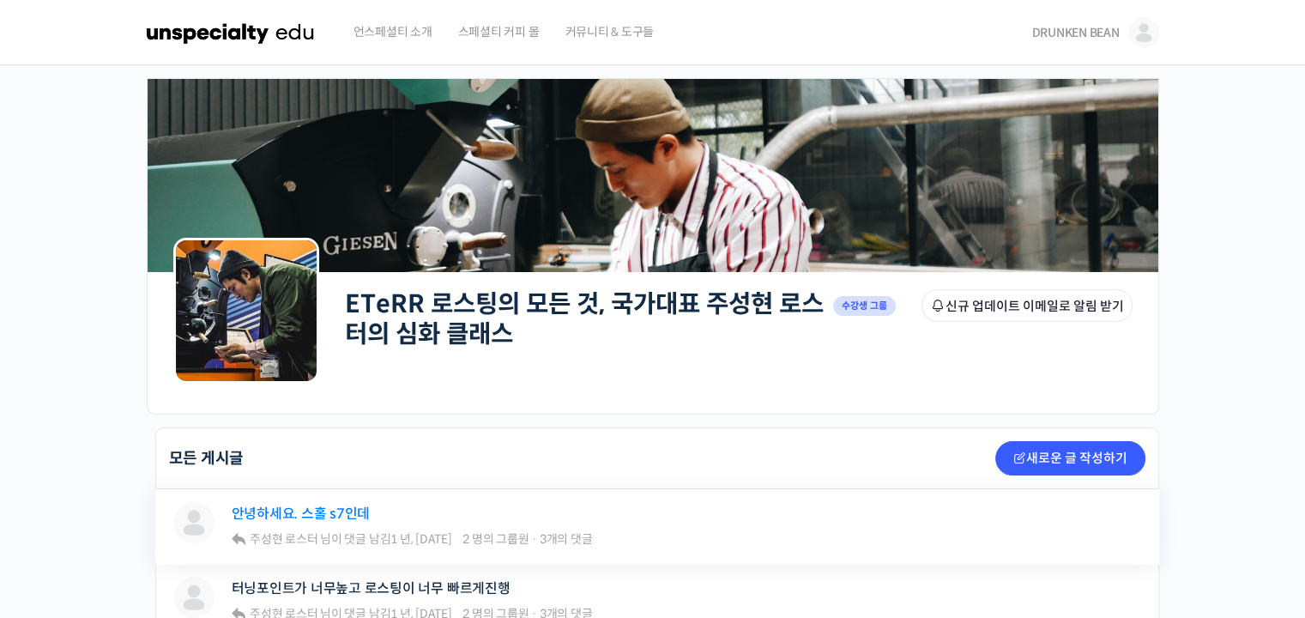
click at [310, 512] on link "안녕하세요. 스홀 s7인데" at bounding box center [301, 513] width 139 height 16
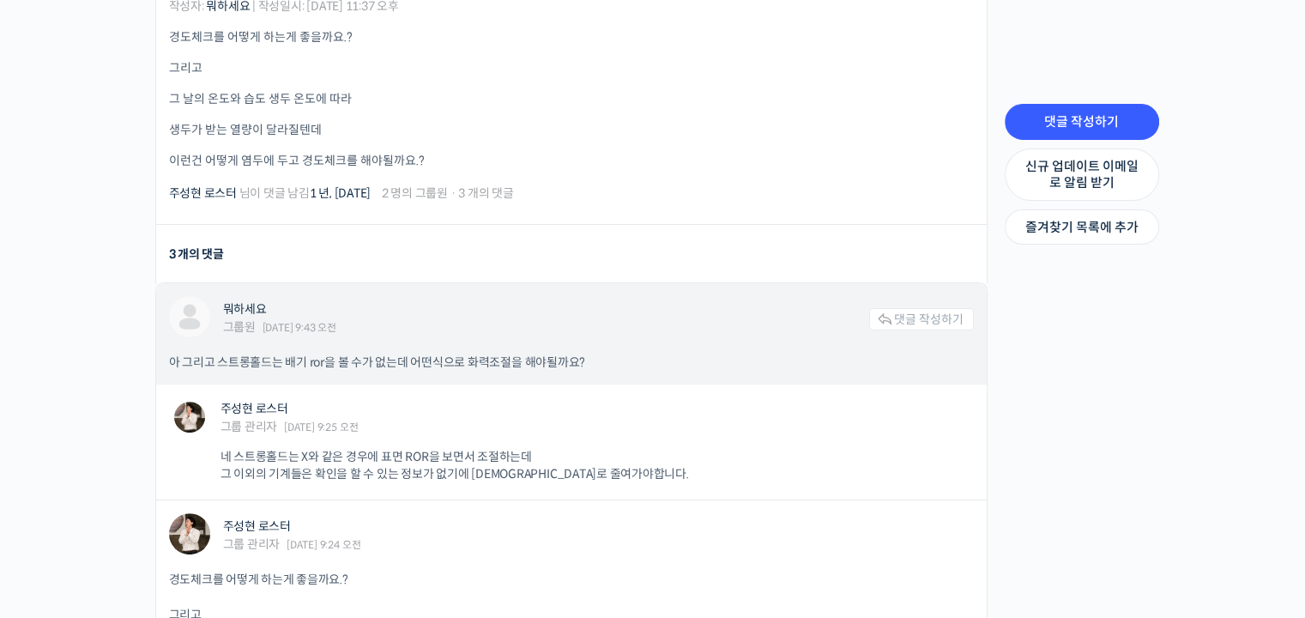
scroll to position [515, 0]
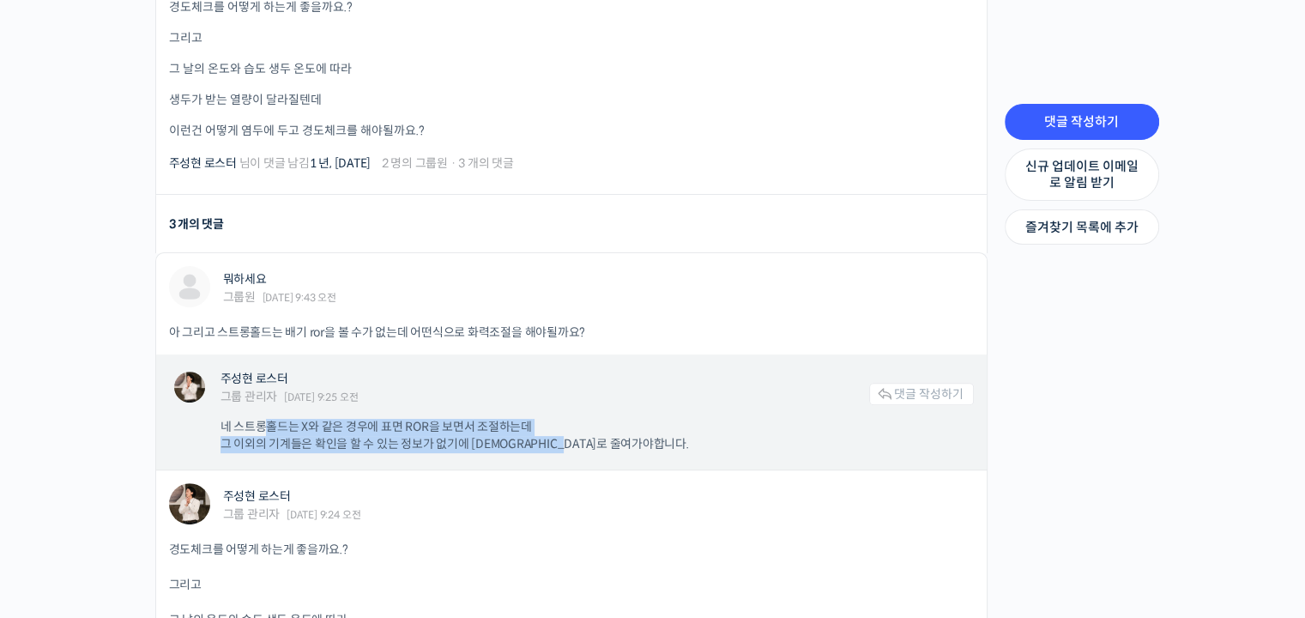
drag, startPoint x: 267, startPoint y: 426, endPoint x: 620, endPoint y: 442, distance: 353.7
click at [620, 442] on p "네 스트롱홀드는 X와 같은 경우에 표면 ROR을 보면서 조절하는데 그 이외의 기계들은 확인을 할 수 있는 정보가 없기에 예상치로 줄여가야합니다." at bounding box center [588, 435] width 736 height 33
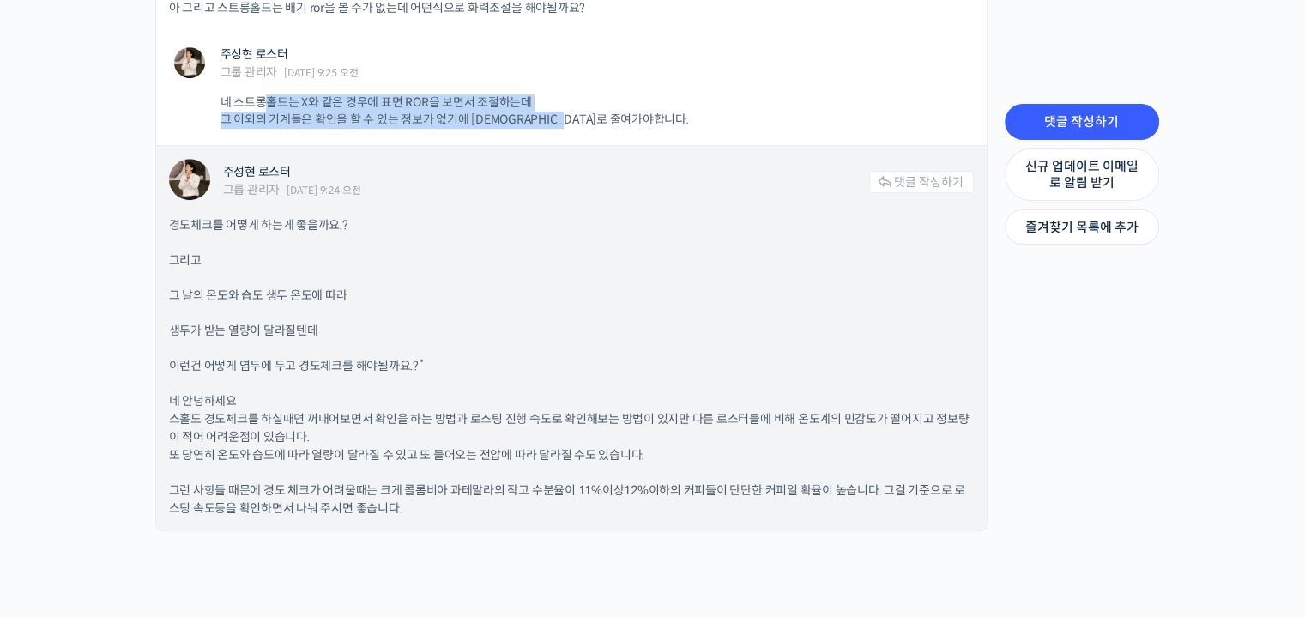
scroll to position [943, 0]
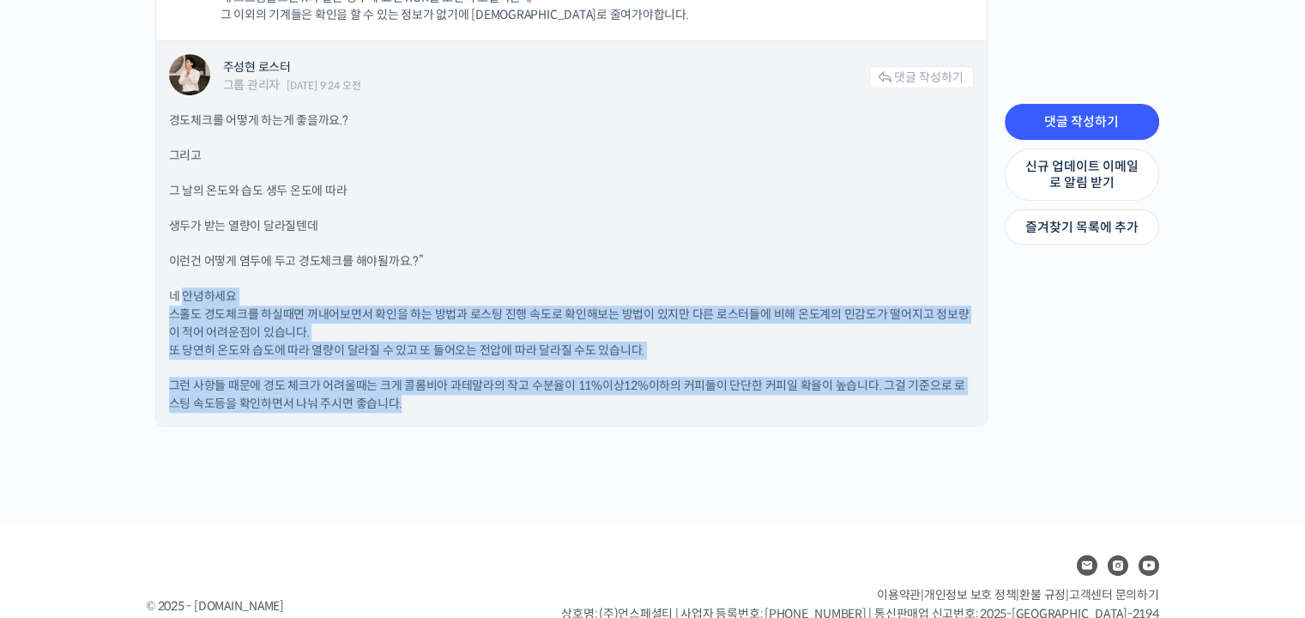
drag, startPoint x: 180, startPoint y: 298, endPoint x: 901, endPoint y: 396, distance: 728.0
click at [901, 396] on div "경도체크를 어떻게 하는게 좋을까요.? 그리고 그 날의 온도와 습도 생두 온도에 따라 생두가 받는 열량이 달라질텐데 이런건 어떻게 염두에 두고 …" at bounding box center [571, 261] width 804 height 301
click at [895, 401] on p "그런 사항들 때문에 경도 체크가 어려울때는 크게 콜롬비아 과테말라의 작고 수분율이 11%이상12%이하의 커피들이 단단한 커피일 확율이 높습니다…" at bounding box center [571, 395] width 804 height 36
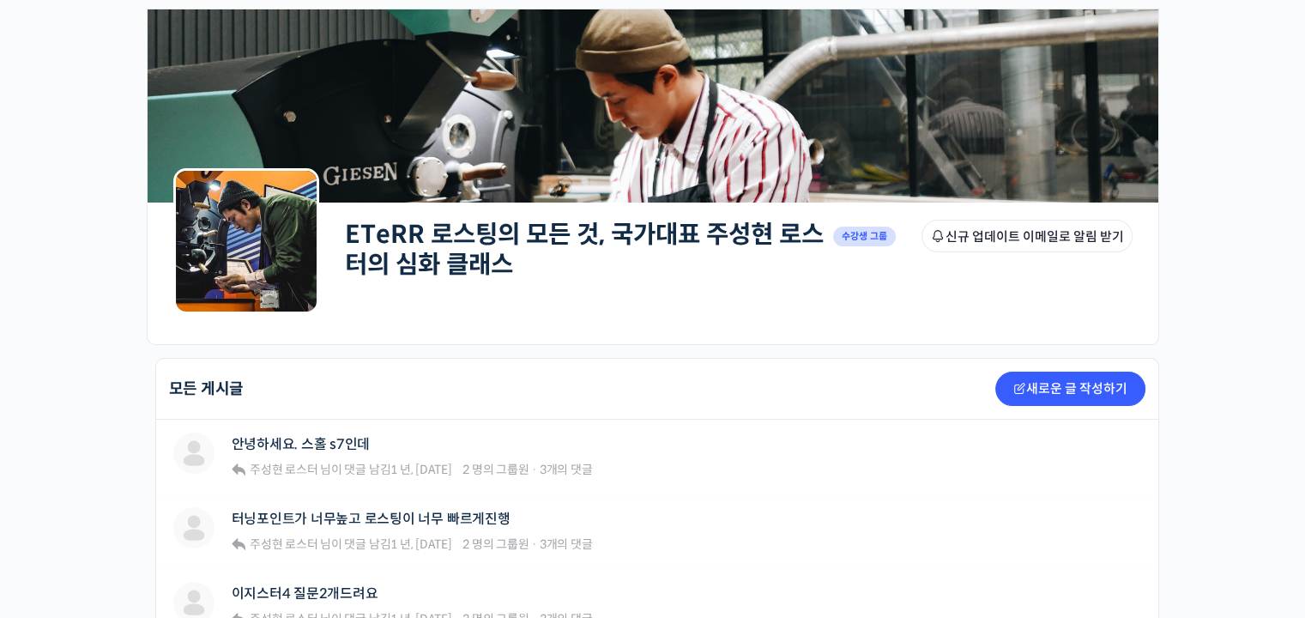
scroll to position [86, 0]
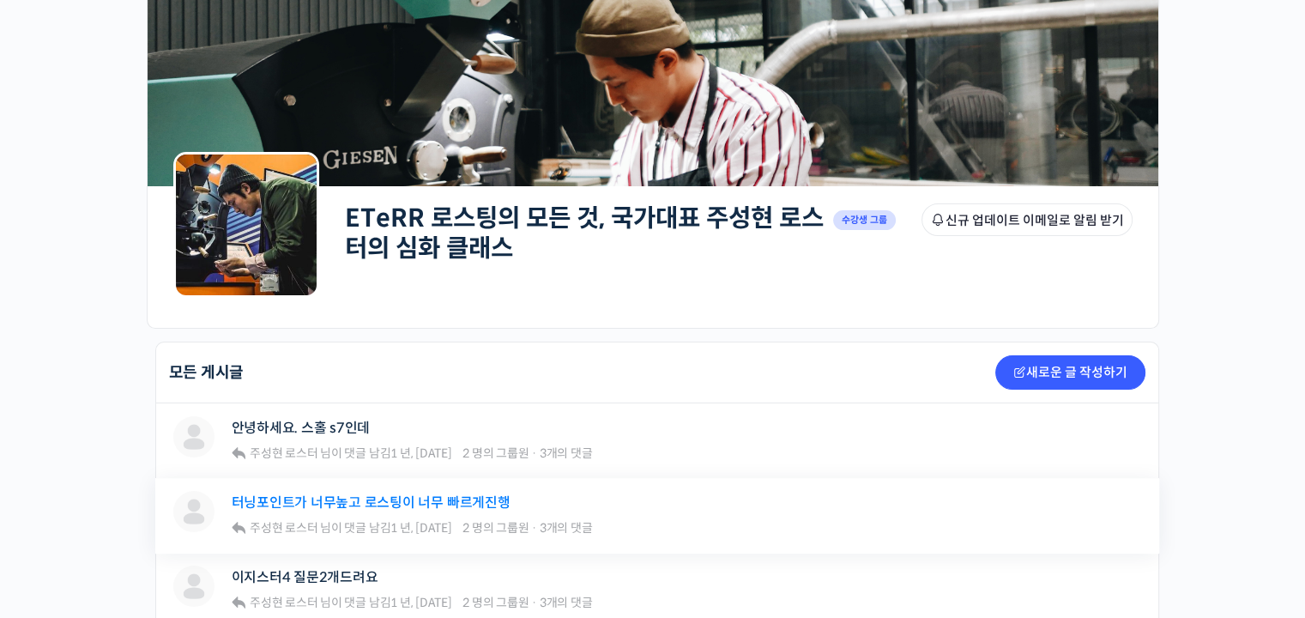
click at [415, 496] on link "터닝포인트가 너무높고 로스팅이 너무 빠르게진행" at bounding box center [371, 502] width 279 height 16
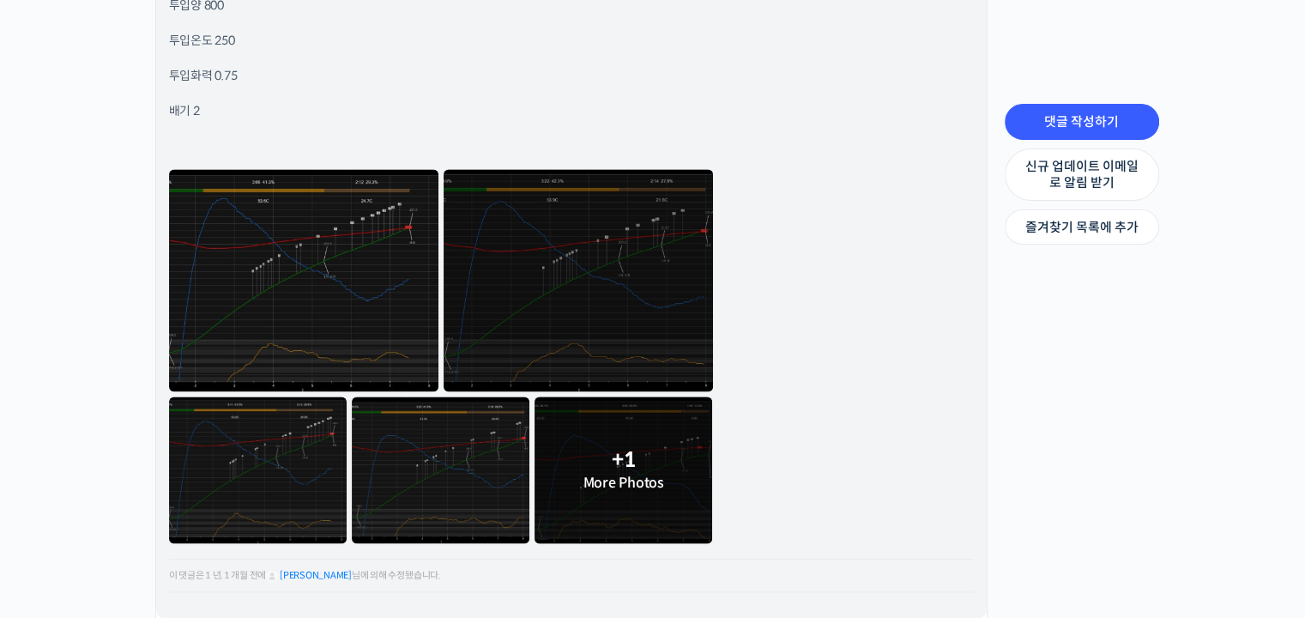
scroll to position [2672, 0]
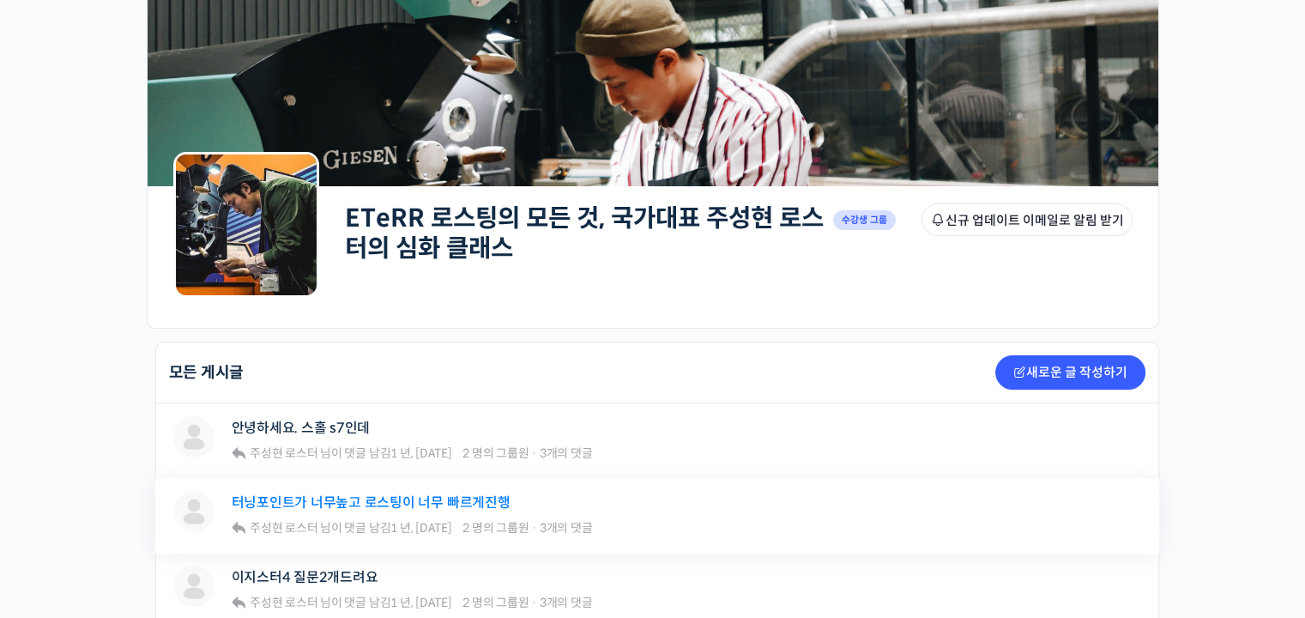
scroll to position [257, 0]
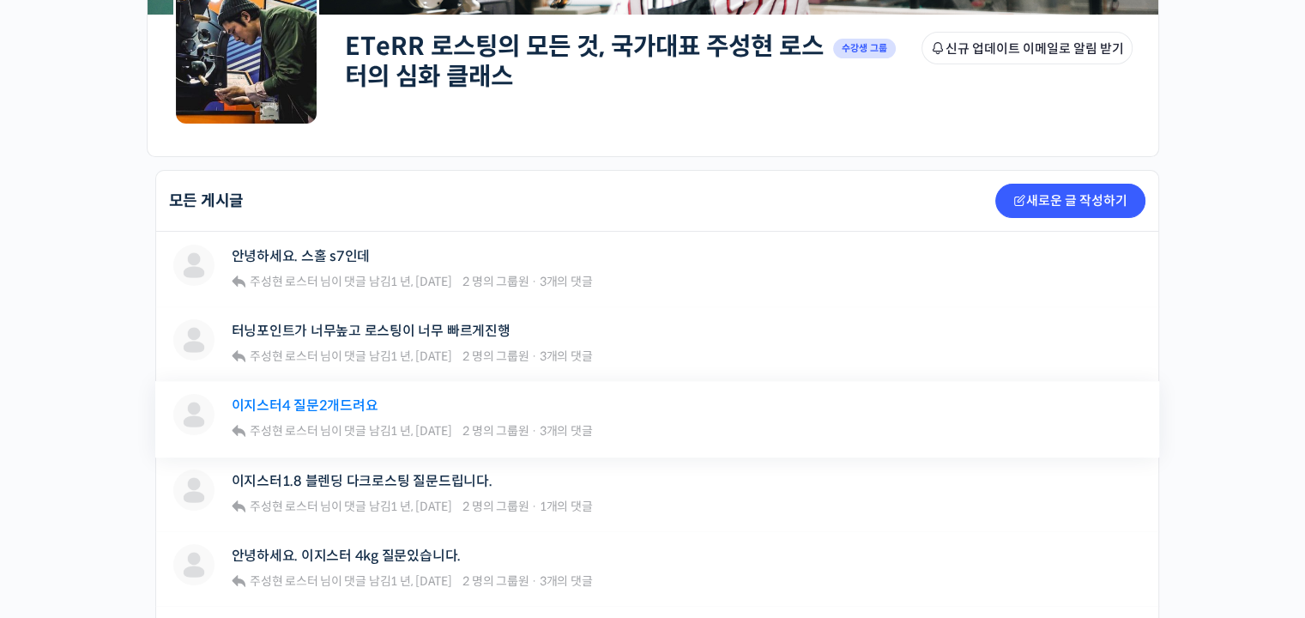
click at [353, 403] on link "이지스터4 질문2개드려요" at bounding box center [305, 405] width 147 height 16
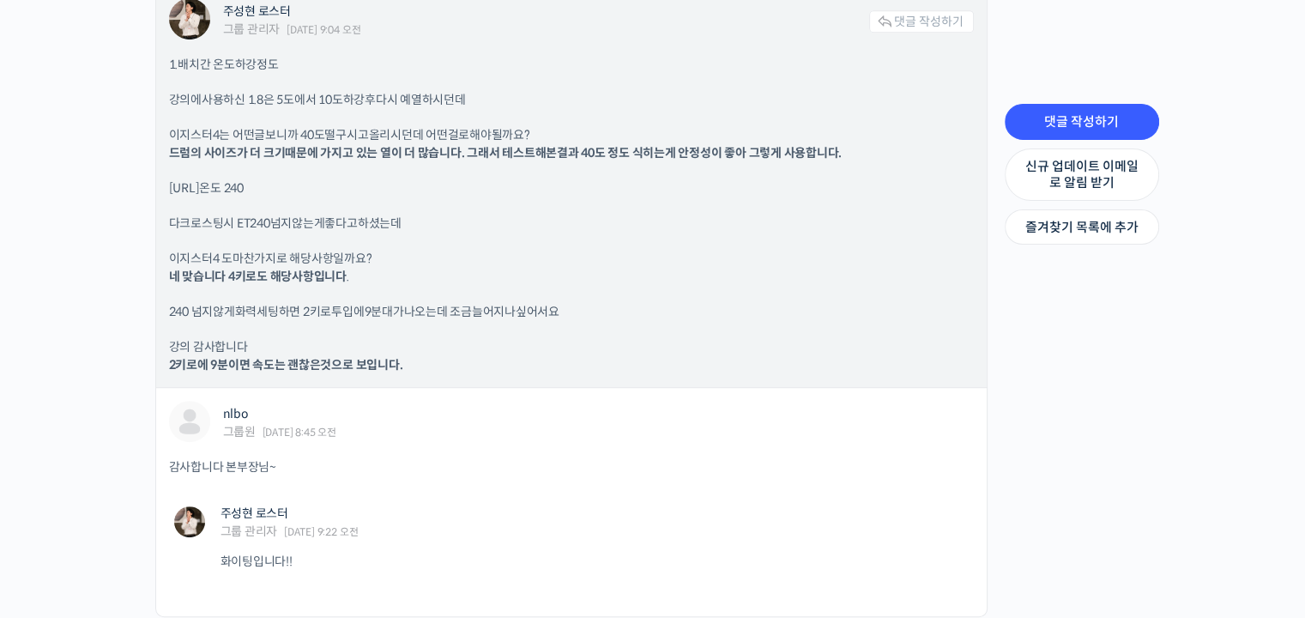
scroll to position [1134, 0]
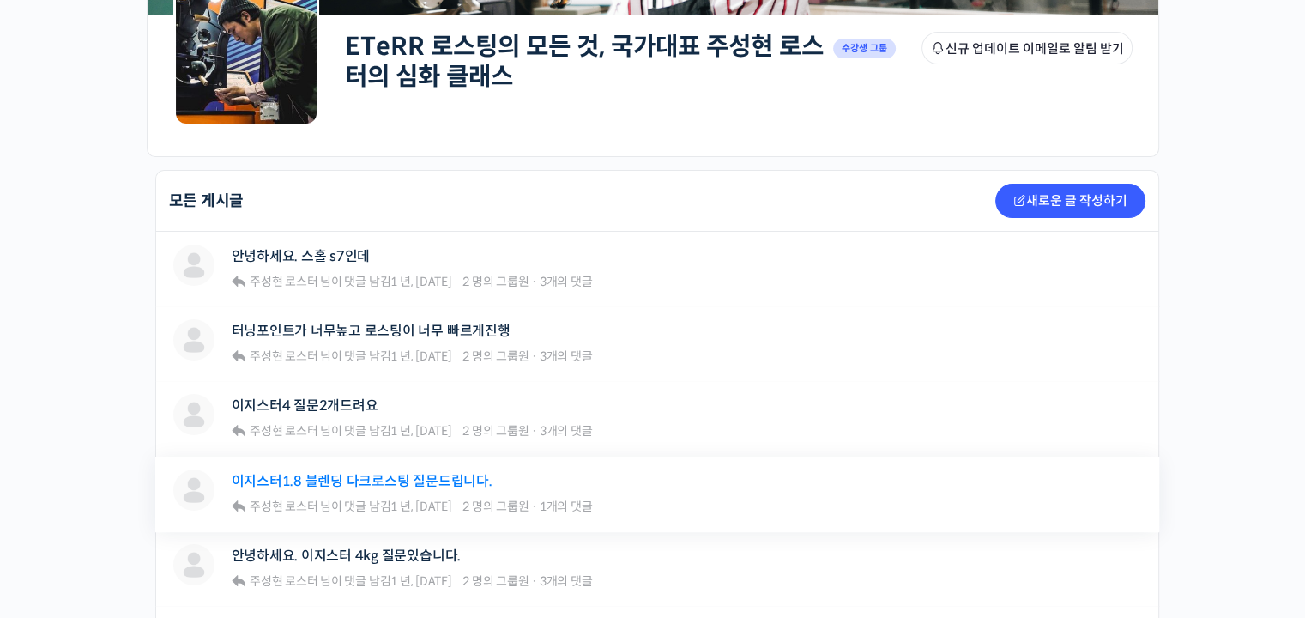
click at [318, 480] on link "이지스터1.8 블렌딩 다크로스팅 질문드립니다." at bounding box center [362, 481] width 261 height 16
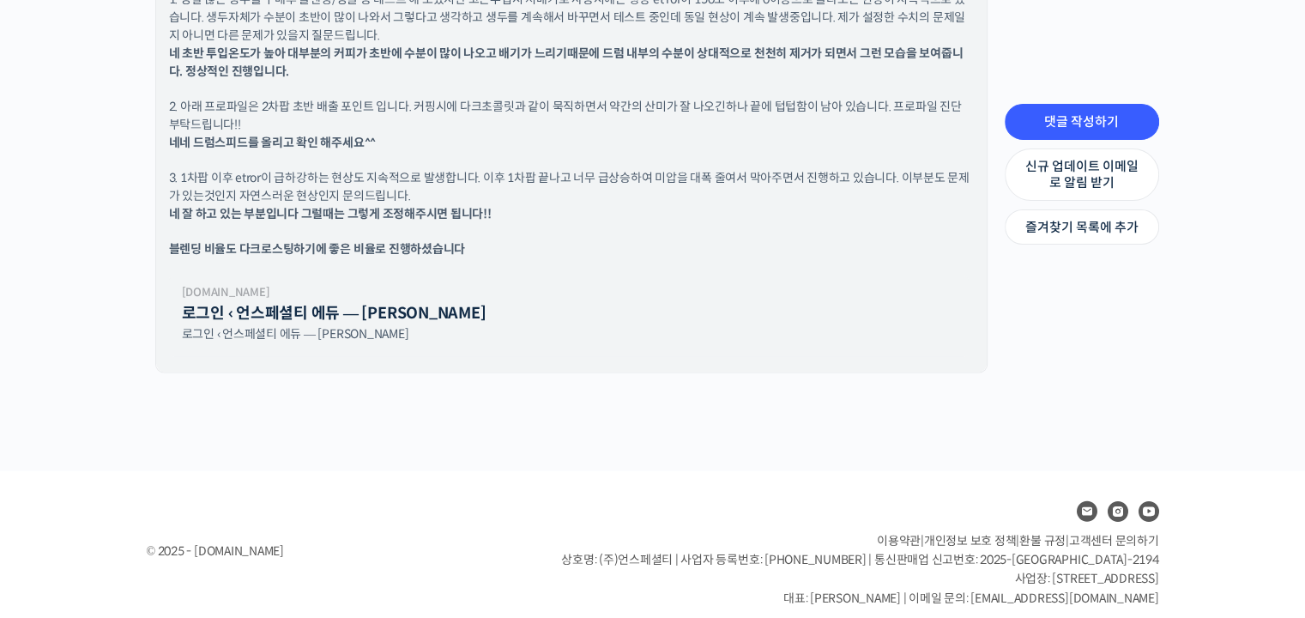
scroll to position [2449, 0]
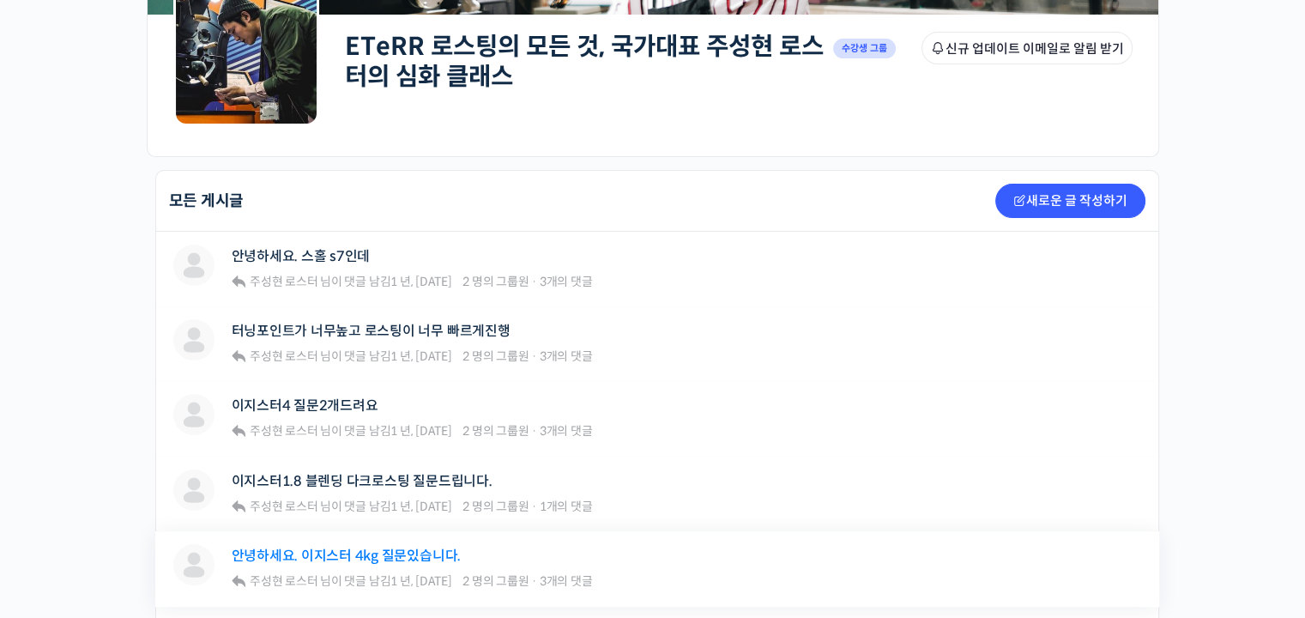
click at [443, 551] on link "안녕하세요. 이지스터 4kg 질문있습니다." at bounding box center [346, 555] width 229 height 16
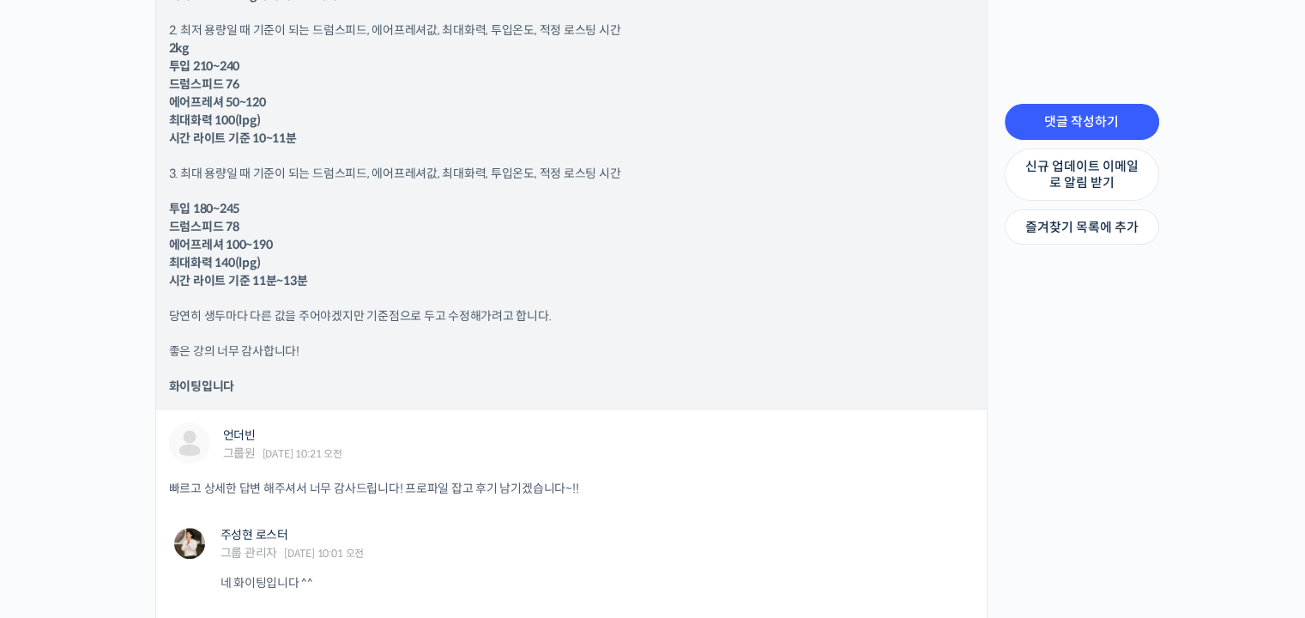
scroll to position [1372, 0]
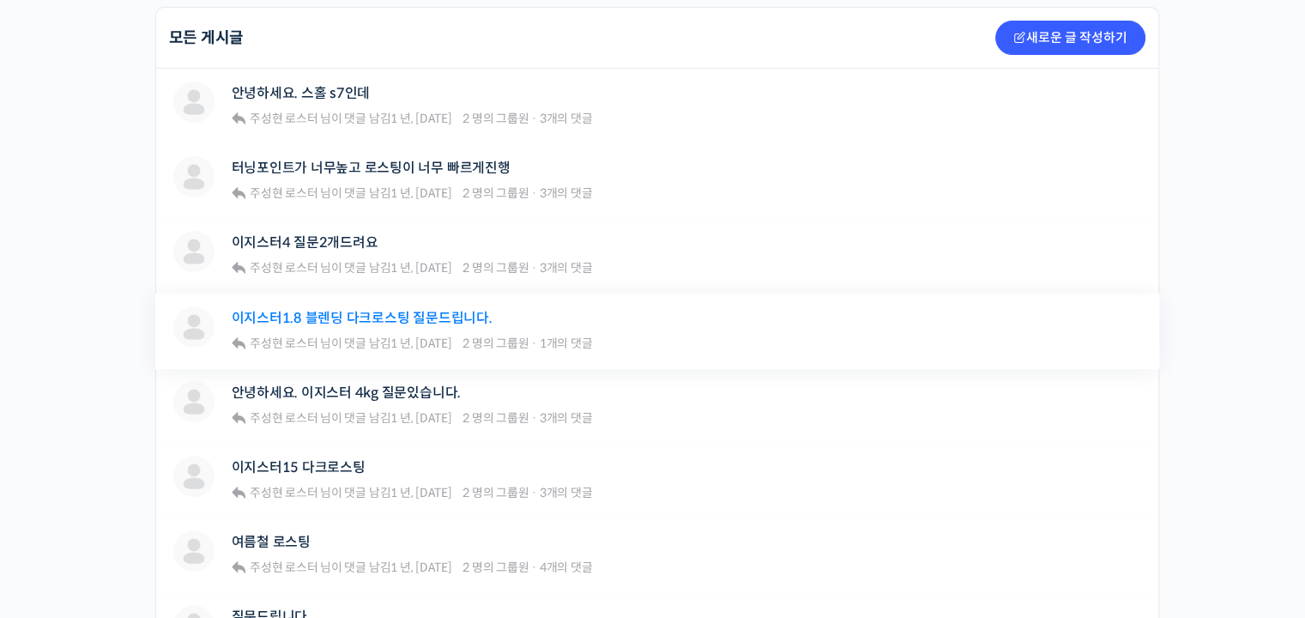
scroll to position [429, 0]
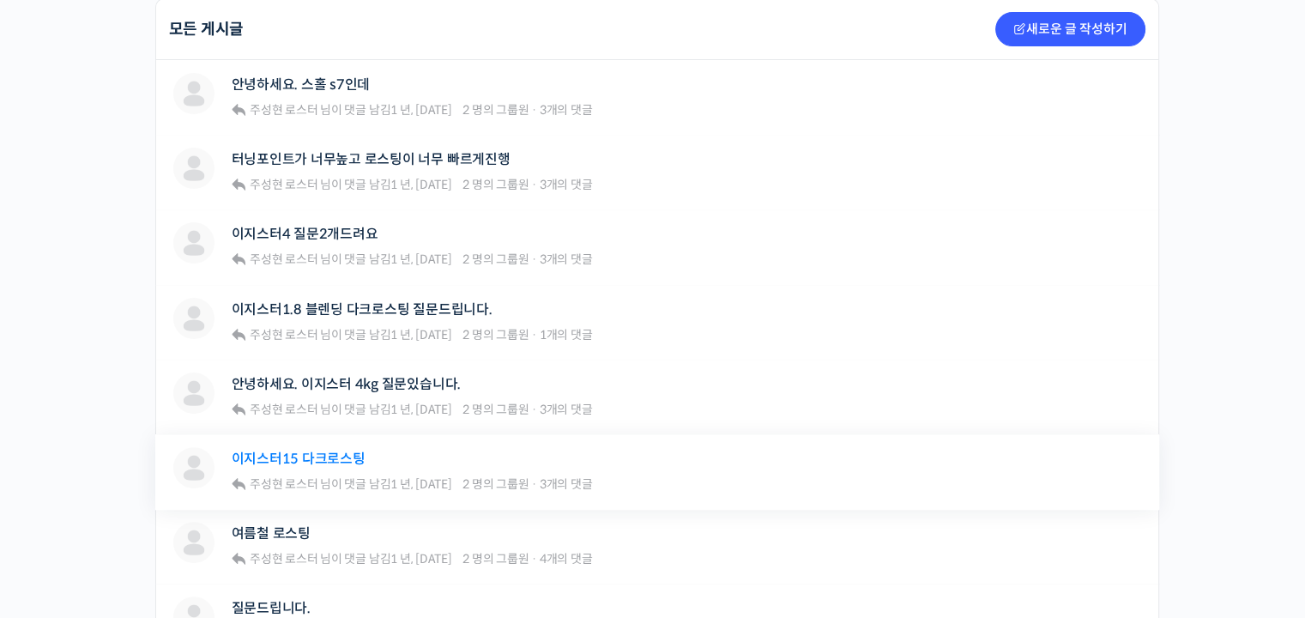
click at [359, 452] on link "이지스터15 다크로스팅" at bounding box center [299, 458] width 134 height 16
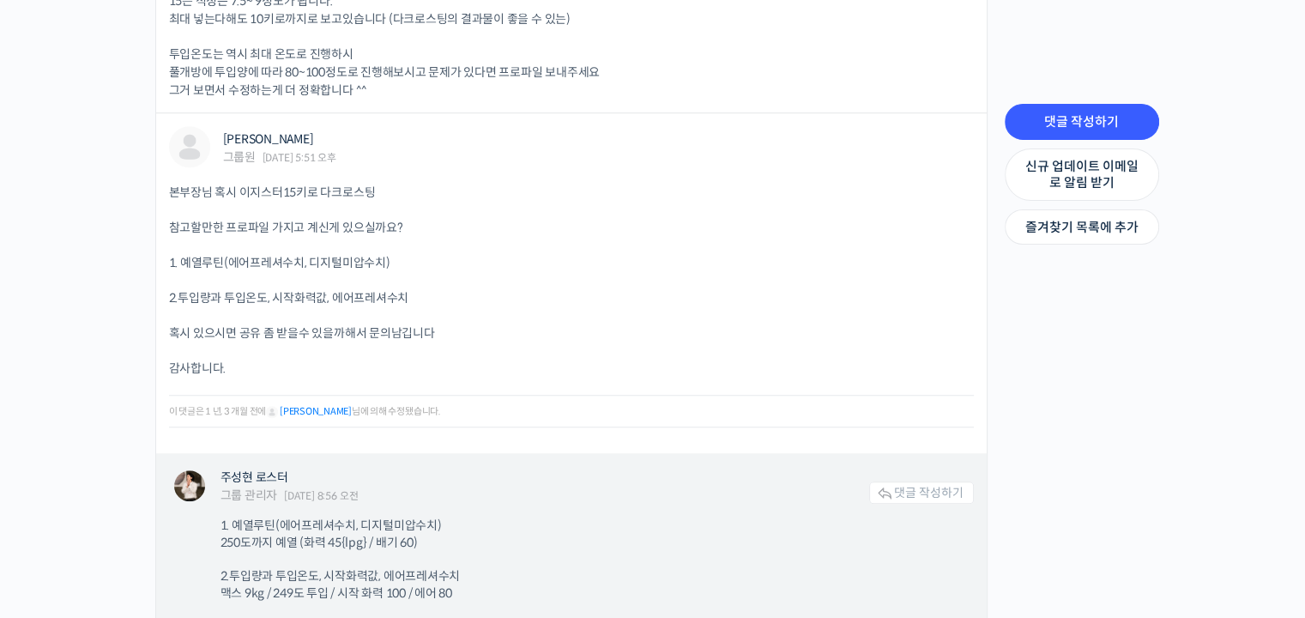
scroll to position [1458, 0]
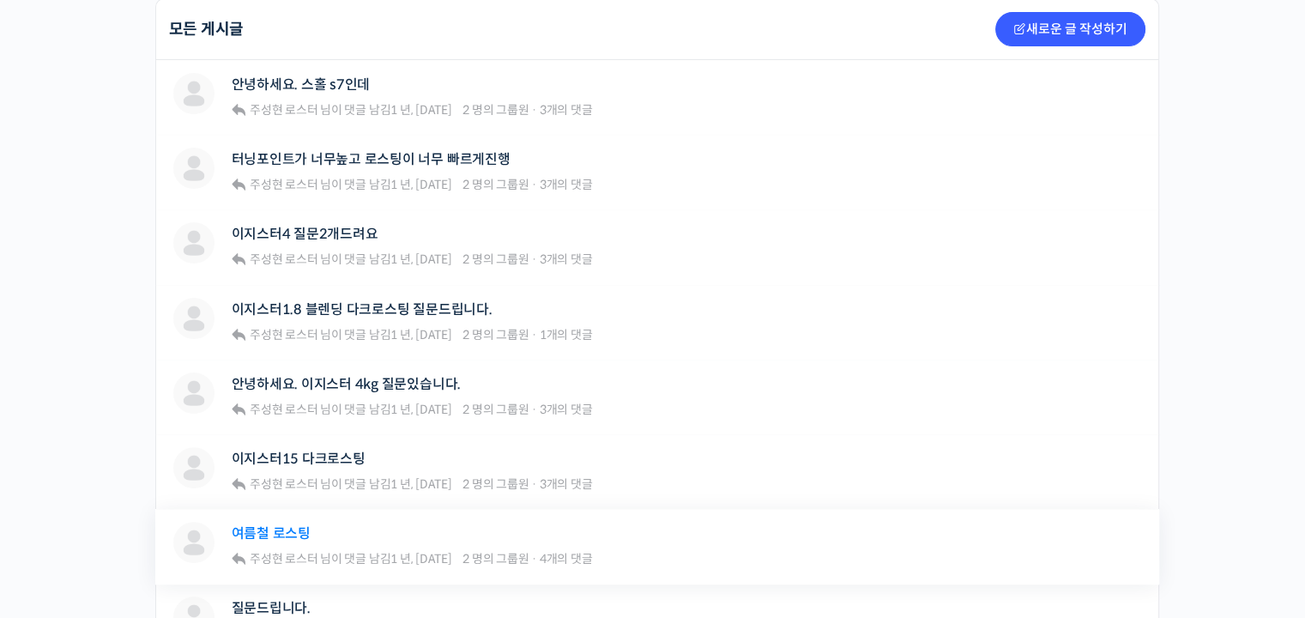
click at [305, 527] on link "여름철 로스팅" at bounding box center [271, 533] width 79 height 16
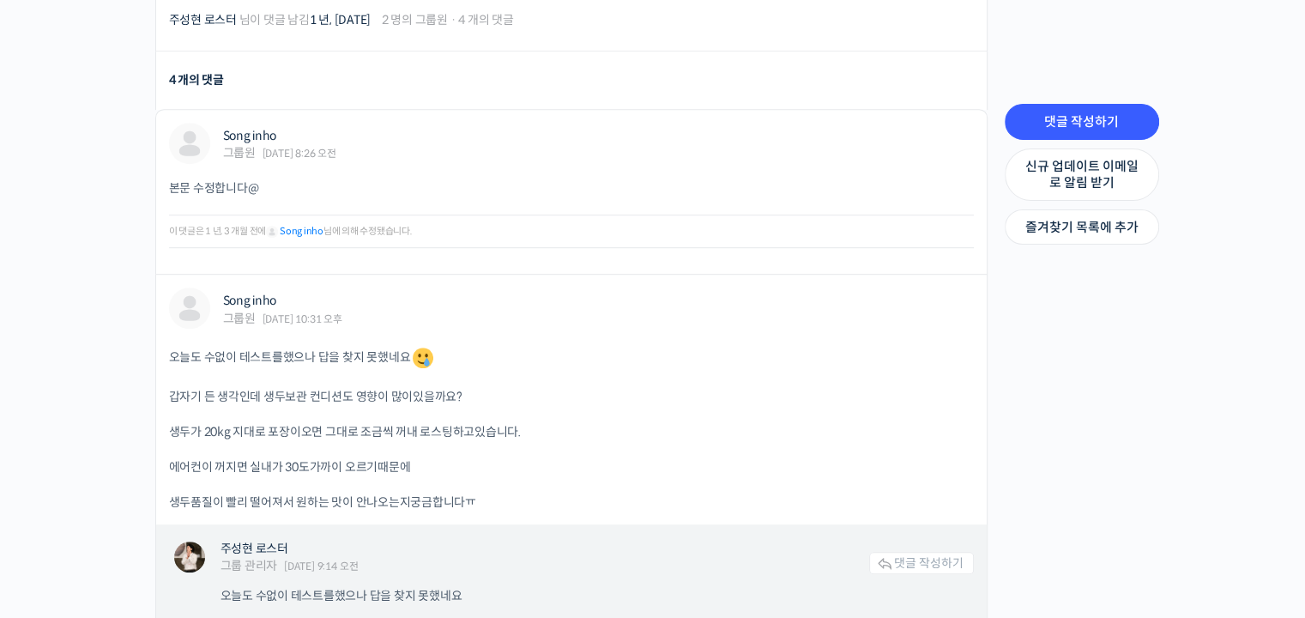
scroll to position [686, 0]
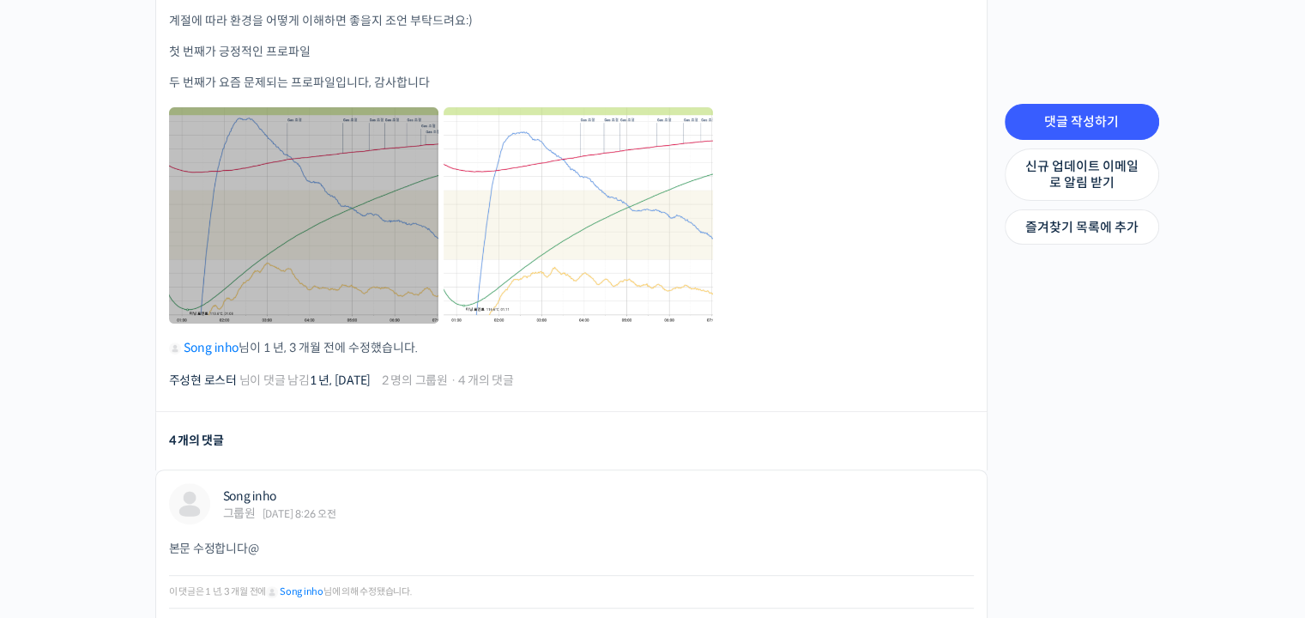
click at [362, 190] on link at bounding box center [303, 214] width 269 height 215
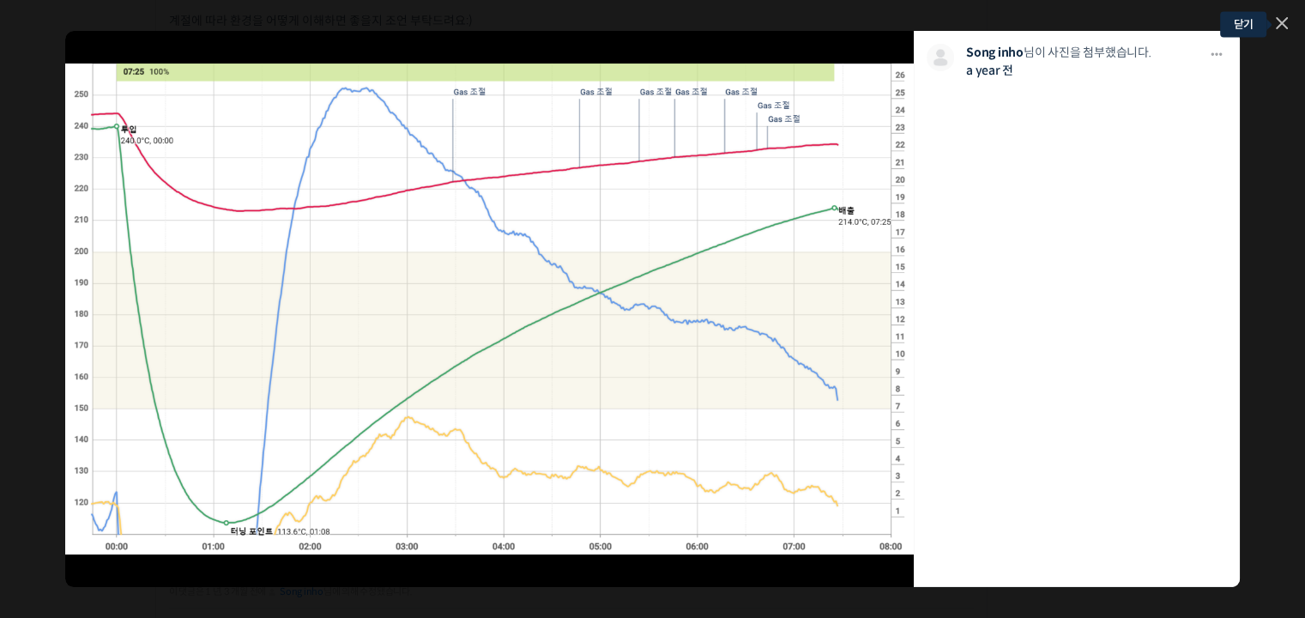
click at [1280, 20] on icon at bounding box center [1281, 23] width 12 height 12
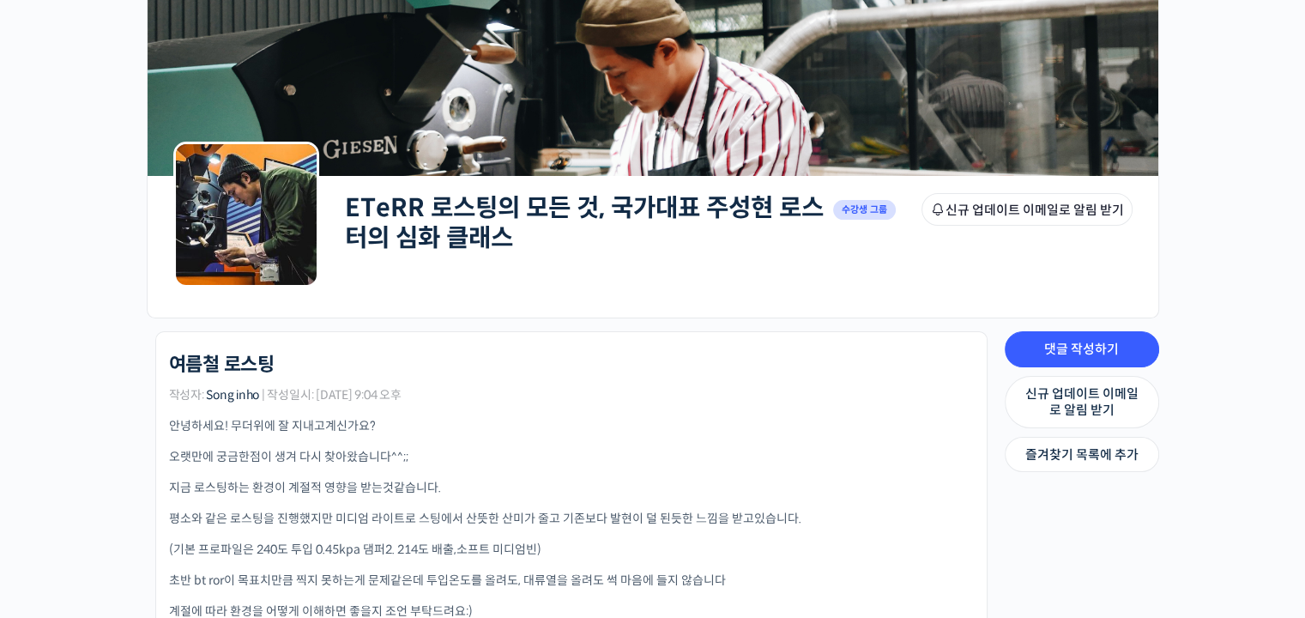
scroll to position [86, 0]
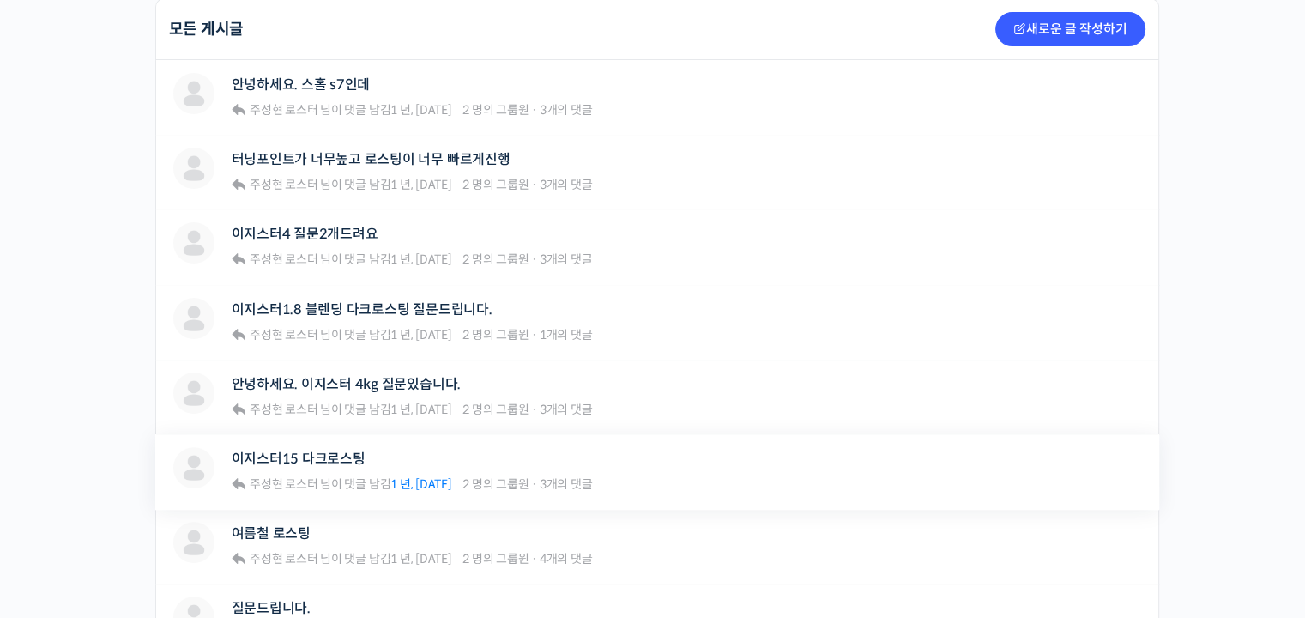
scroll to position [515, 0]
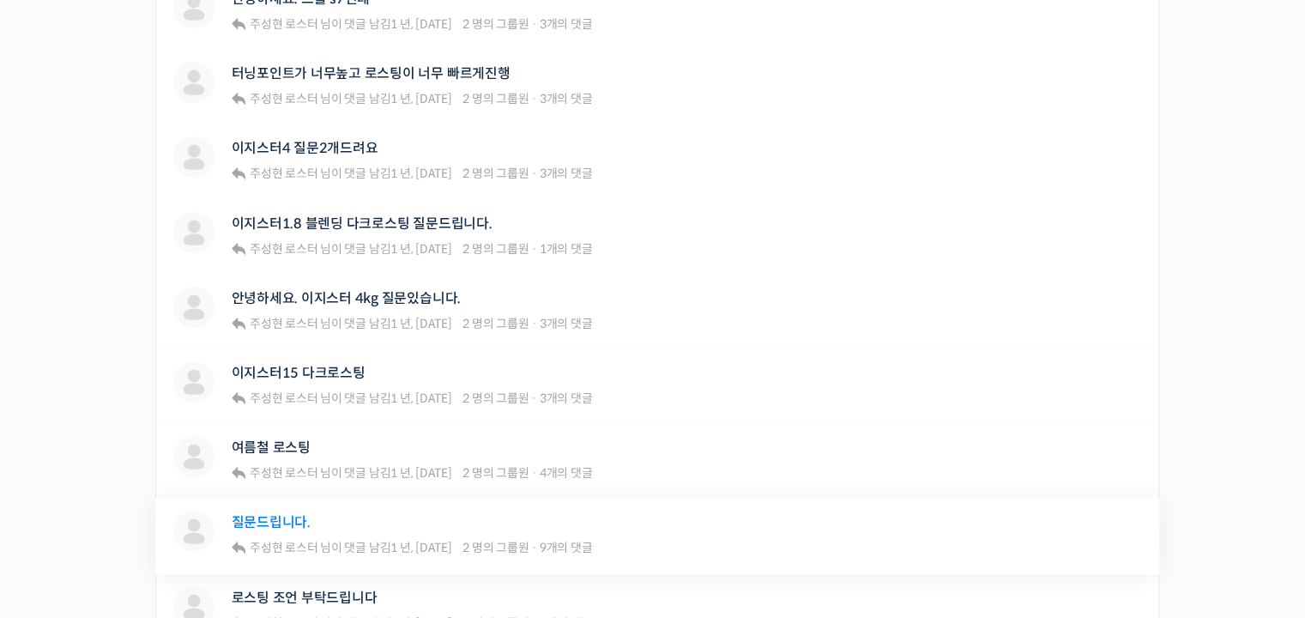
click at [299, 514] on link "질문드립니다." at bounding box center [271, 522] width 79 height 16
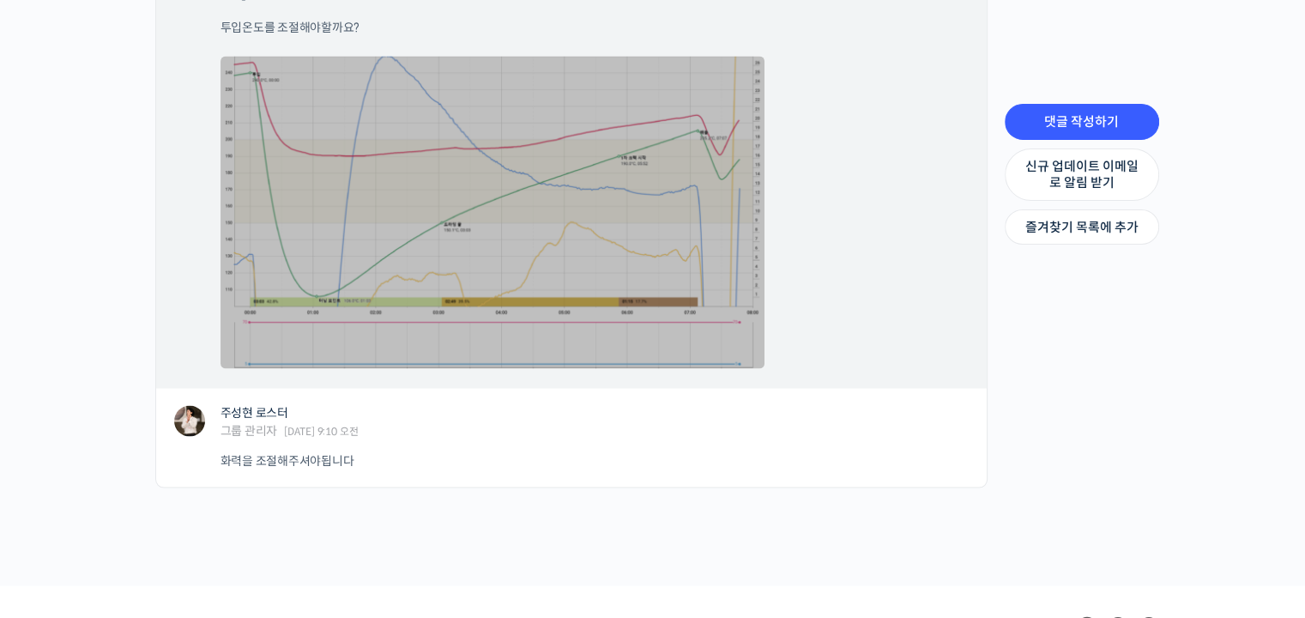
scroll to position [3102, 0]
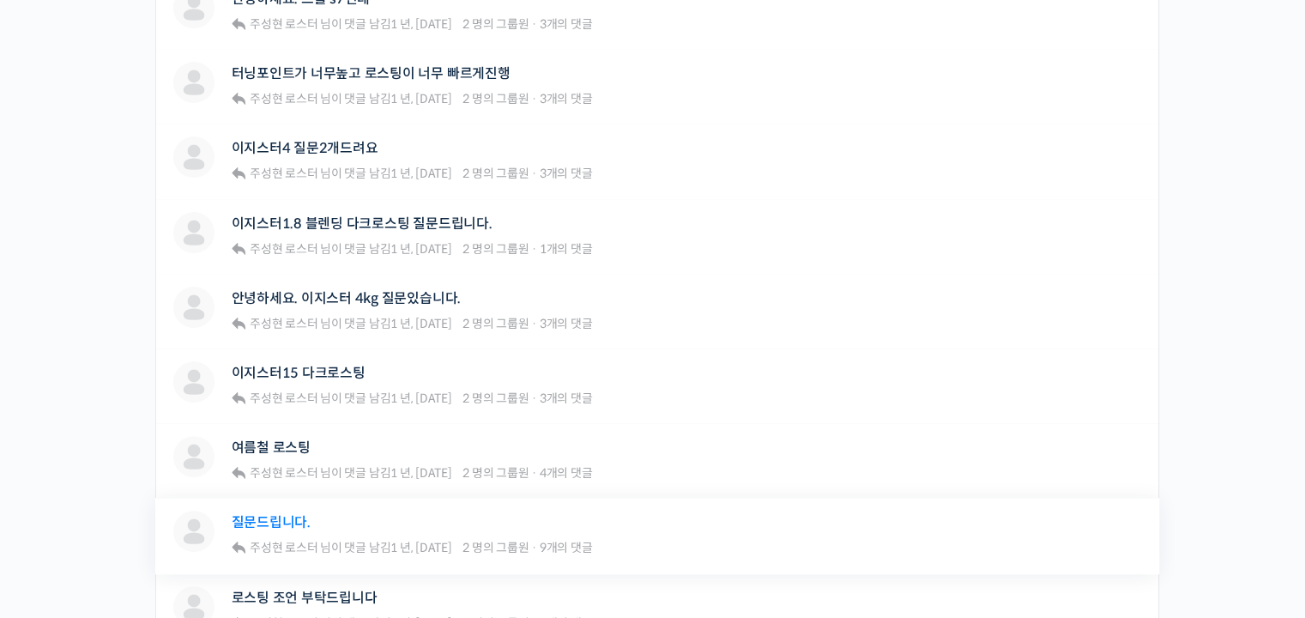
click at [291, 521] on link "질문드립니다." at bounding box center [271, 522] width 79 height 16
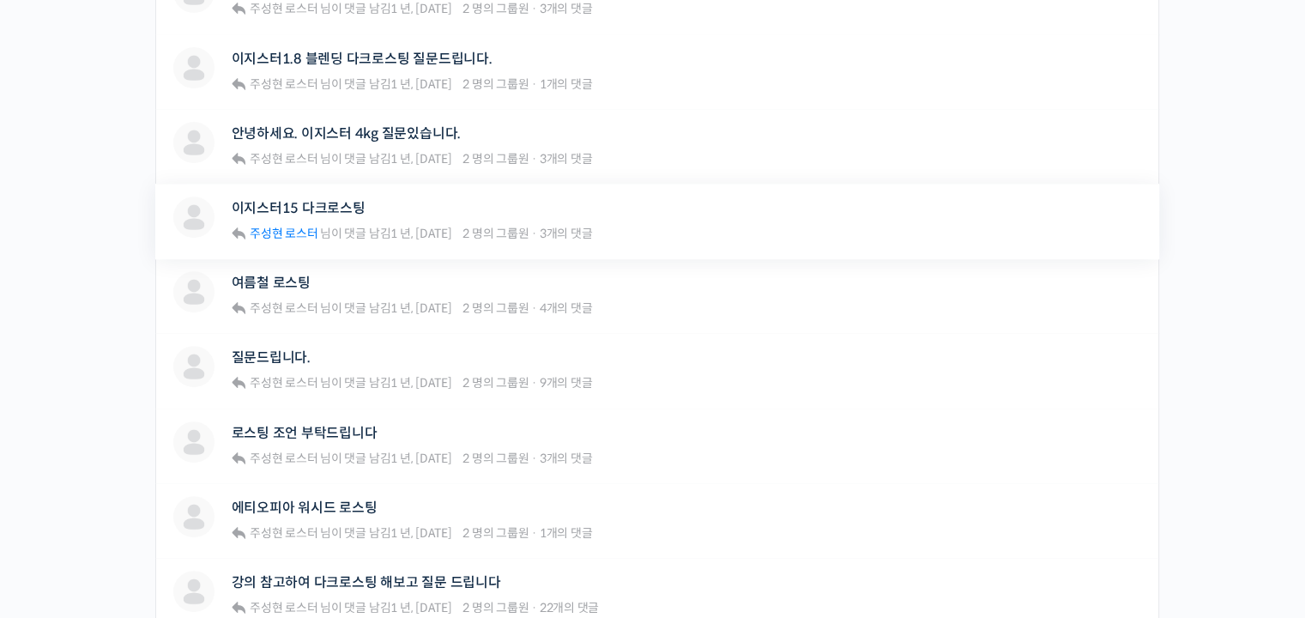
scroll to position [686, 0]
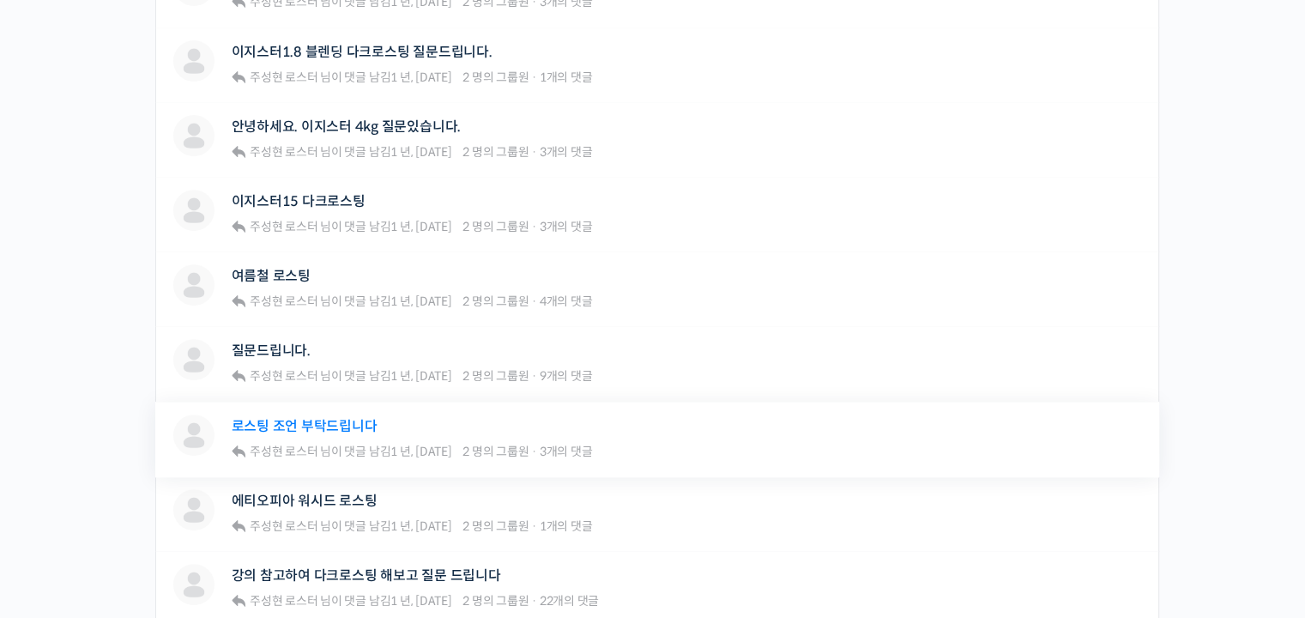
click at [283, 418] on link "로스팅 조언 부탁드립니다" at bounding box center [305, 426] width 146 height 16
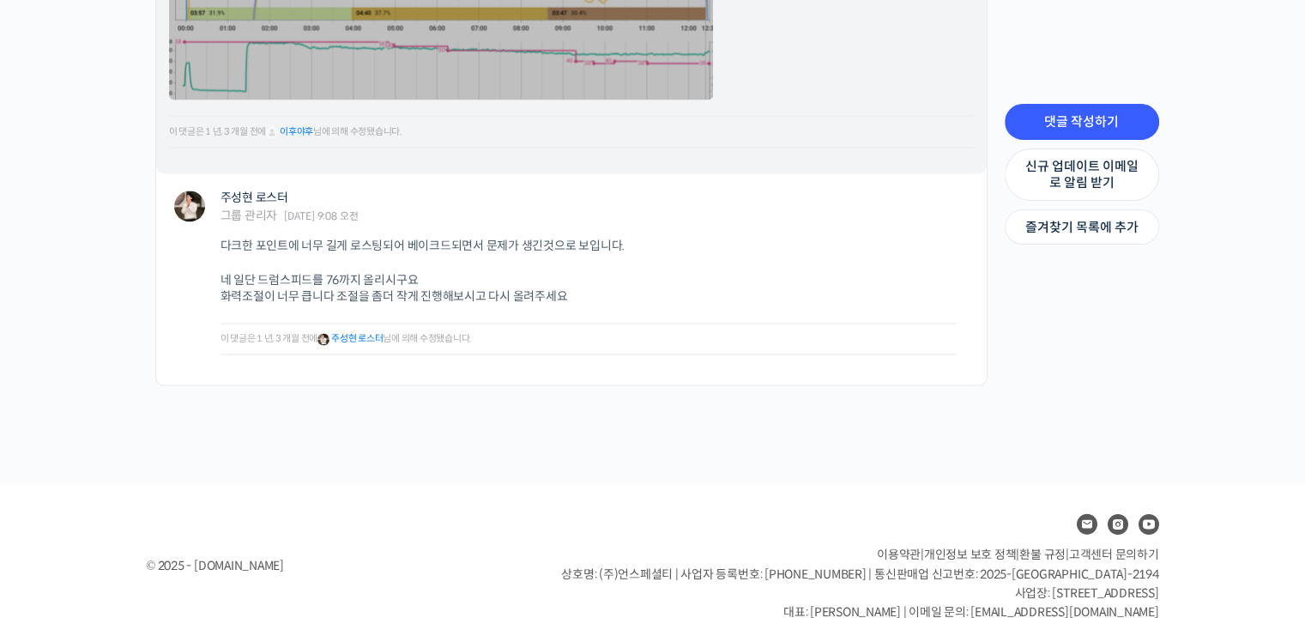
scroll to position [2745, 0]
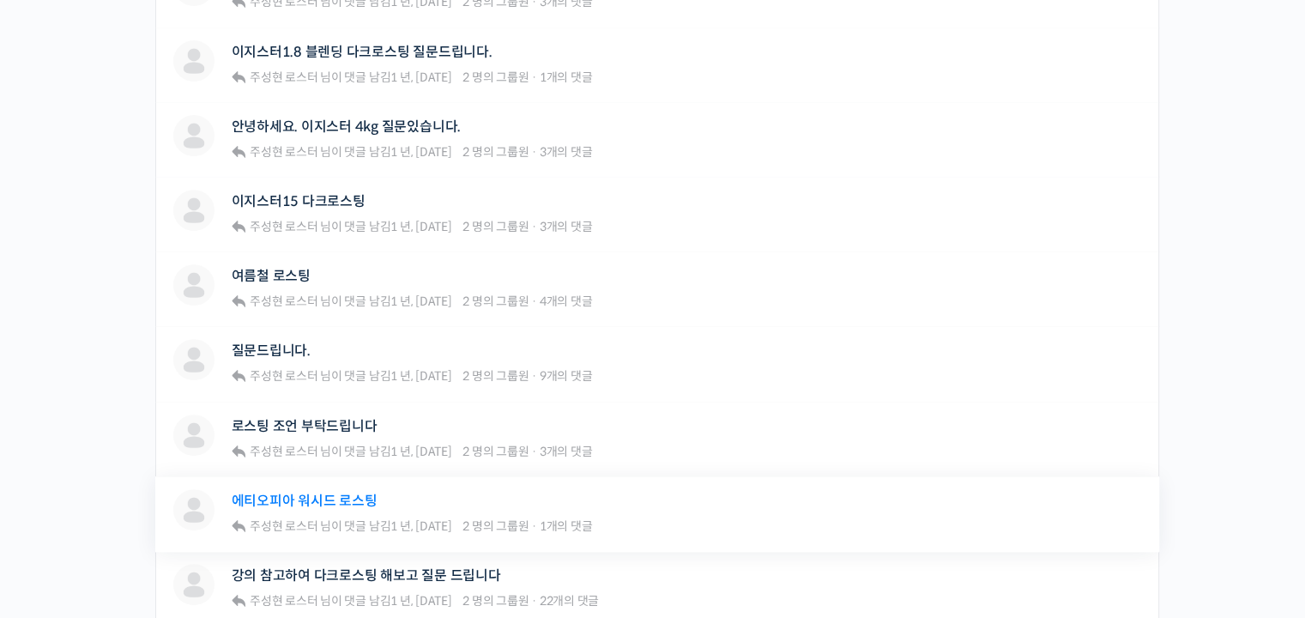
click at [339, 492] on link "에티오피아 워시드 로스팅" at bounding box center [305, 500] width 146 height 16
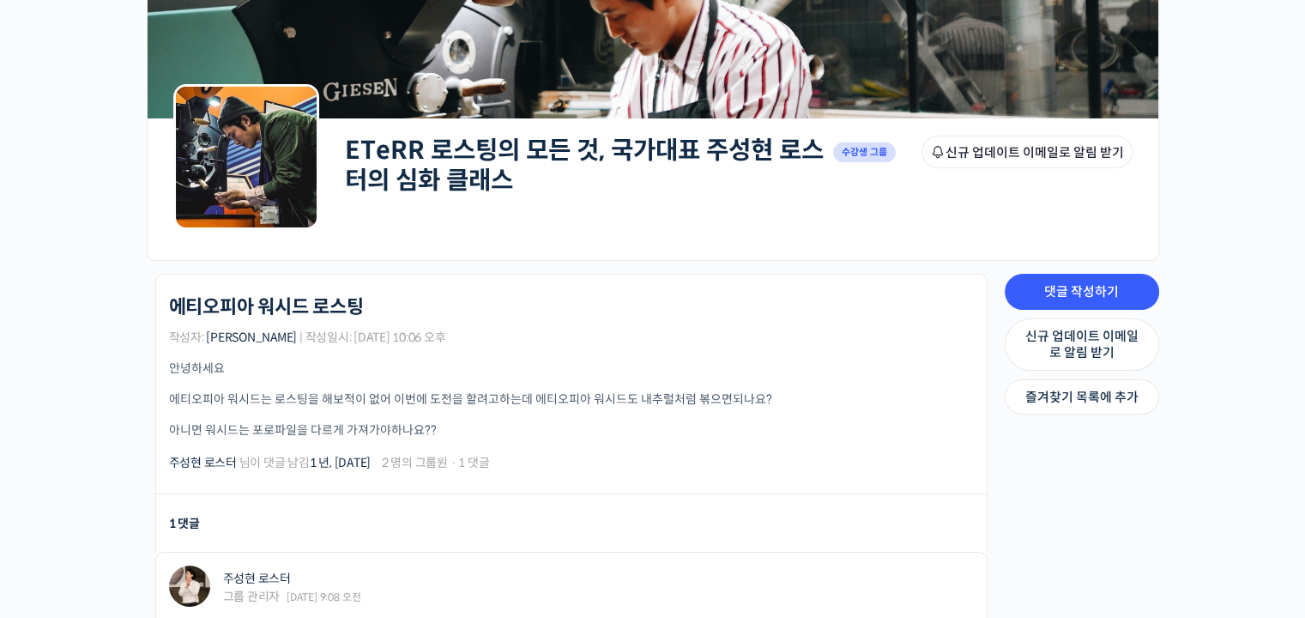
scroll to position [343, 0]
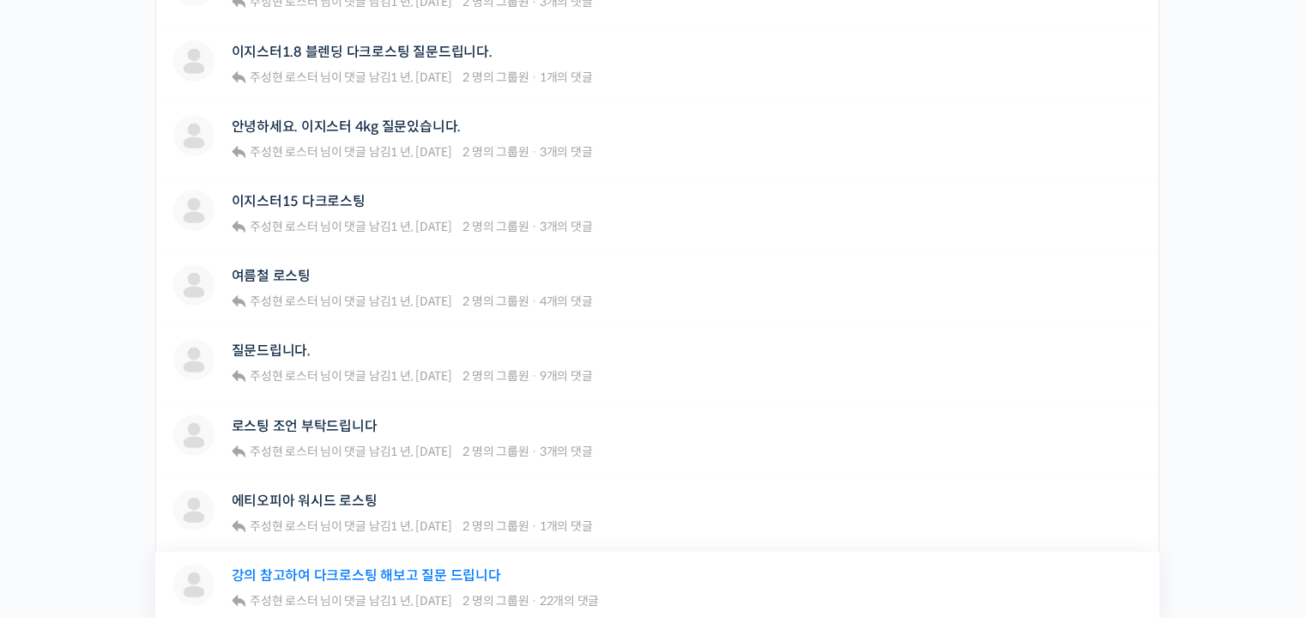
click at [351, 579] on link "강의 참고하여 다크로스팅 해보고 질문 드립니다" at bounding box center [366, 575] width 269 height 16
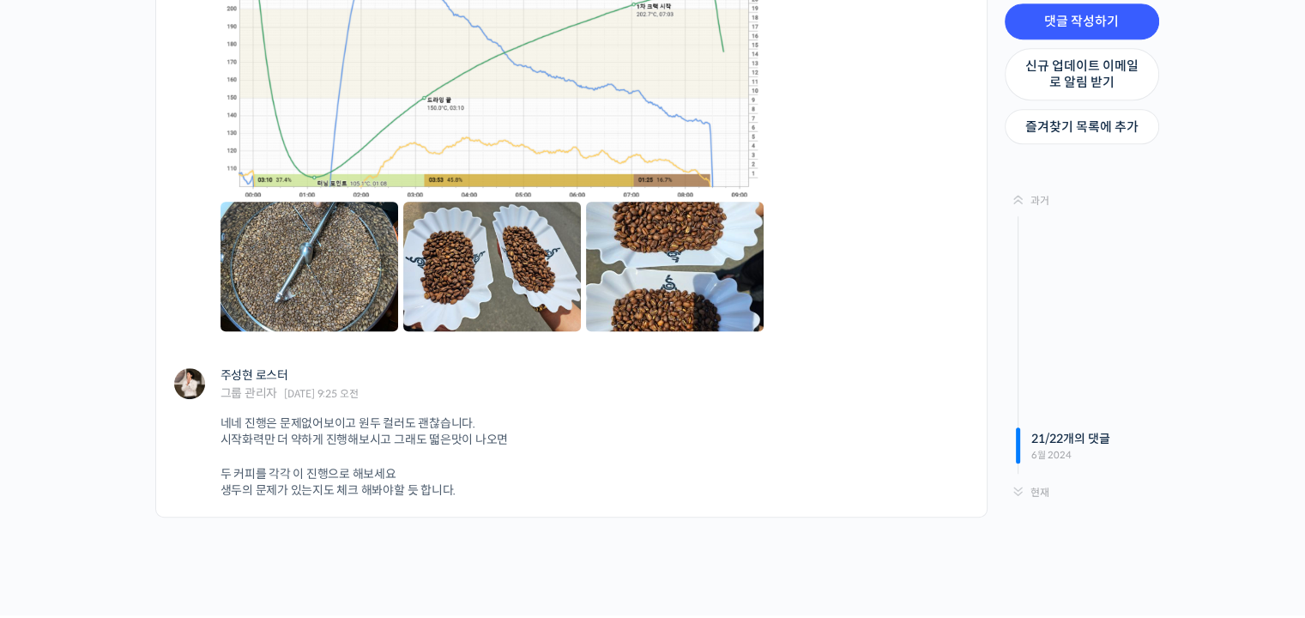
scroll to position [7376, 0]
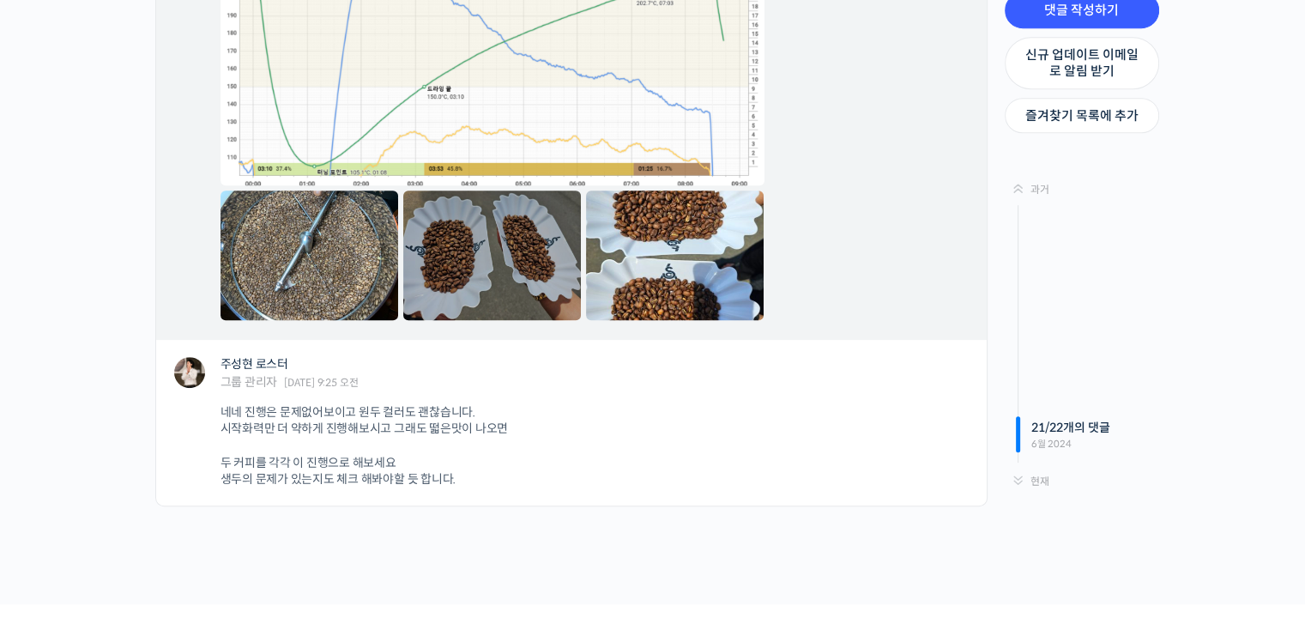
click at [463, 243] on link at bounding box center [492, 254] width 178 height 129
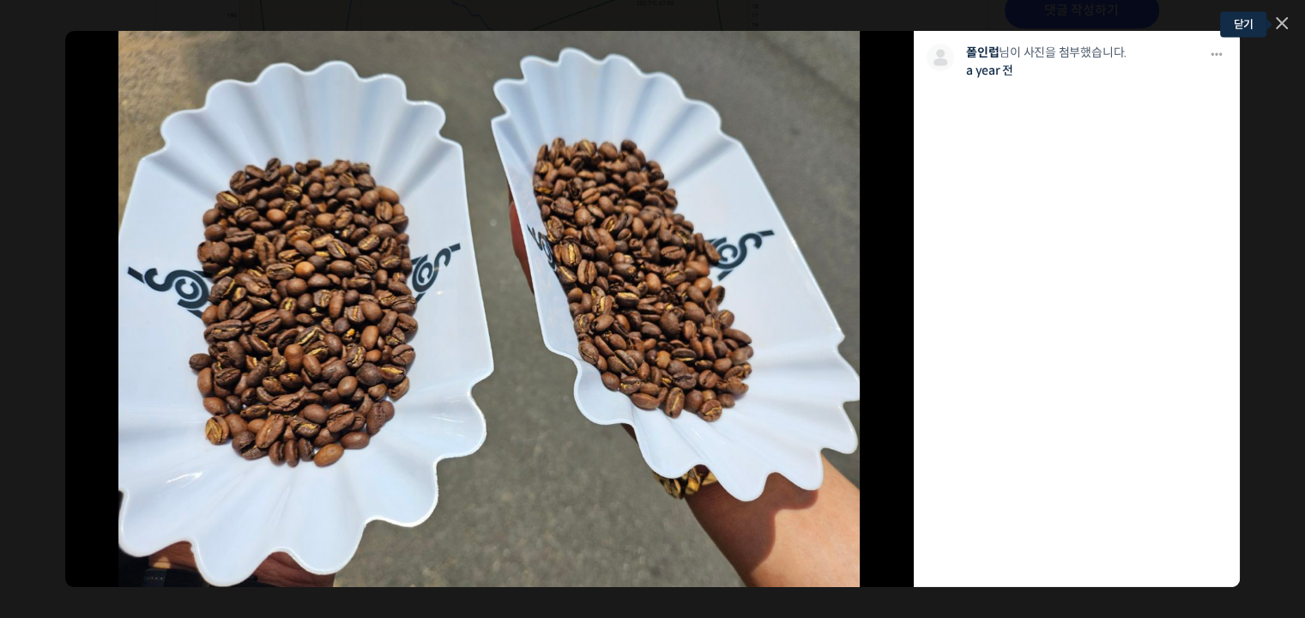
click at [1286, 21] on icon at bounding box center [1281, 23] width 12 height 12
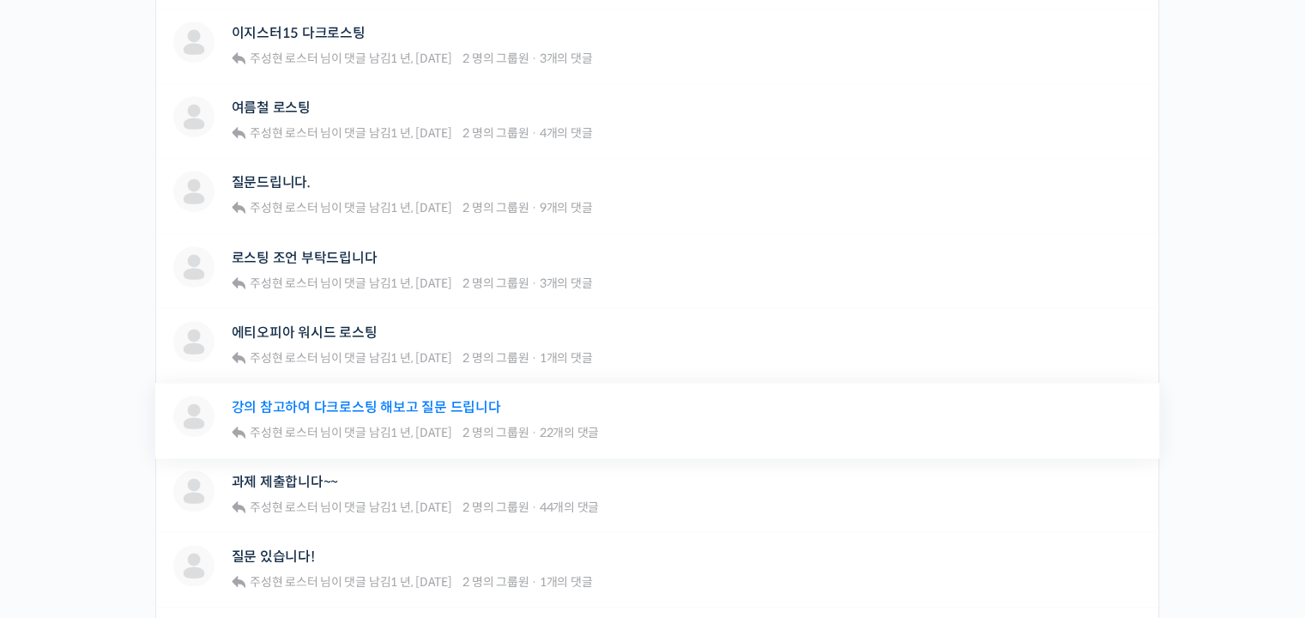
scroll to position [858, 0]
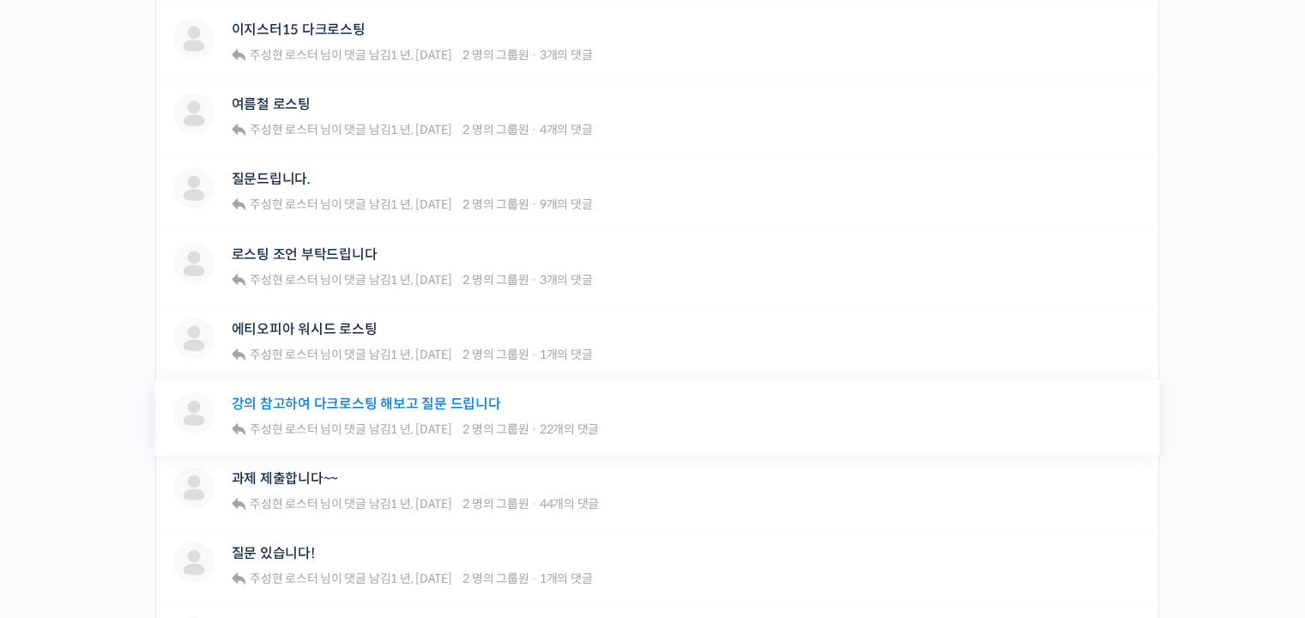
click at [341, 395] on link "강의 참고하여 다크로스팅 해보고 질문 드립니다" at bounding box center [366, 403] width 269 height 16
click at [305, 480] on link "과제 제출합니다~~" at bounding box center [285, 478] width 107 height 16
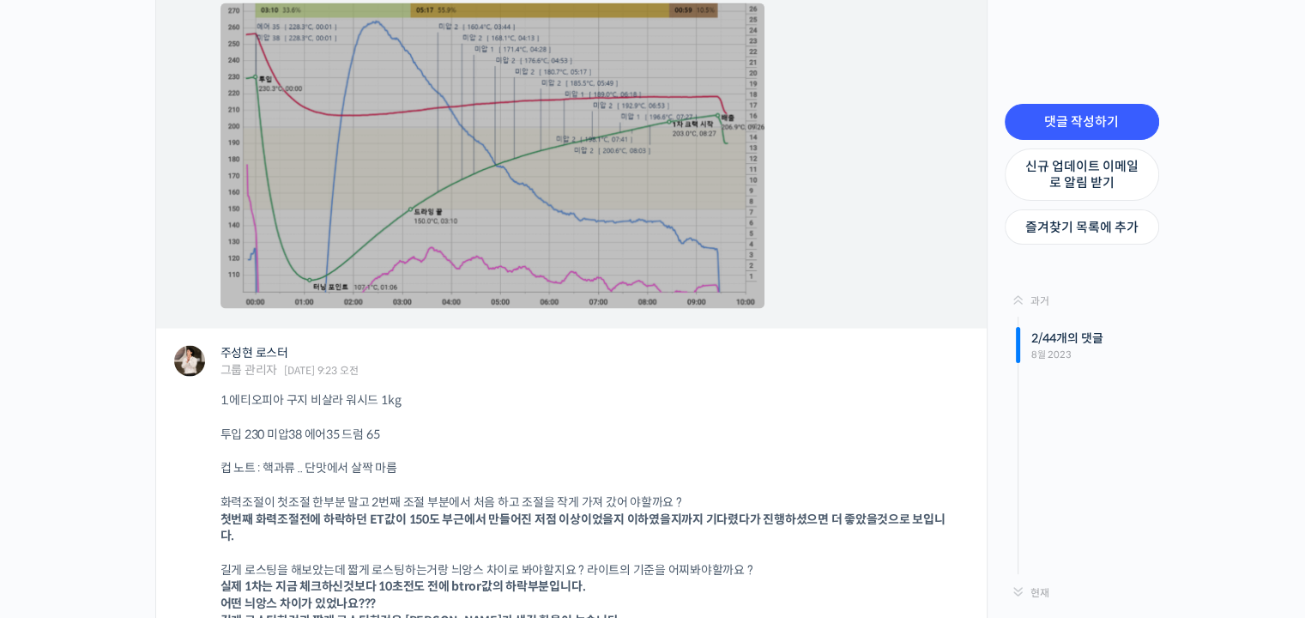
scroll to position [3516, 0]
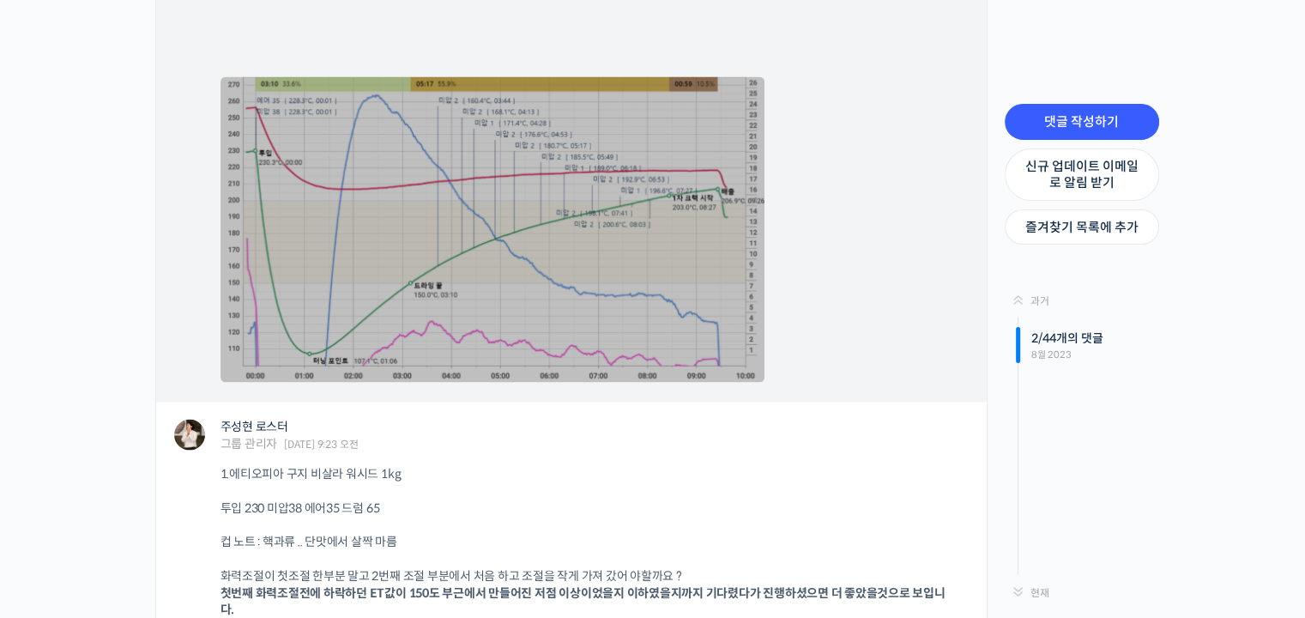
click at [520, 234] on link at bounding box center [492, 229] width 544 height 305
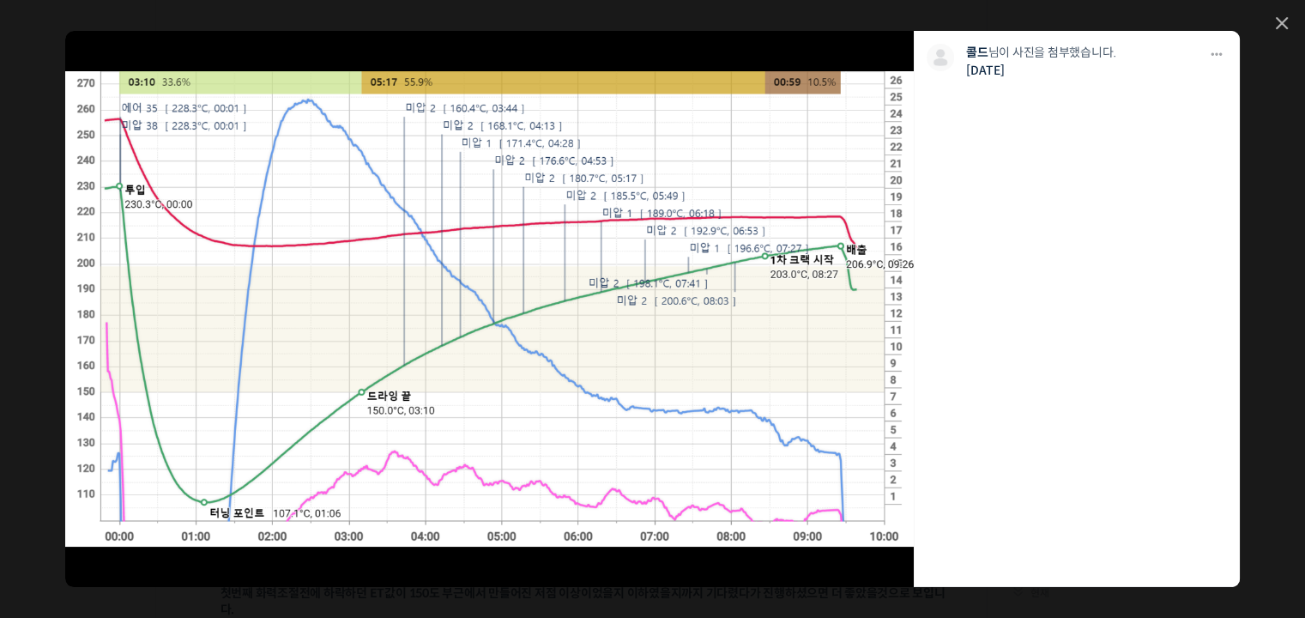
click at [1276, 33] on div "모두 공개 모든 회원 나만 보기 다운로드 다운로드 콜드 님이 사진을 첨부했습니다. 2년 전" at bounding box center [652, 309] width 1305 height 618
click at [1281, 27] on icon at bounding box center [1281, 23] width 12 height 12
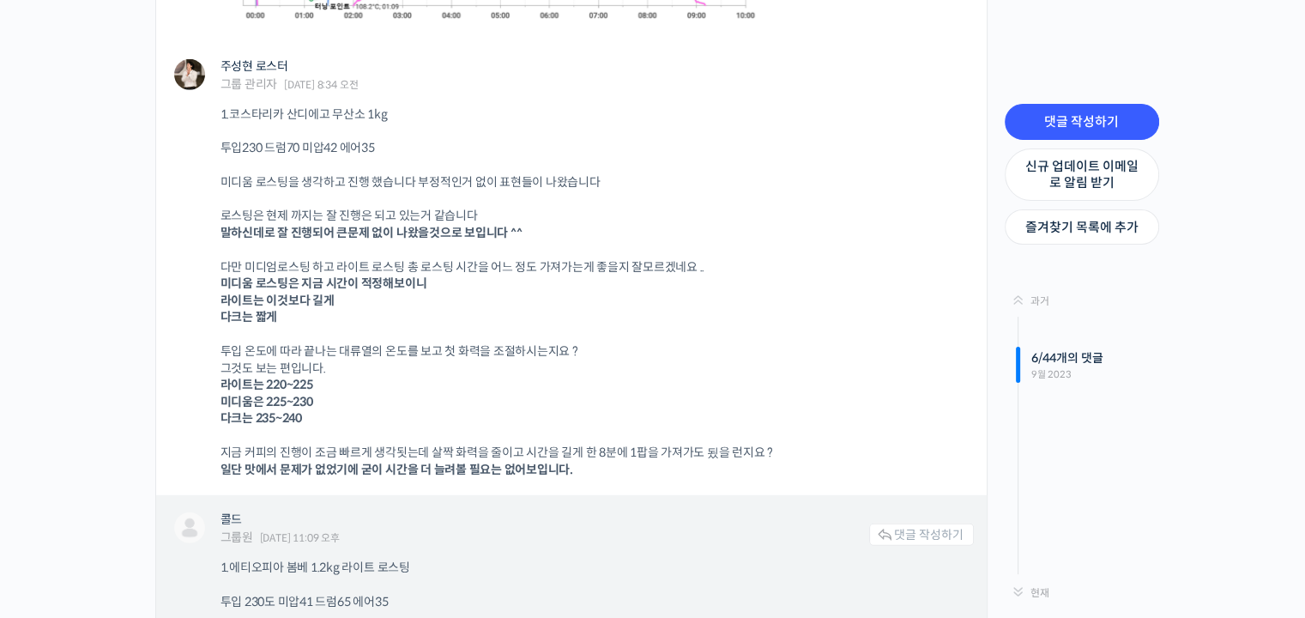
scroll to position [4631, 0]
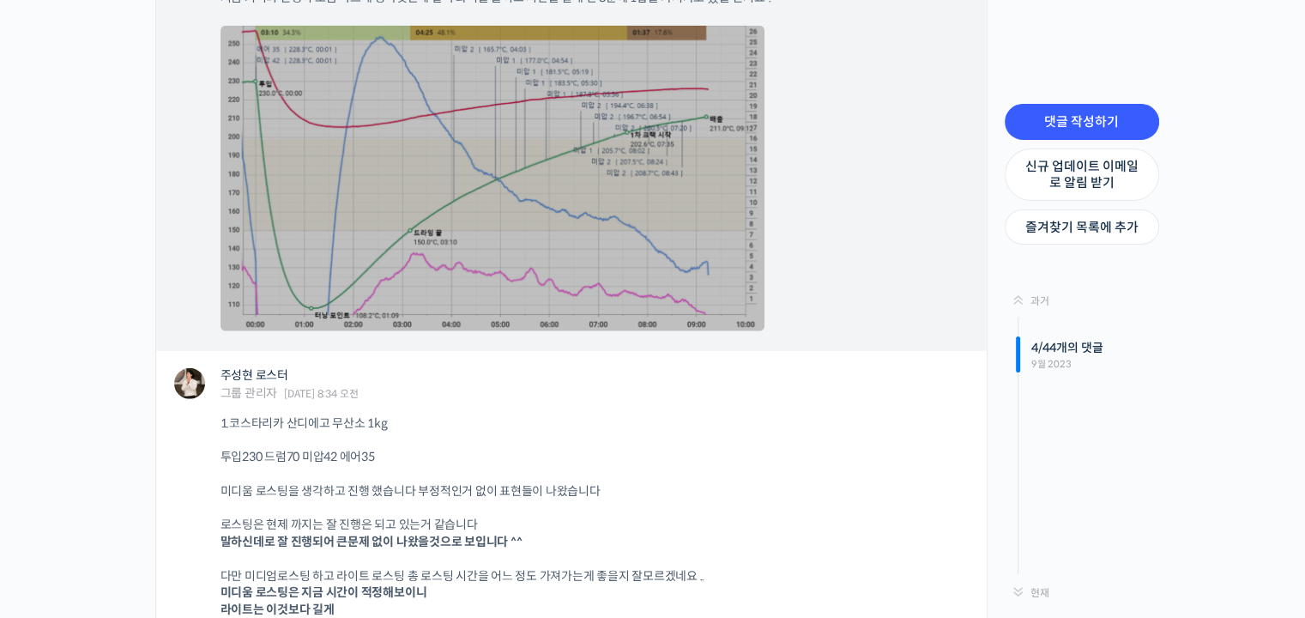
click at [557, 187] on link at bounding box center [492, 178] width 544 height 305
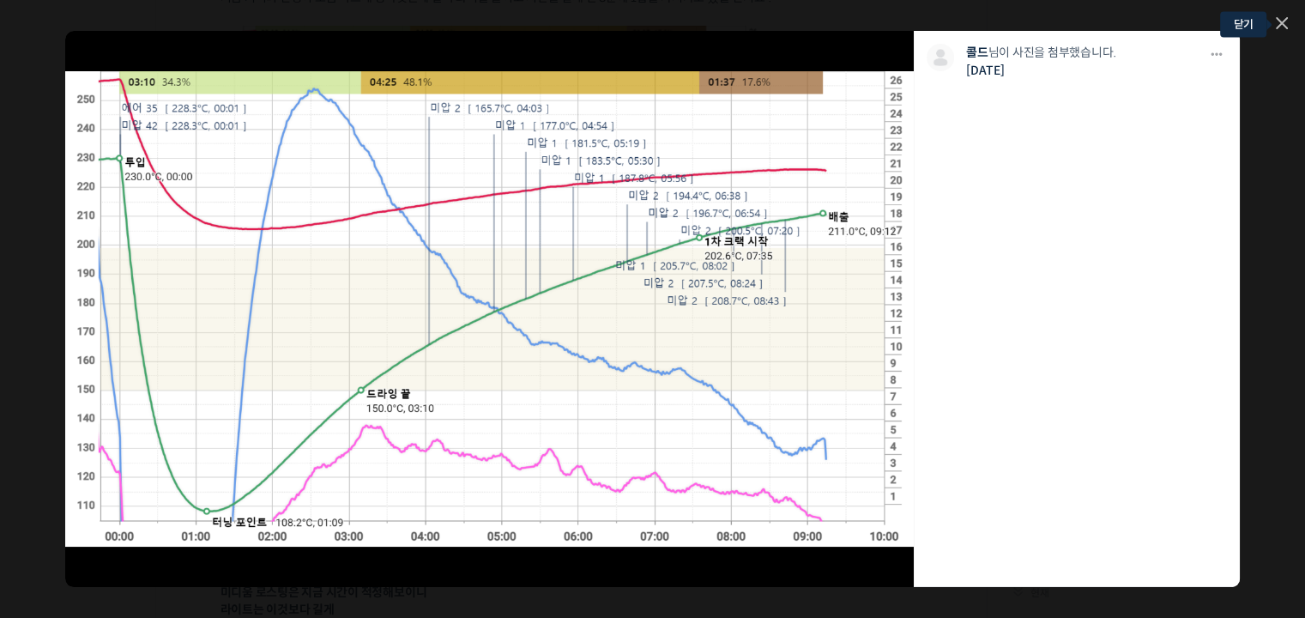
click at [1281, 30] on link at bounding box center [1281, 24] width 12 height 15
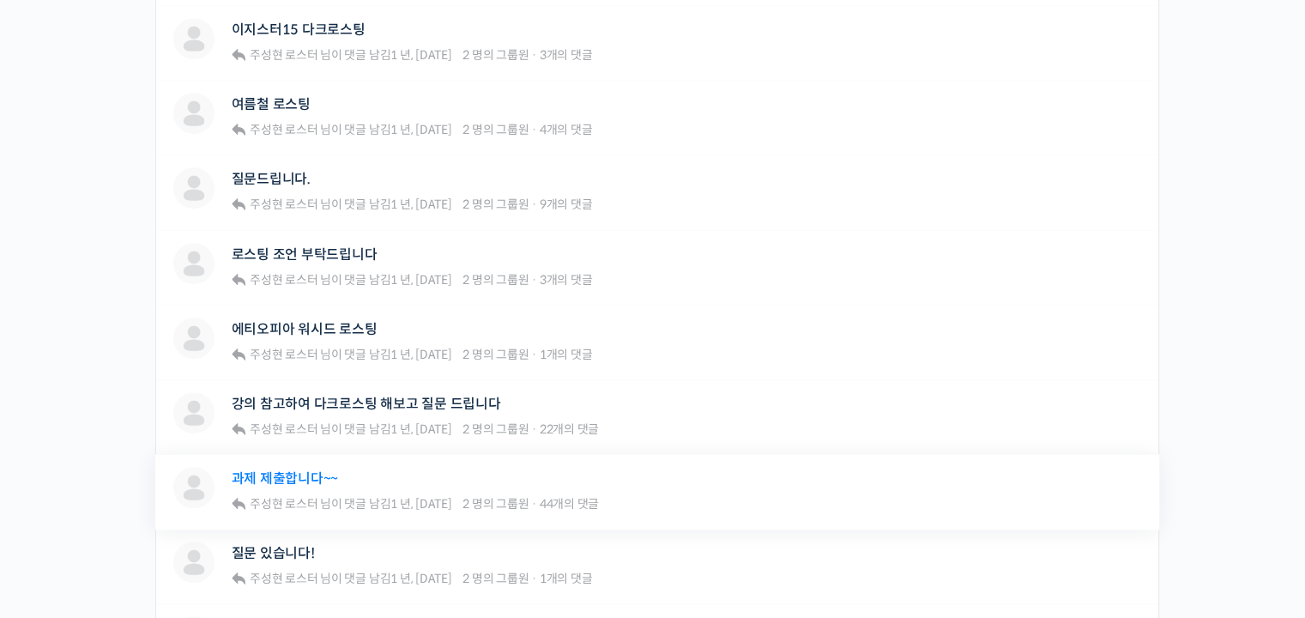
scroll to position [943, 0]
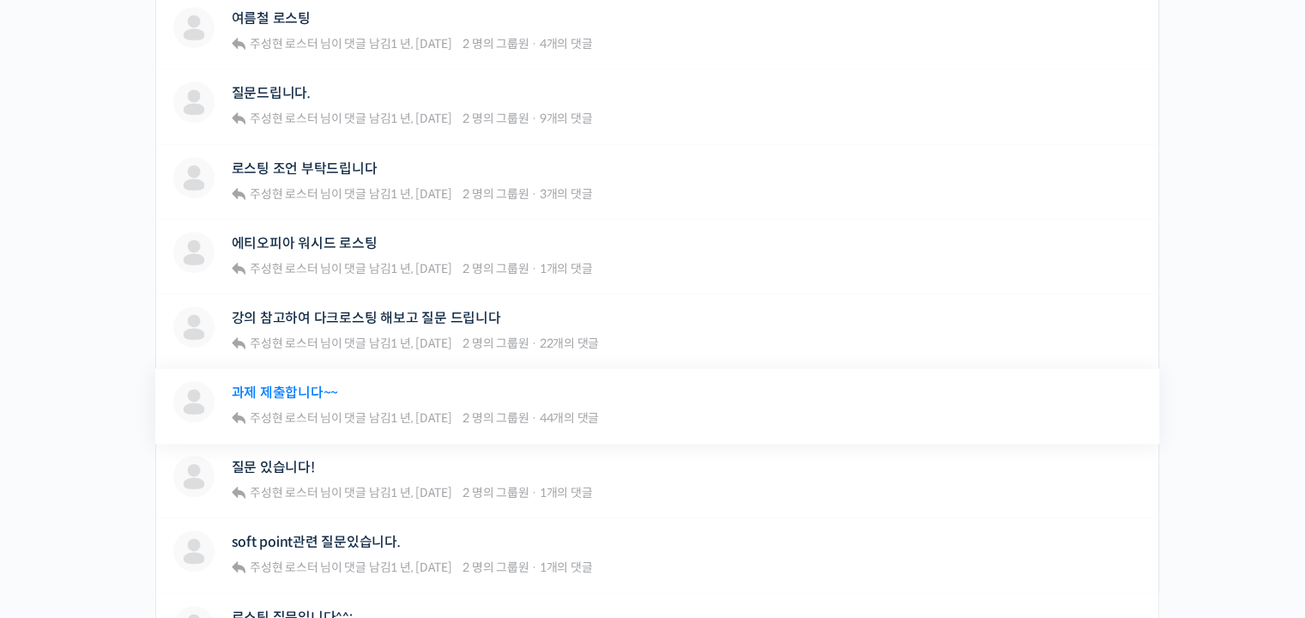
click at [309, 389] on link "과제 제출합니다~~" at bounding box center [285, 392] width 107 height 16
click at [301, 472] on link "질문 있습니다!" at bounding box center [273, 467] width 83 height 16
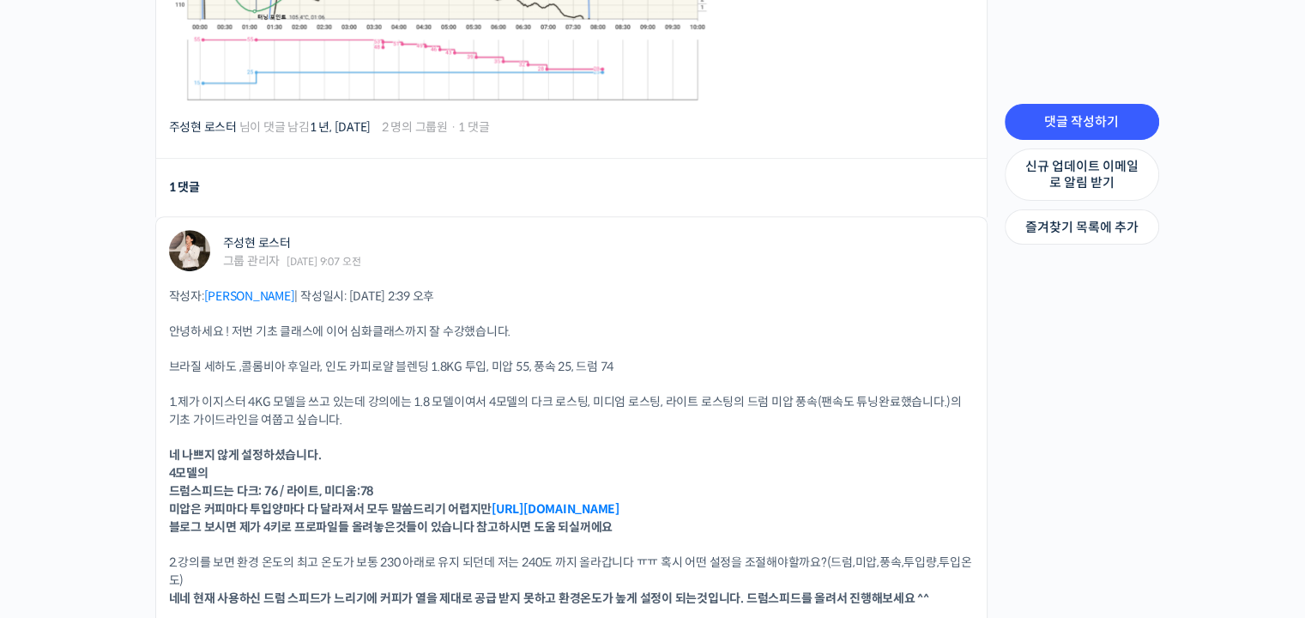
scroll to position [943, 0]
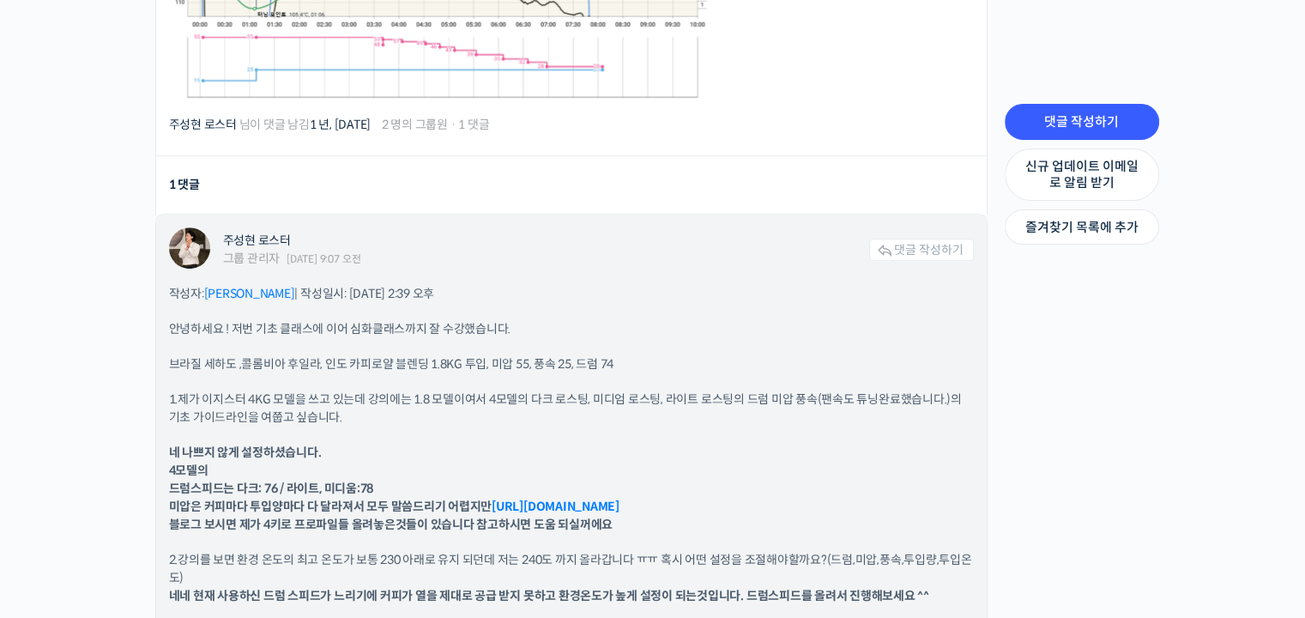
click at [592, 505] on link "https://blog.naver.com/rhismine" at bounding box center [555, 505] width 128 height 15
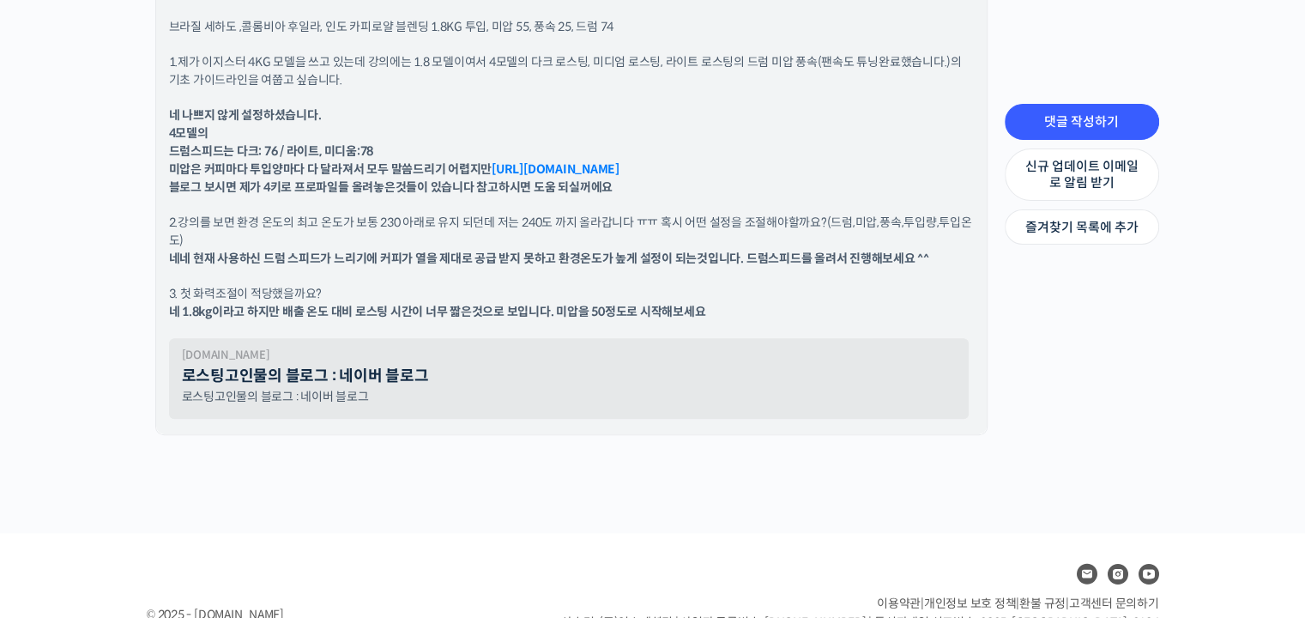
scroll to position [1286, 0]
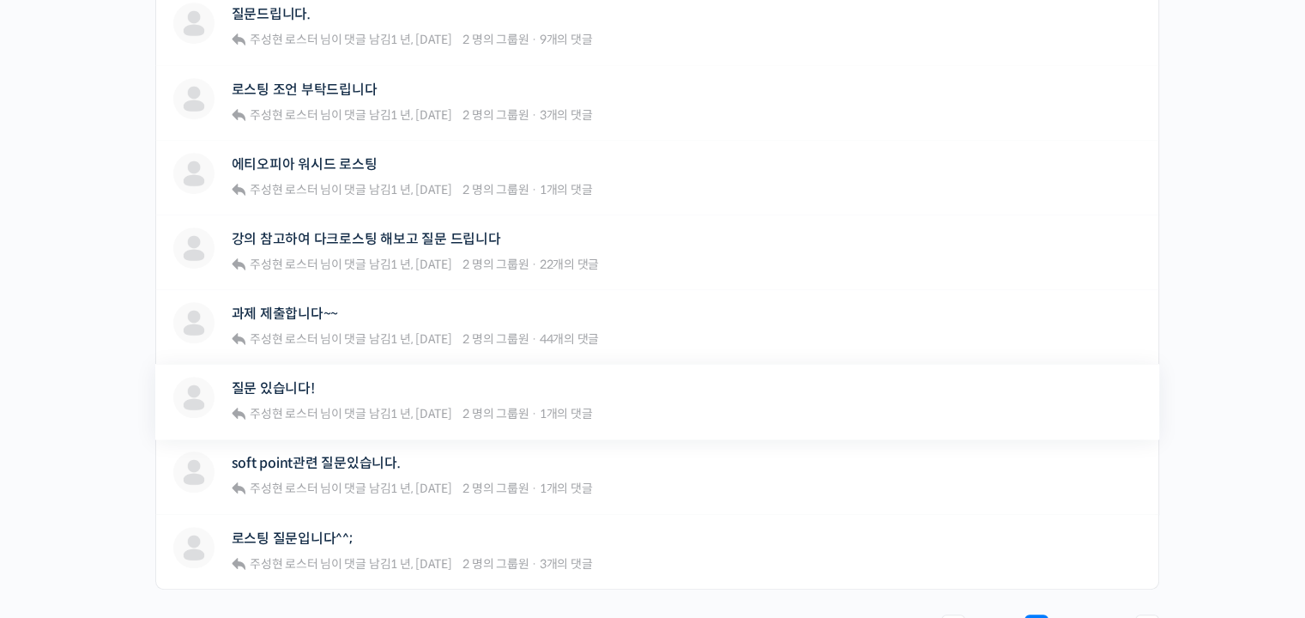
scroll to position [1276, 0]
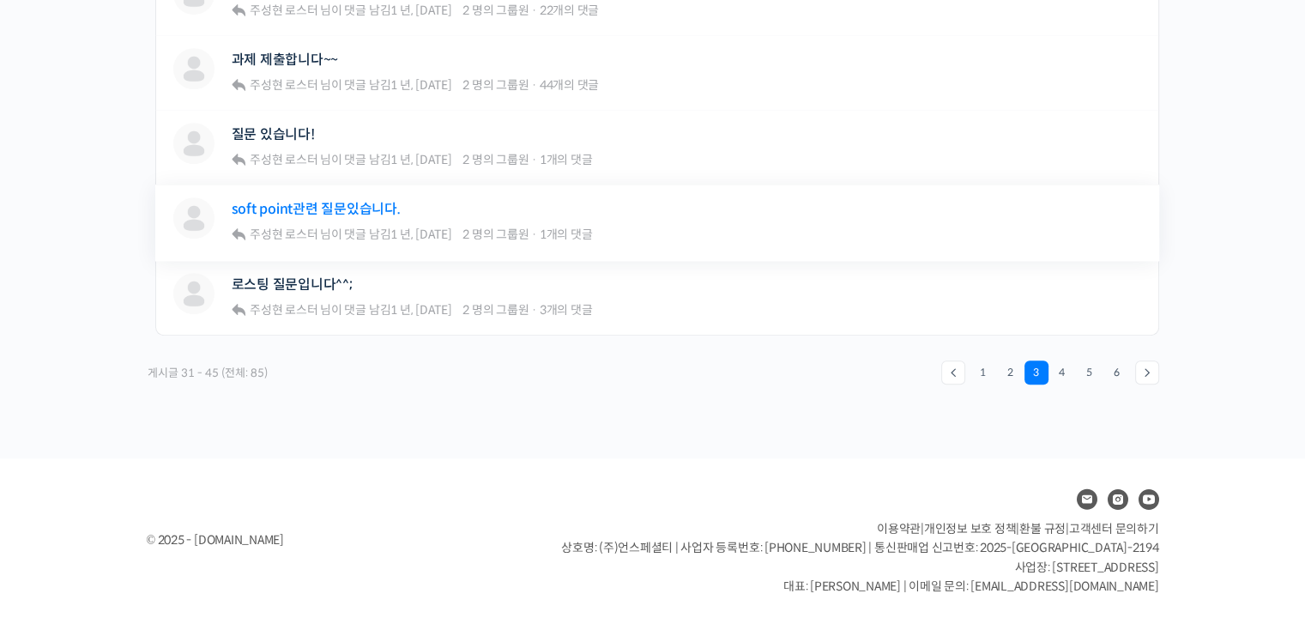
click at [336, 202] on link "soft point관련 질문있습니다." at bounding box center [316, 209] width 169 height 16
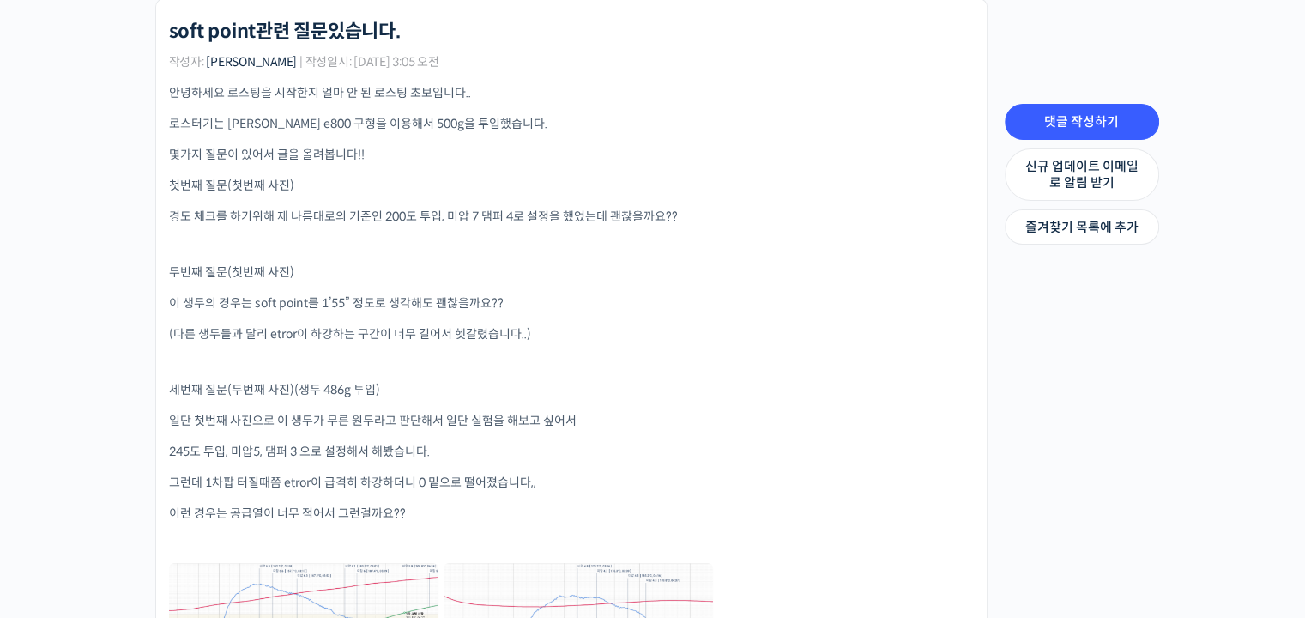
scroll to position [858, 0]
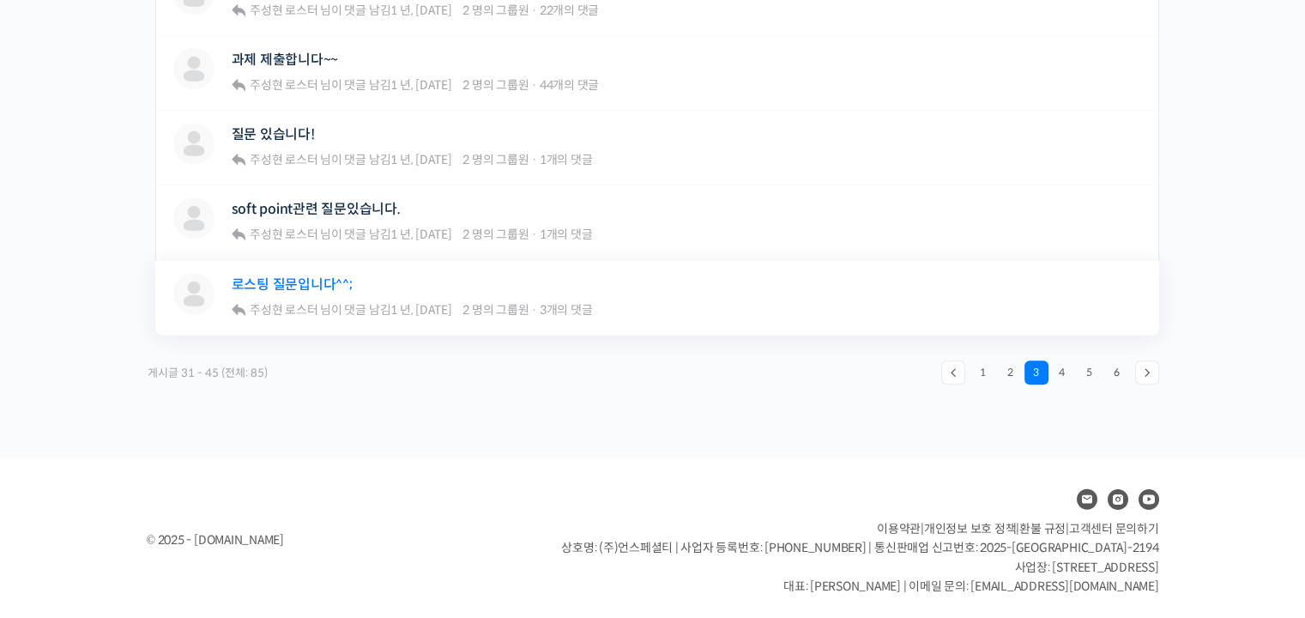
click at [335, 286] on link "로스팅 질문입니다^^;" at bounding box center [292, 284] width 121 height 16
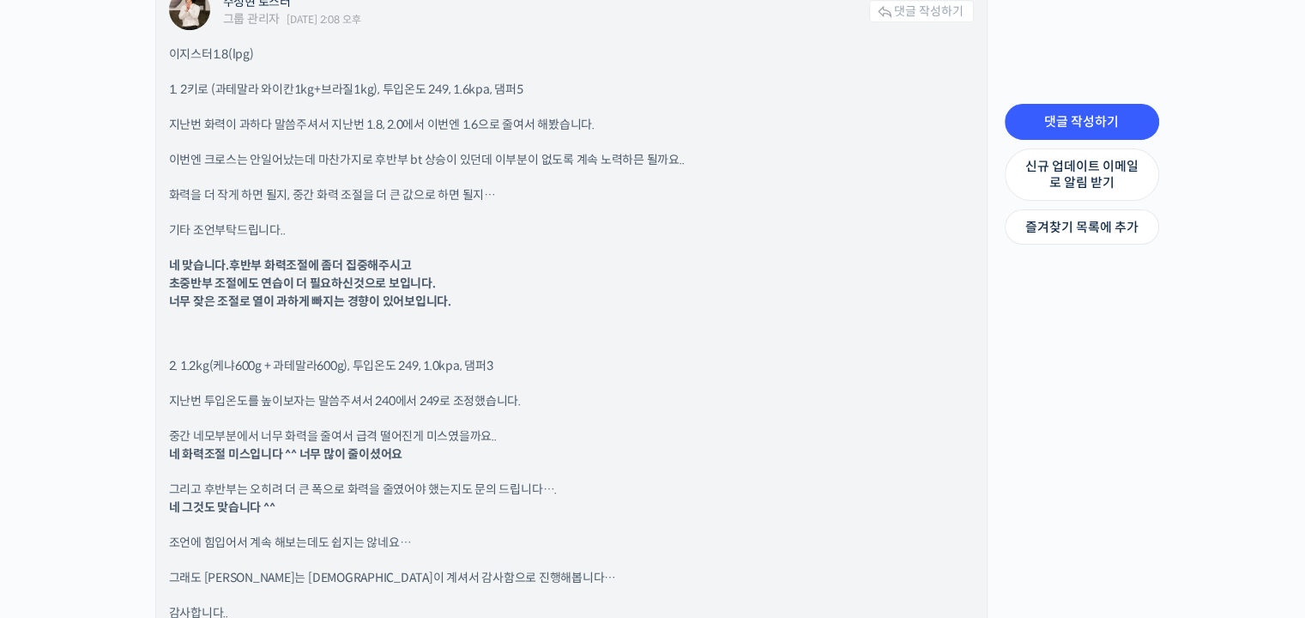
scroll to position [1801, 0]
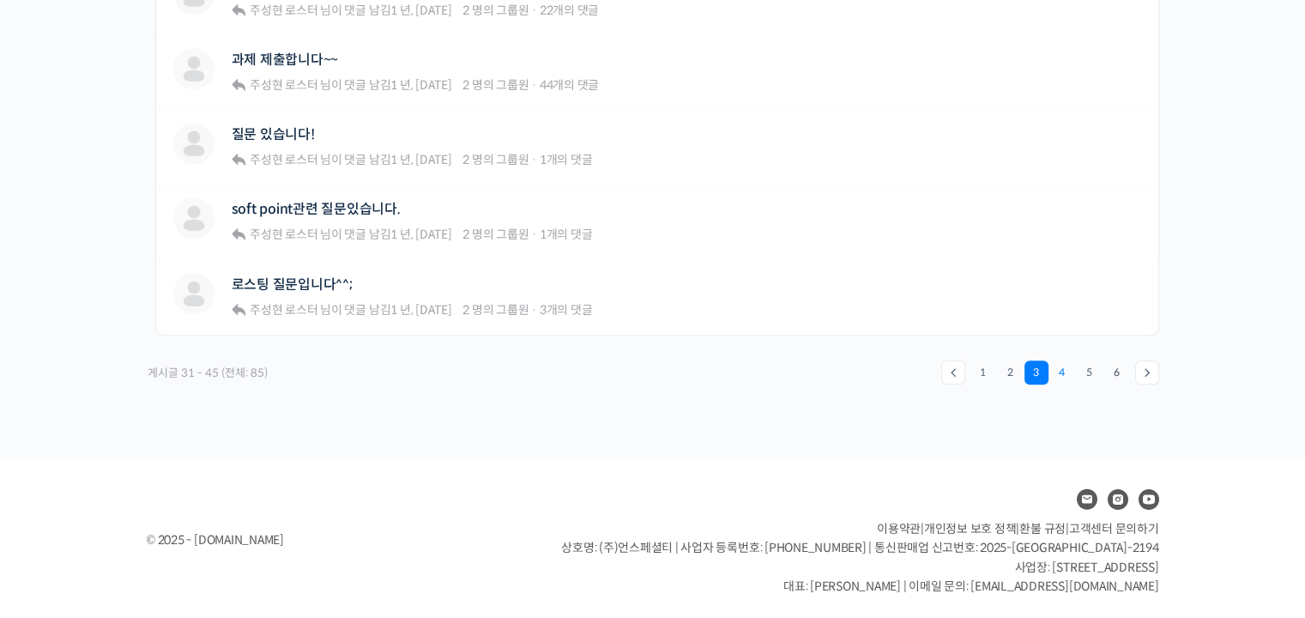
click at [1056, 365] on link "4" at bounding box center [1062, 372] width 24 height 24
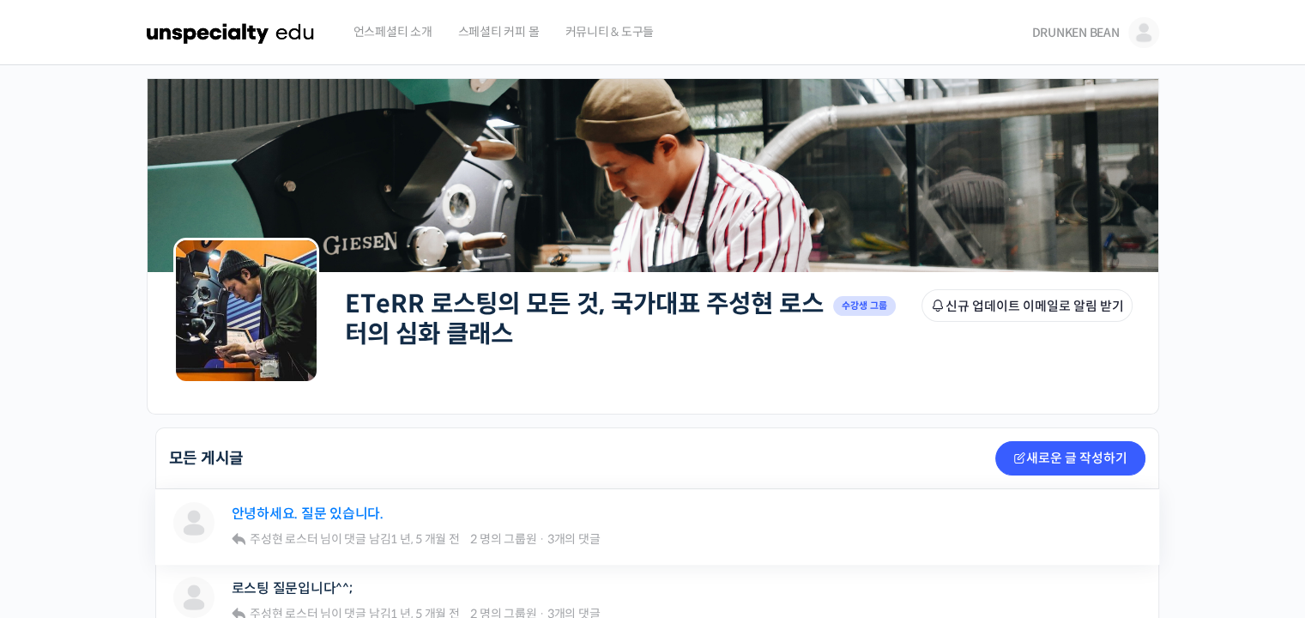
click at [274, 505] on link "안녕하세요. 질문 있습니다." at bounding box center [308, 513] width 152 height 16
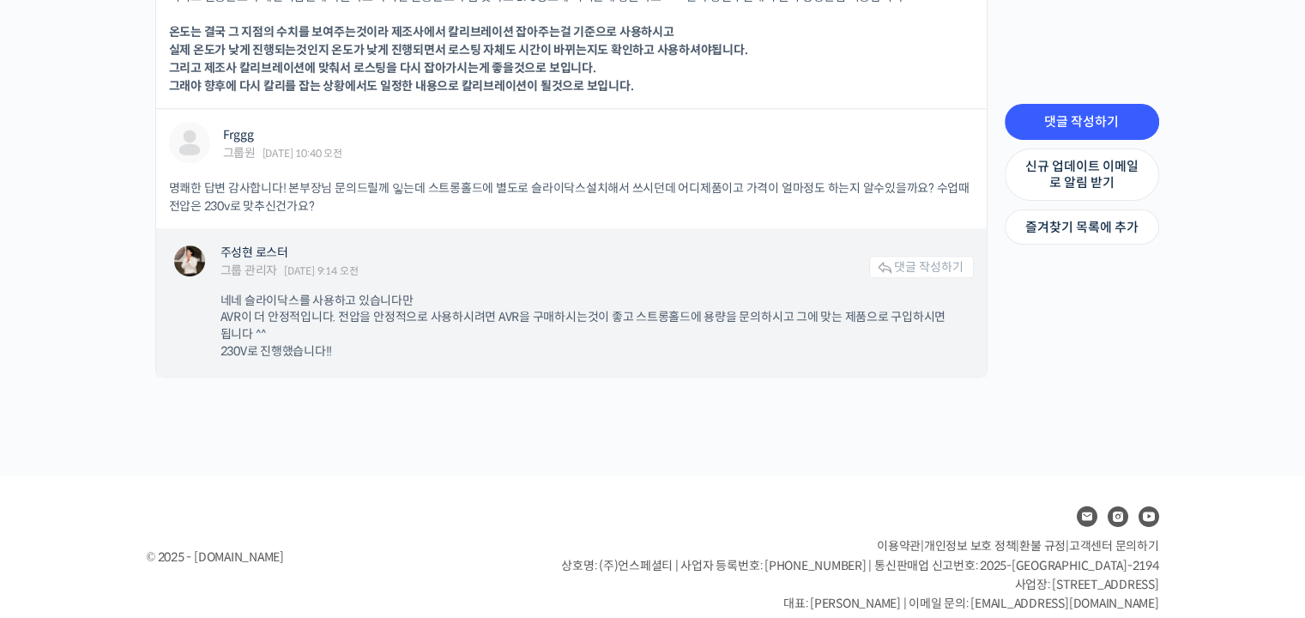
scroll to position [1341, 0]
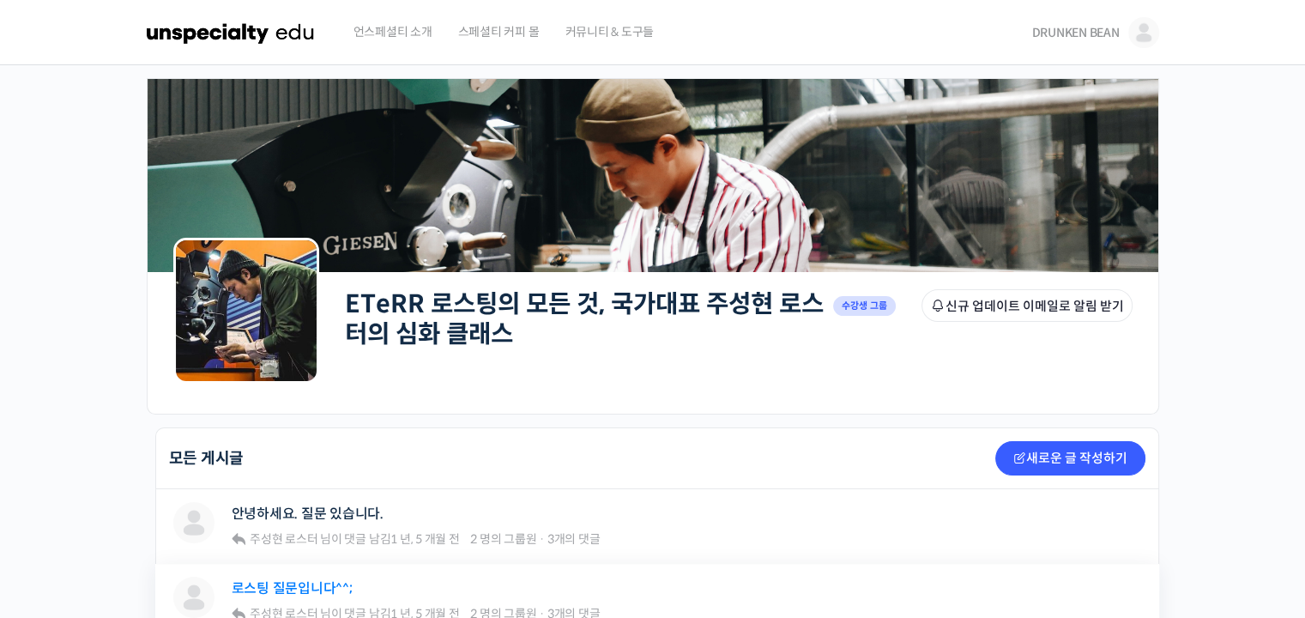
click at [282, 580] on link "로스팅 질문입니다^^;" at bounding box center [292, 588] width 121 height 16
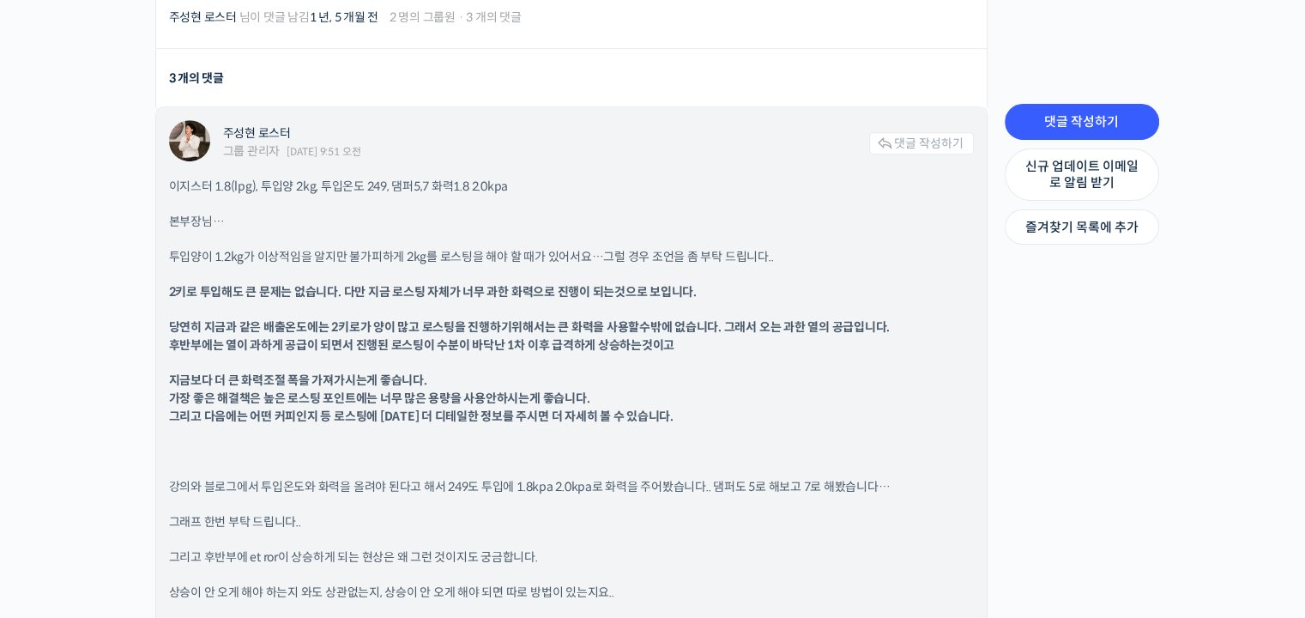
scroll to position [1458, 0]
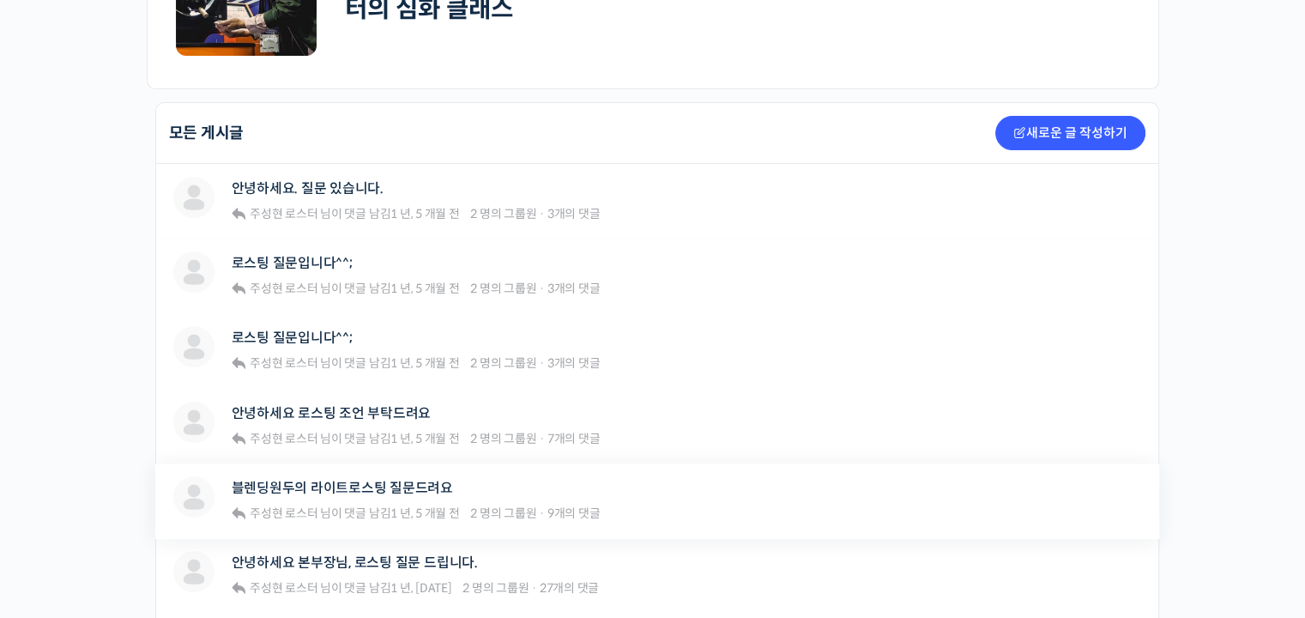
scroll to position [429, 0]
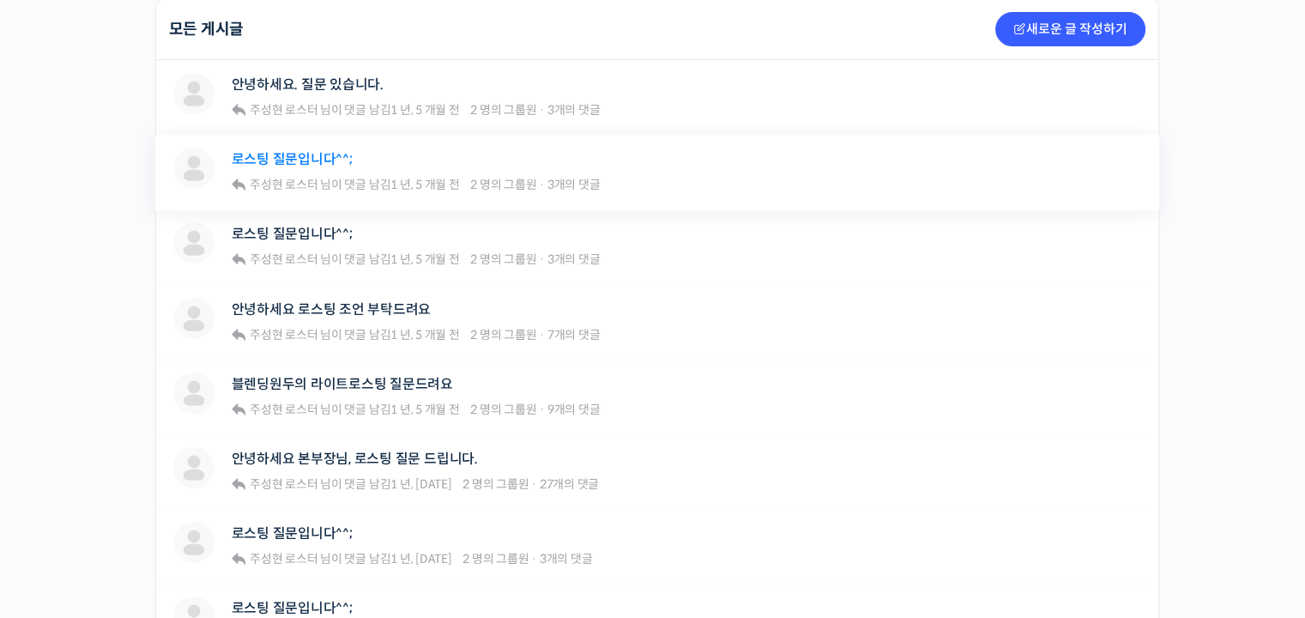
click at [339, 157] on link "로스팅 질문입니다^^;" at bounding box center [292, 159] width 121 height 16
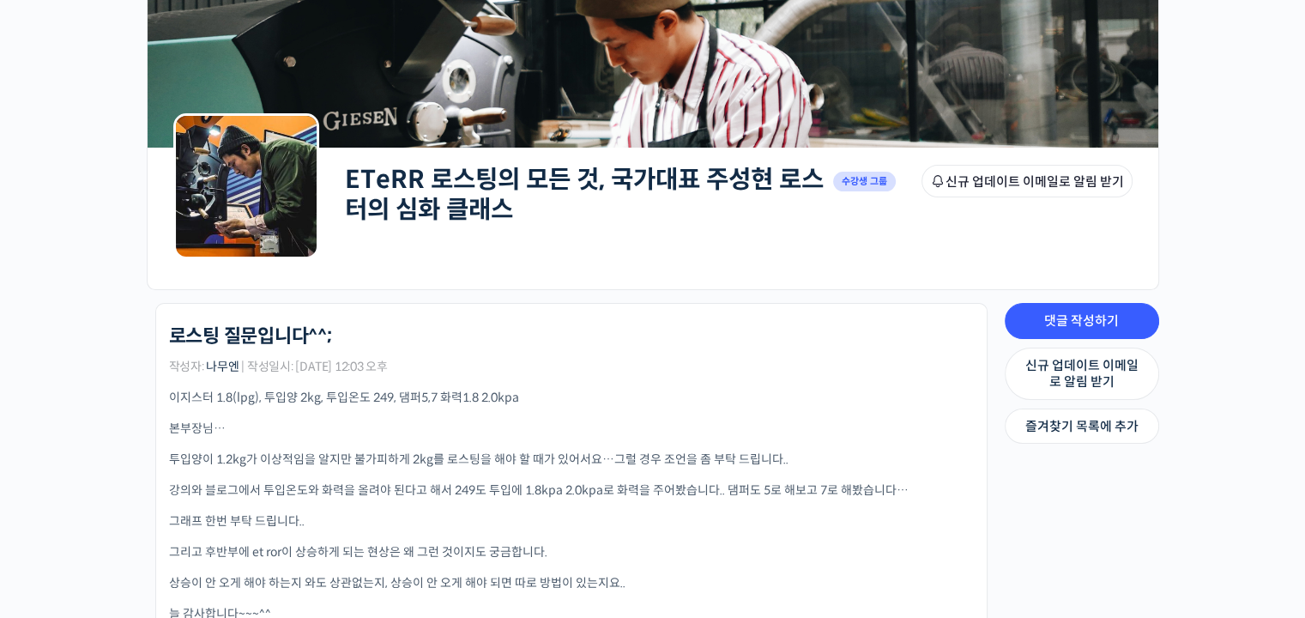
scroll to position [257, 0]
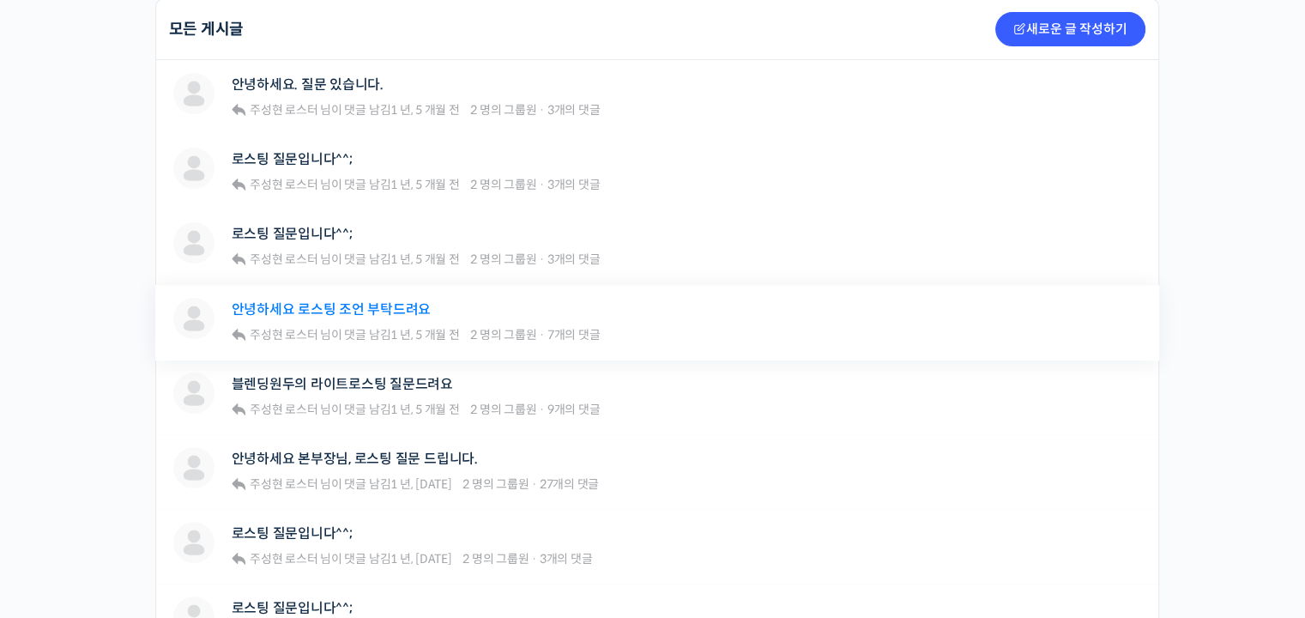
click at [343, 310] on link "안녕하세요 로스팅 조언 부탁드려요" at bounding box center [332, 309] width 200 height 16
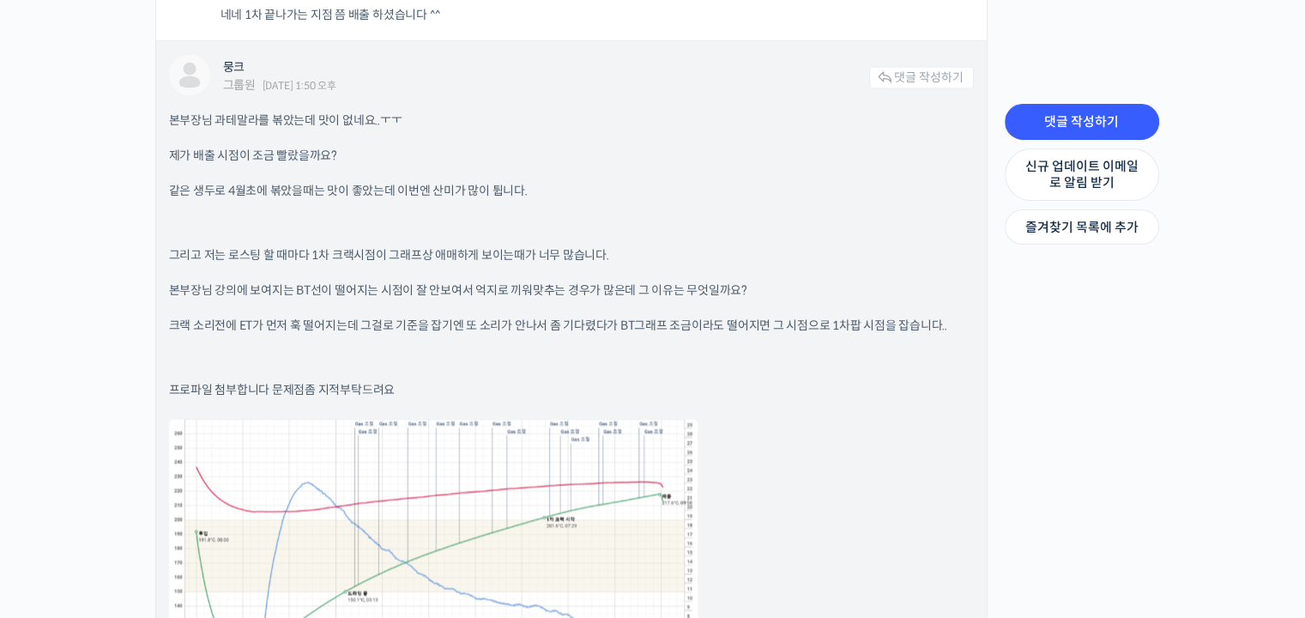
scroll to position [2573, 0]
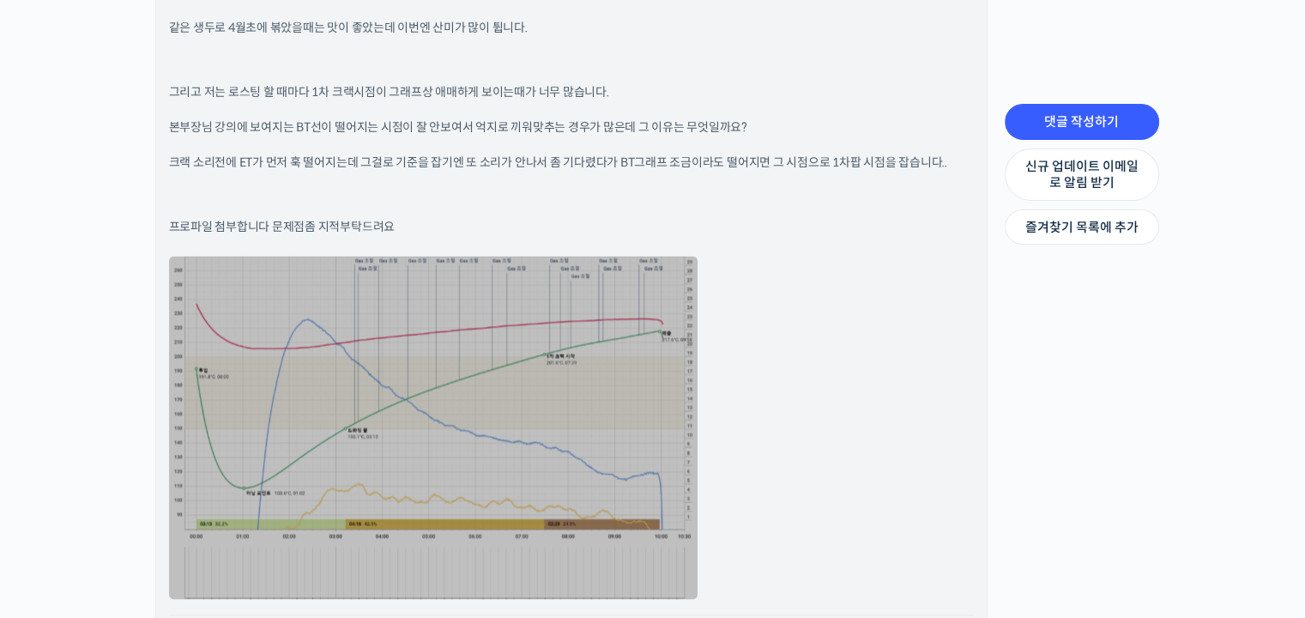
click at [606, 395] on link at bounding box center [433, 427] width 528 height 343
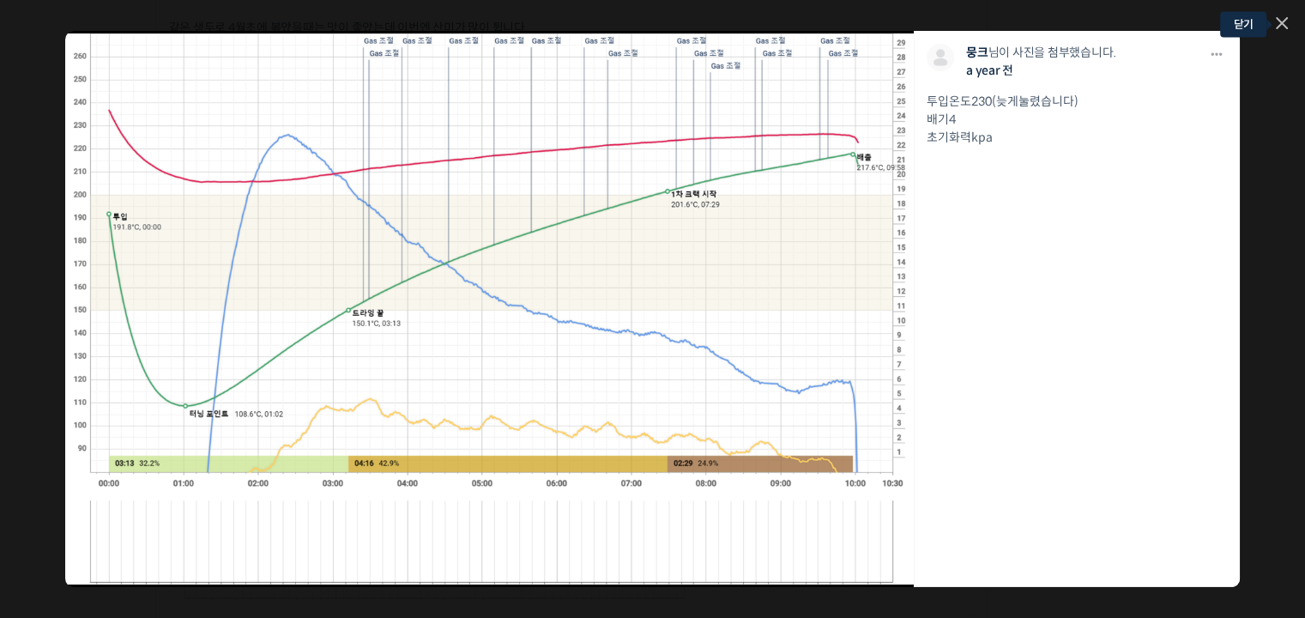
click at [1276, 21] on link at bounding box center [1281, 24] width 12 height 15
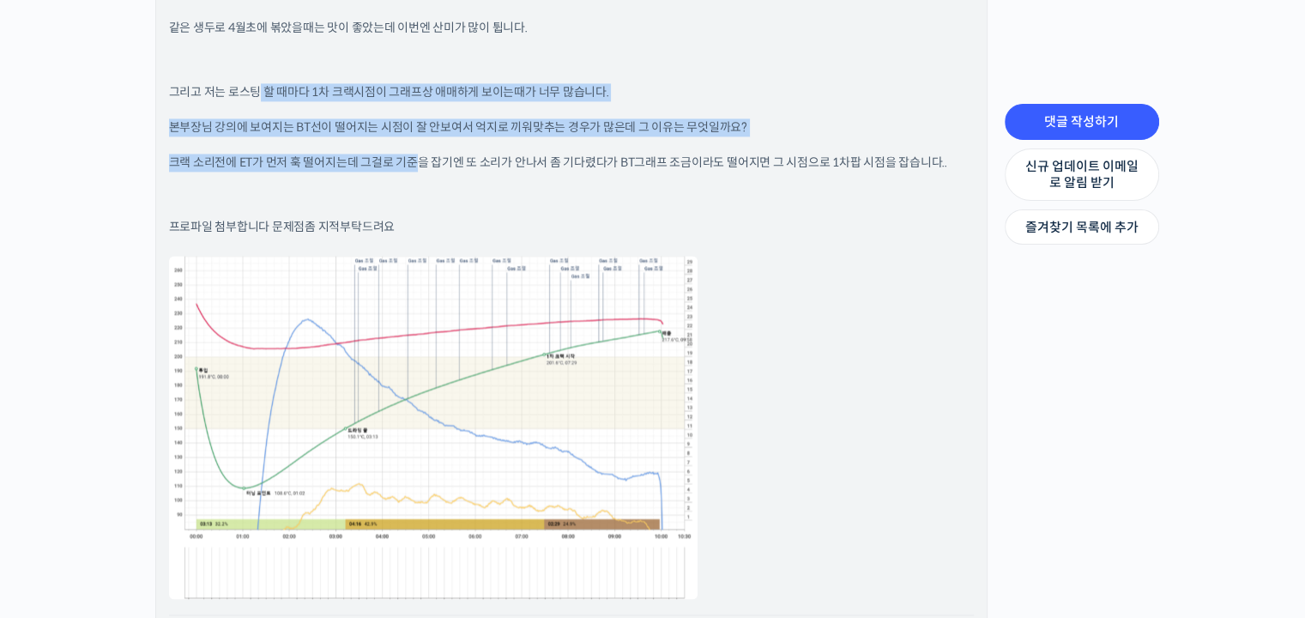
drag, startPoint x: 261, startPoint y: 93, endPoint x: 417, endPoint y: 143, distance: 164.1
click at [417, 143] on div "본부장님 과테말라를 볶았는데 맛이 없네요..ㅜㅜ 제가 배출 시점이 조금 빨랐을까요? 같은 생두로 4월초에 볶았을때는 맛이 좋았는데 이번엔 산미…" at bounding box center [571, 305] width 804 height 712
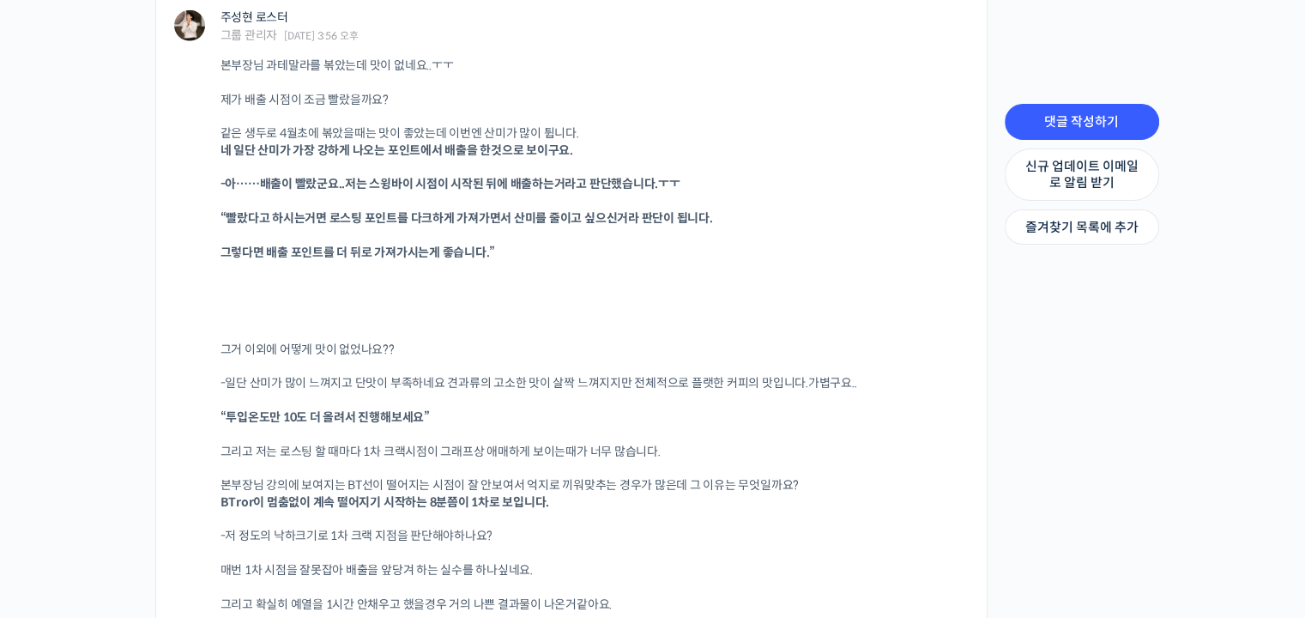
scroll to position [4731, 0]
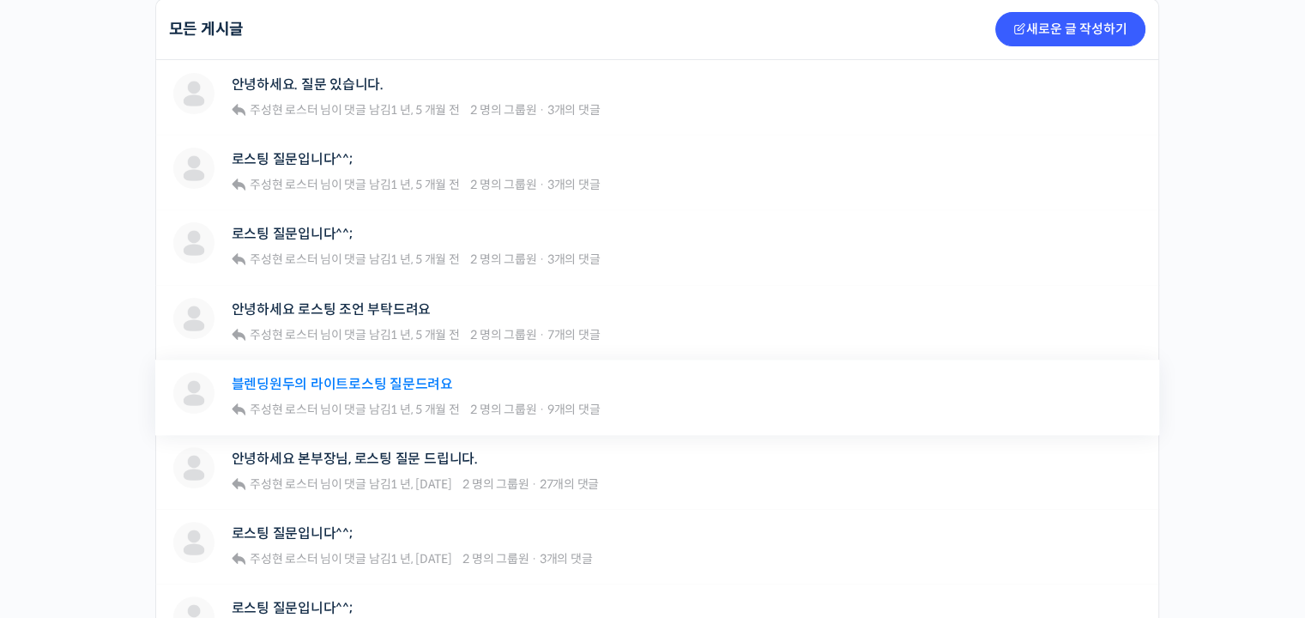
click at [327, 380] on link "블렌딩원두의 라이트로스팅 질문드려요" at bounding box center [342, 384] width 221 height 16
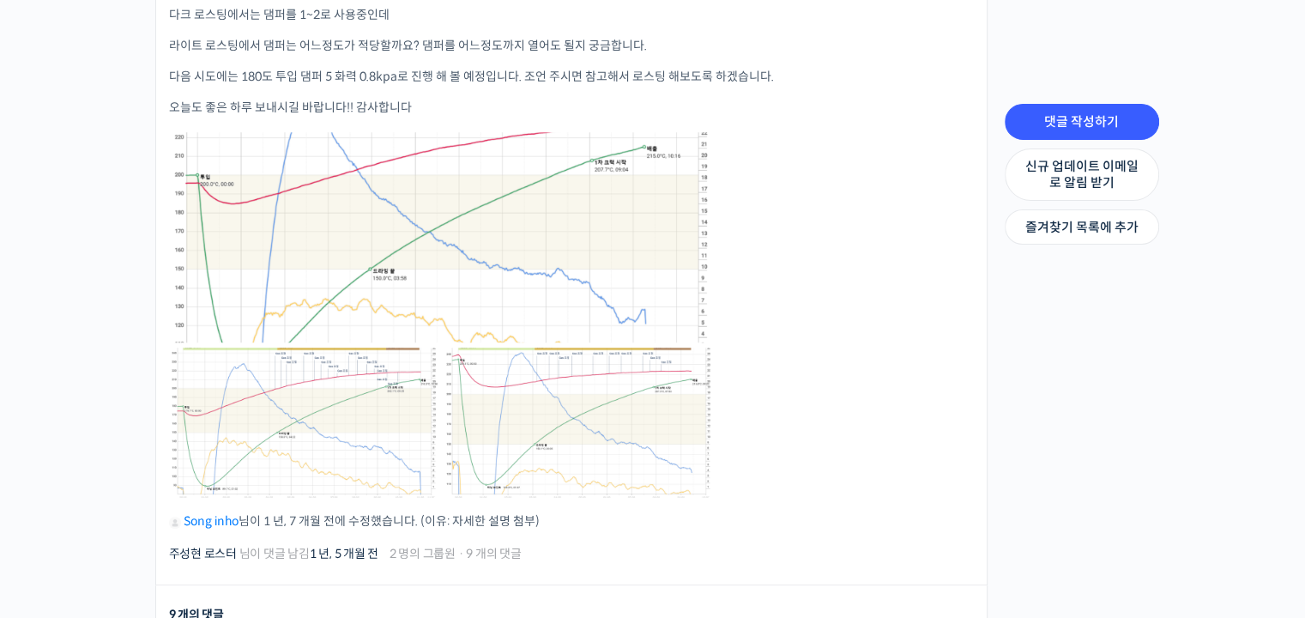
scroll to position [1458, 0]
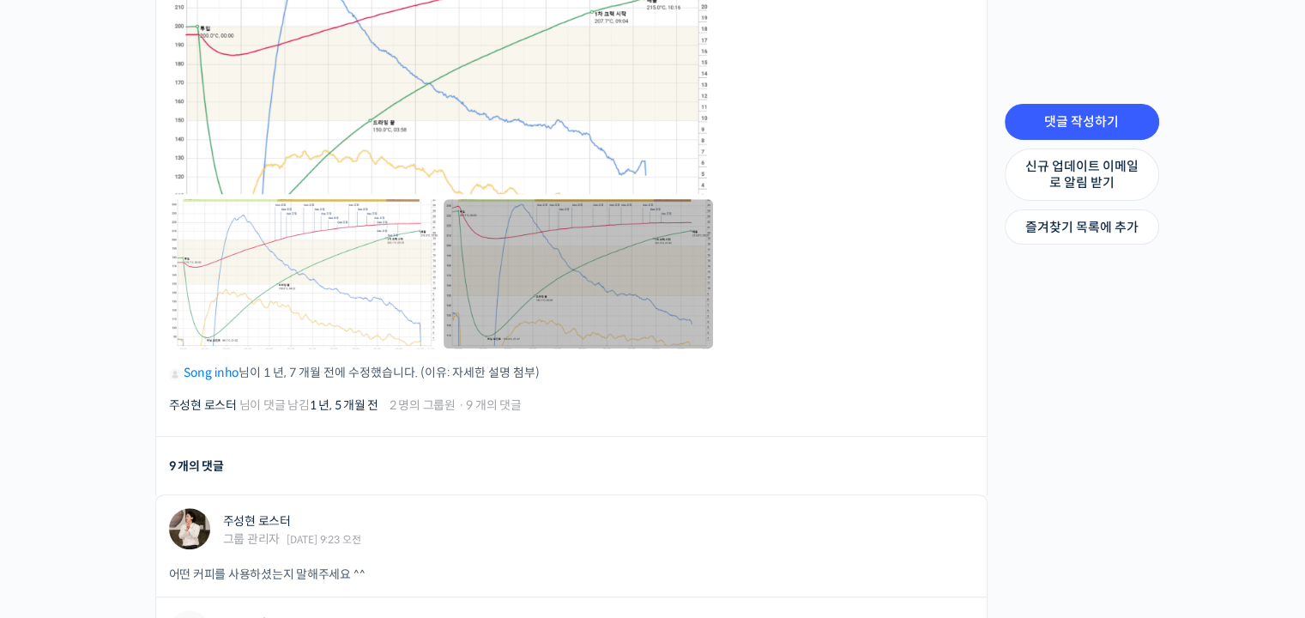
click at [636, 250] on link at bounding box center [577, 273] width 269 height 149
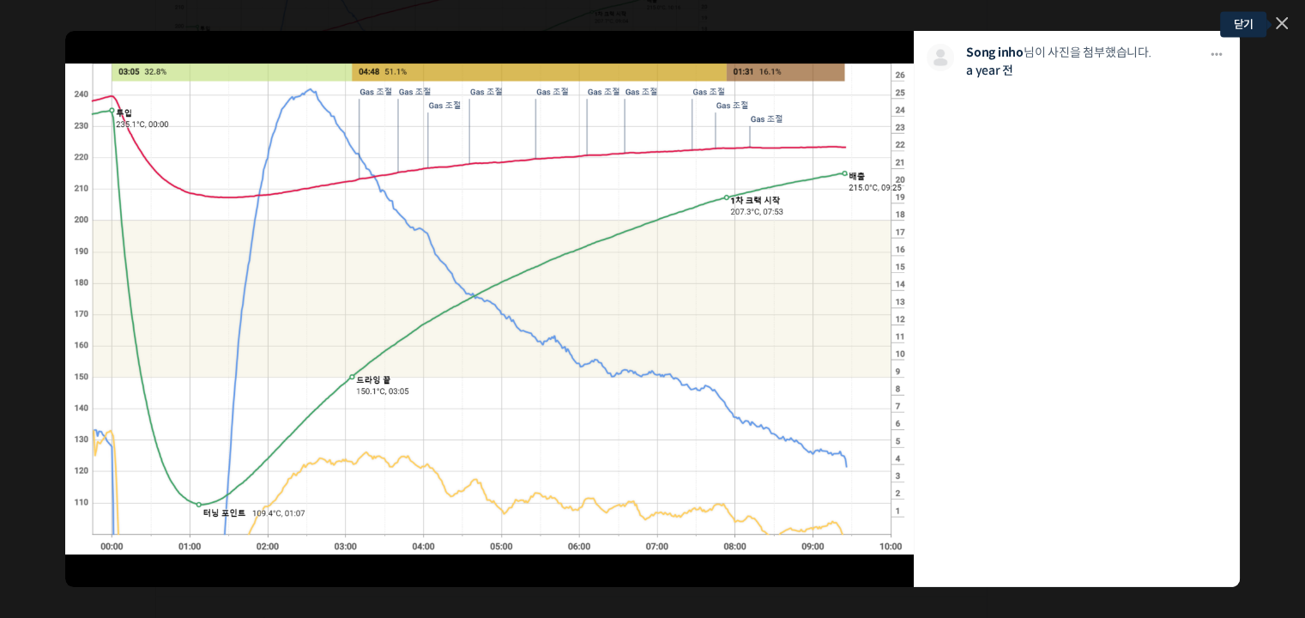
click at [1281, 21] on icon at bounding box center [1281, 23] width 10 height 10
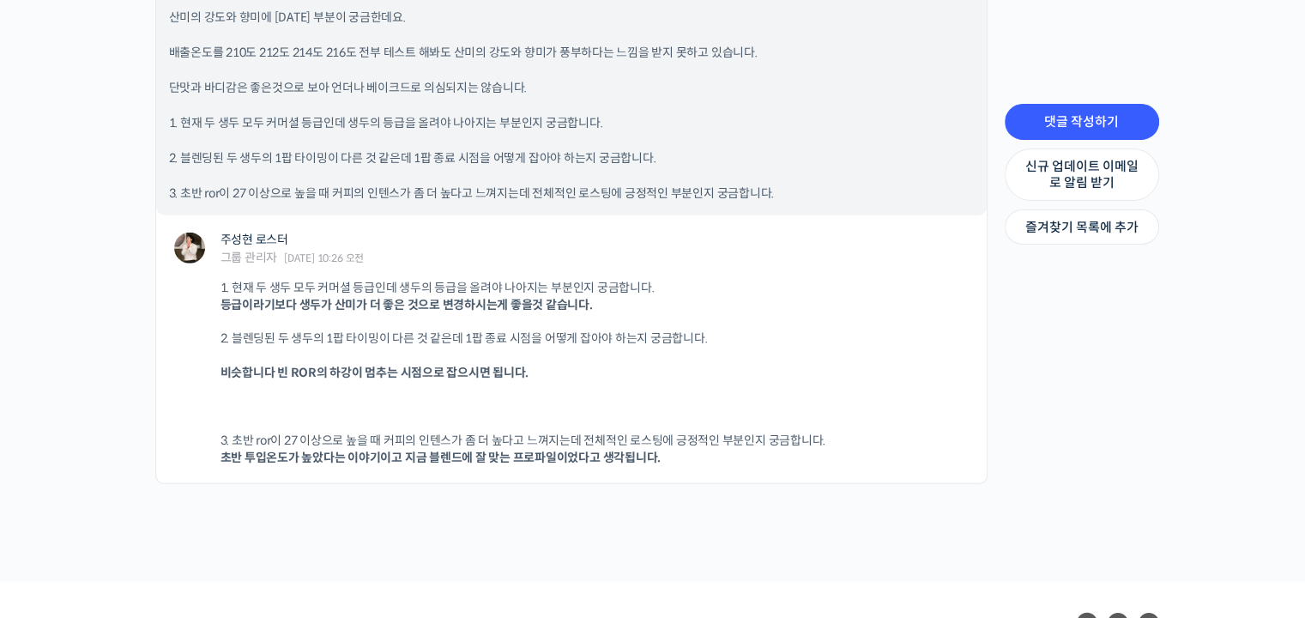
scroll to position [5146, 0]
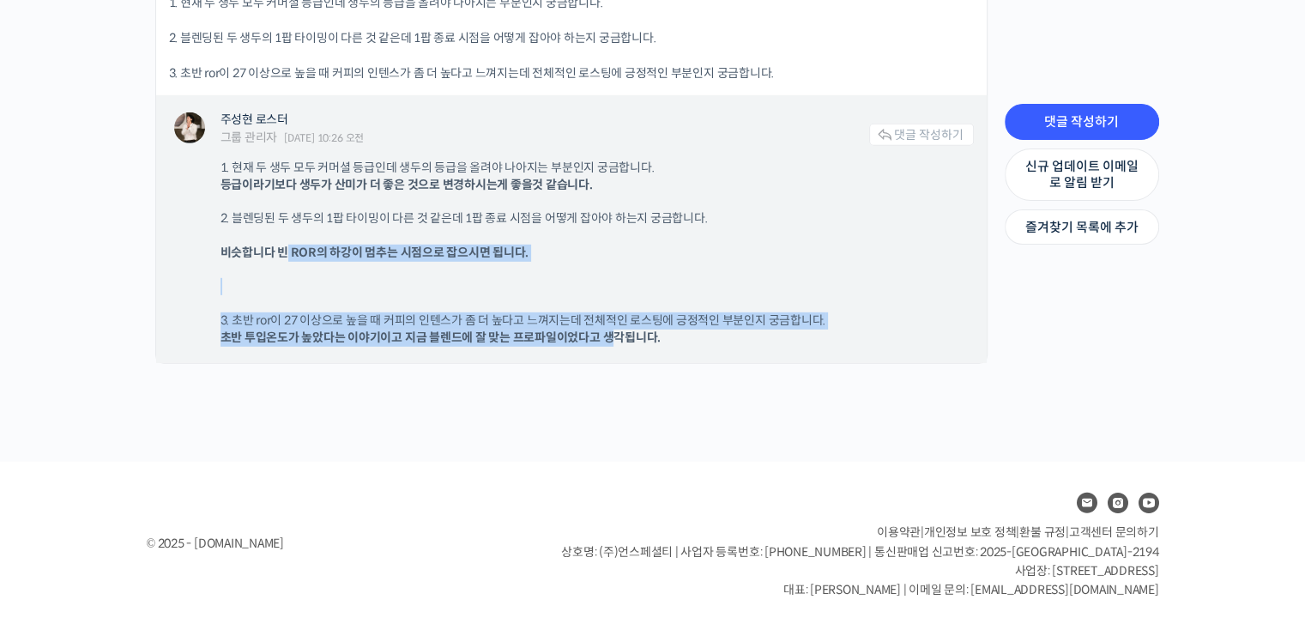
drag, startPoint x: 285, startPoint y: 246, endPoint x: 613, endPoint y: 342, distance: 342.2
click at [613, 342] on div "1. 현재 두 생두 모두 커머셜 등급인데 생두의 등급을 올려야 나아지는 부분인지 궁금합니다. 등급이라기보다 생두가 산미가 더 좋은 것으로 변경…" at bounding box center [596, 253] width 753 height 186
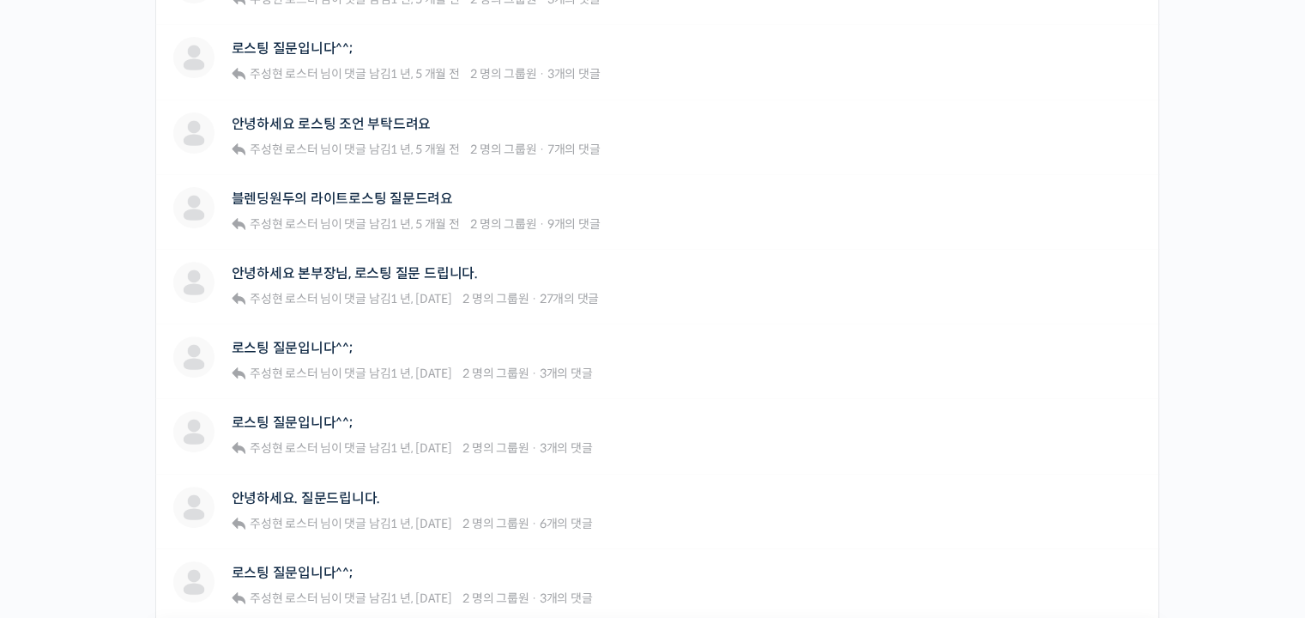
scroll to position [515, 0]
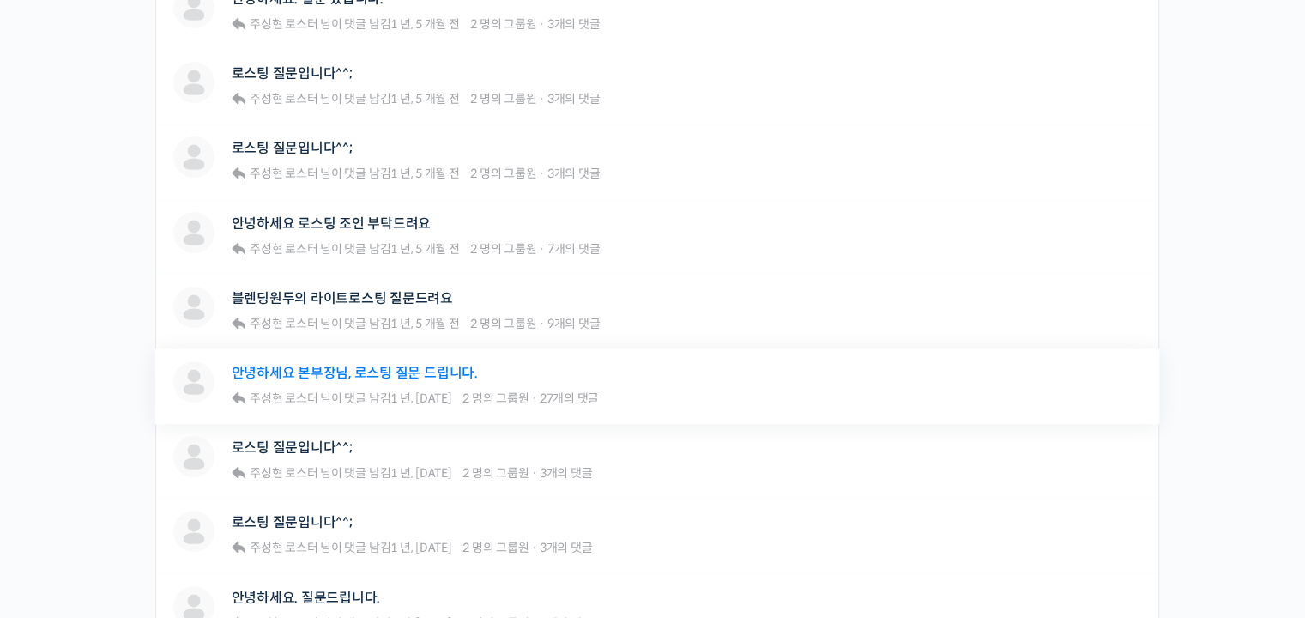
click at [414, 371] on link "안녕하세요 본부장님, 로스팅 질문 드립니다." at bounding box center [355, 373] width 246 height 16
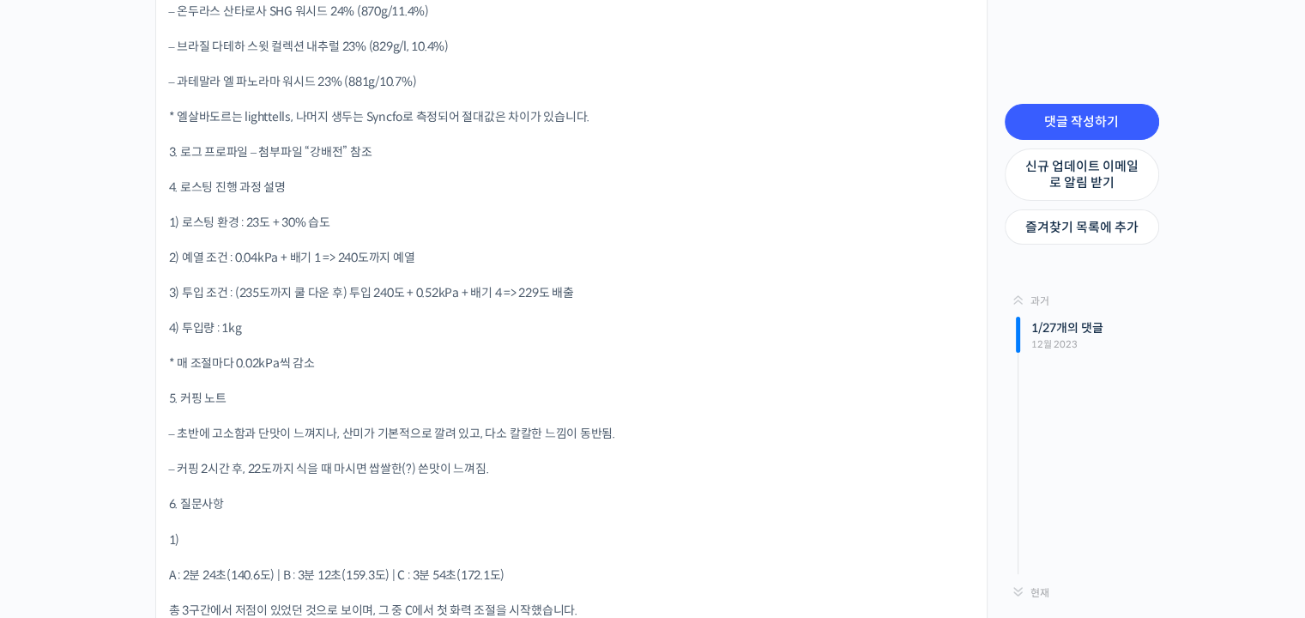
scroll to position [3173, 0]
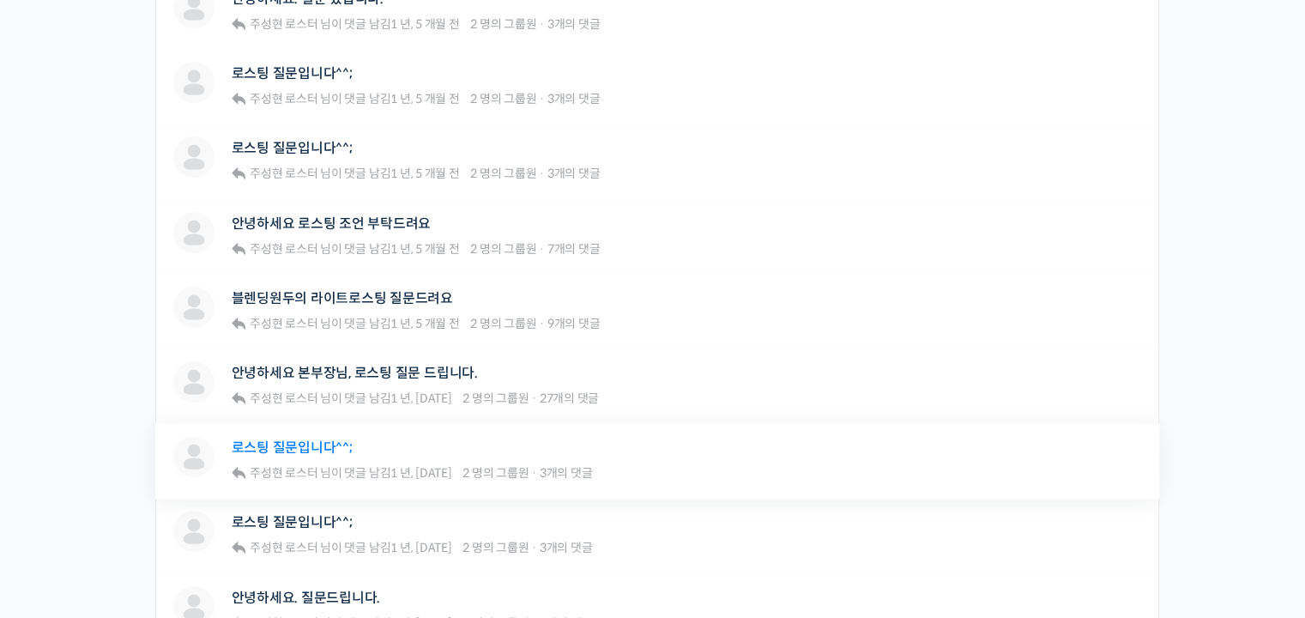
click at [321, 451] on link "로스팅 질문입니다^^;" at bounding box center [292, 447] width 121 height 16
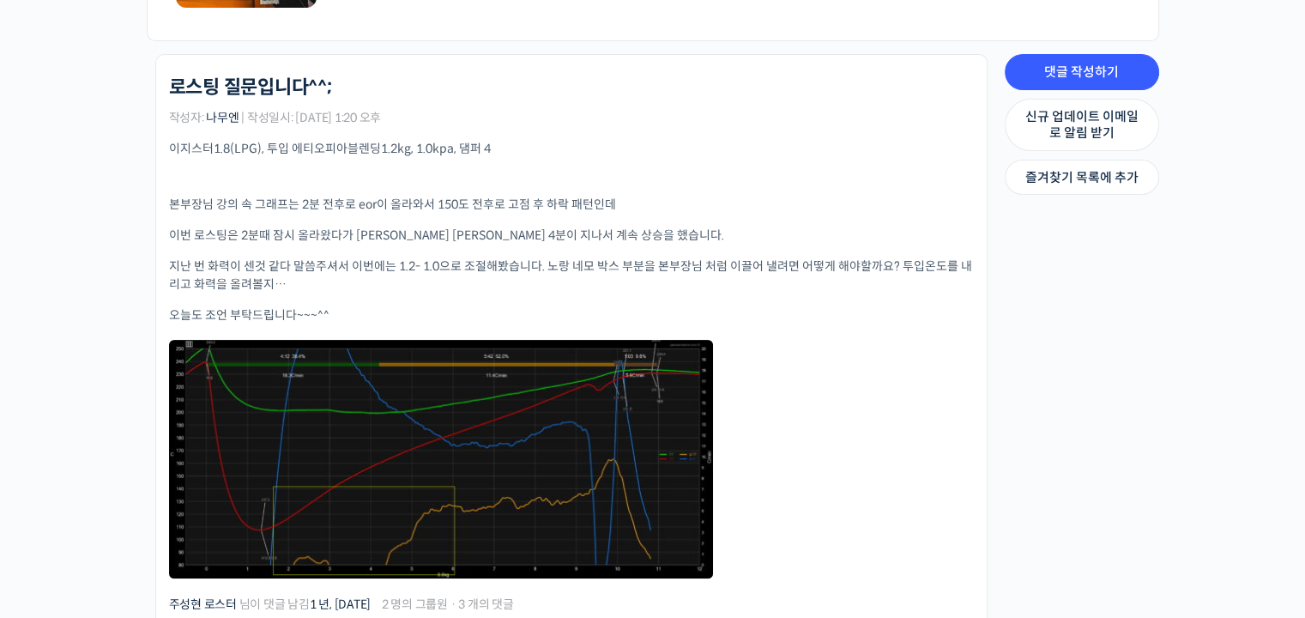
scroll to position [600, 0]
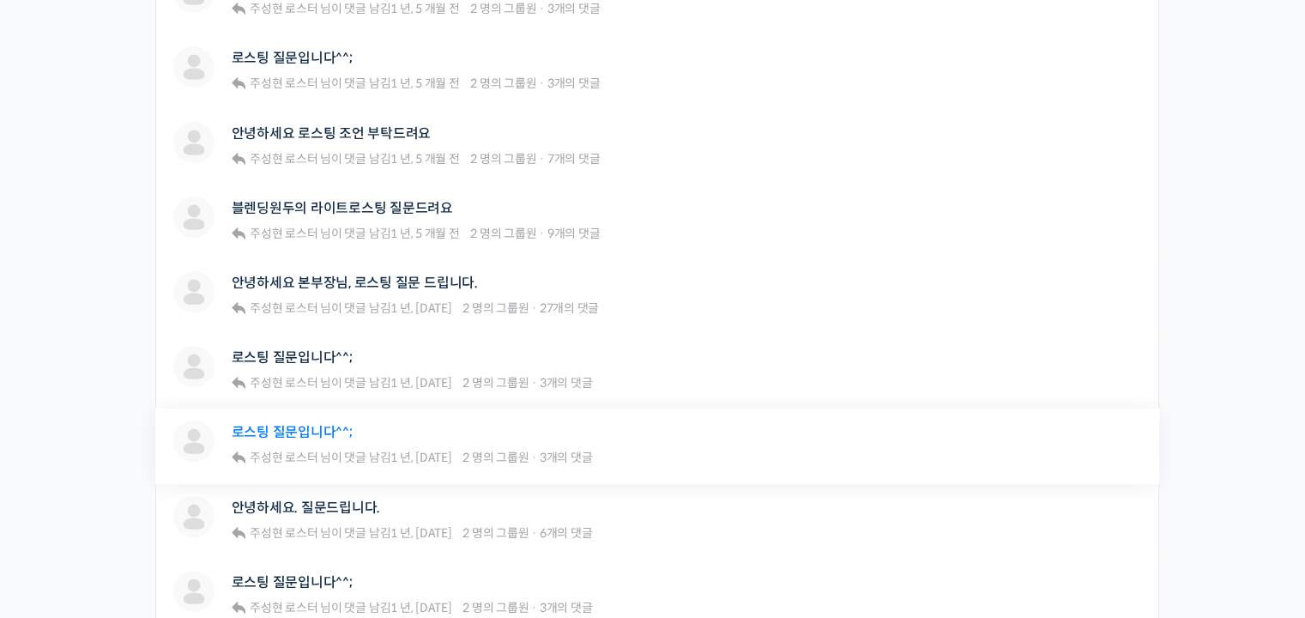
scroll to position [686, 0]
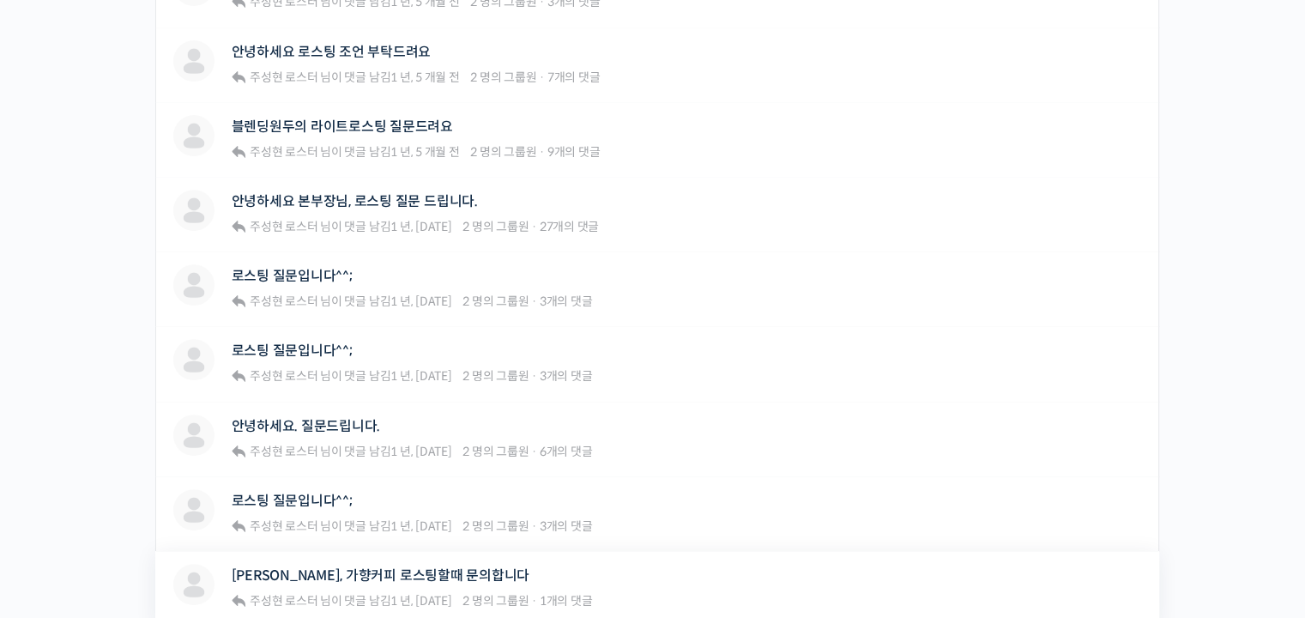
click at [372, 558] on div "[PERSON_NAME] [PERSON_NAME], 가향커피 로스팅할때 문의합니다 주성현 로스터 님이 댓글 남김 1 년, [DATE] 2 명의…" at bounding box center [656, 588] width 1003 height 75
click at [357, 424] on link "안녕하세요. 질문드립니다." at bounding box center [306, 426] width 149 height 16
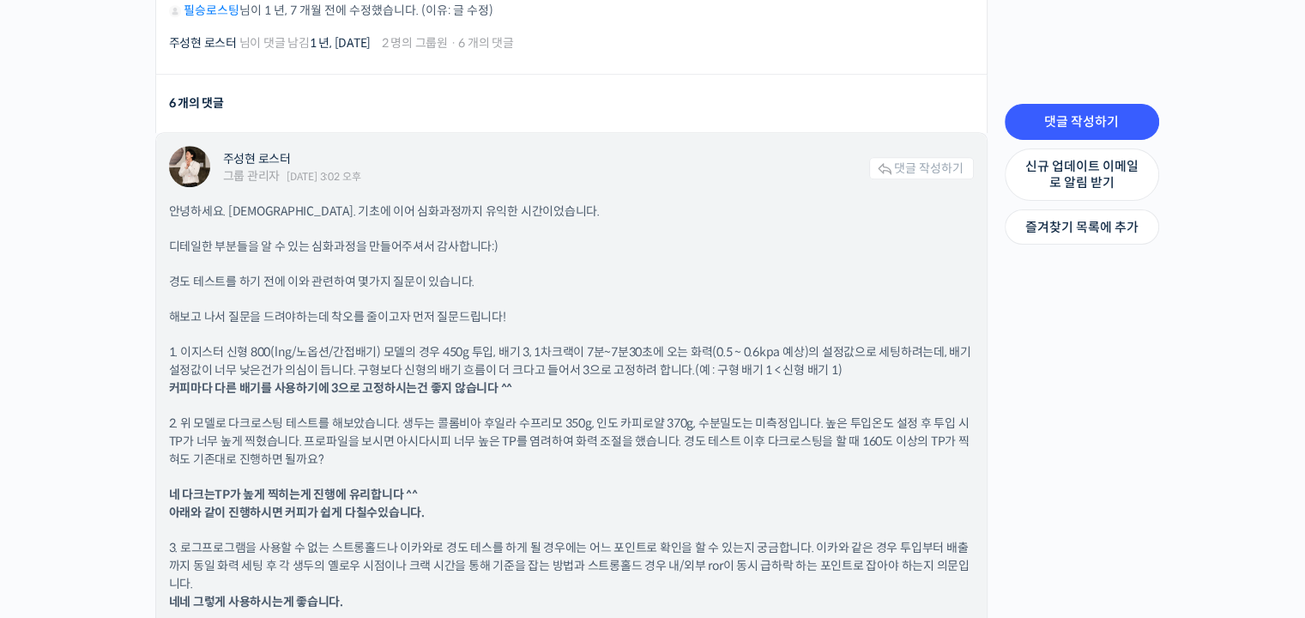
scroll to position [1286, 0]
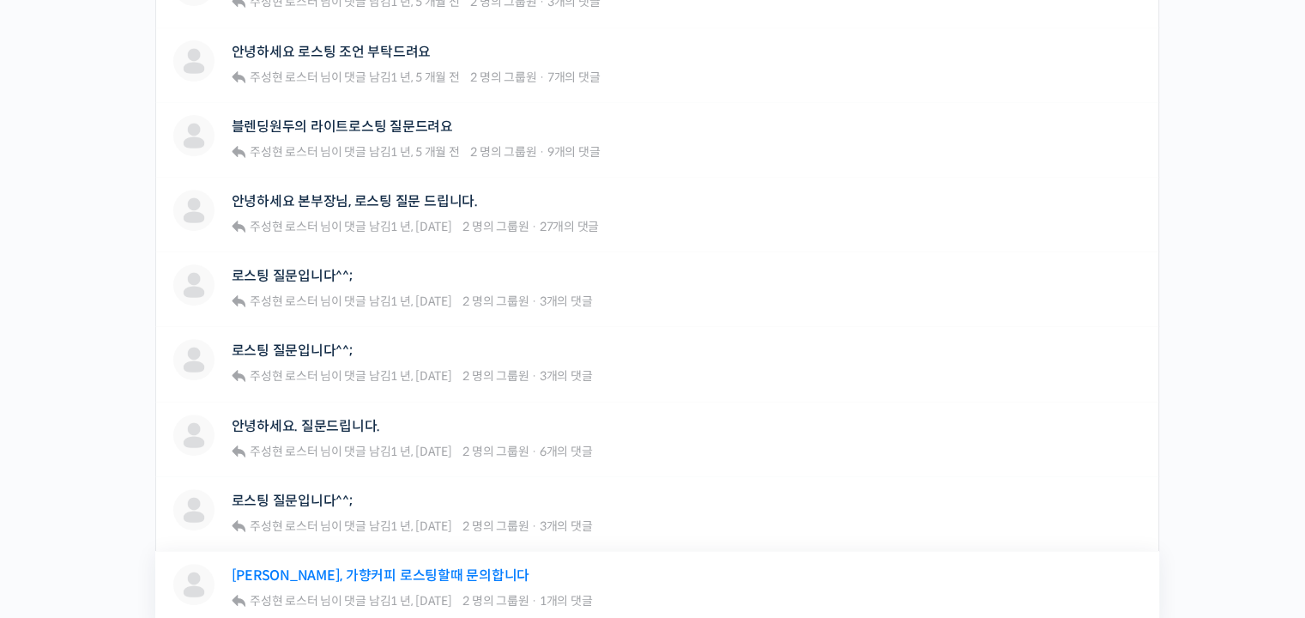
click at [336, 567] on link "[PERSON_NAME], 가향커피 로스팅할때 문의합니다" at bounding box center [381, 575] width 298 height 16
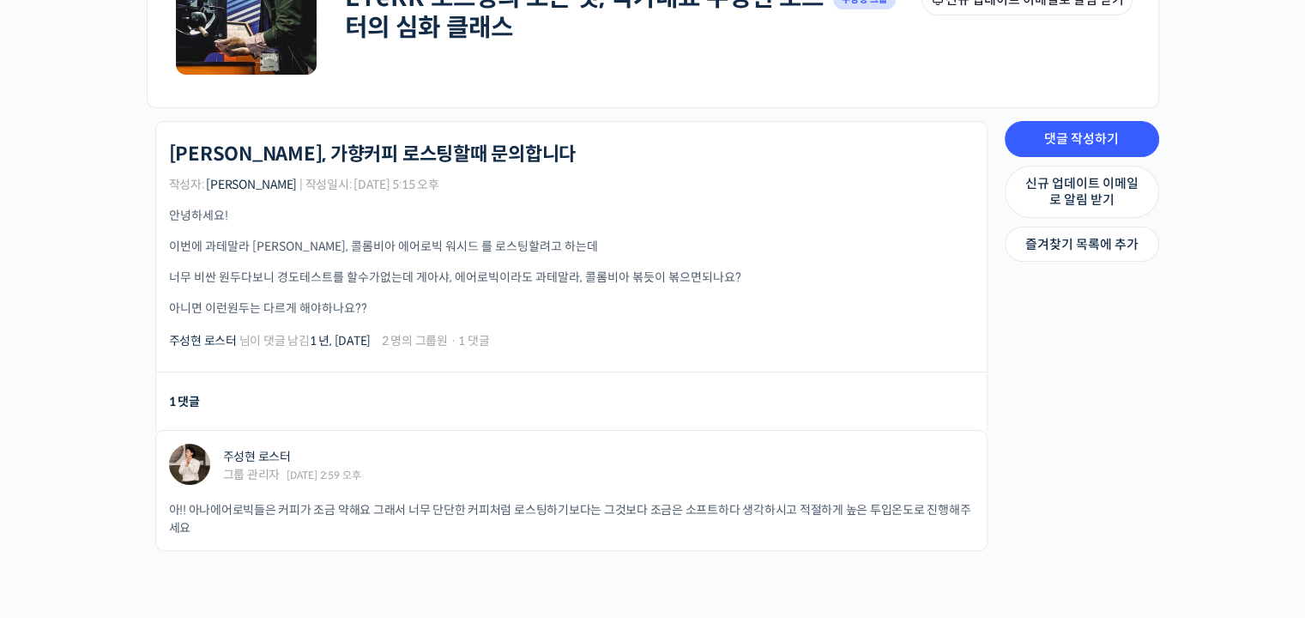
scroll to position [343, 0]
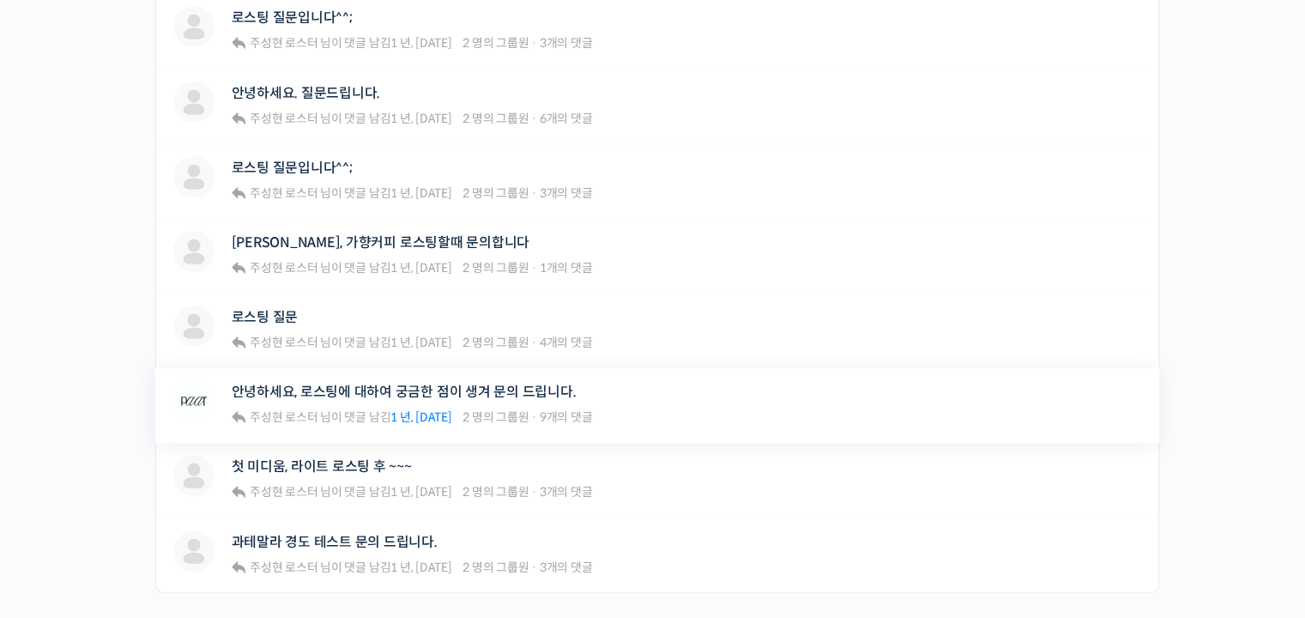
scroll to position [1029, 0]
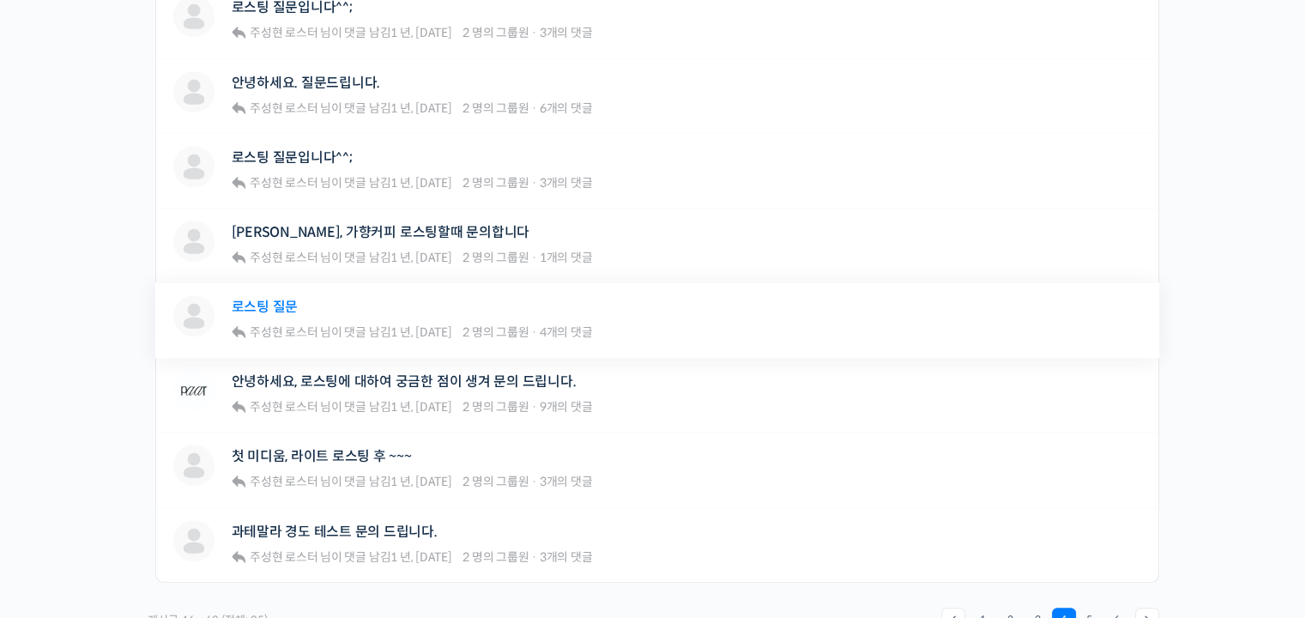
click at [277, 304] on link "로스팅 질문" at bounding box center [265, 306] width 67 height 16
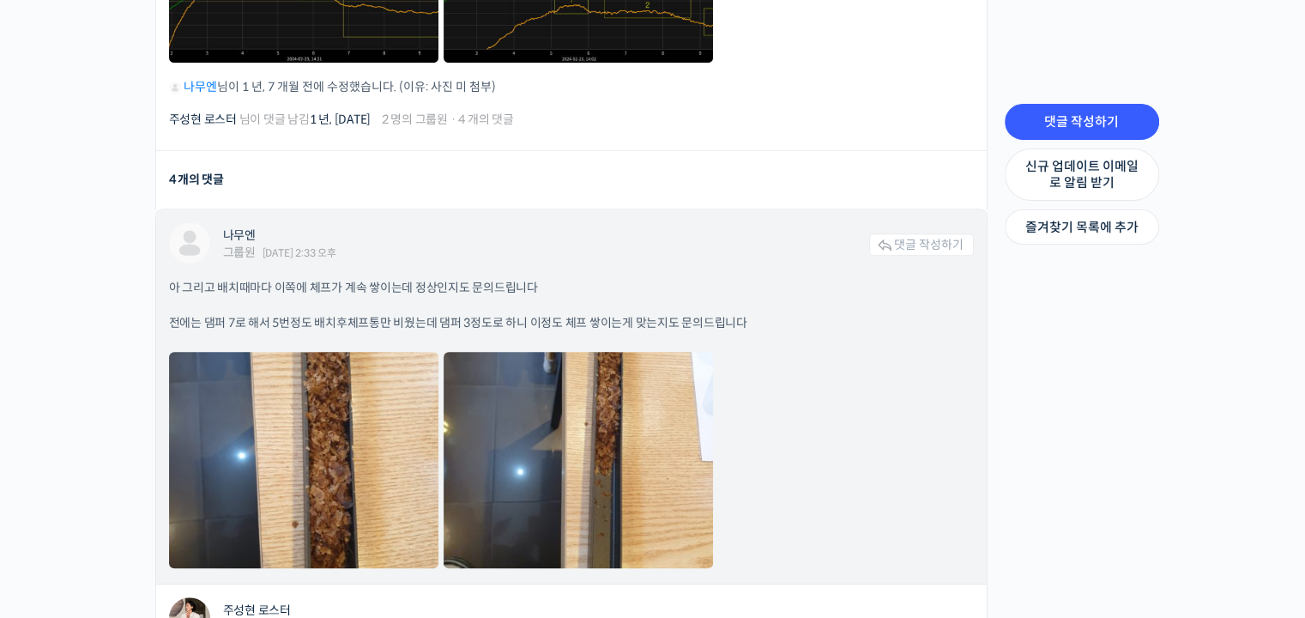
scroll to position [1115, 0]
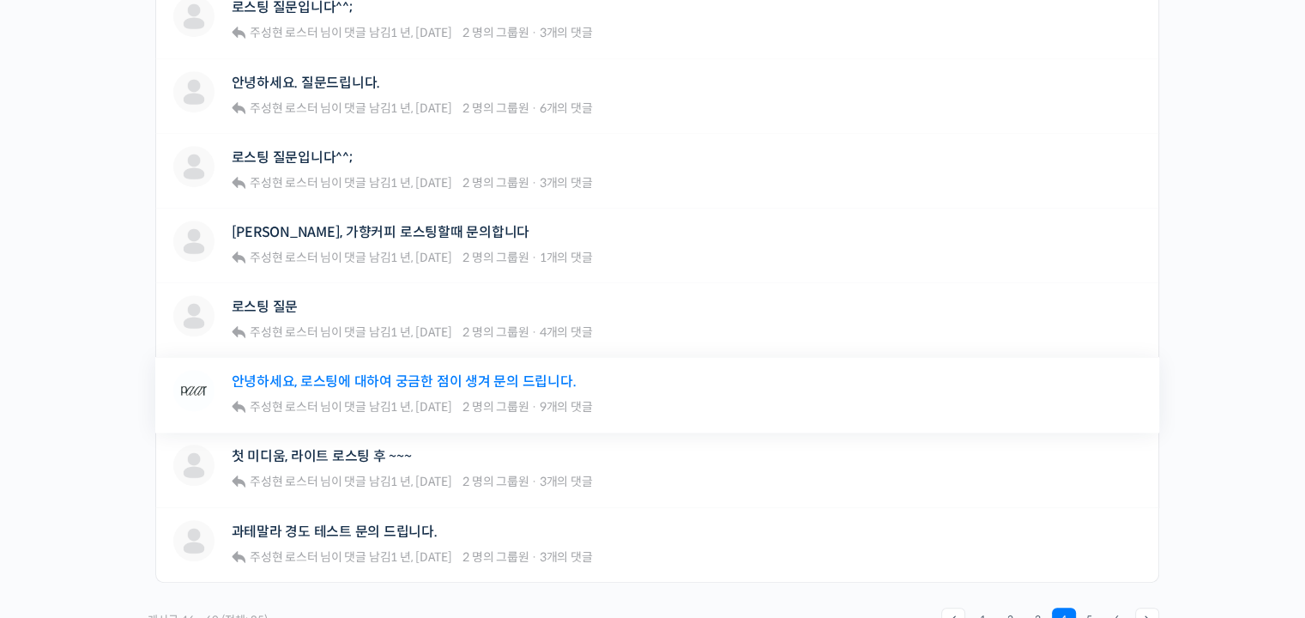
click at [307, 385] on link "안녕하세요, 로스팅에 대하여 궁금한 점이 생겨 문의 드립니다." at bounding box center [404, 381] width 345 height 16
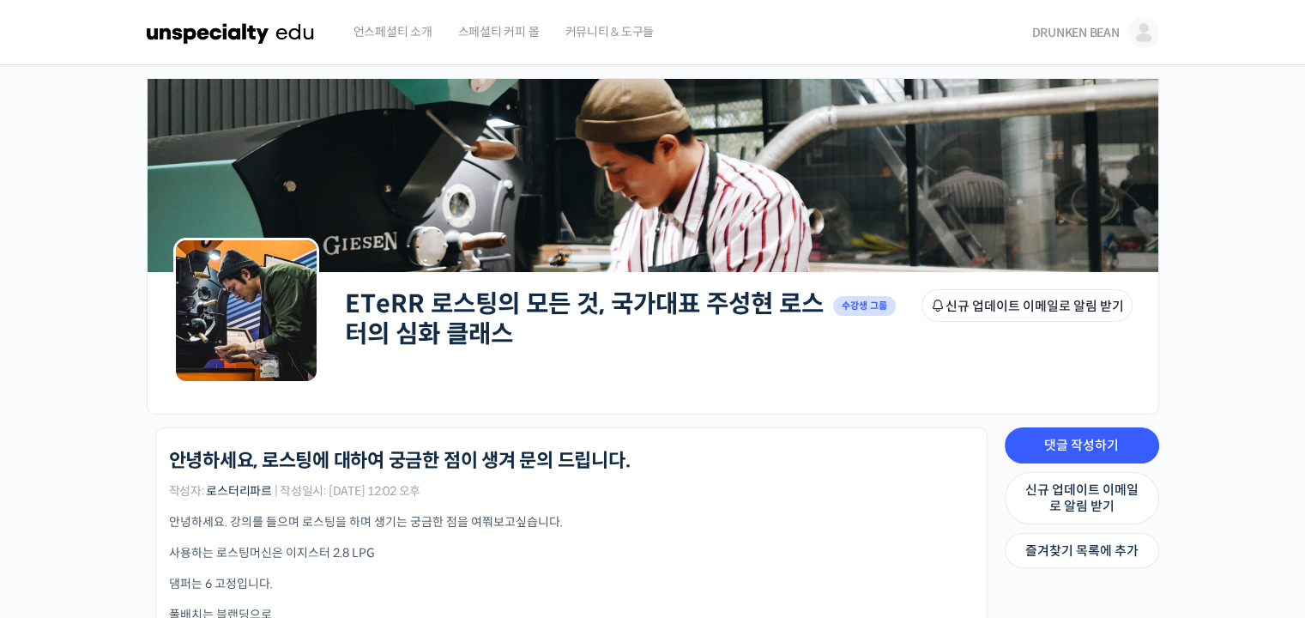
scroll to position [172, 0]
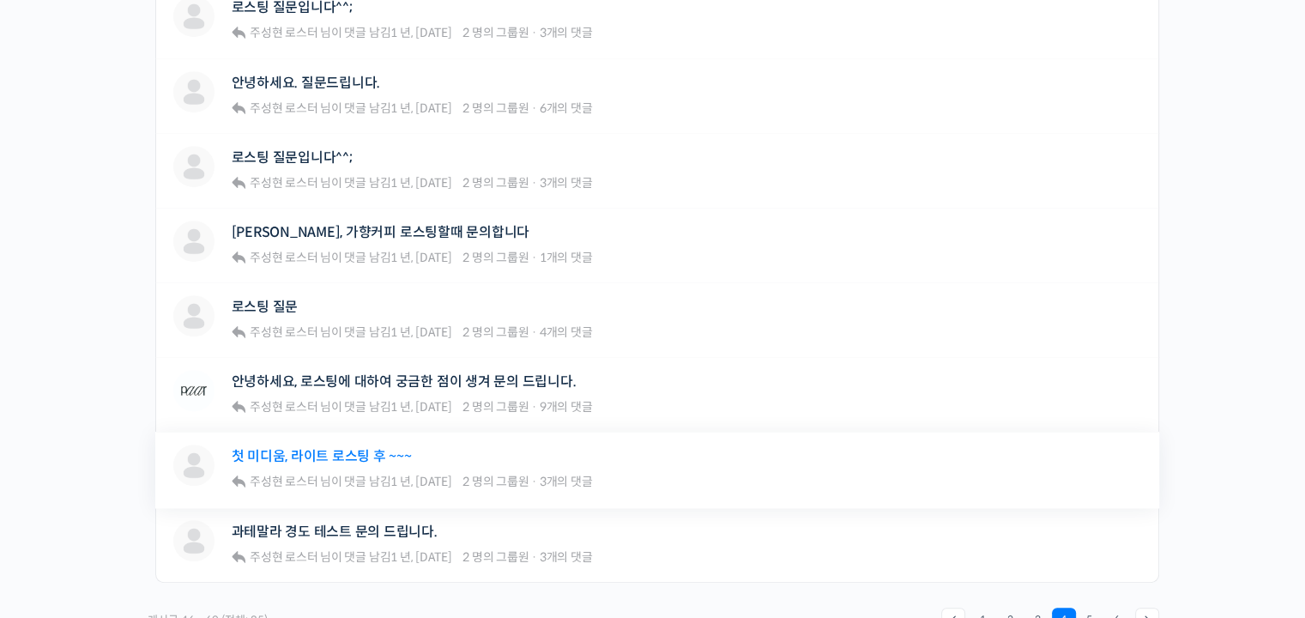
click at [298, 452] on link "첫 미디움, 라이트 로스팅 후 ~~~" at bounding box center [322, 456] width 180 height 16
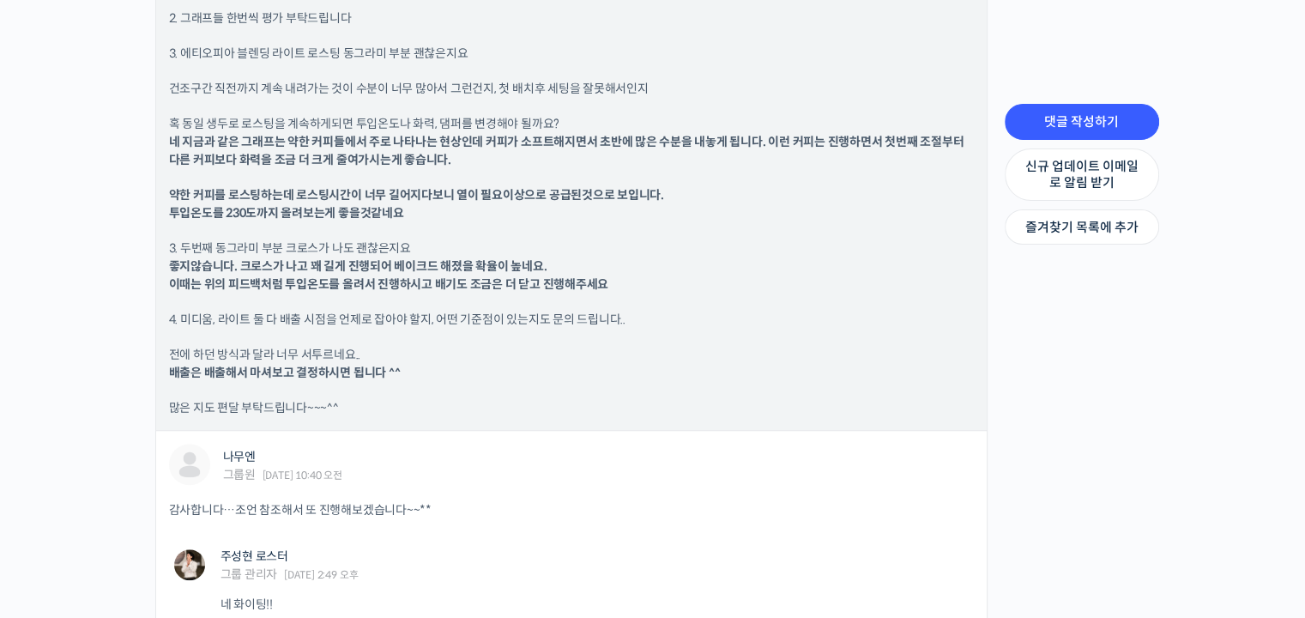
scroll to position [1887, 0]
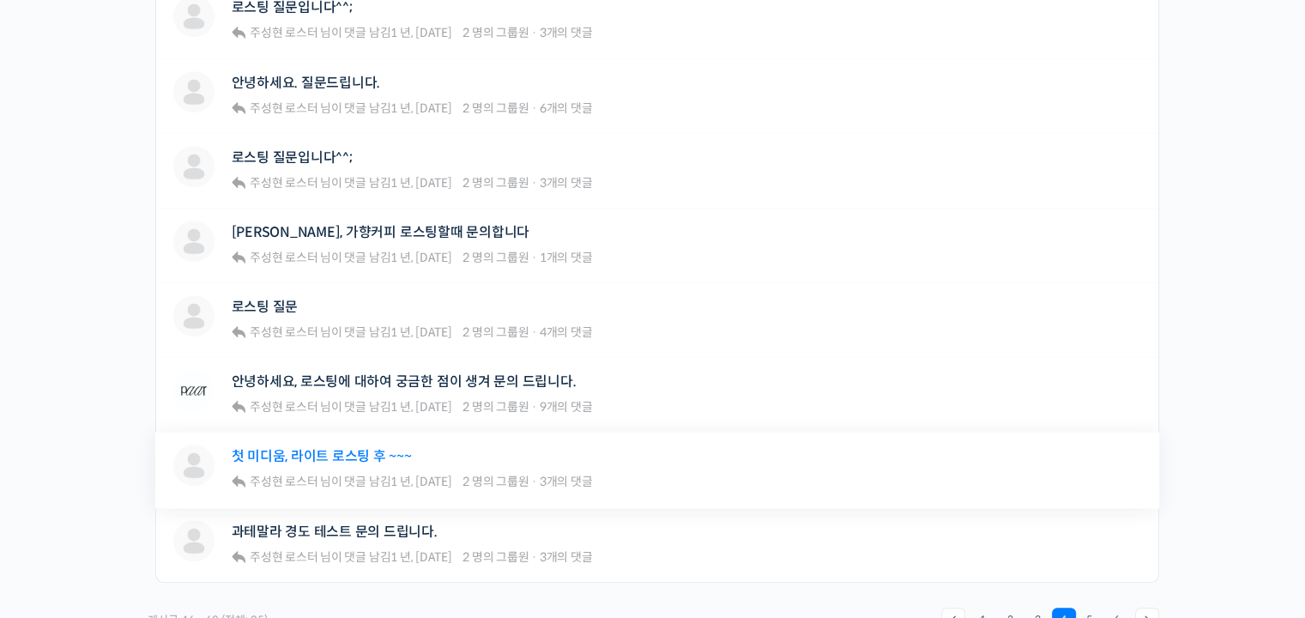
click at [360, 454] on link "첫 미디움, 라이트 로스팅 후 ~~~" at bounding box center [322, 456] width 180 height 16
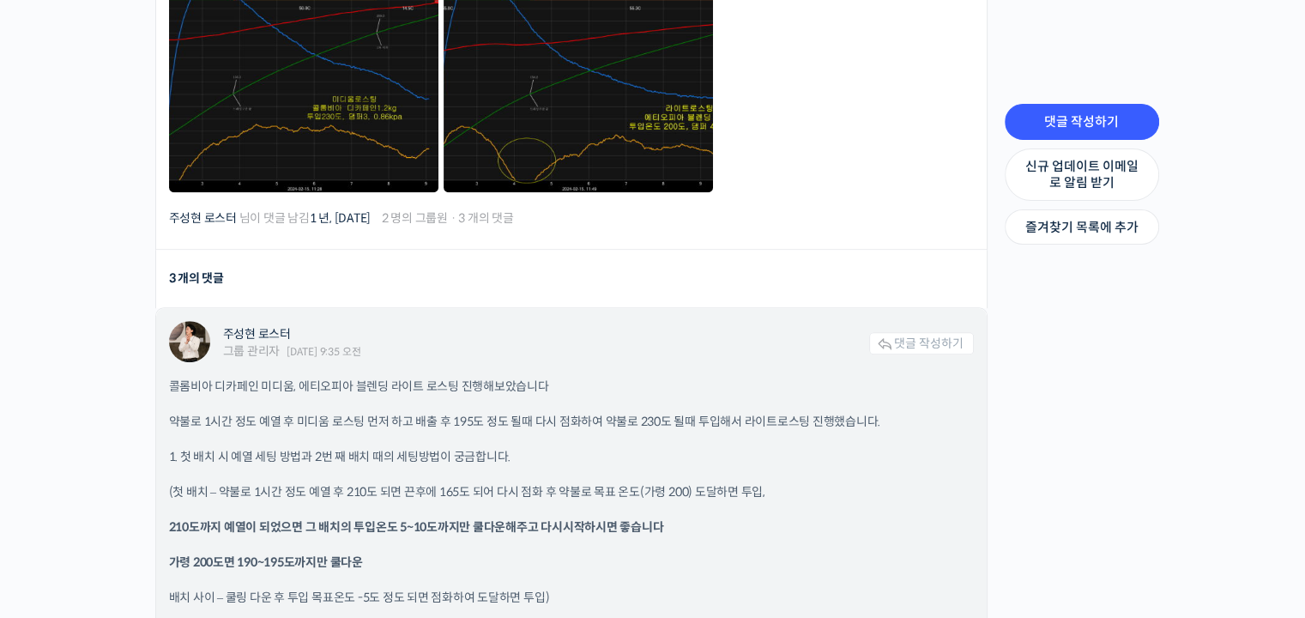
scroll to position [1458, 0]
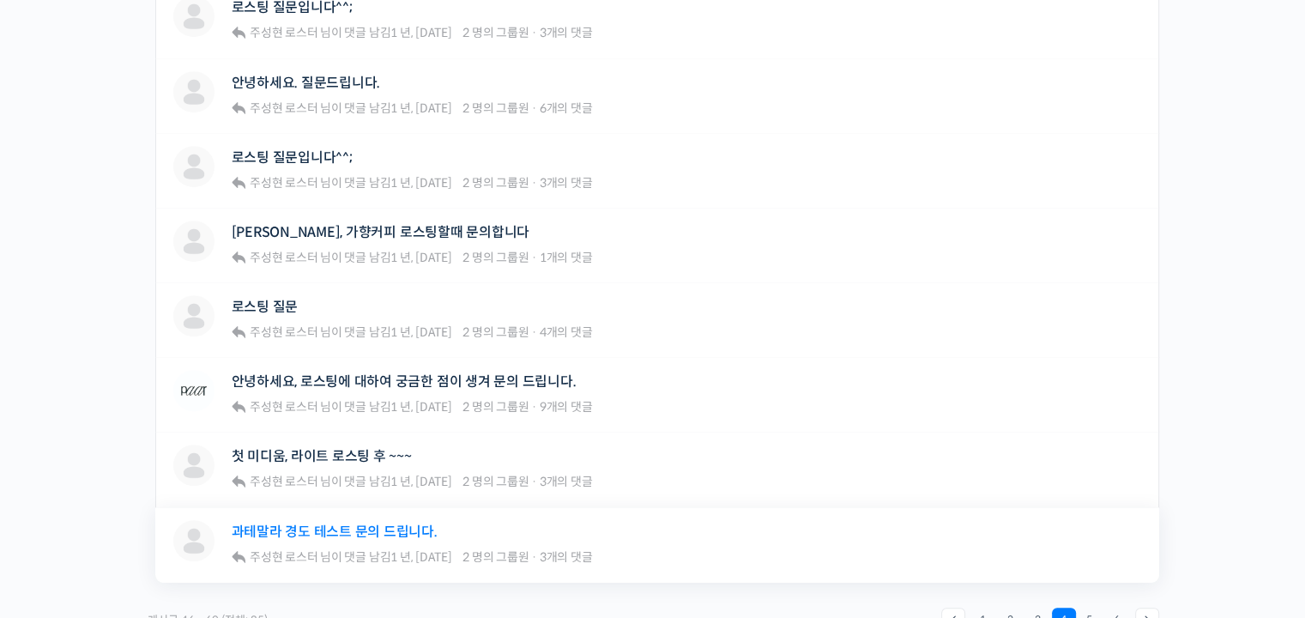
click at [367, 530] on link "과테말라 경도 테스트 문의 드립니다." at bounding box center [335, 531] width 206 height 16
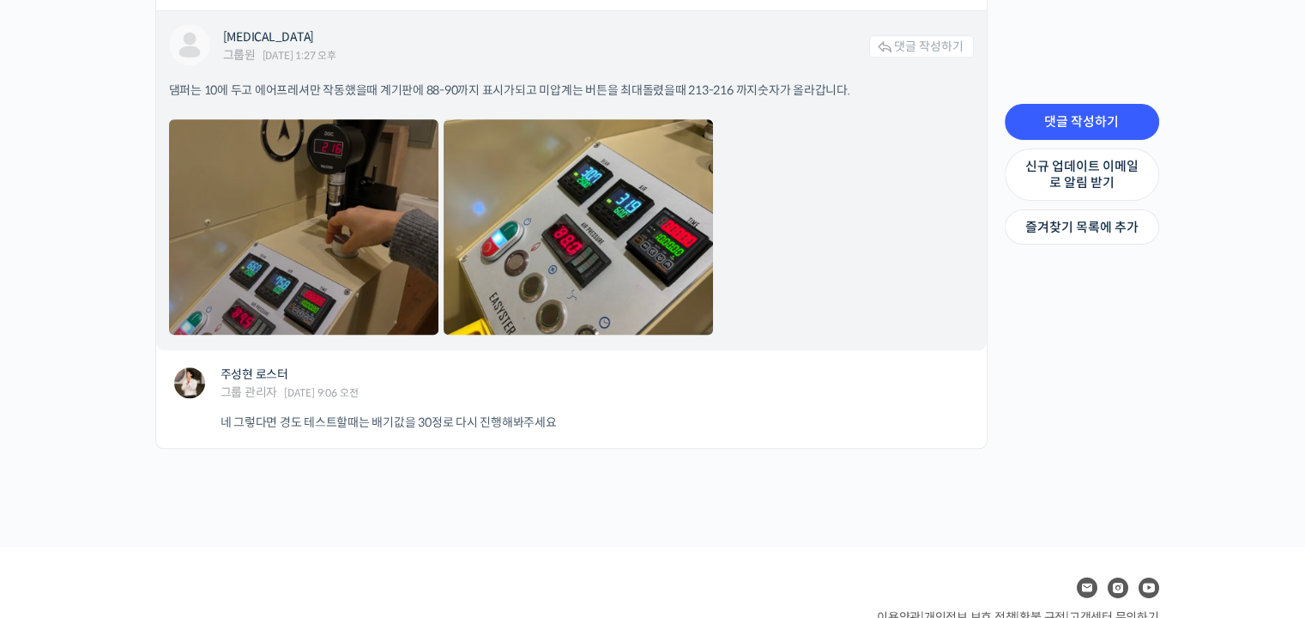
scroll to position [1754, 0]
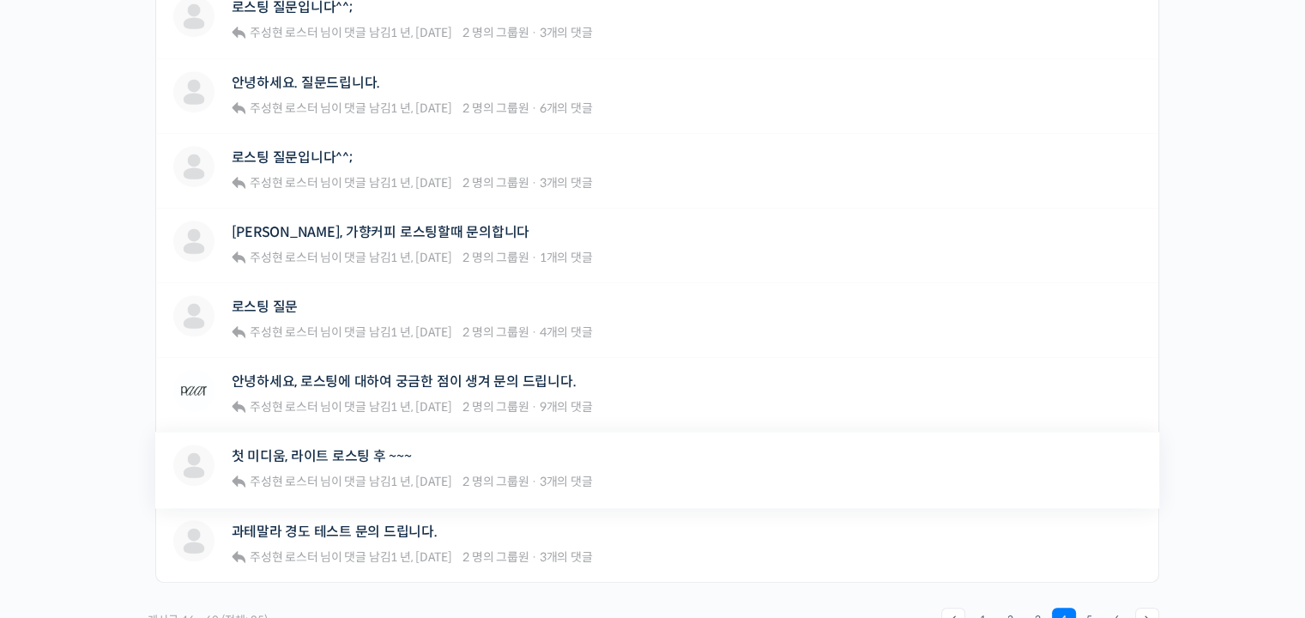
scroll to position [1276, 0]
